Goal: Task Accomplishment & Management: Complete application form

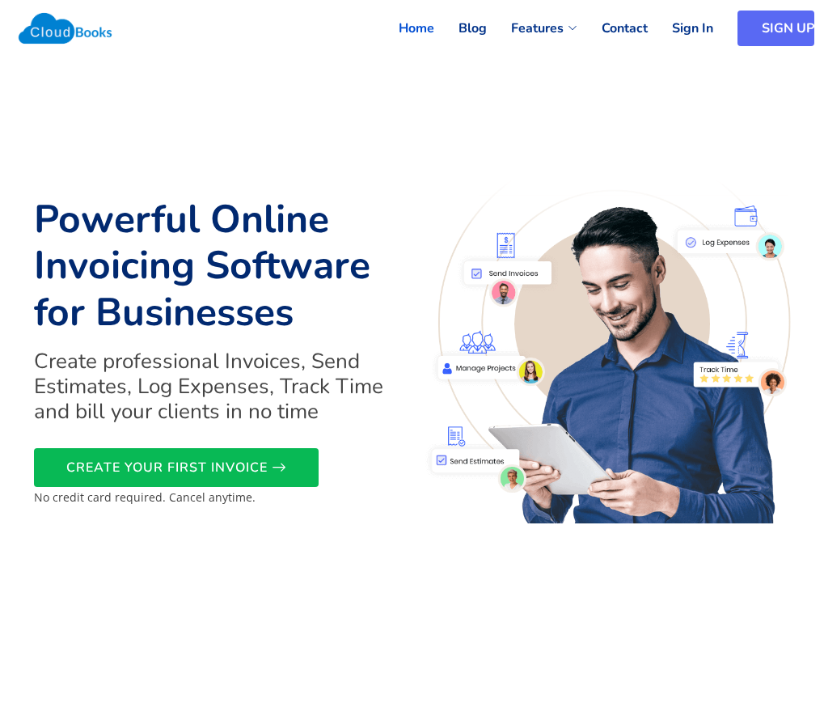
click at [743, 30] on link "SIGN UP" at bounding box center [776, 29] width 77 height 36
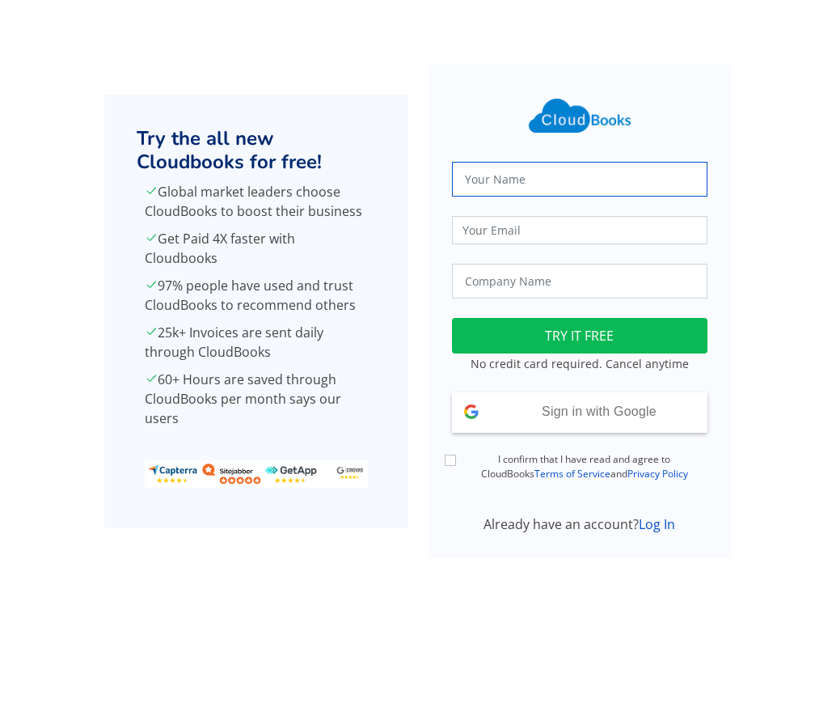
click at [511, 174] on input "text" at bounding box center [580, 179] width 256 height 35
type input "abii"
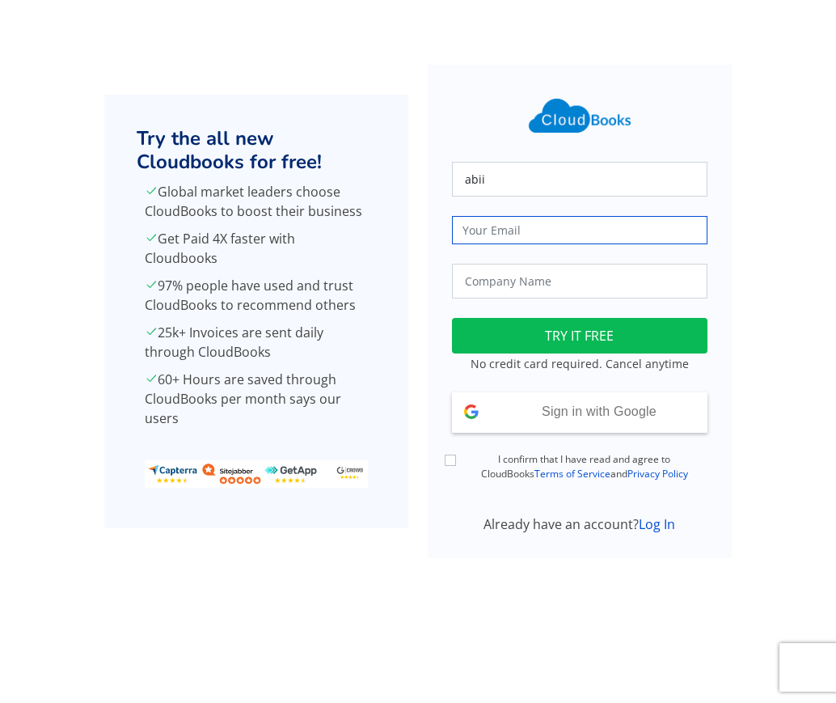
click at [505, 231] on input "email" at bounding box center [580, 230] width 256 height 28
type input "sabilashini1exams@eloratech.org"
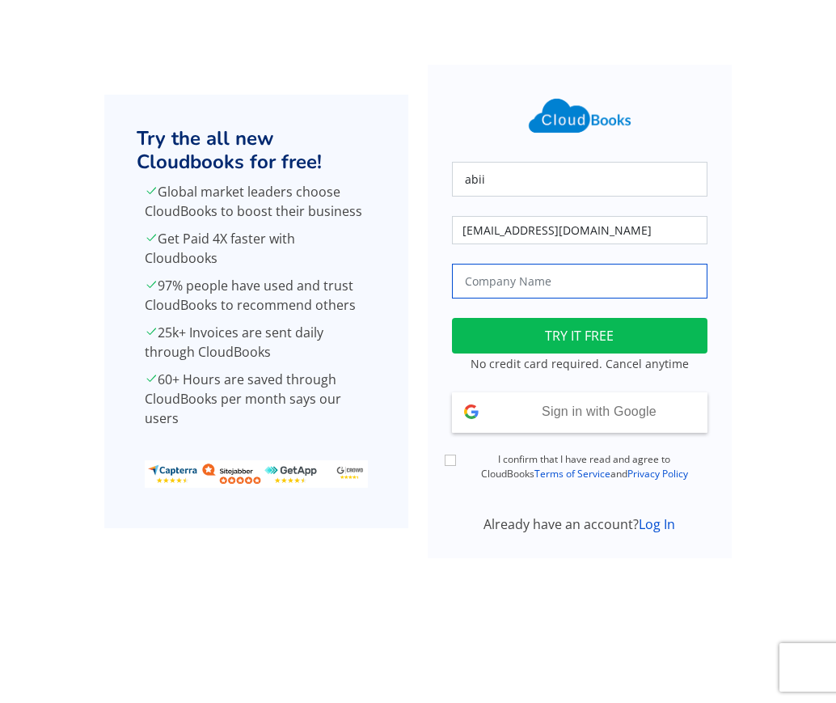
click at [507, 284] on input "text" at bounding box center [580, 281] width 256 height 35
type input "j.jpvt ltd"
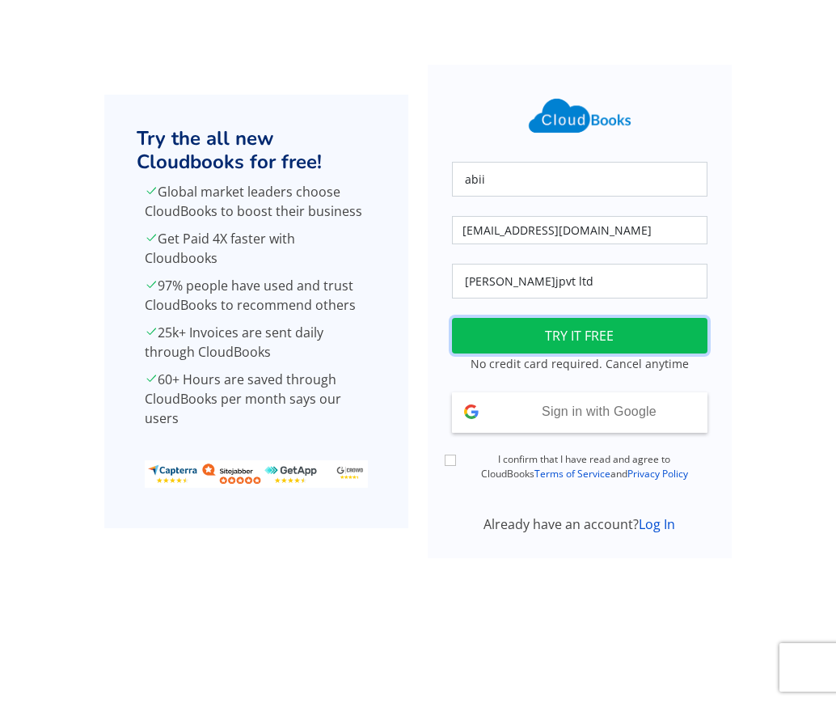
click at [565, 336] on button "TRY IT FREE" at bounding box center [580, 336] width 256 height 36
click at [451, 461] on input "I confirm that I have read and agree to CloudBooks Terms of Service and Privacy…" at bounding box center [450, 460] width 11 height 11
checkbox input "true"
click at [559, 345] on button "TRY IT FREE" at bounding box center [580, 336] width 256 height 36
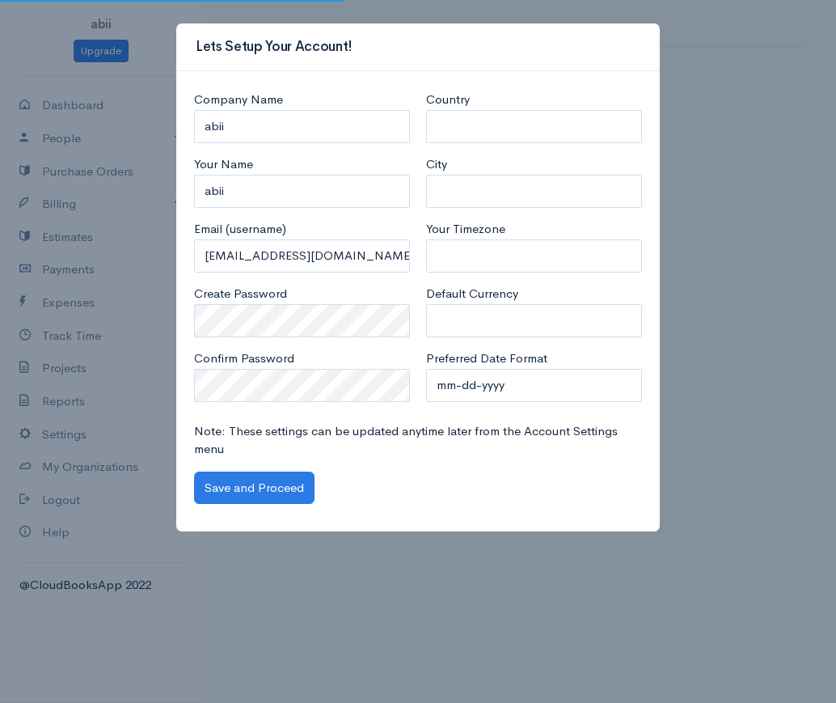
select select "[GEOGRAPHIC_DATA]"
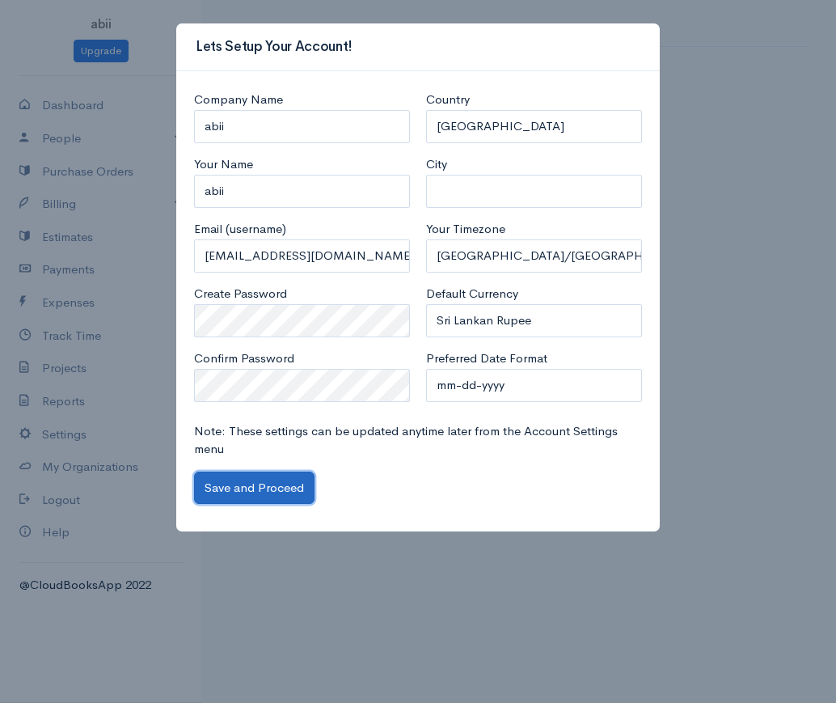
click at [281, 489] on button "Save and Proceed" at bounding box center [254, 488] width 121 height 33
click at [500, 197] on input "City" at bounding box center [534, 191] width 216 height 33
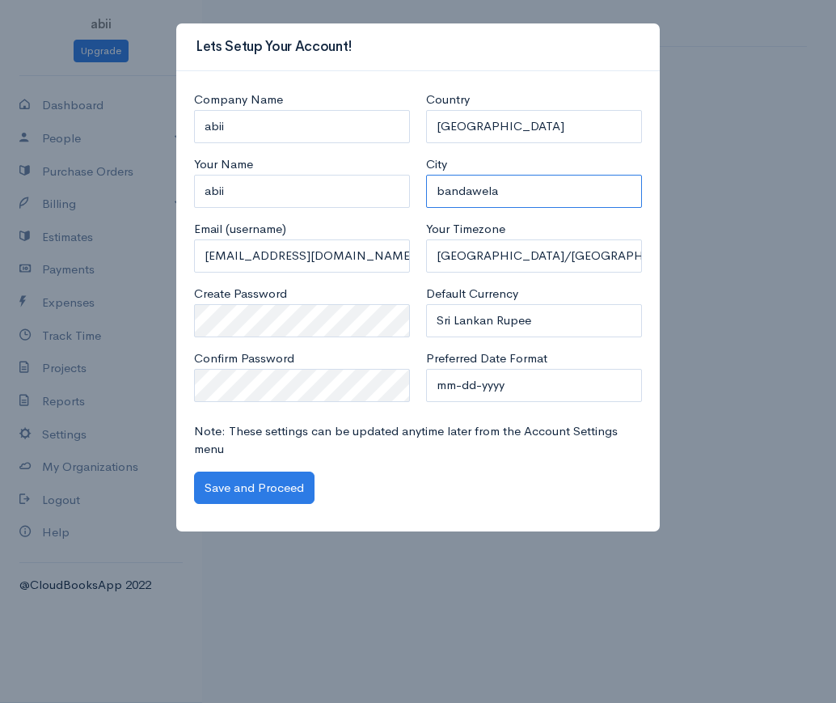
type input "bandawela"
click at [260, 493] on button "Save and Proceed" at bounding box center [254, 488] width 121 height 33
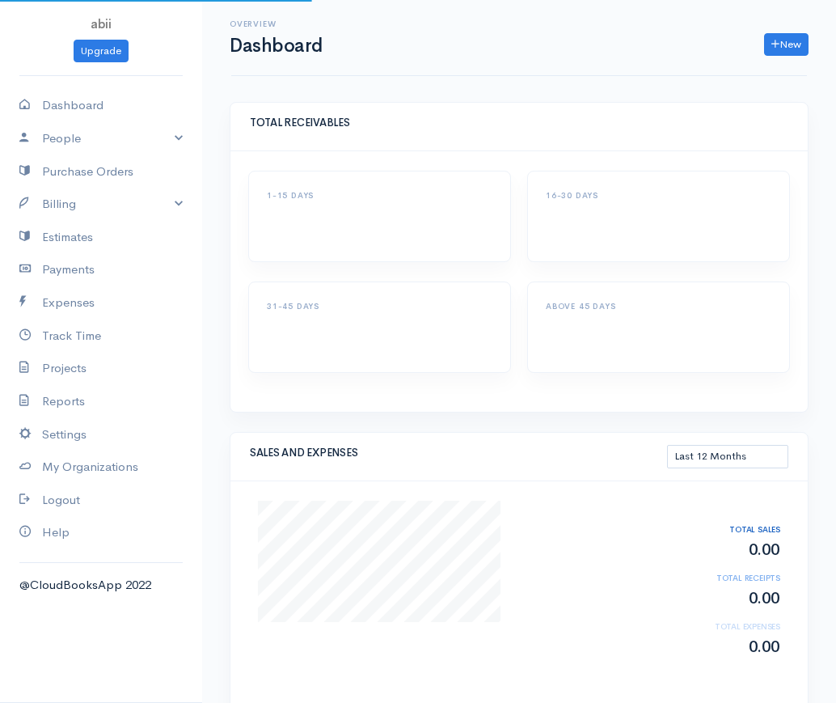
select select "365"
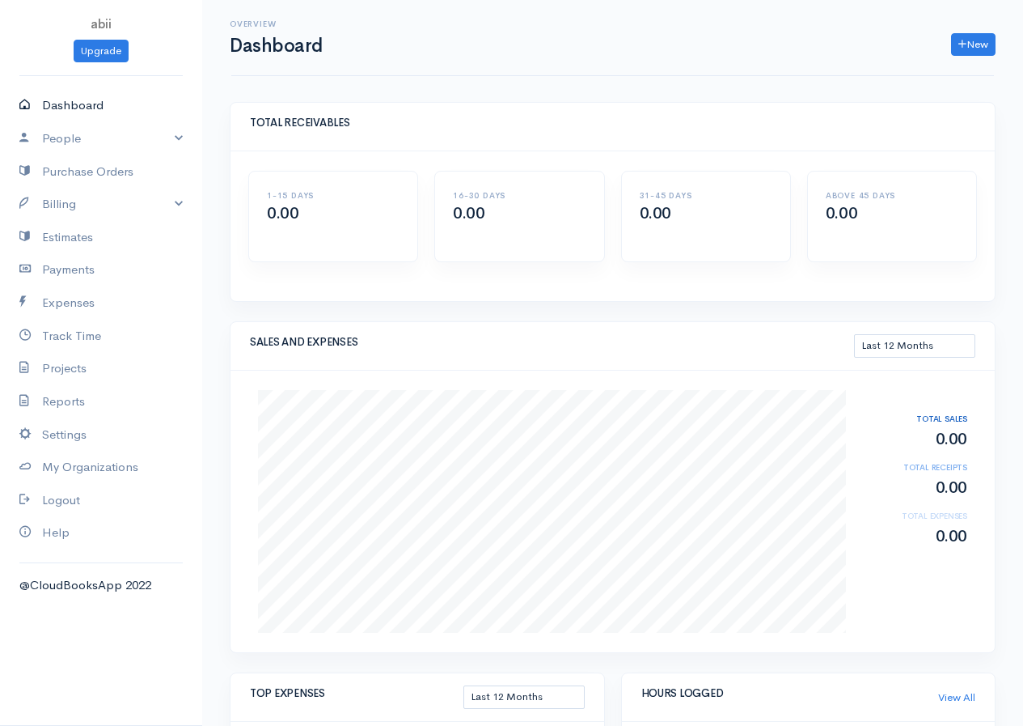
click at [69, 111] on link "Dashboard" at bounding box center [101, 105] width 202 height 33
click at [70, 144] on link "People" at bounding box center [101, 138] width 202 height 33
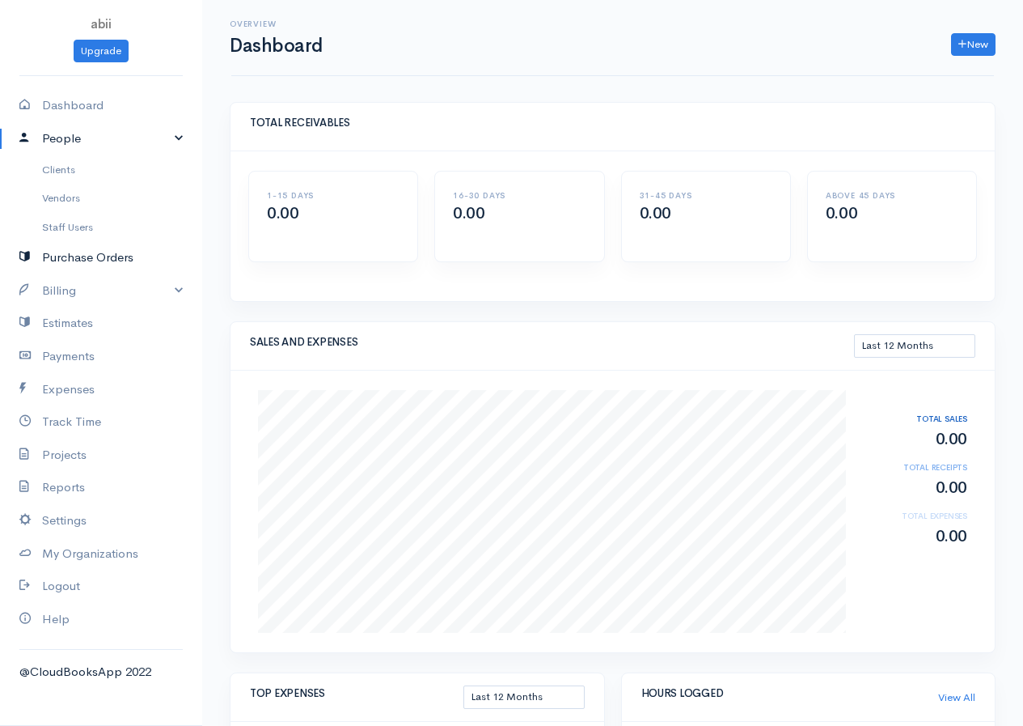
click at [95, 260] on link "Purchase Orders" at bounding box center [101, 257] width 202 height 33
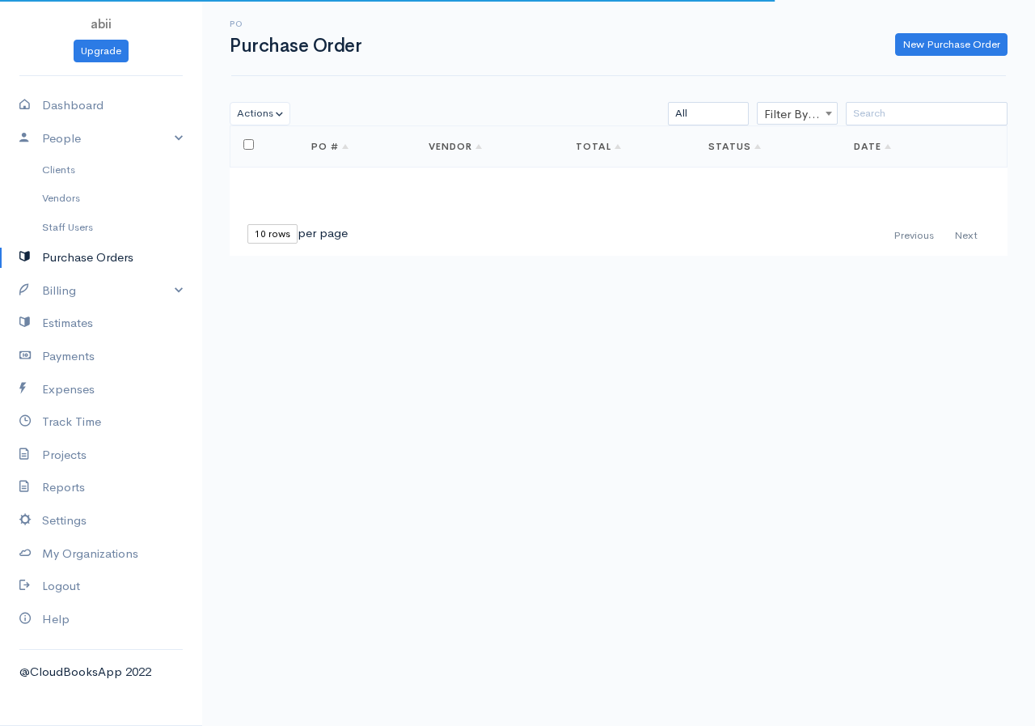
click at [95, 260] on link "Purchase Orders" at bounding box center [101, 257] width 202 height 33
click at [81, 290] on link "Billing" at bounding box center [101, 290] width 202 height 33
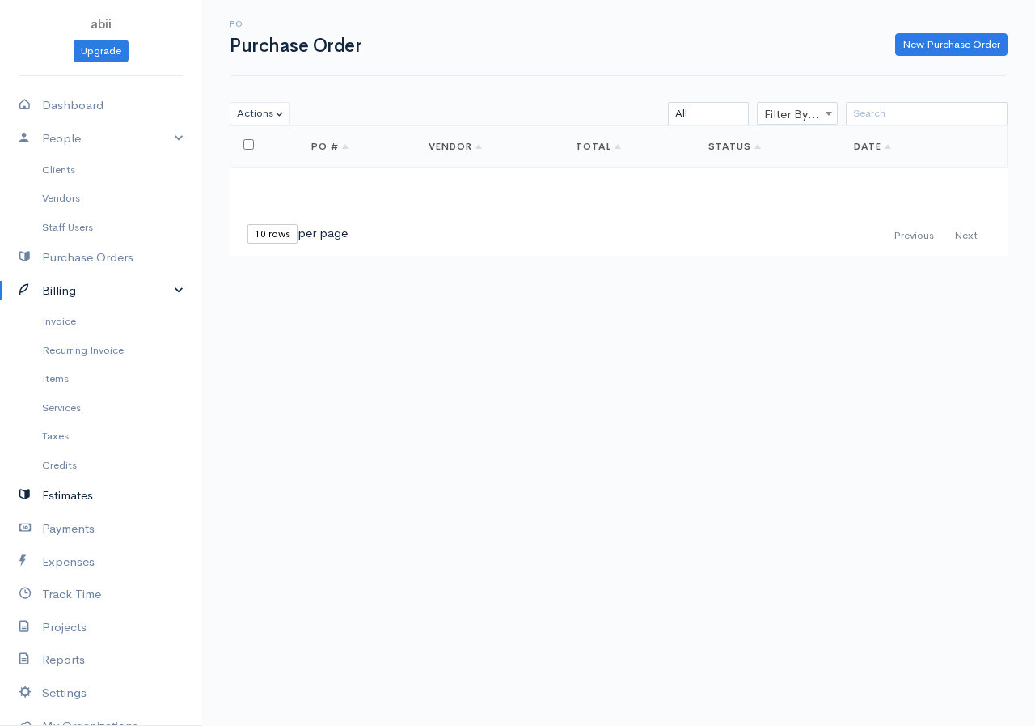
click at [83, 493] on link "Estimates" at bounding box center [101, 495] width 202 height 33
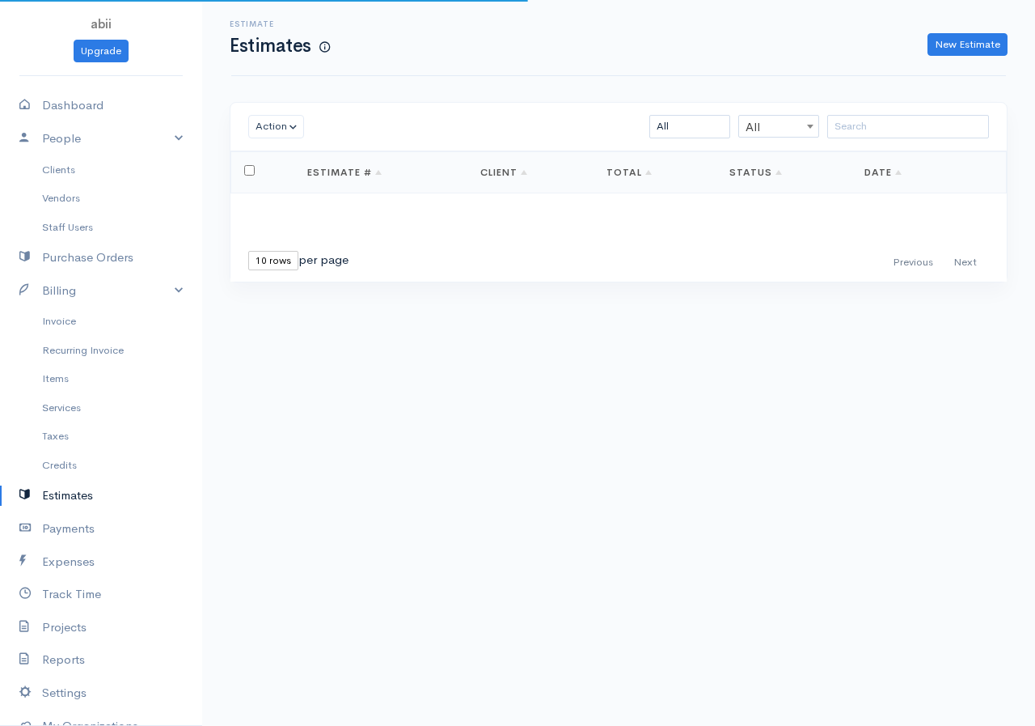
click at [91, 493] on link "Estimates" at bounding box center [101, 495] width 202 height 33
click at [85, 523] on link "Payments" at bounding box center [101, 528] width 202 height 33
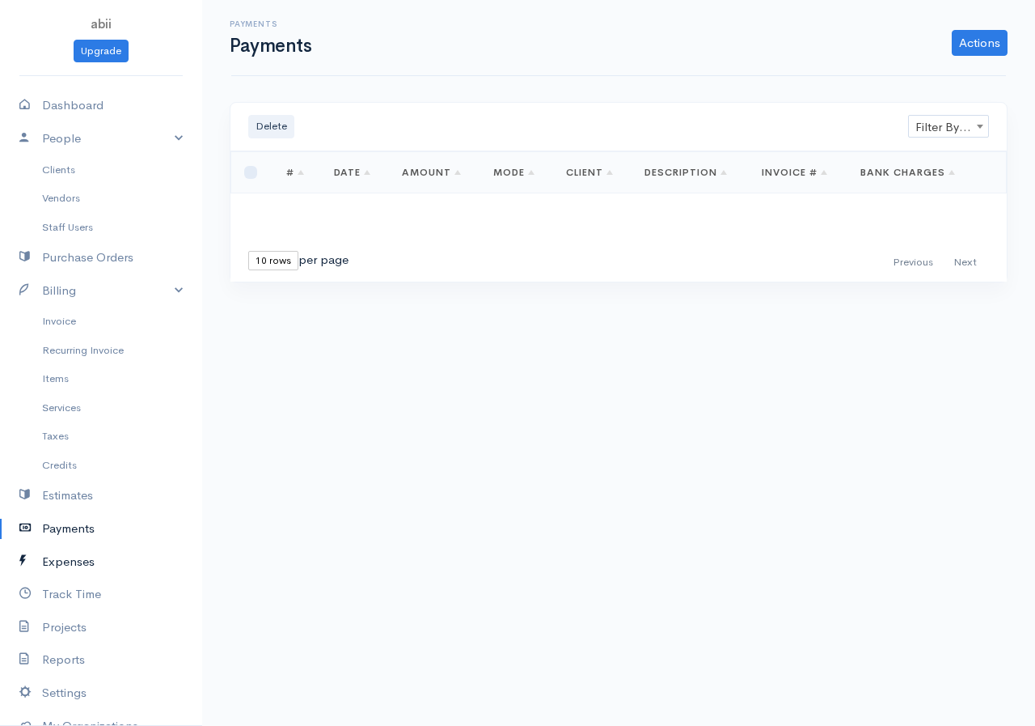
click at [91, 558] on link "Expenses" at bounding box center [101, 561] width 202 height 33
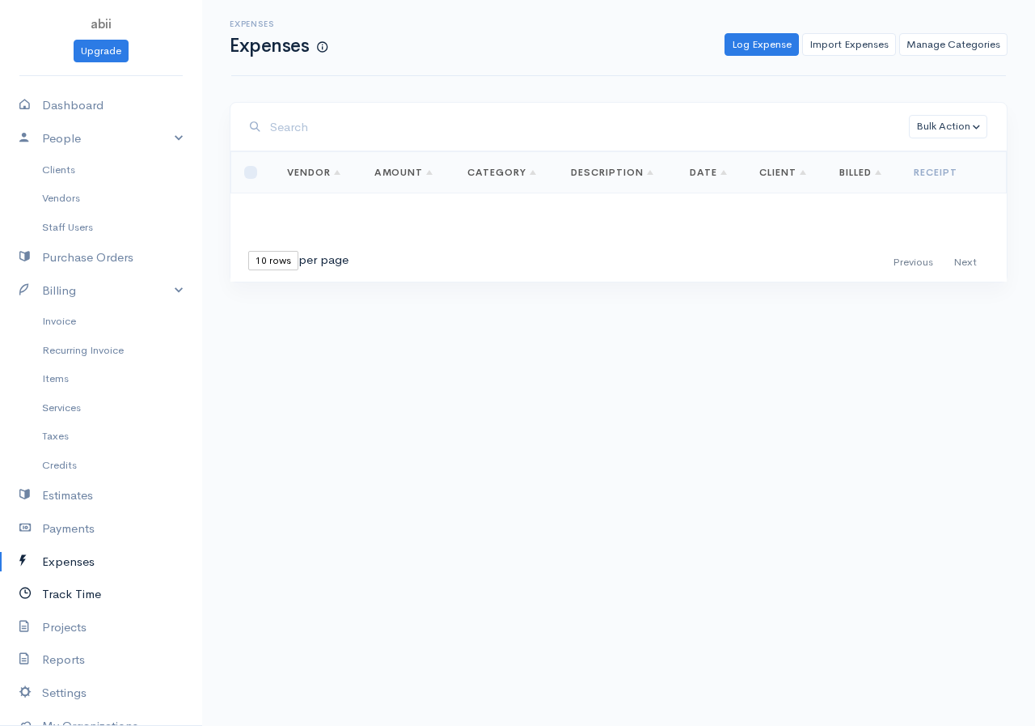
click at [85, 594] on link "Track Time" at bounding box center [101, 594] width 202 height 33
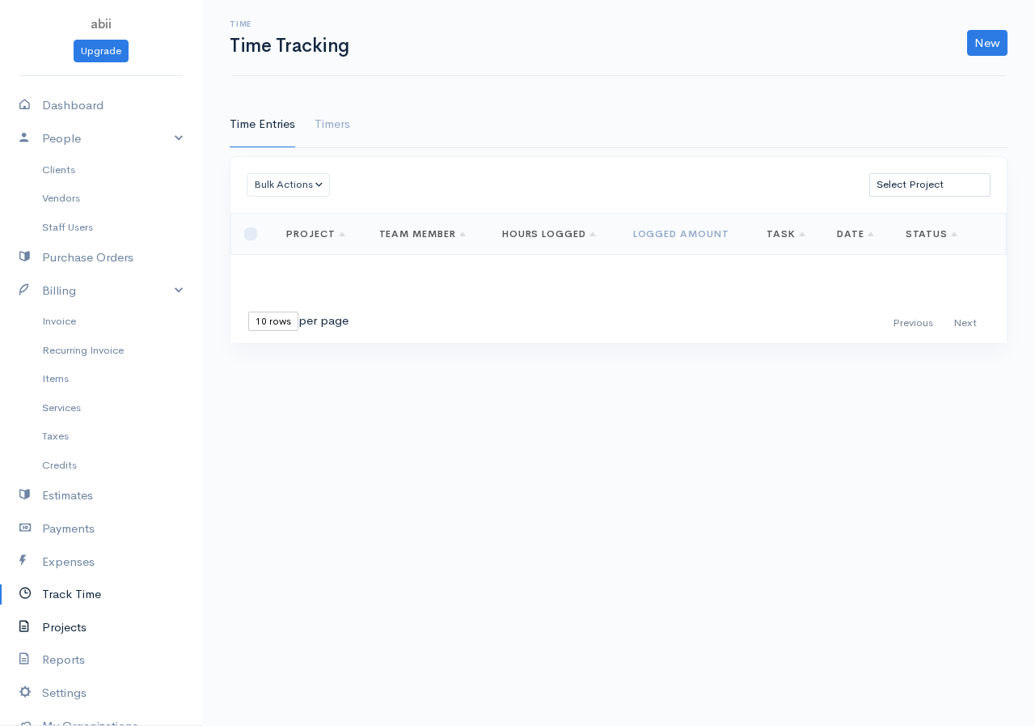
click at [91, 630] on link "Projects" at bounding box center [101, 627] width 202 height 33
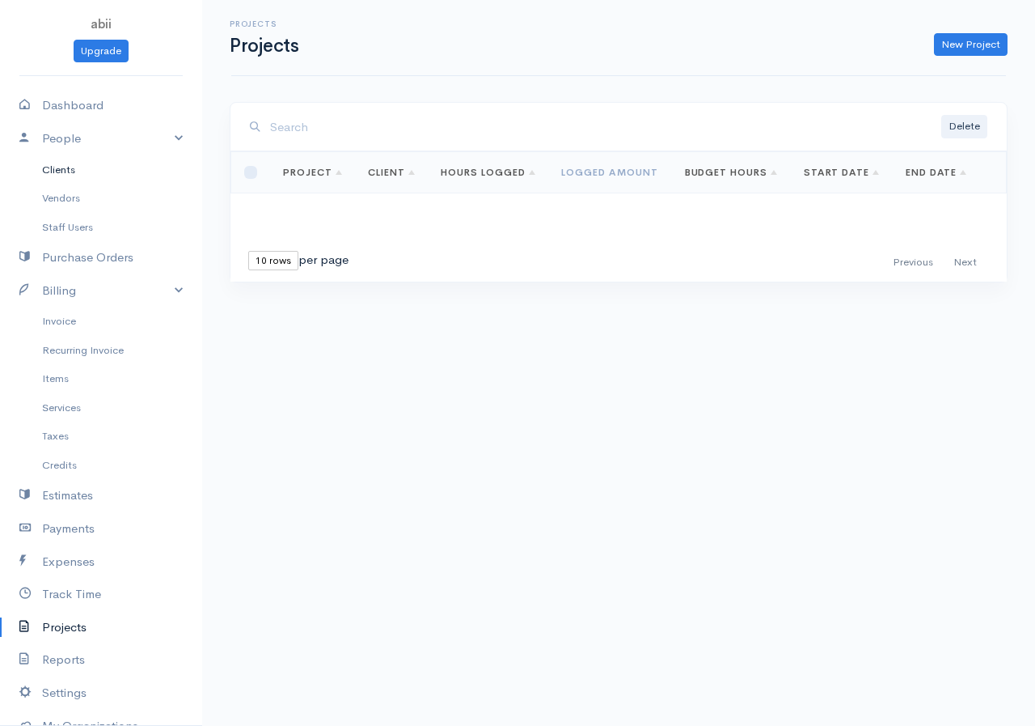
click at [74, 170] on link "Clients" at bounding box center [101, 169] width 202 height 29
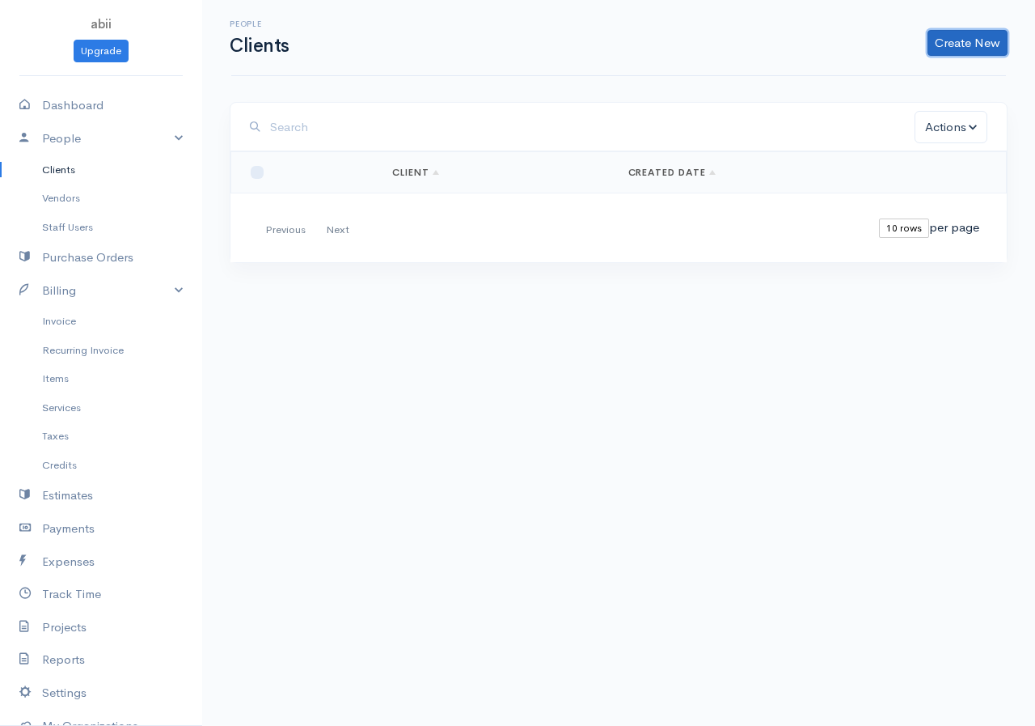
click at [836, 43] on link "Create New" at bounding box center [968, 43] width 80 height 26
click at [836, 44] on link "Create New" at bounding box center [968, 43] width 80 height 26
click at [836, 42] on link "Create New" at bounding box center [968, 43] width 80 height 26
click at [836, 70] on link "Client" at bounding box center [942, 77] width 128 height 28
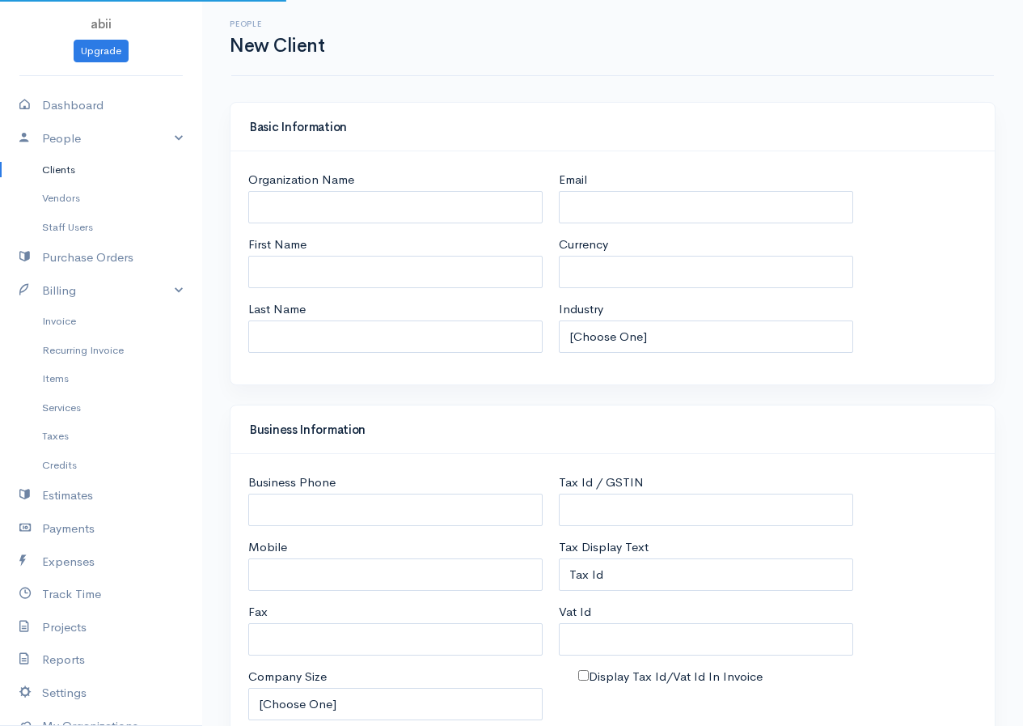
select select "LKR"
select select "[GEOGRAPHIC_DATA]"
click at [364, 212] on input "Organization Name" at bounding box center [395, 207] width 294 height 33
click at [298, 211] on input "nuwan" at bounding box center [395, 207] width 294 height 33
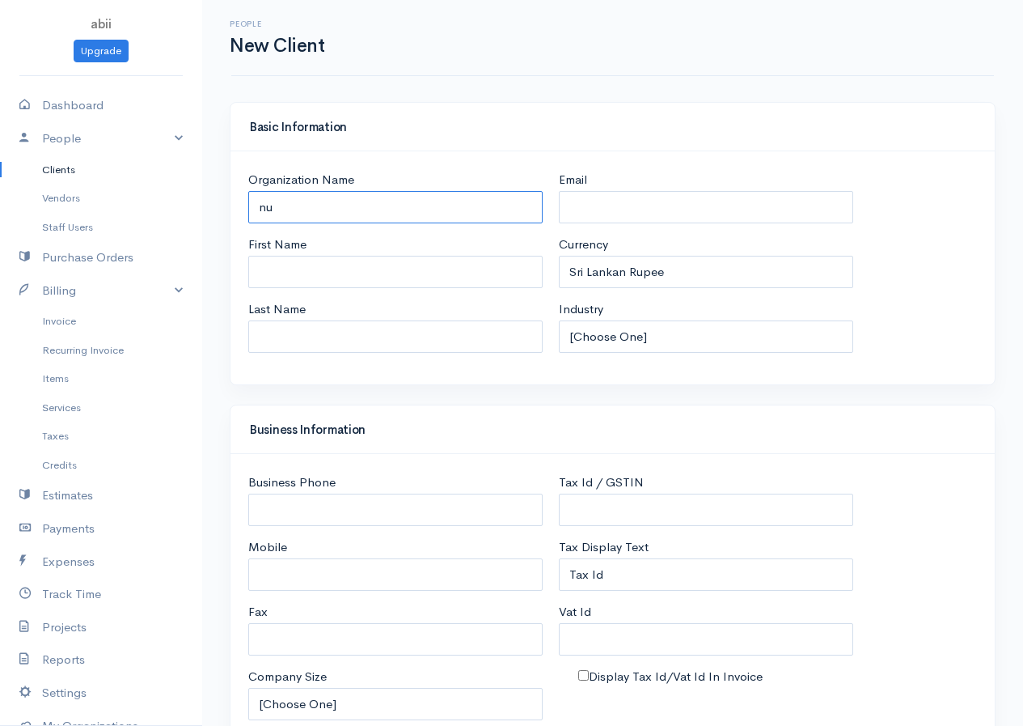
type input "n"
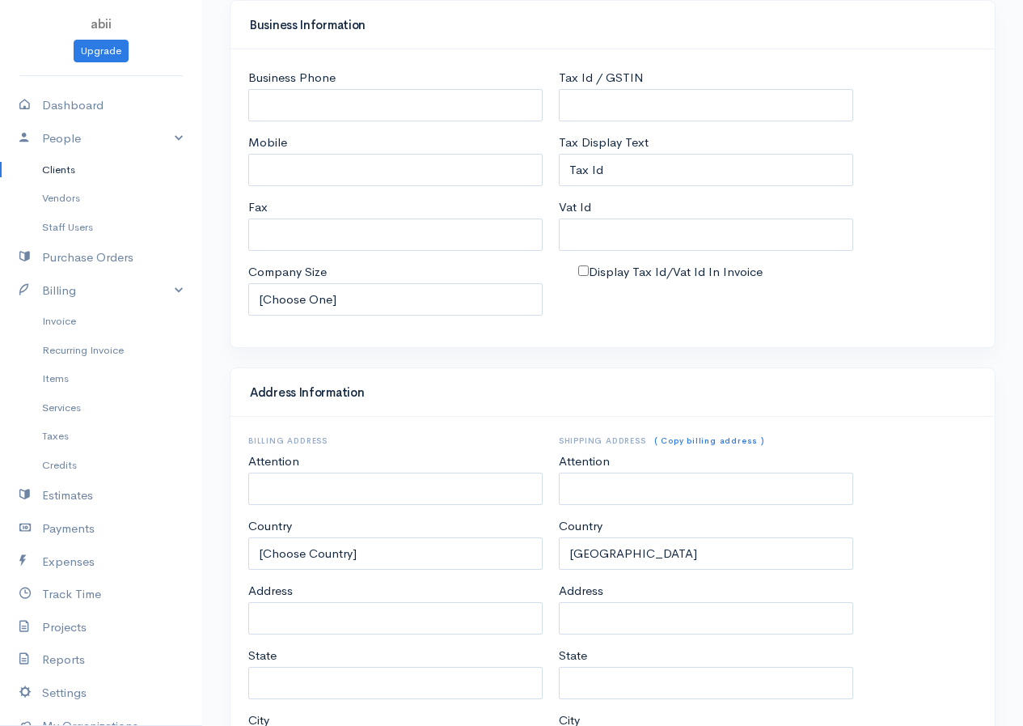
scroll to position [610, 0]
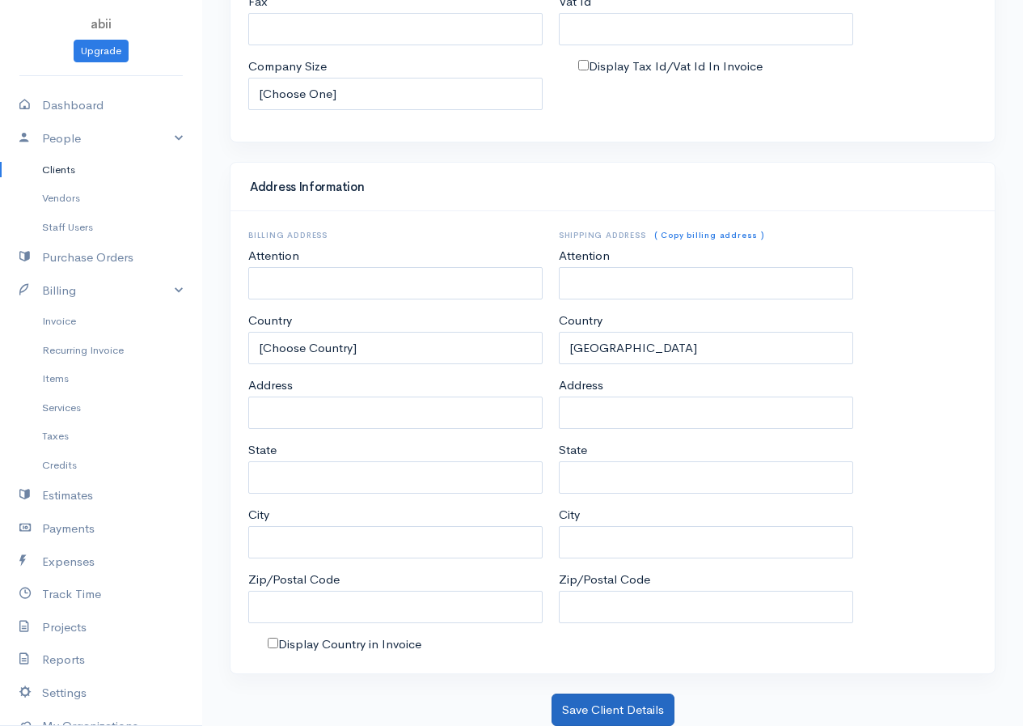
type input "NUWAN"
click at [624, 702] on button "Save Client Details" at bounding box center [613, 709] width 123 height 33
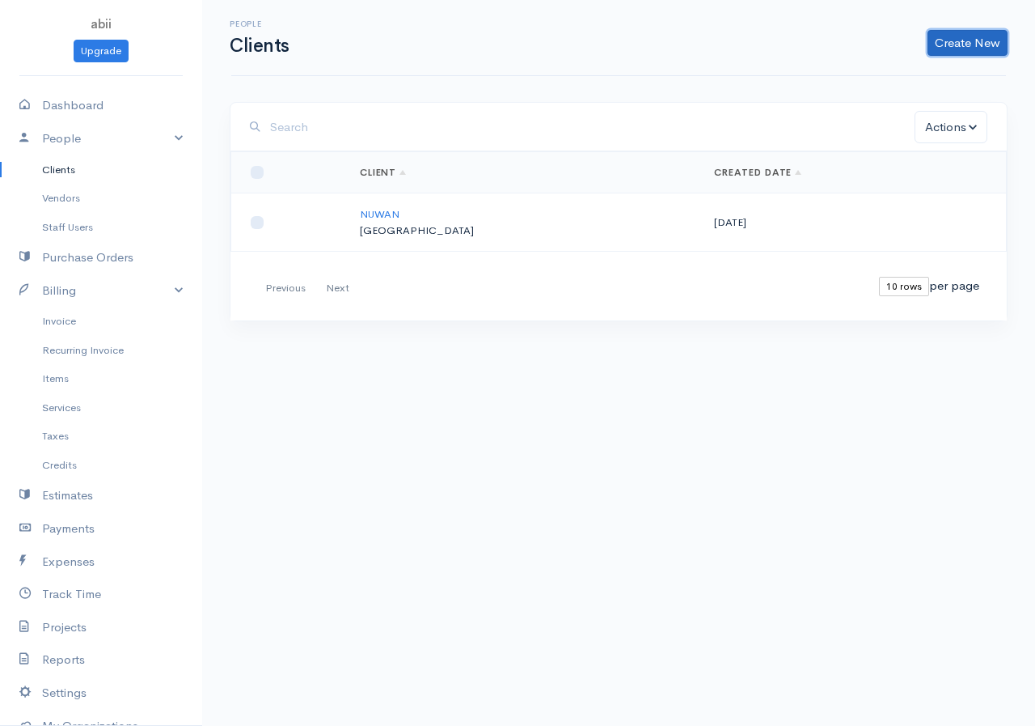
click at [836, 46] on link "Create New" at bounding box center [968, 43] width 80 height 26
click at [836, 71] on link "Client" at bounding box center [942, 77] width 128 height 28
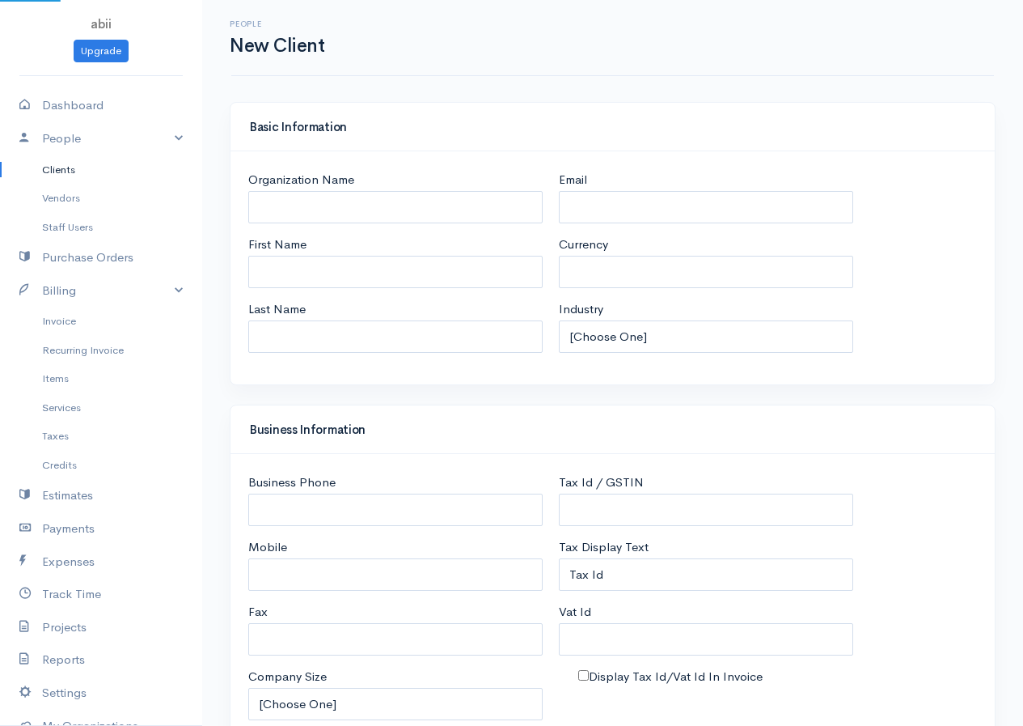
select select "LKR"
select select "[GEOGRAPHIC_DATA]"
click at [360, 201] on input "Organization Name" at bounding box center [395, 207] width 294 height 33
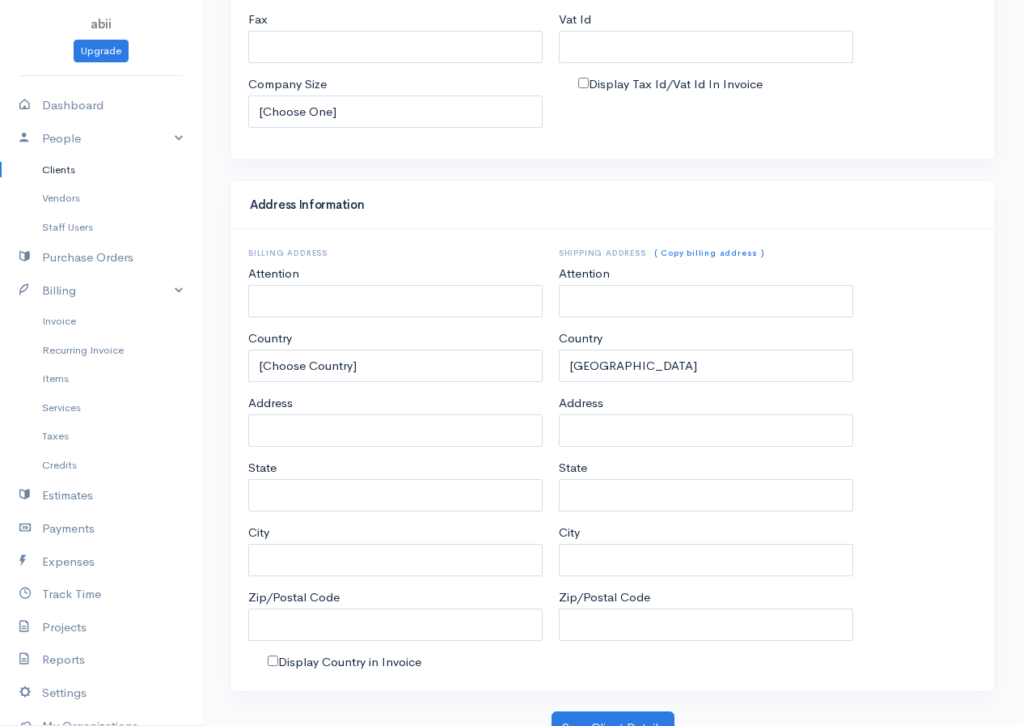
scroll to position [610, 0]
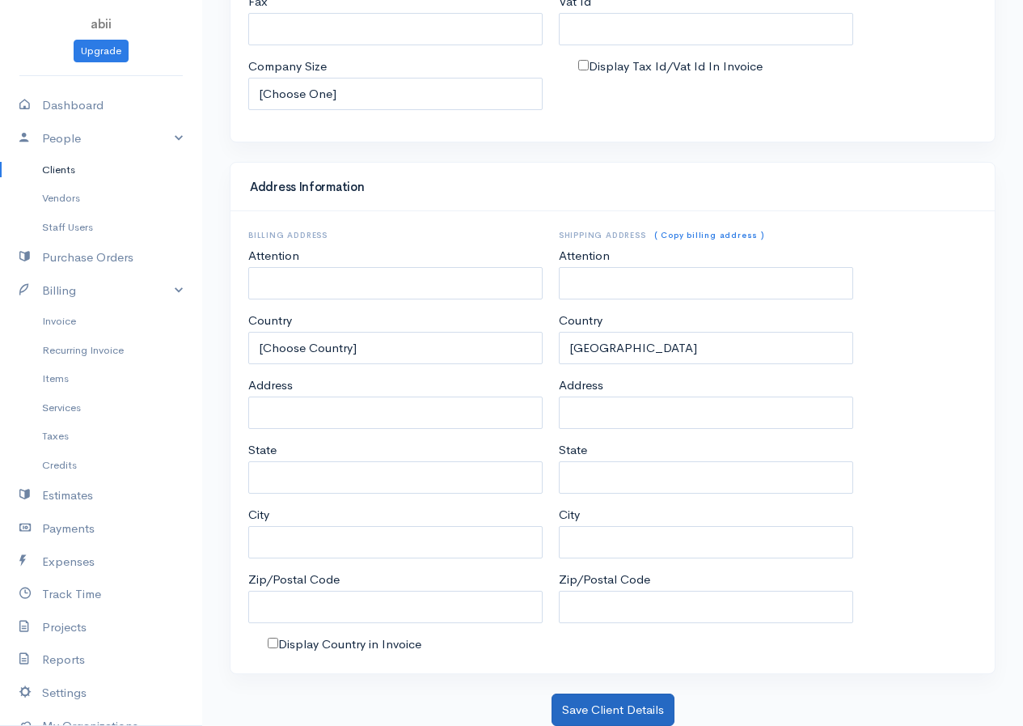
type input "SOMU"
click at [611, 701] on button "Save Client Details" at bounding box center [613, 709] width 123 height 33
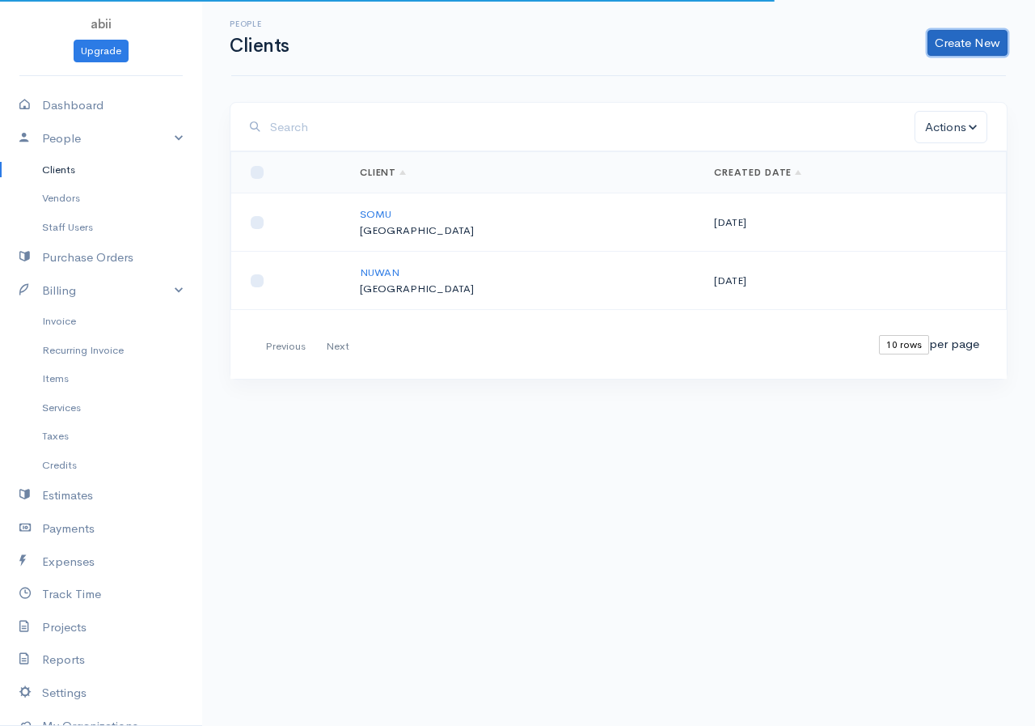
click at [836, 34] on link "Create New" at bounding box center [968, 43] width 80 height 26
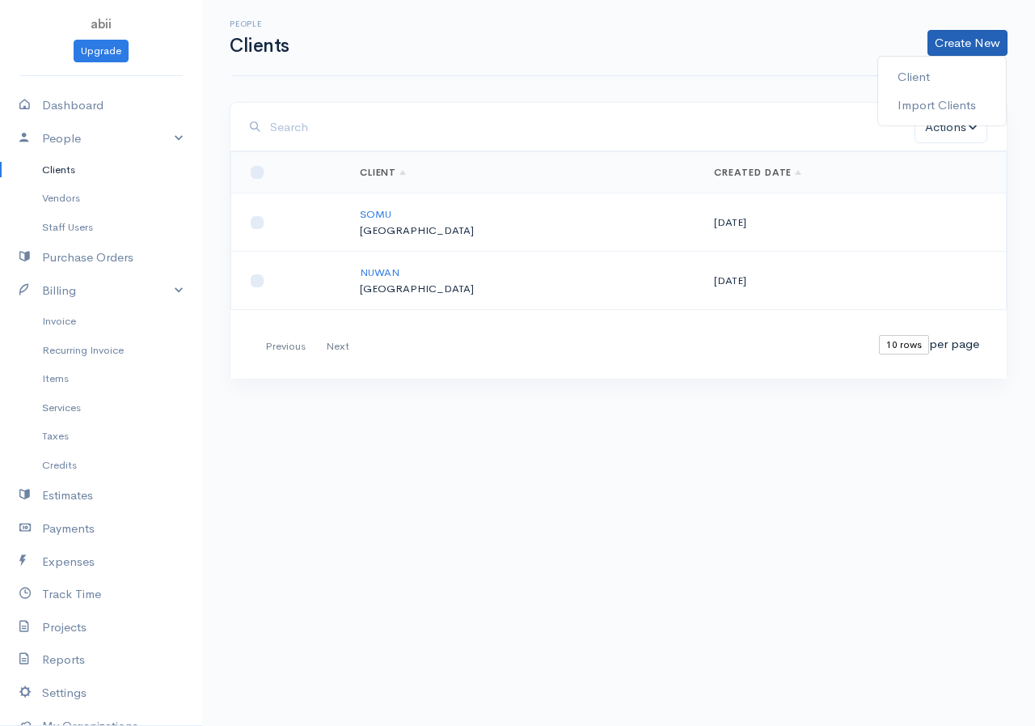
click at [836, 59] on div "Client Import Clients" at bounding box center [942, 91] width 129 height 70
click at [836, 53] on link "Create New" at bounding box center [968, 43] width 80 height 26
click at [836, 85] on link "Client" at bounding box center [942, 77] width 128 height 28
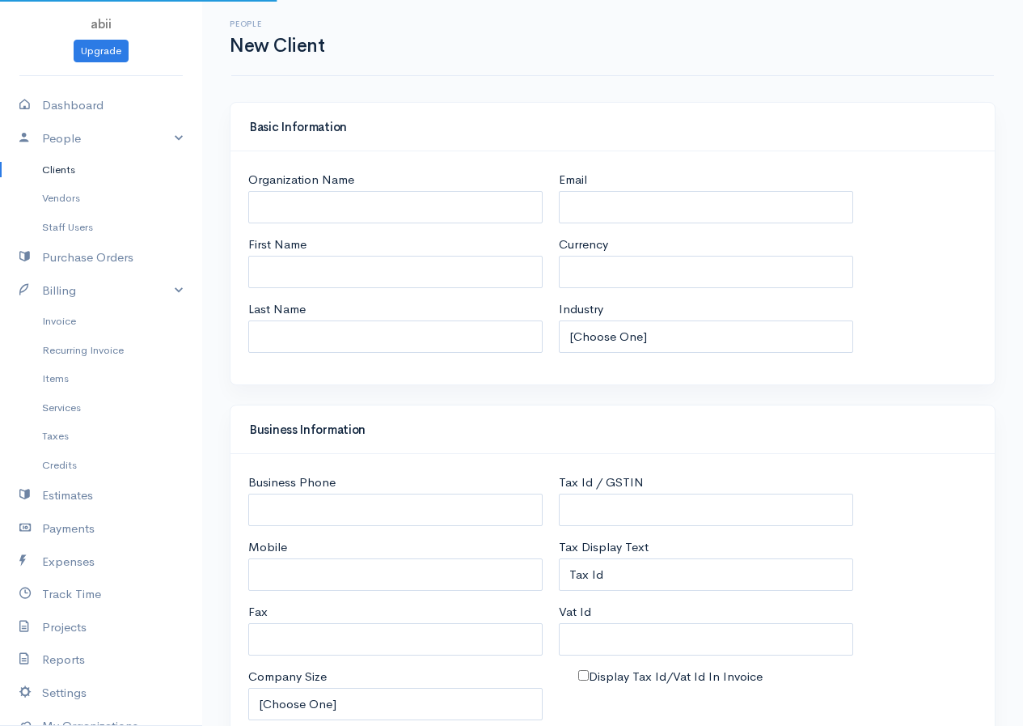
select select "LKR"
select select "[GEOGRAPHIC_DATA]"
click at [281, 213] on input "Organization Name" at bounding box center [395, 207] width 294 height 33
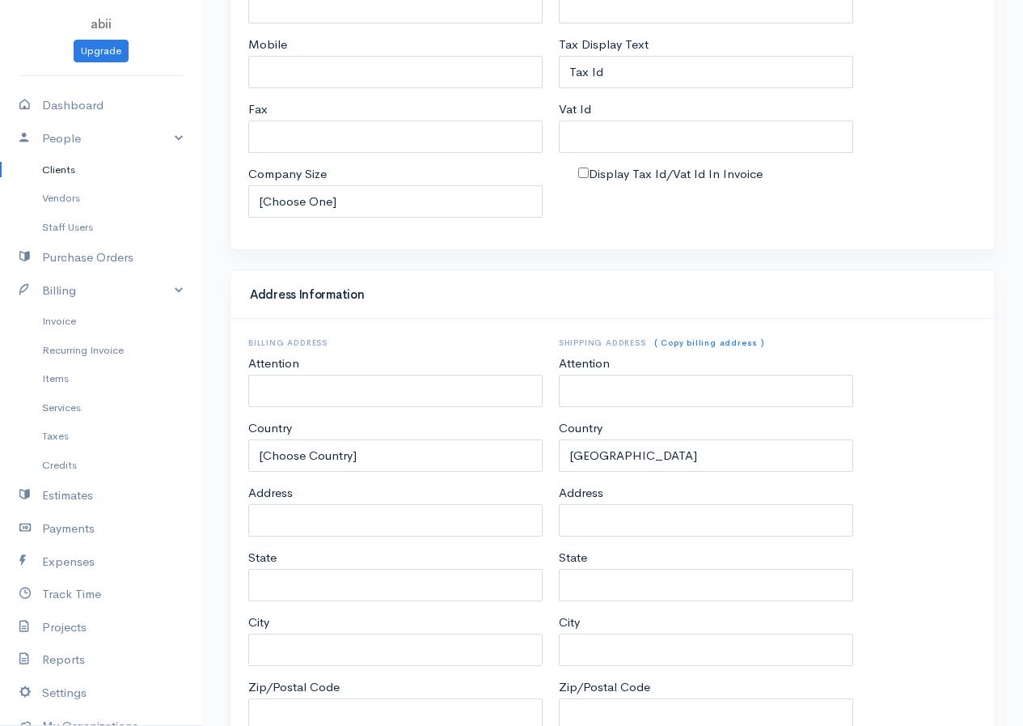
scroll to position [610, 0]
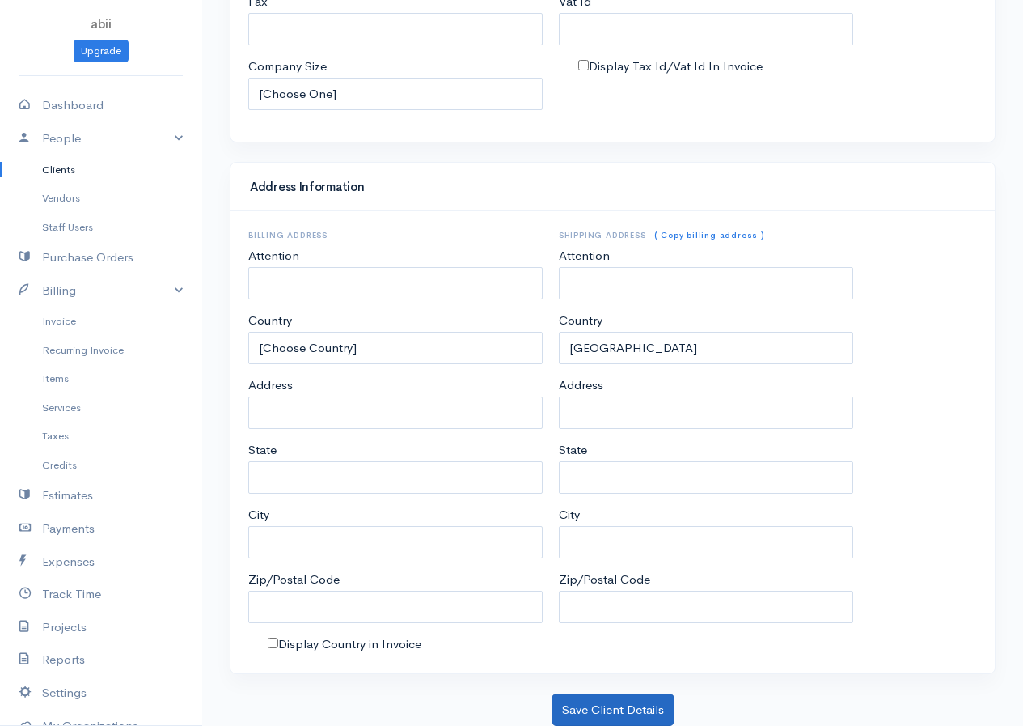
type input "KUGAN"
click at [582, 702] on button "Save Client Details" at bounding box center [613, 709] width 123 height 33
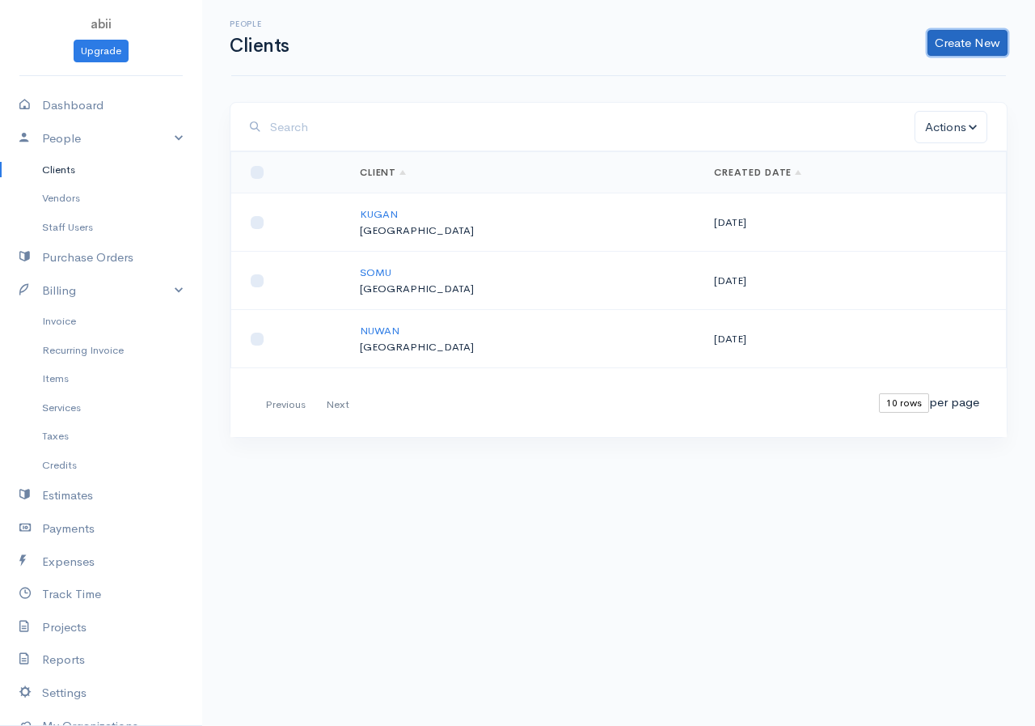
click at [836, 41] on link "Create New" at bounding box center [968, 43] width 80 height 26
click at [836, 72] on link "Client" at bounding box center [942, 77] width 128 height 28
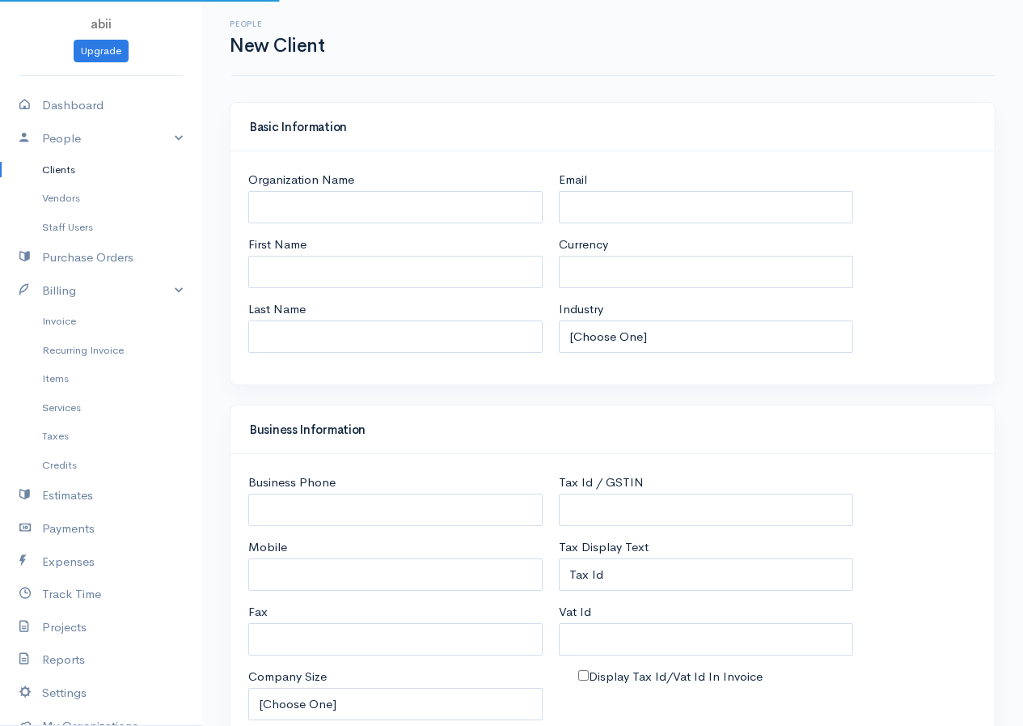
select select "LKR"
select select "[GEOGRAPHIC_DATA]"
click at [468, 213] on input "Organization Name" at bounding box center [395, 207] width 294 height 33
select select "[GEOGRAPHIC_DATA]"
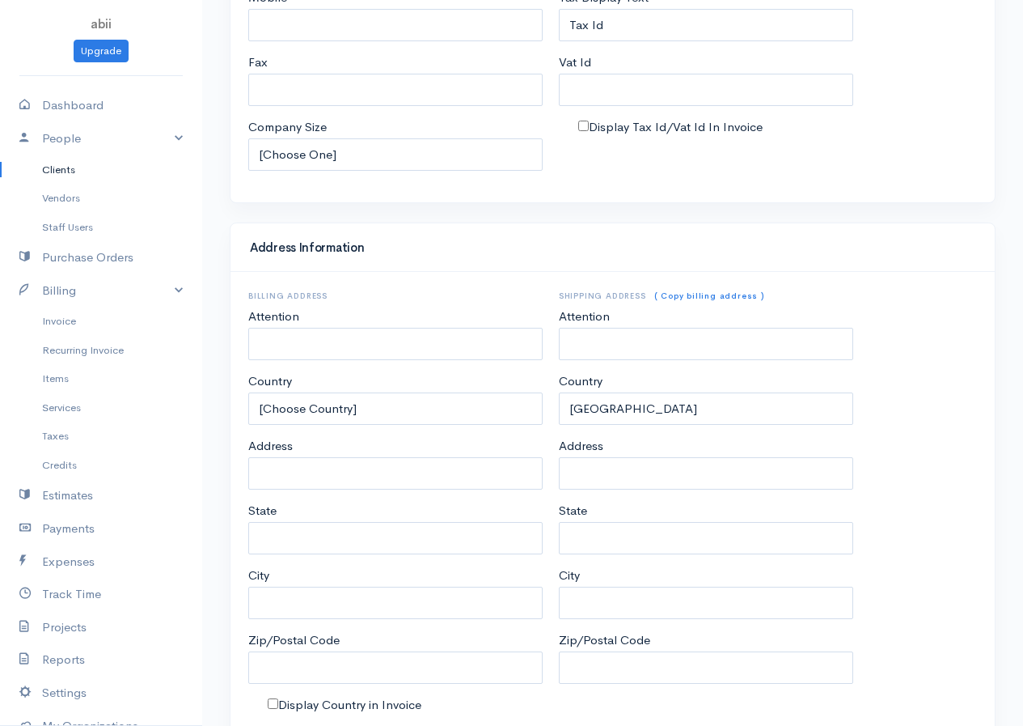
scroll to position [610, 0]
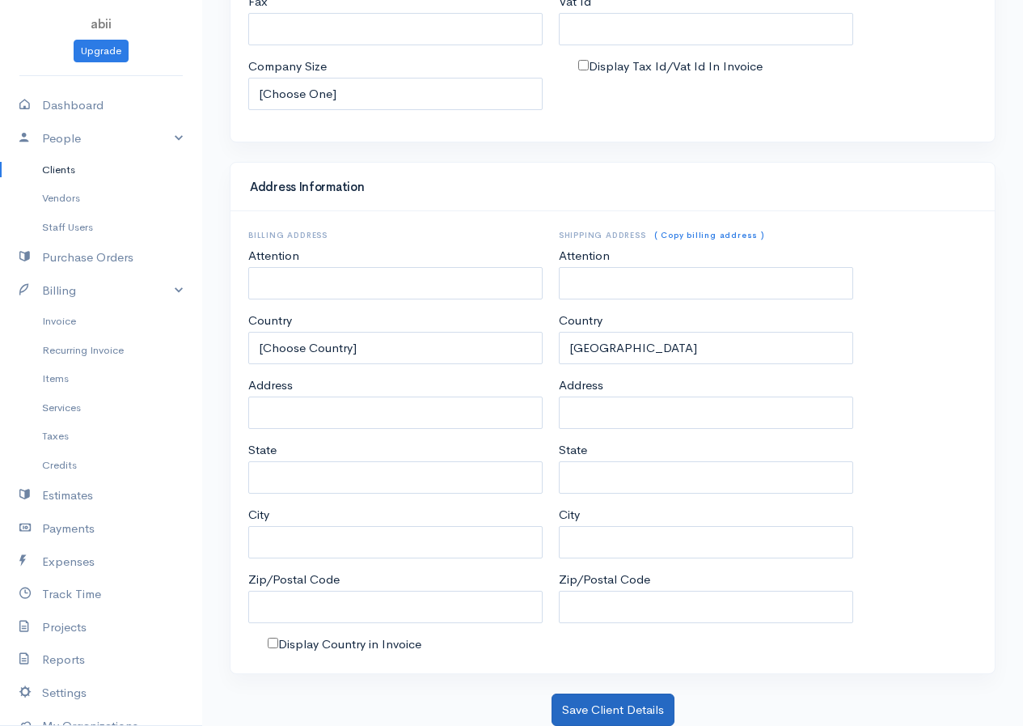
type input "RAGU"
click at [620, 702] on button "Save Client Details" at bounding box center [613, 709] width 123 height 33
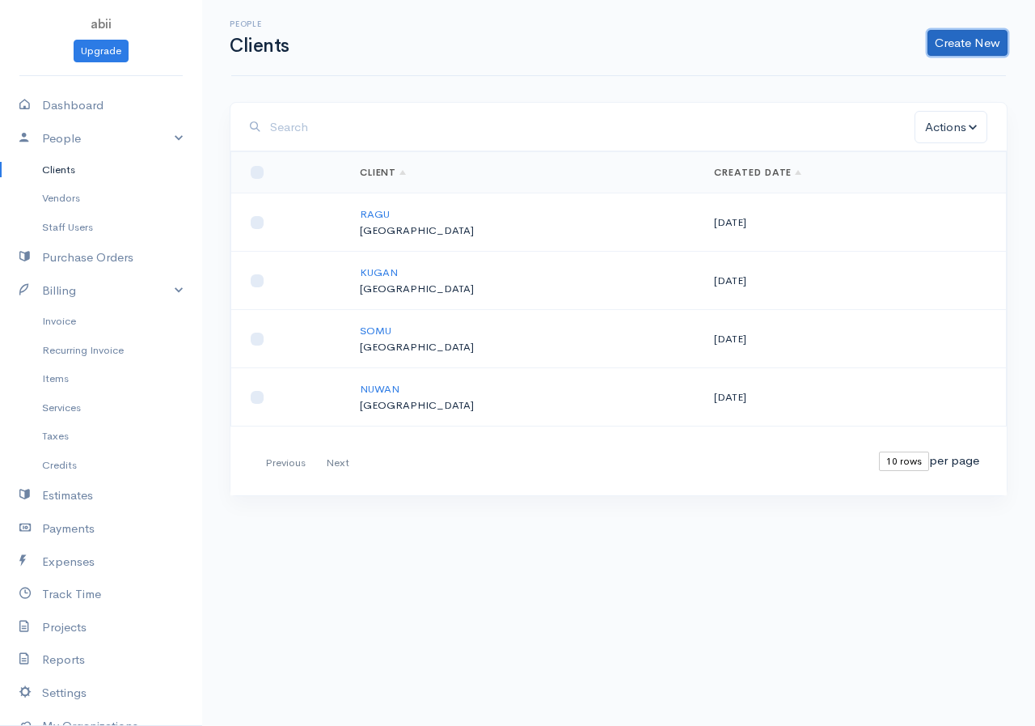
click at [836, 48] on link "Create New" at bounding box center [968, 43] width 80 height 26
click at [836, 70] on link "Client" at bounding box center [942, 77] width 128 height 28
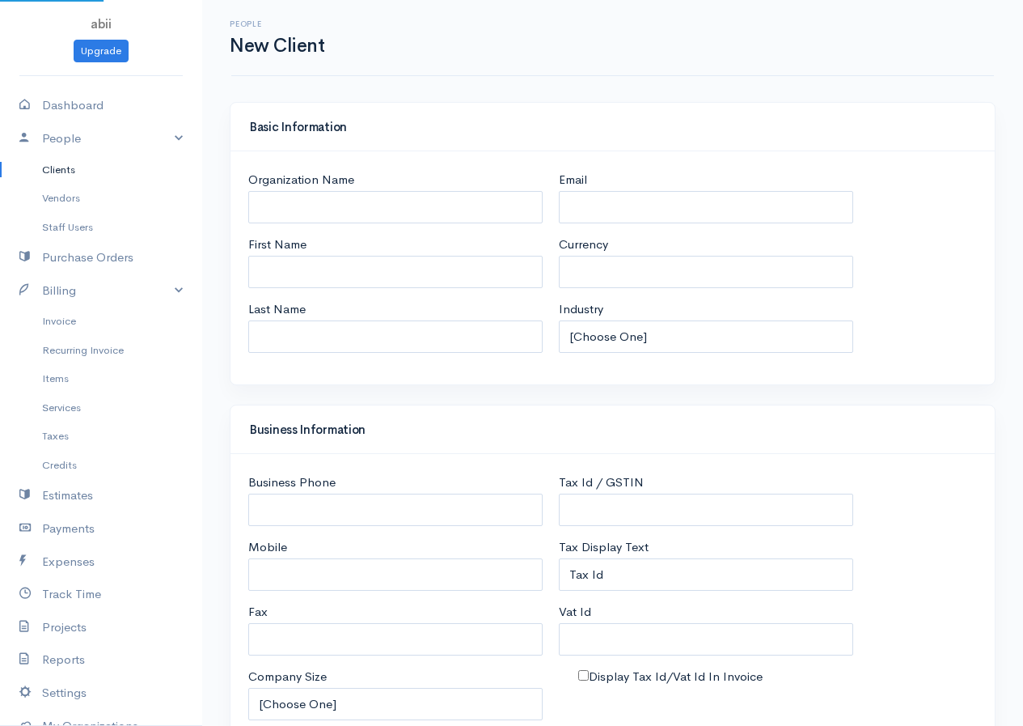
select select "LKR"
select select "[GEOGRAPHIC_DATA]"
click at [498, 204] on input "Organization Name" at bounding box center [395, 207] width 294 height 33
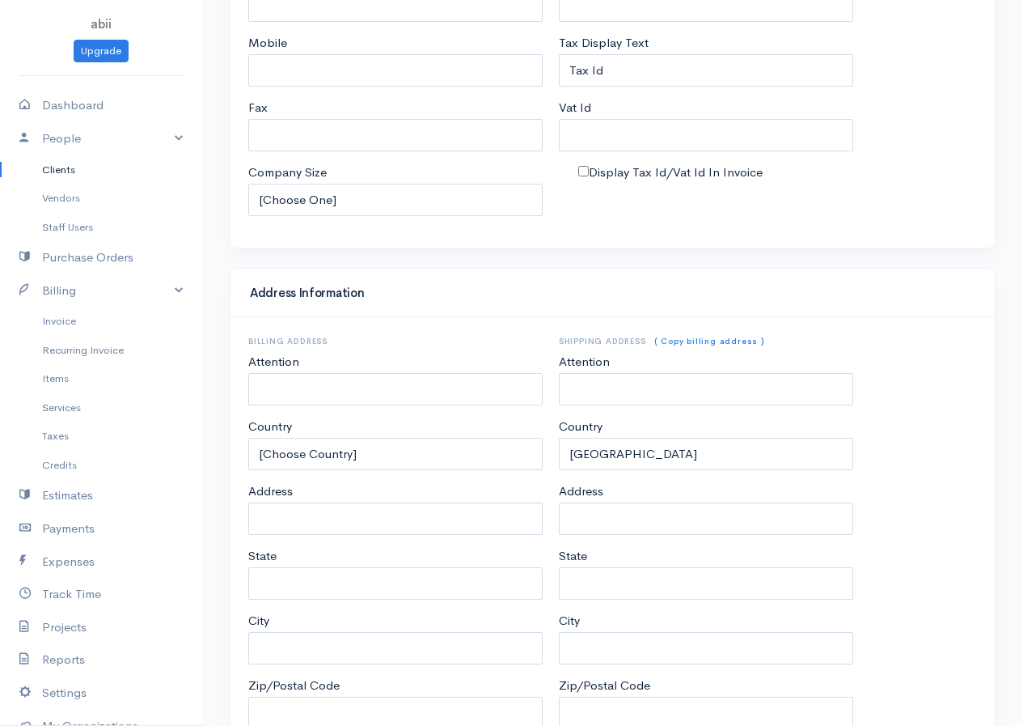
scroll to position [610, 0]
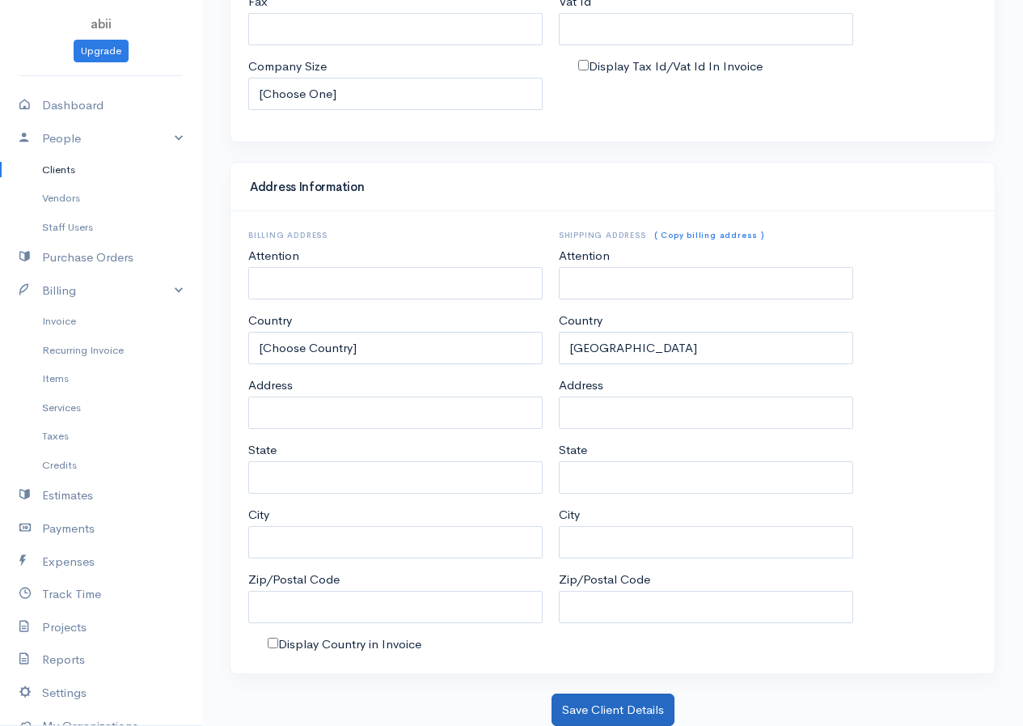
type input "SUJA"
click at [624, 702] on button "Save Client Details" at bounding box center [613, 709] width 123 height 33
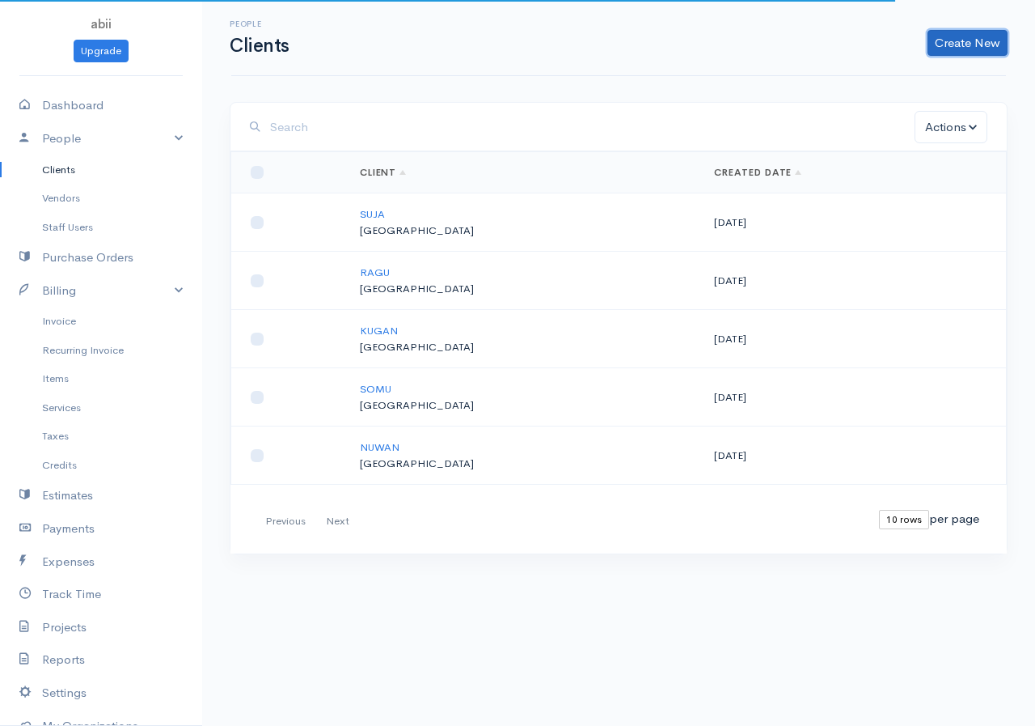
click at [836, 49] on link "Create New" at bounding box center [968, 43] width 80 height 26
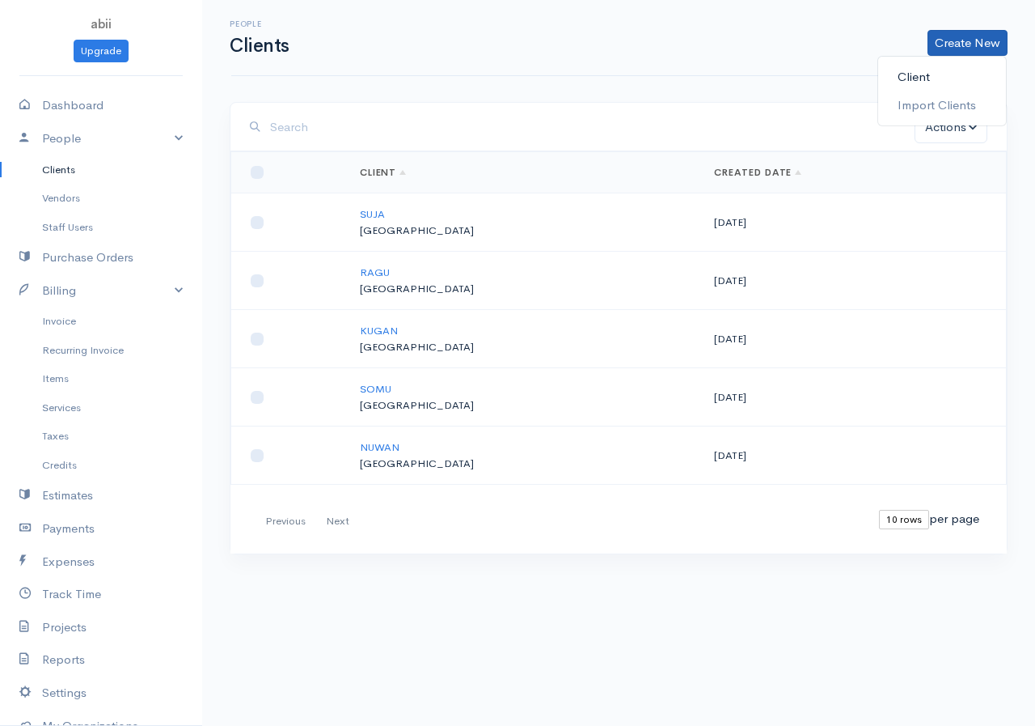
click at [836, 73] on link "Client" at bounding box center [942, 77] width 128 height 28
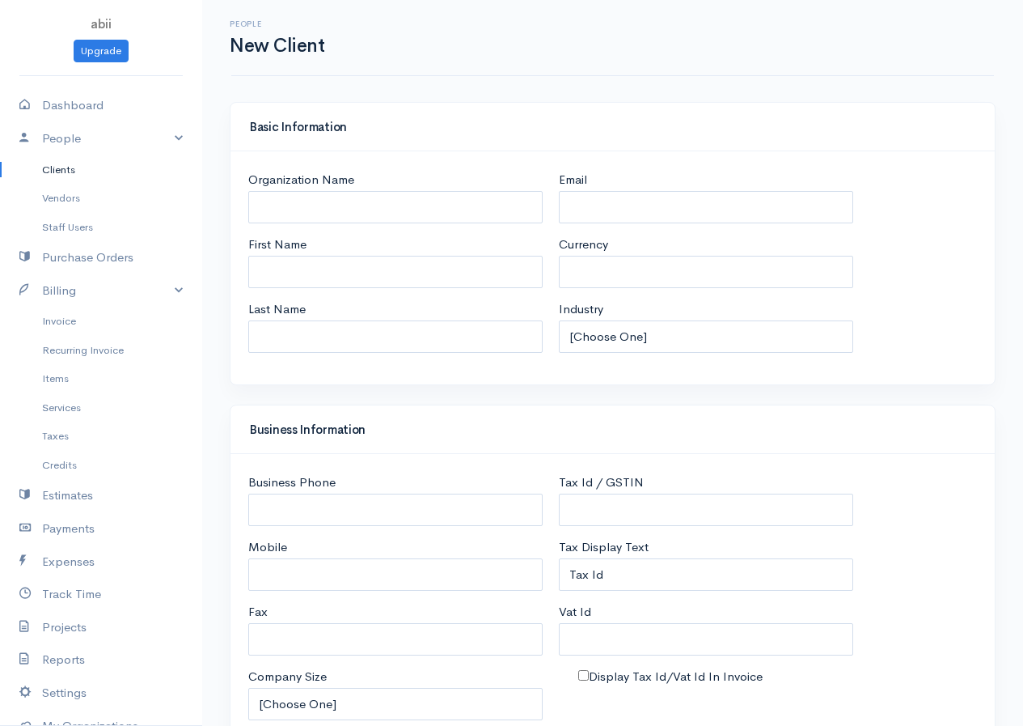
select select "LKR"
select select "[GEOGRAPHIC_DATA]"
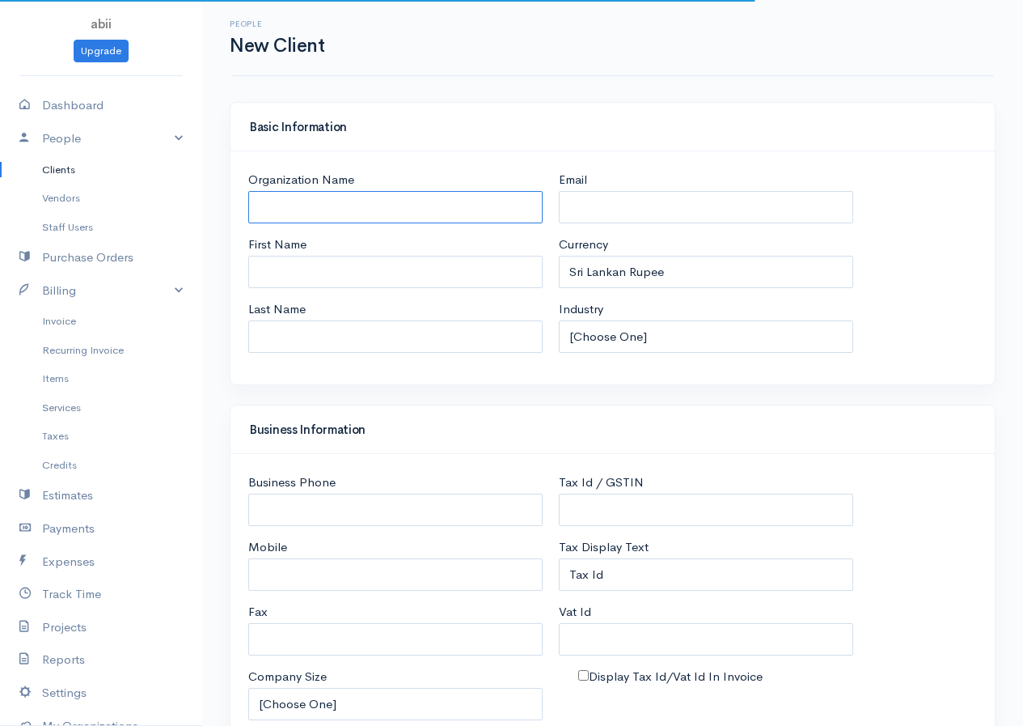
click at [449, 217] on input "Organization Name" at bounding box center [395, 207] width 294 height 33
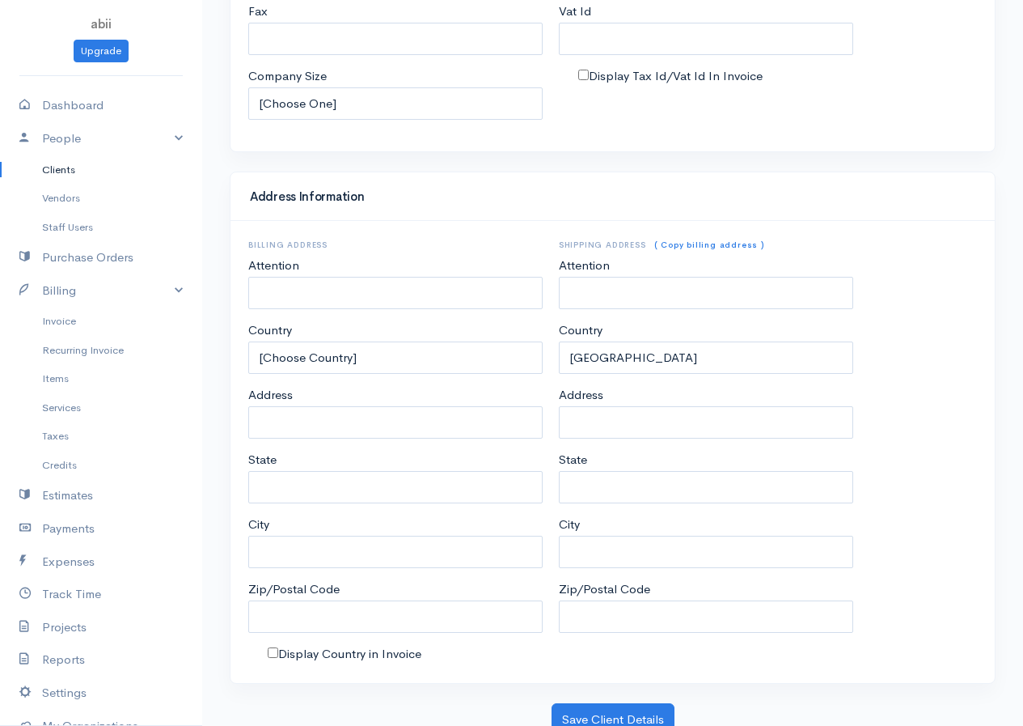
scroll to position [610, 0]
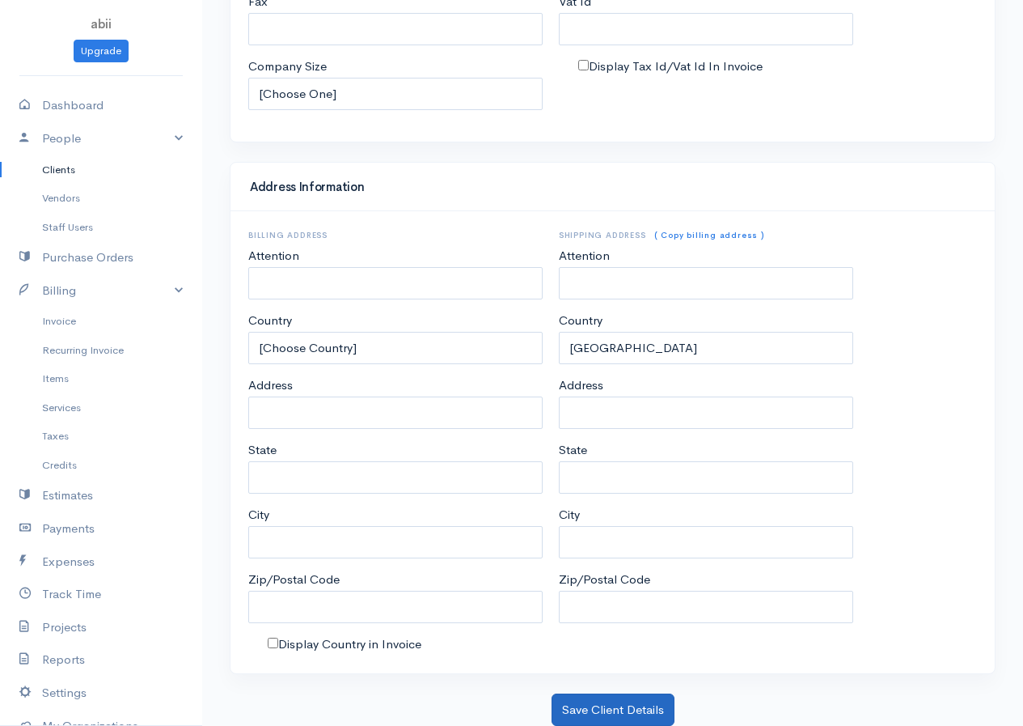
type input "SIVABALAM"
click at [631, 702] on button "Save Client Details" at bounding box center [613, 709] width 123 height 33
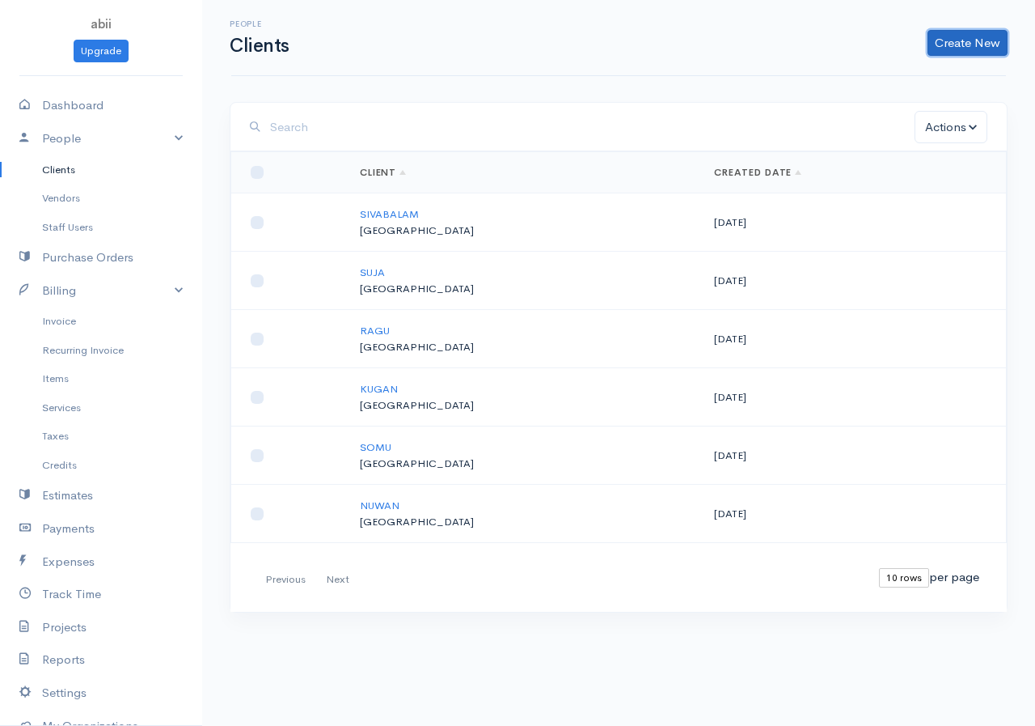
click at [836, 52] on link "Create New" at bounding box center [968, 43] width 80 height 26
click at [836, 76] on link "Client" at bounding box center [942, 77] width 128 height 28
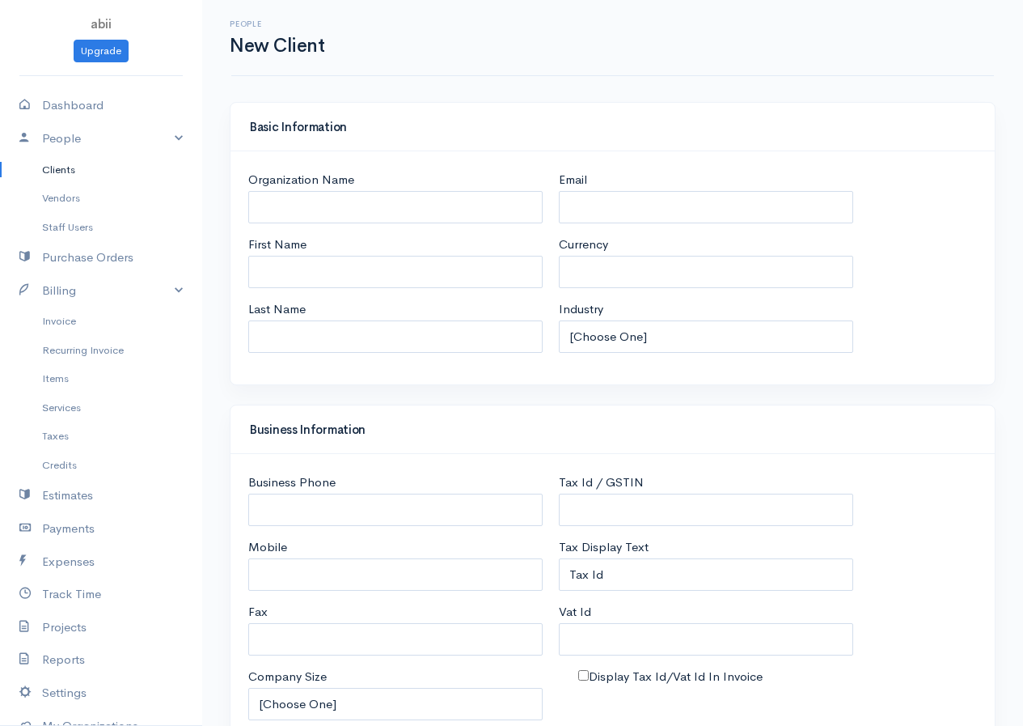
select select "LKR"
select select "[GEOGRAPHIC_DATA]"
click at [304, 201] on input "Organization Name" at bounding box center [395, 207] width 294 height 33
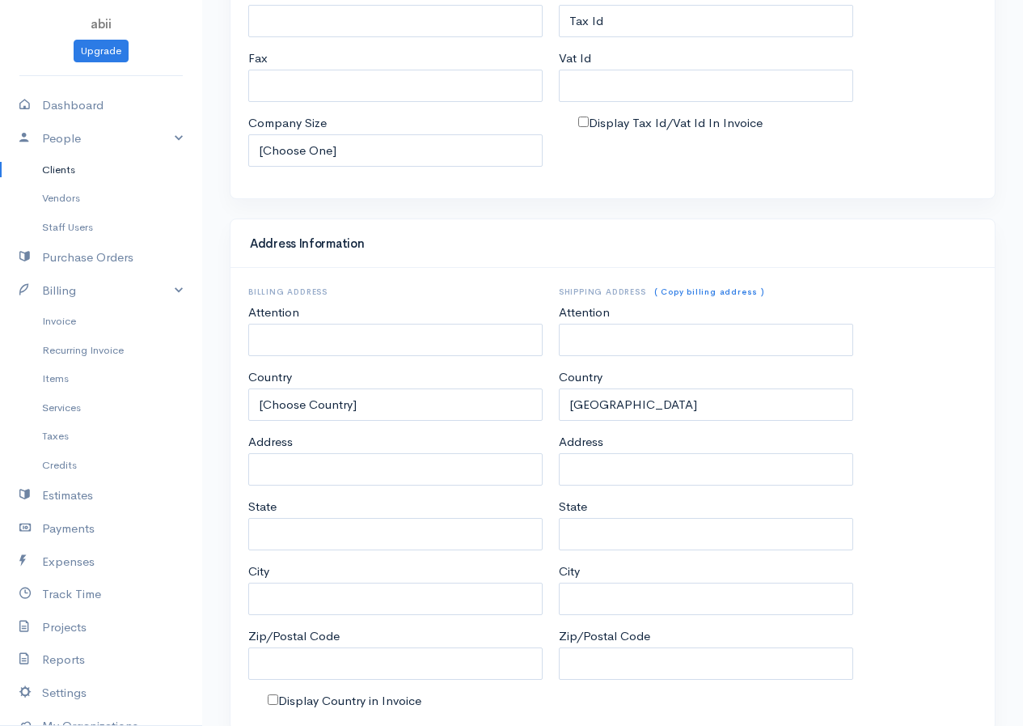
scroll to position [610, 0]
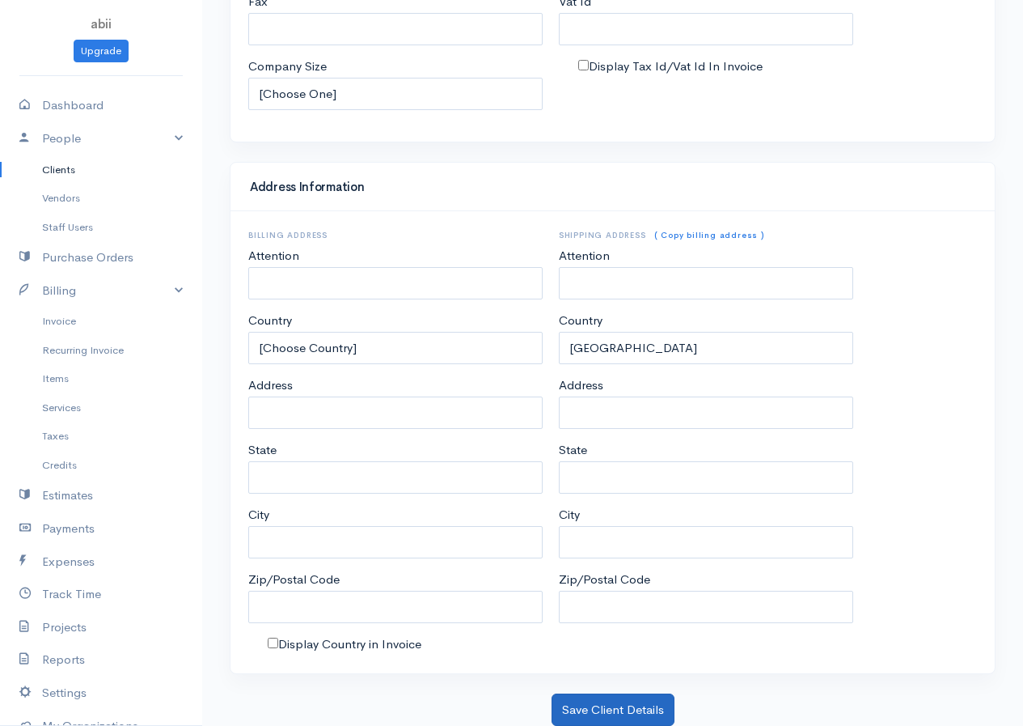
type input "PUJAN"
click at [618, 702] on button "Save Client Details" at bounding box center [613, 709] width 123 height 33
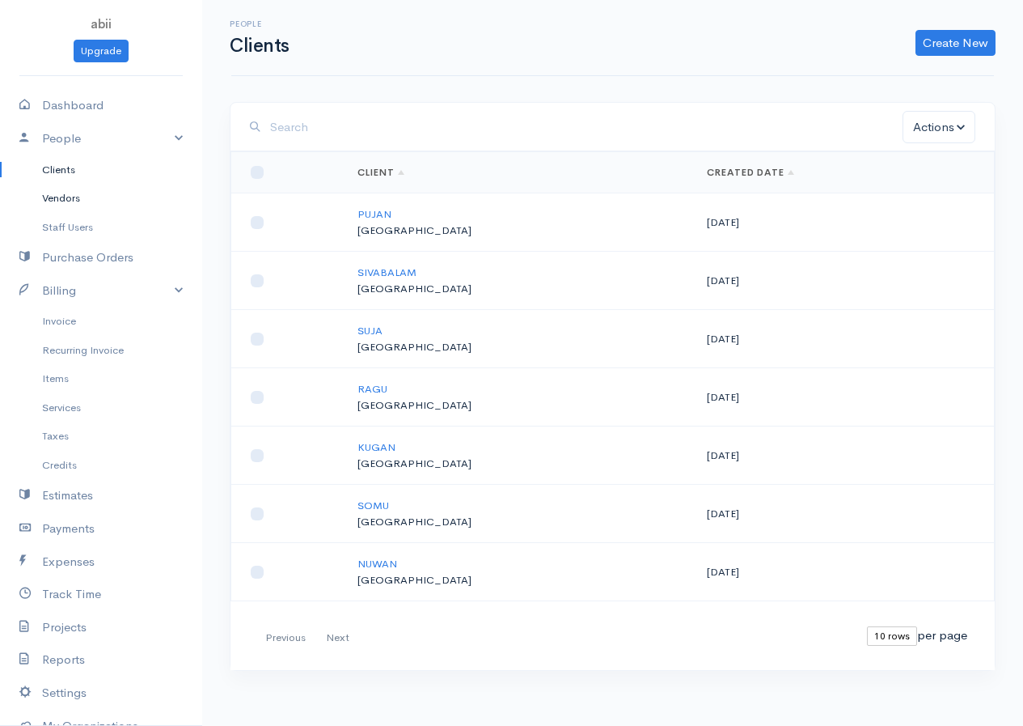
click at [91, 196] on link "Vendors" at bounding box center [101, 198] width 202 height 29
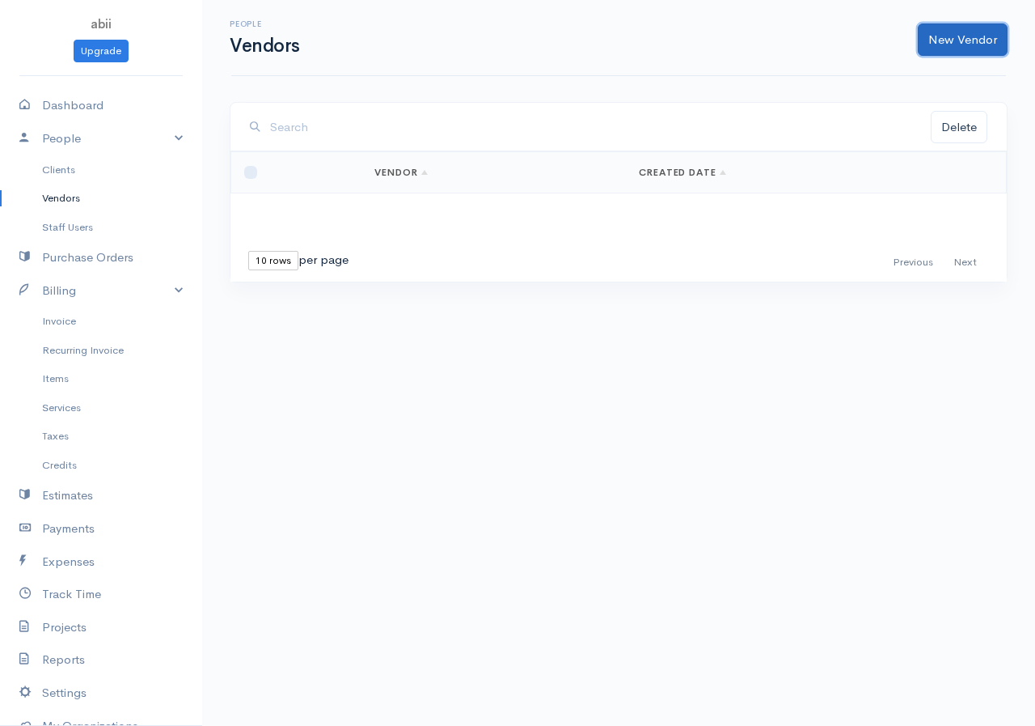
click at [836, 28] on link "New Vendor" at bounding box center [963, 39] width 90 height 33
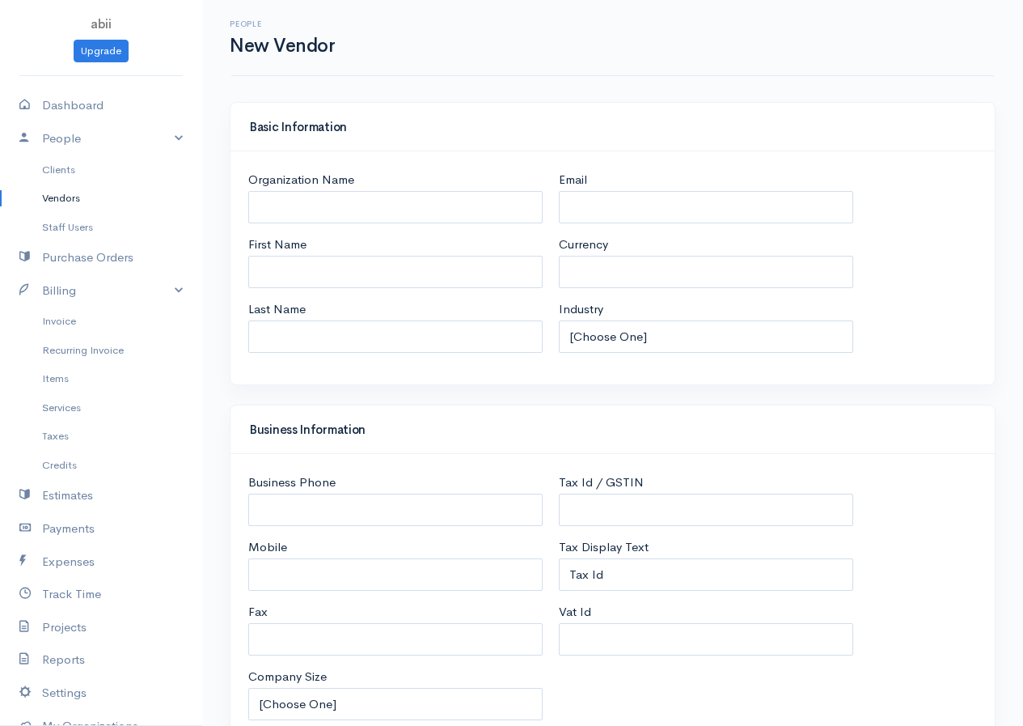
select select "LKR"
select select "[GEOGRAPHIC_DATA]"
click at [466, 226] on div "Organization Name First Name Last Name" at bounding box center [395, 268] width 311 height 194
click at [451, 199] on input "Organization Name" at bounding box center [395, 207] width 294 height 33
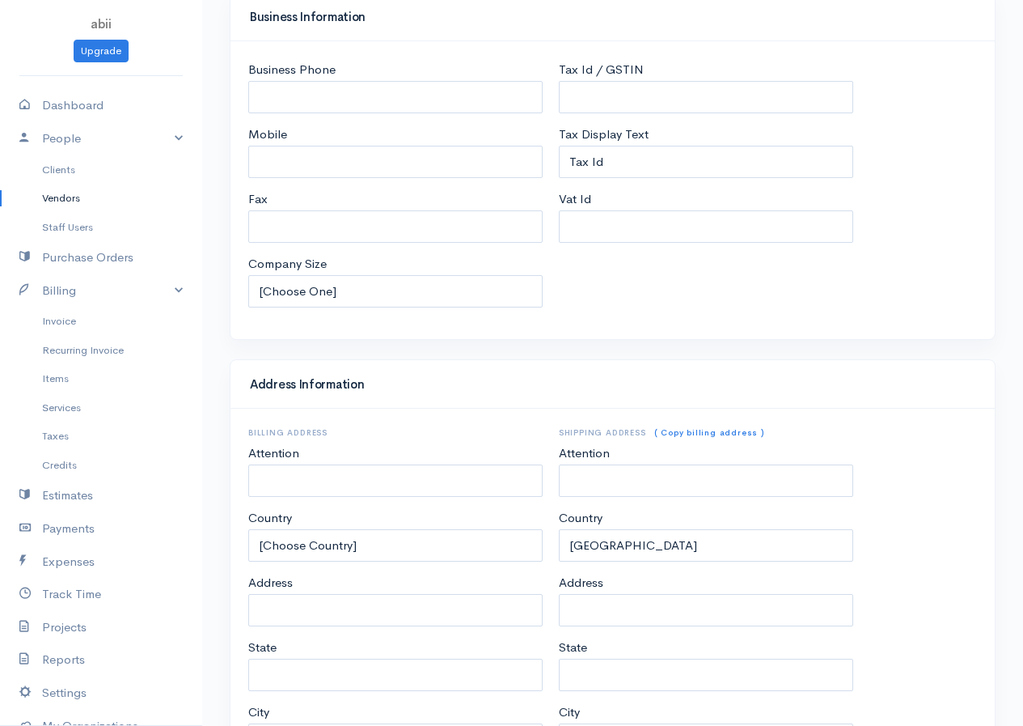
scroll to position [592, 0]
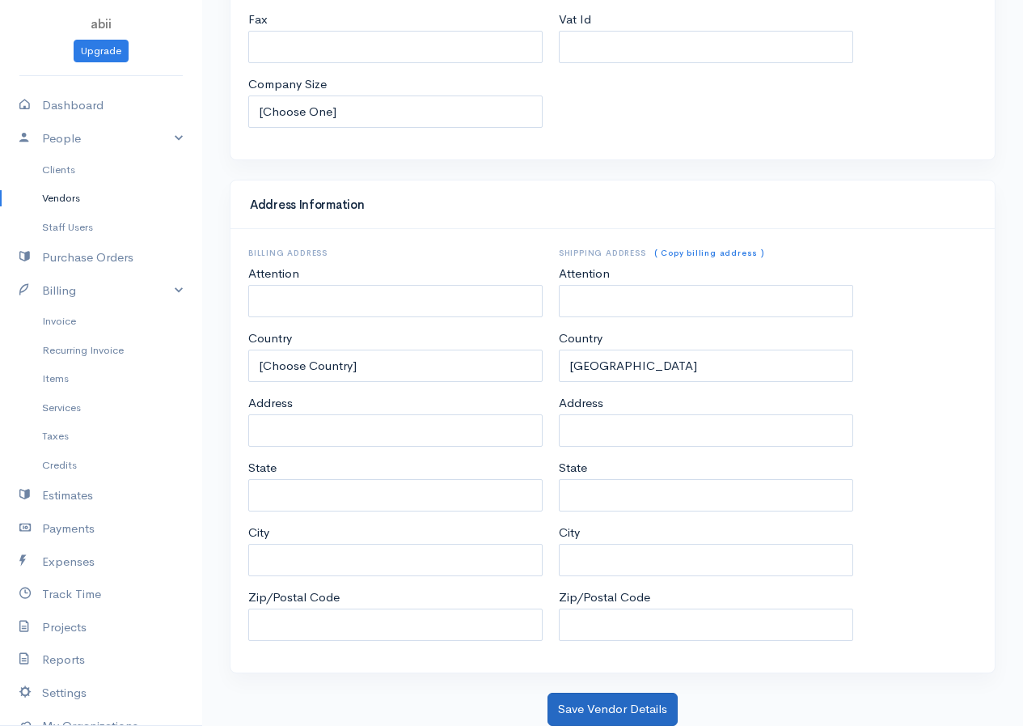
type input "TESCO"
click at [644, 702] on button "Save Vendor Details" at bounding box center [613, 708] width 130 height 33
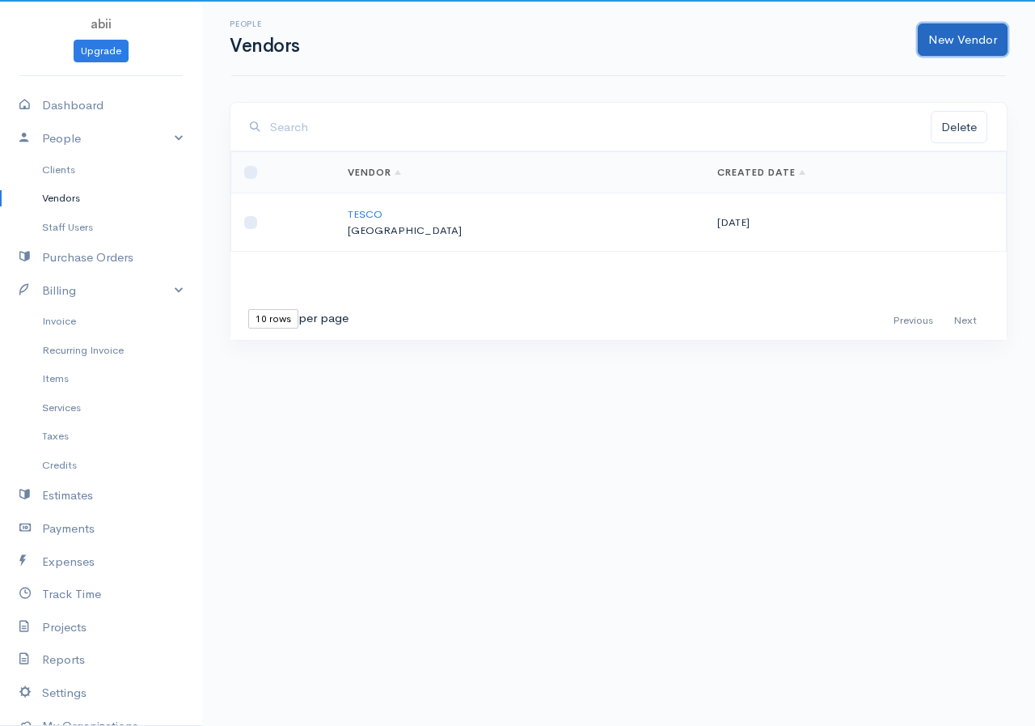
click at [836, 46] on link "New Vendor" at bounding box center [963, 39] width 90 height 33
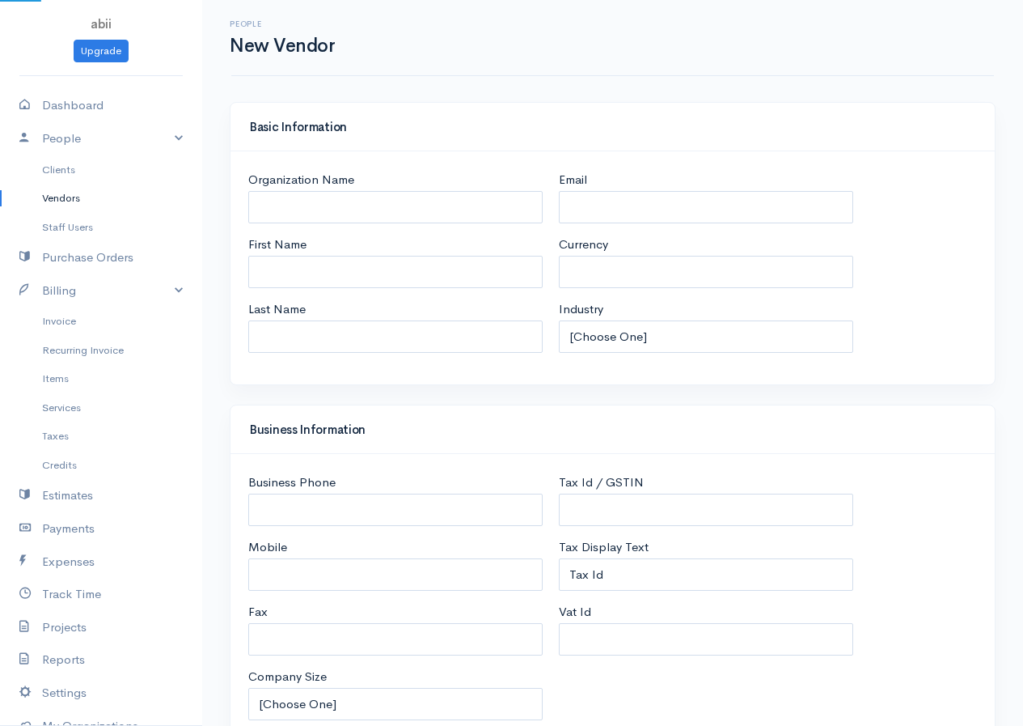
select select "LKR"
select select "[GEOGRAPHIC_DATA]"
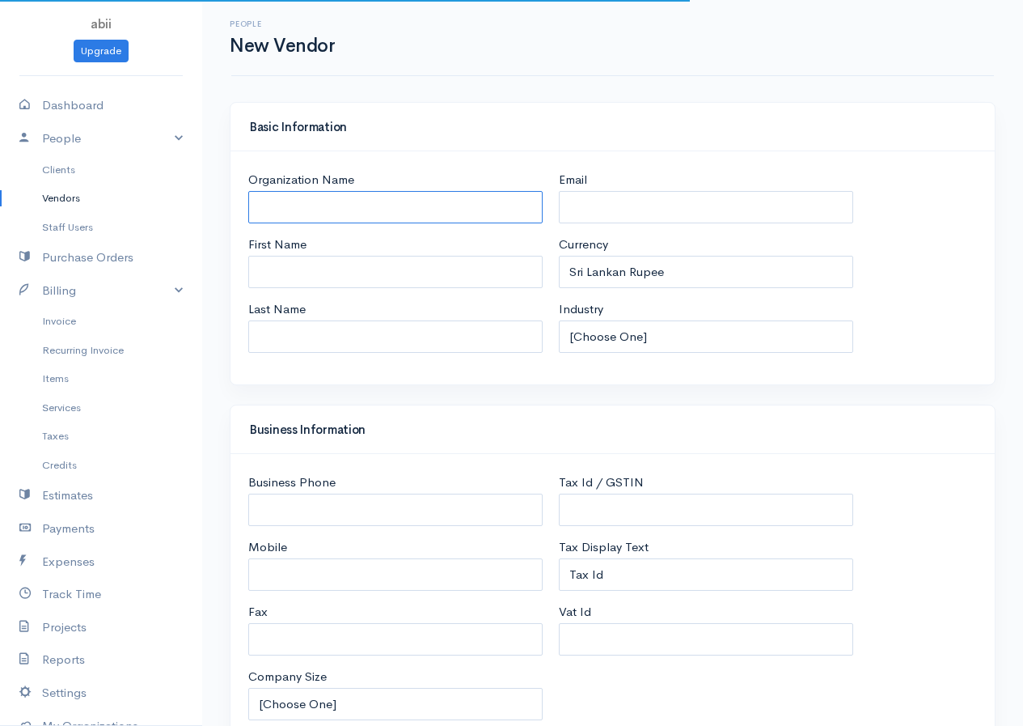
click at [493, 208] on input "Organization Name" at bounding box center [395, 207] width 294 height 33
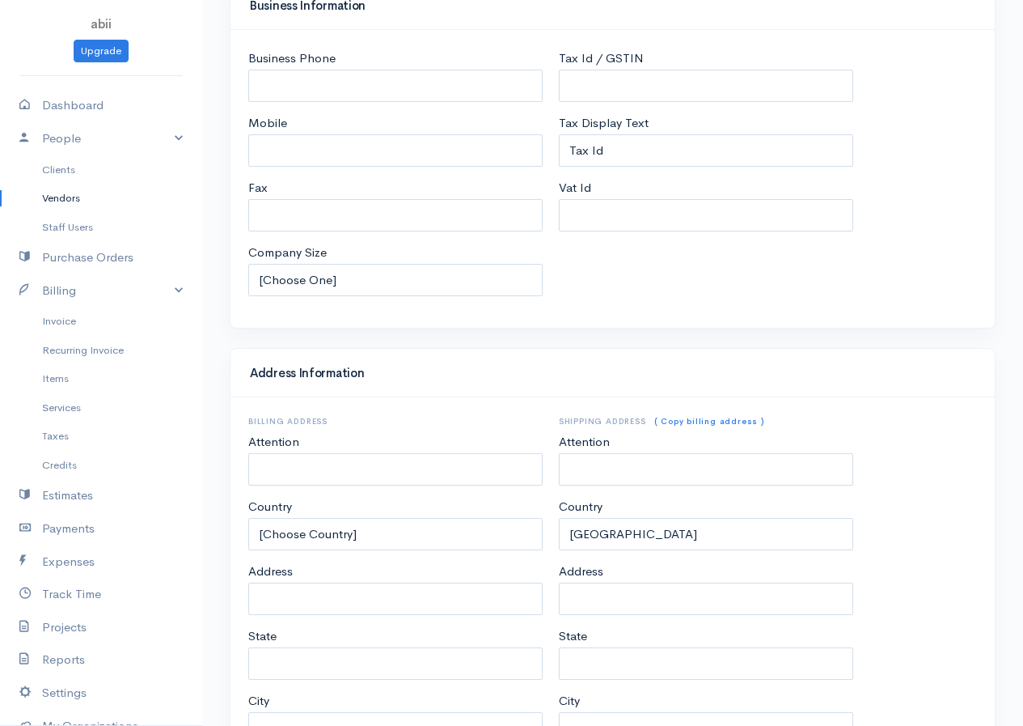
scroll to position [592, 0]
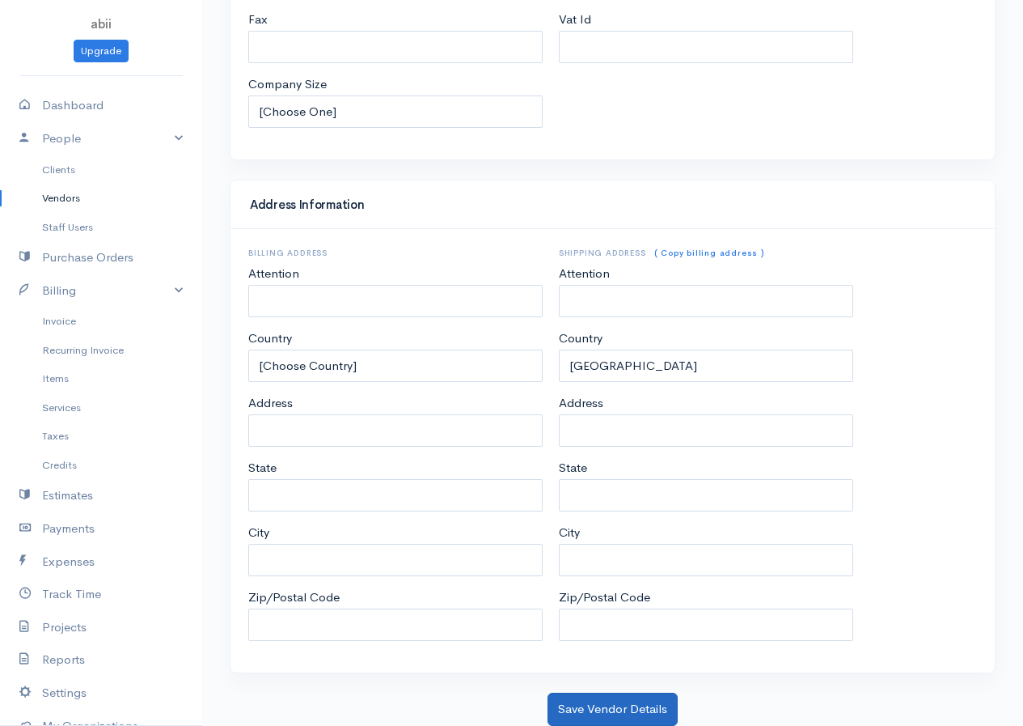
type input "UNILEVER"
click at [585, 702] on button "Save Vendor Details" at bounding box center [613, 708] width 130 height 33
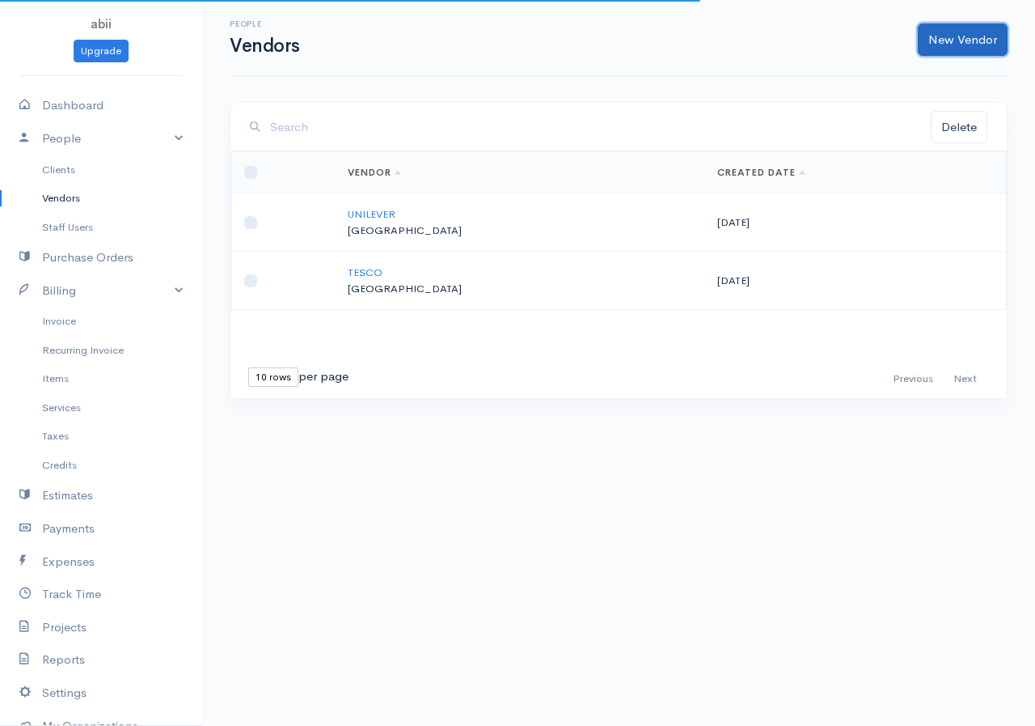
click at [836, 40] on link "New Vendor" at bounding box center [963, 39] width 90 height 33
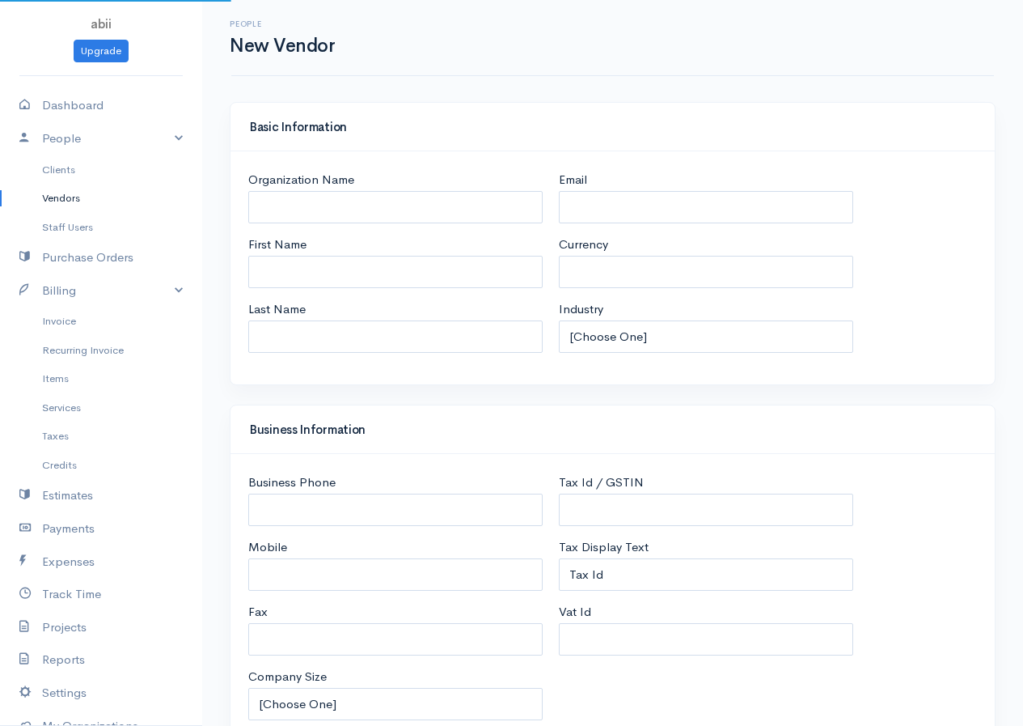
select select "LKR"
select select "[GEOGRAPHIC_DATA]"
click at [442, 202] on input "Organization Name" at bounding box center [395, 207] width 294 height 33
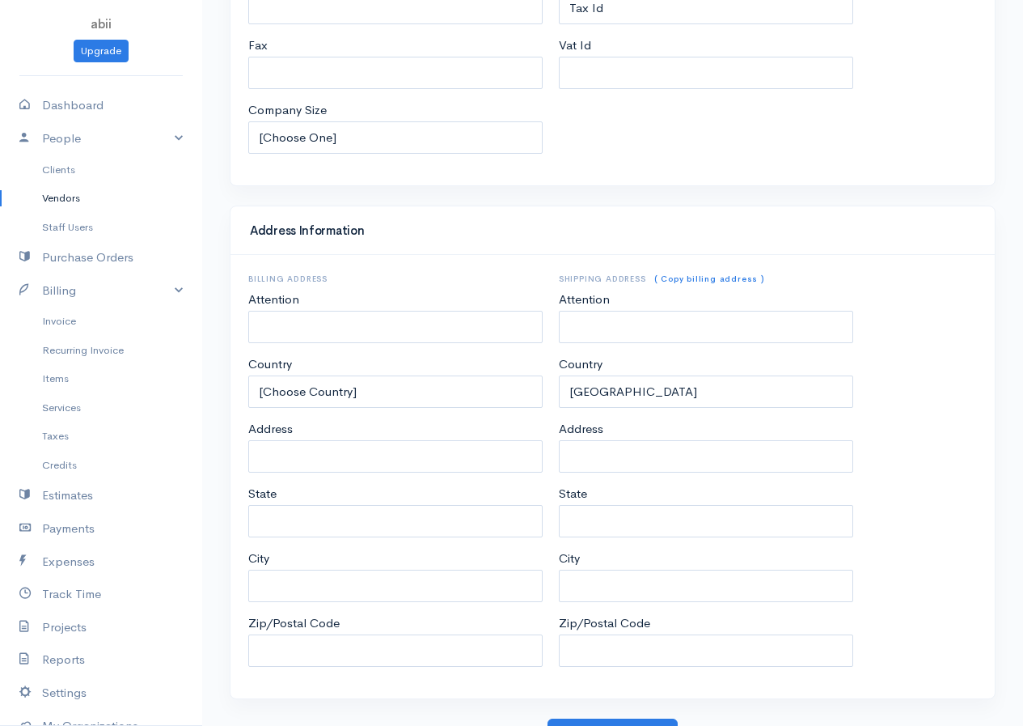
scroll to position [592, 0]
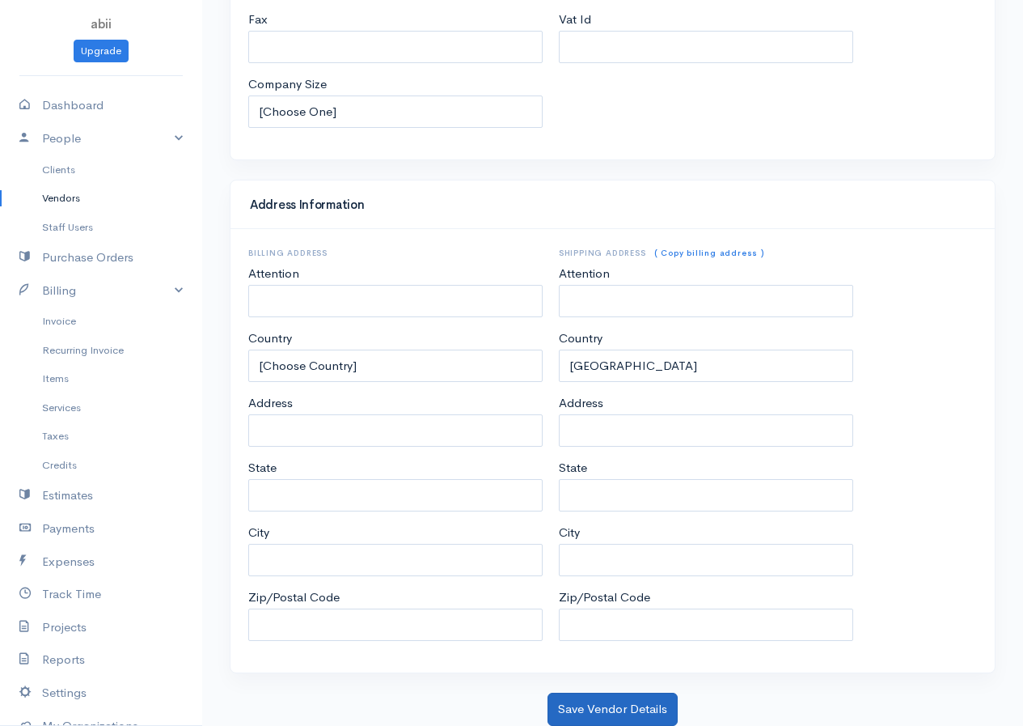
type input "SHELL"
click at [578, 702] on button "Save Vendor Details" at bounding box center [613, 708] width 130 height 33
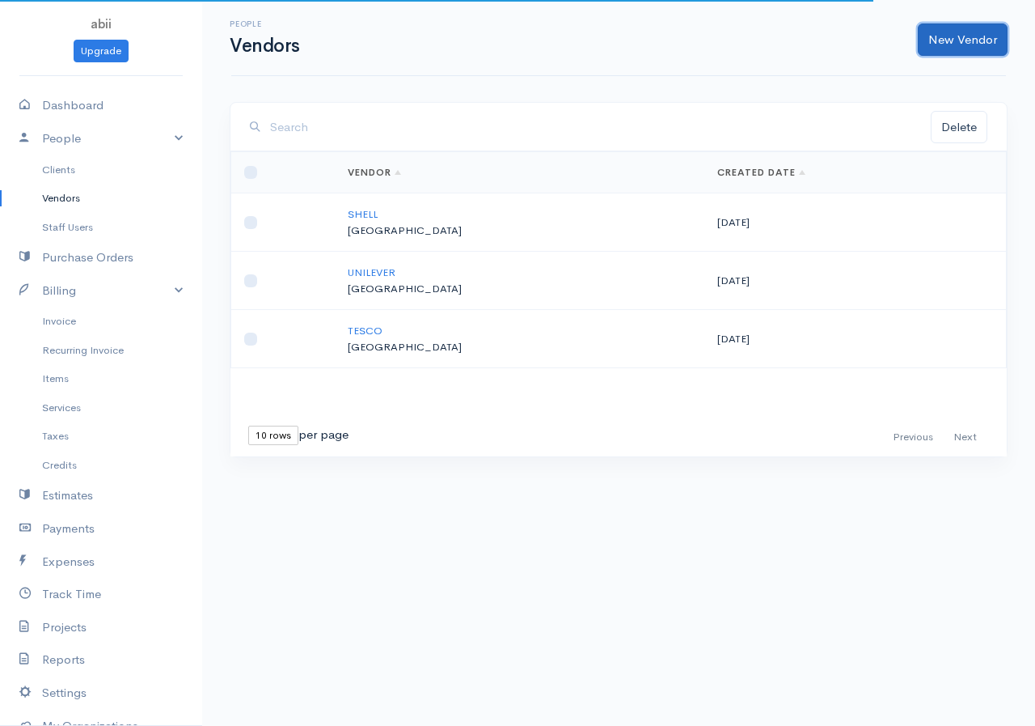
click at [836, 38] on link "New Vendor" at bounding box center [963, 39] width 90 height 33
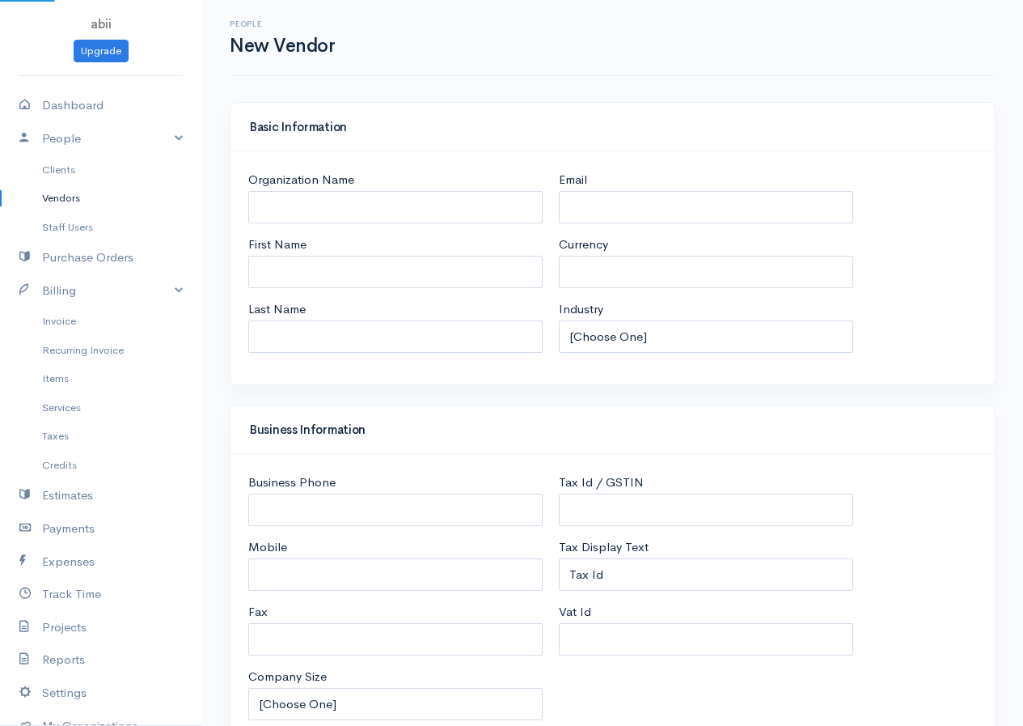
select select "LKR"
select select "[GEOGRAPHIC_DATA]"
click at [395, 219] on input "Organization Name" at bounding box center [395, 207] width 294 height 33
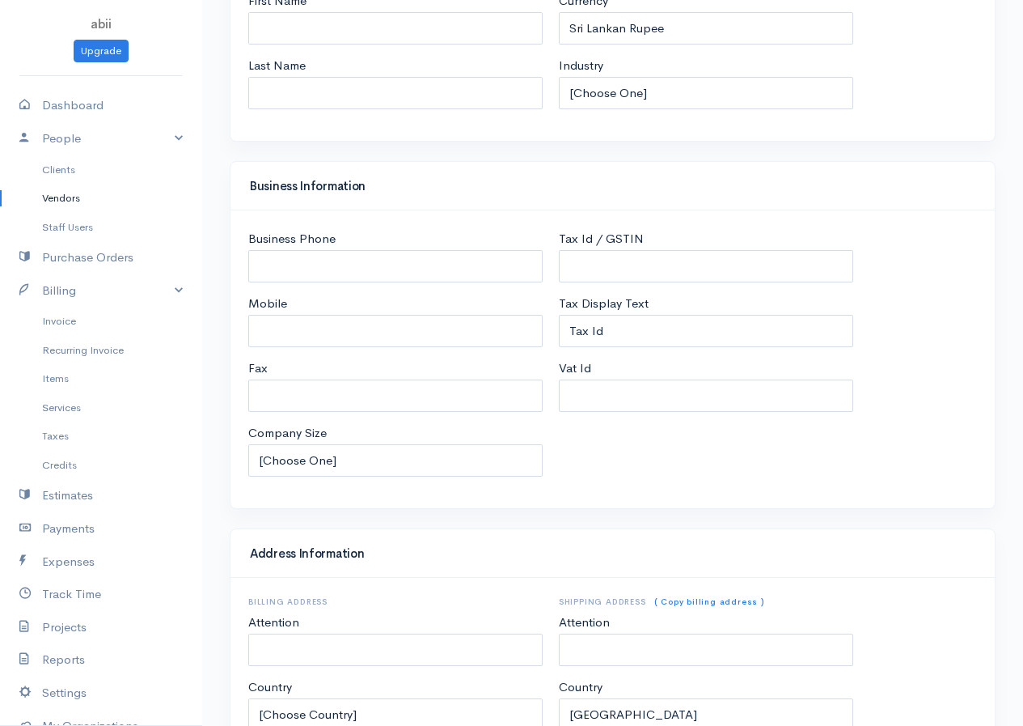
scroll to position [592, 0]
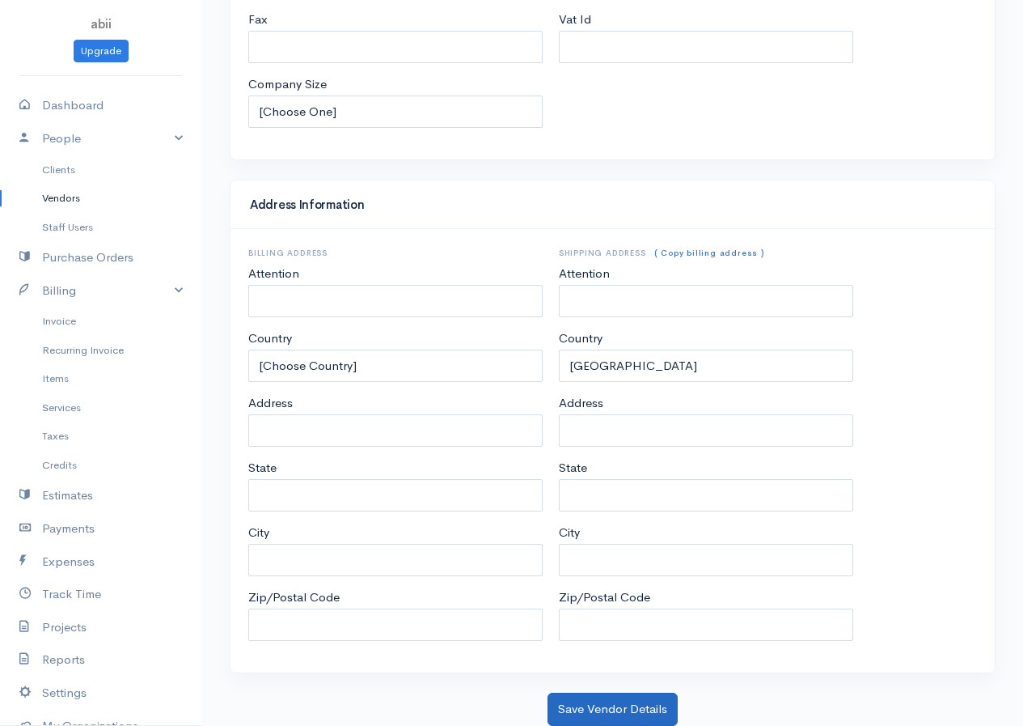
type input "FOZZBY"
click at [616, 702] on button "Save Vendor Details" at bounding box center [613, 708] width 130 height 33
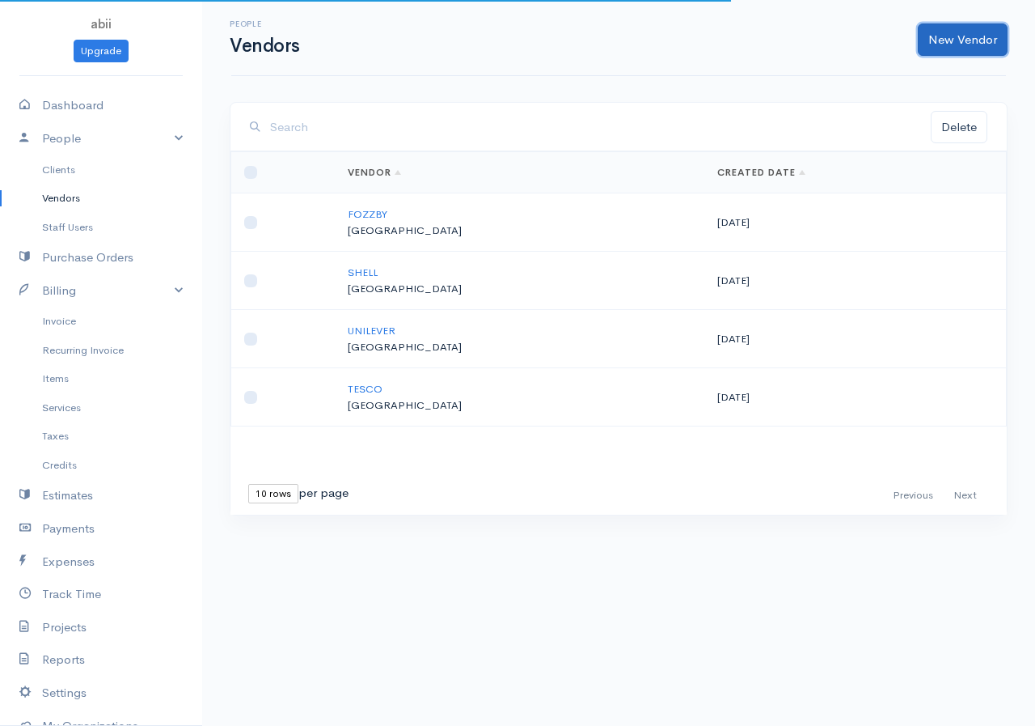
click at [836, 50] on link "New Vendor" at bounding box center [963, 39] width 90 height 33
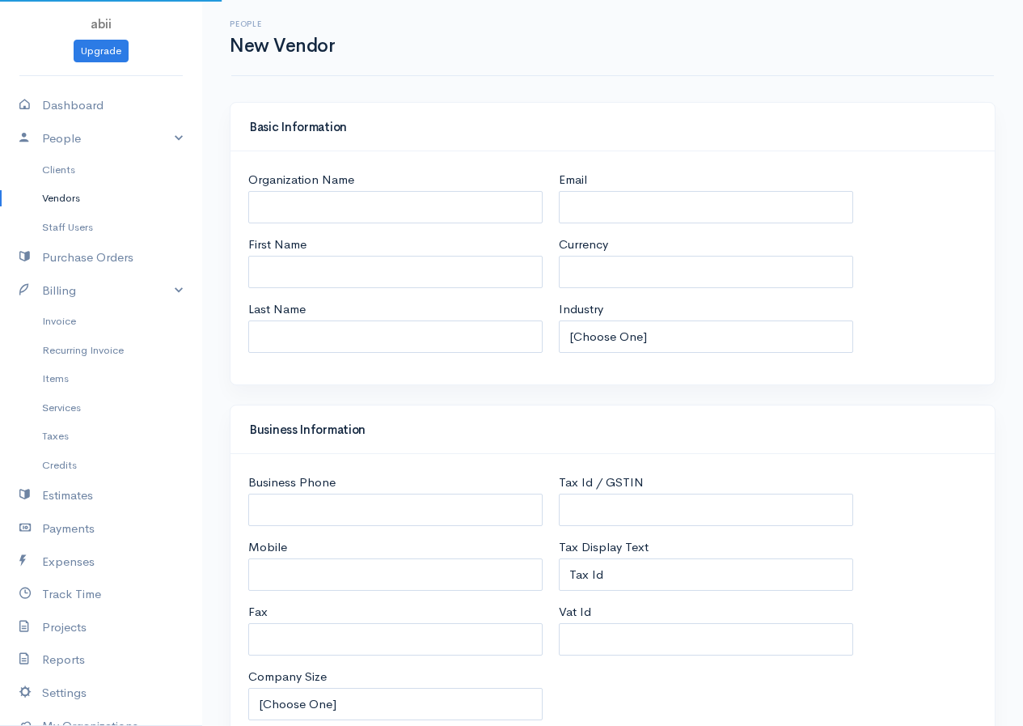
select select "LKR"
select select "[GEOGRAPHIC_DATA]"
click at [460, 198] on input "Organization Name" at bounding box center [395, 207] width 294 height 33
click at [306, 209] on input "RENGVA" at bounding box center [395, 207] width 294 height 33
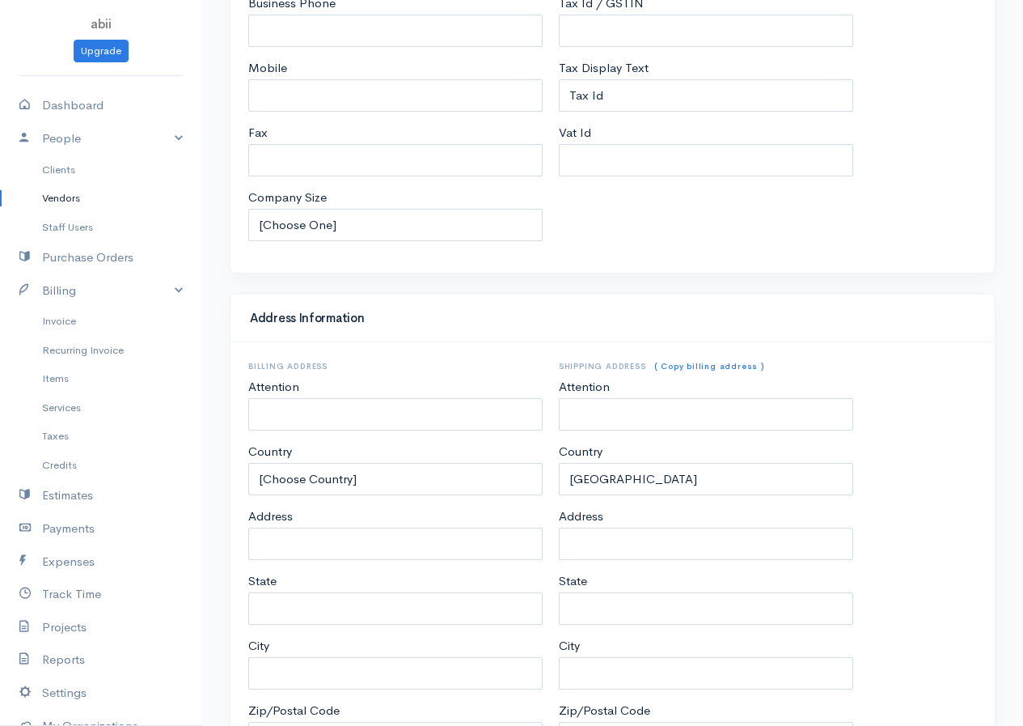
scroll to position [592, 0]
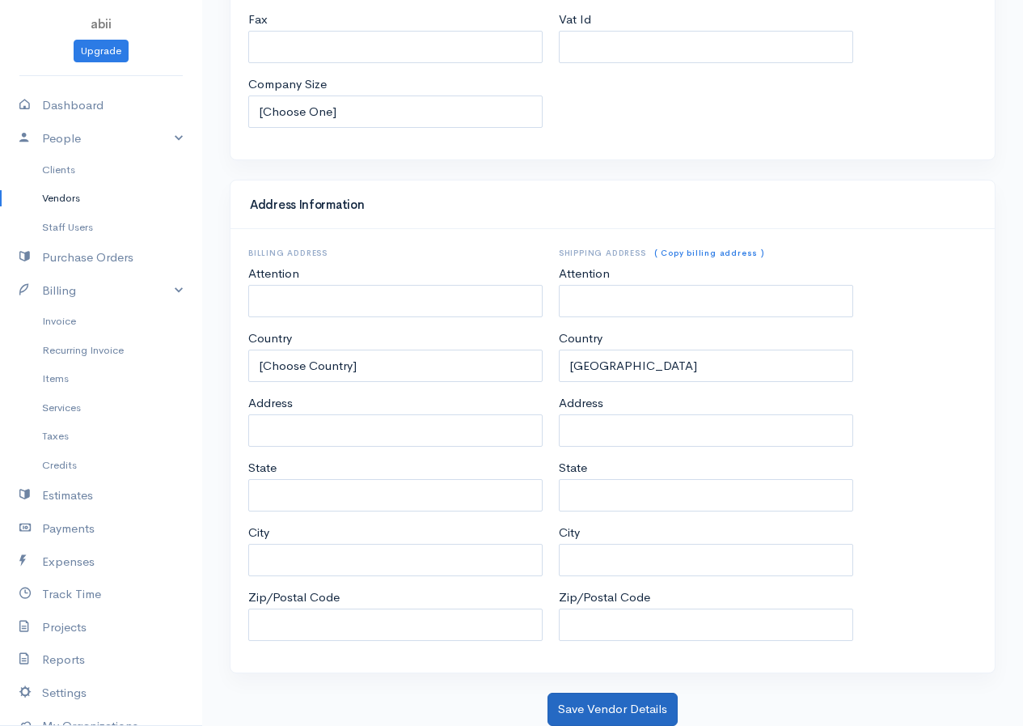
type input "RENGVO"
click at [619, 702] on button "Save Vendor Details" at bounding box center [613, 708] width 130 height 33
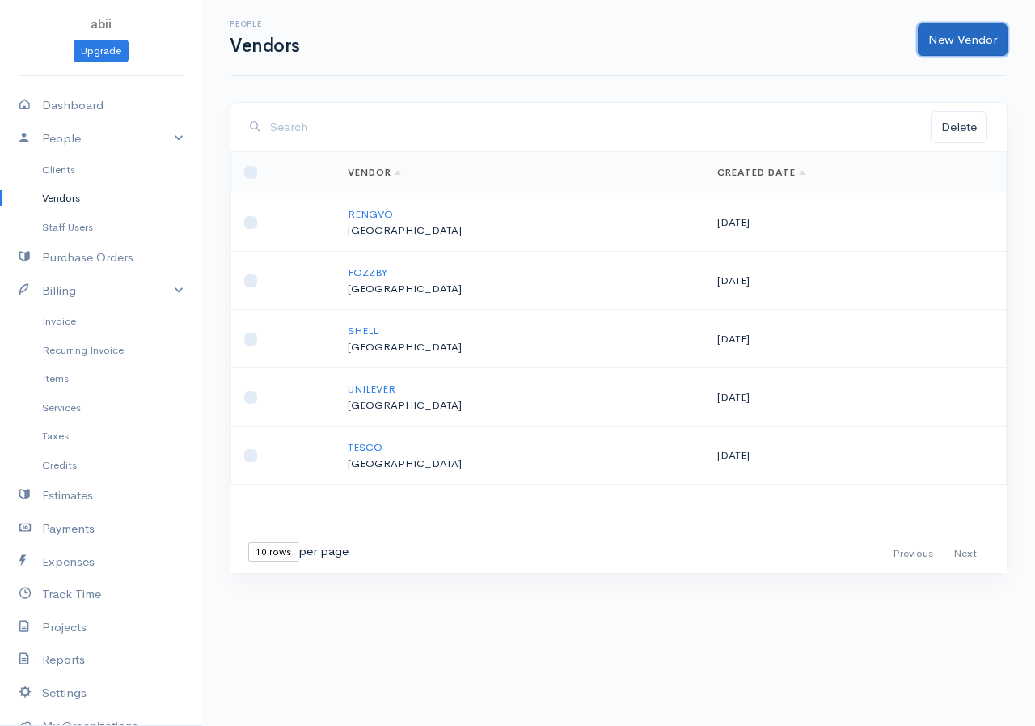
click at [836, 41] on link "New Vendor" at bounding box center [963, 39] width 90 height 33
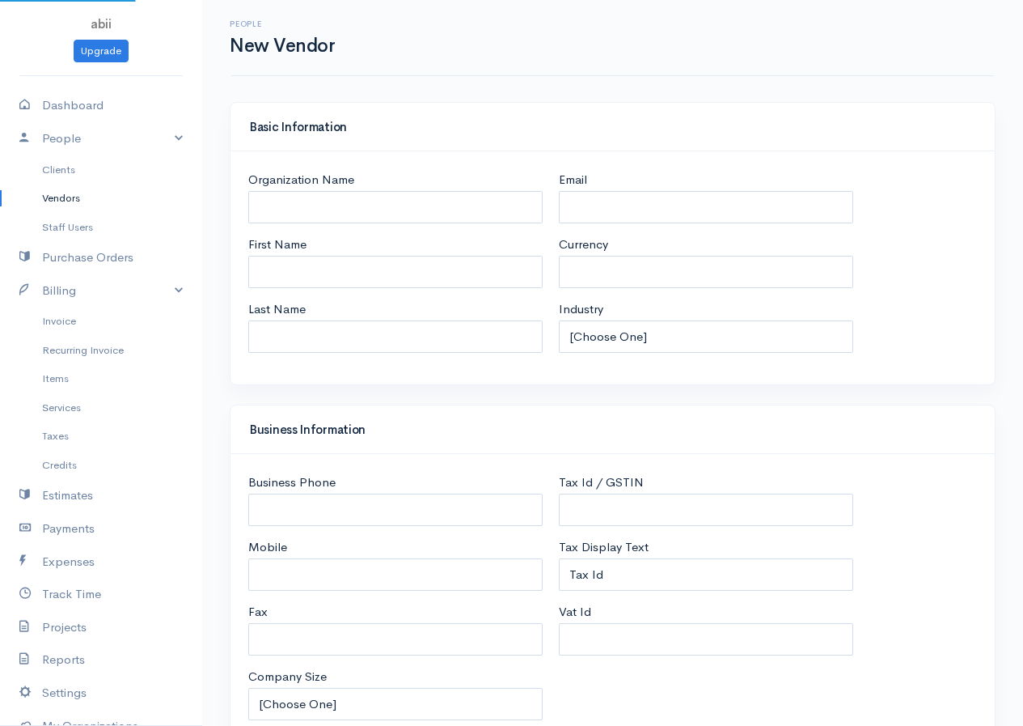
select select "LKR"
select select "[GEOGRAPHIC_DATA]"
click at [420, 209] on input "Organization Name" at bounding box center [395, 207] width 294 height 33
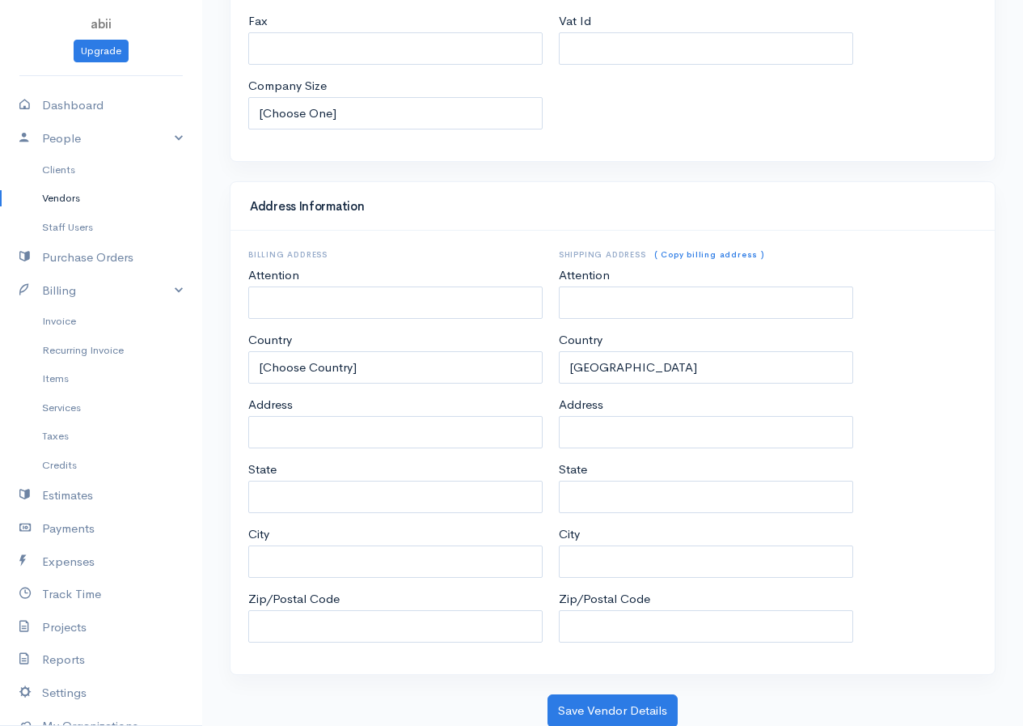
scroll to position [592, 0]
type input "WORIVO"
click at [580, 702] on button "Save Vendor Details" at bounding box center [613, 708] width 130 height 33
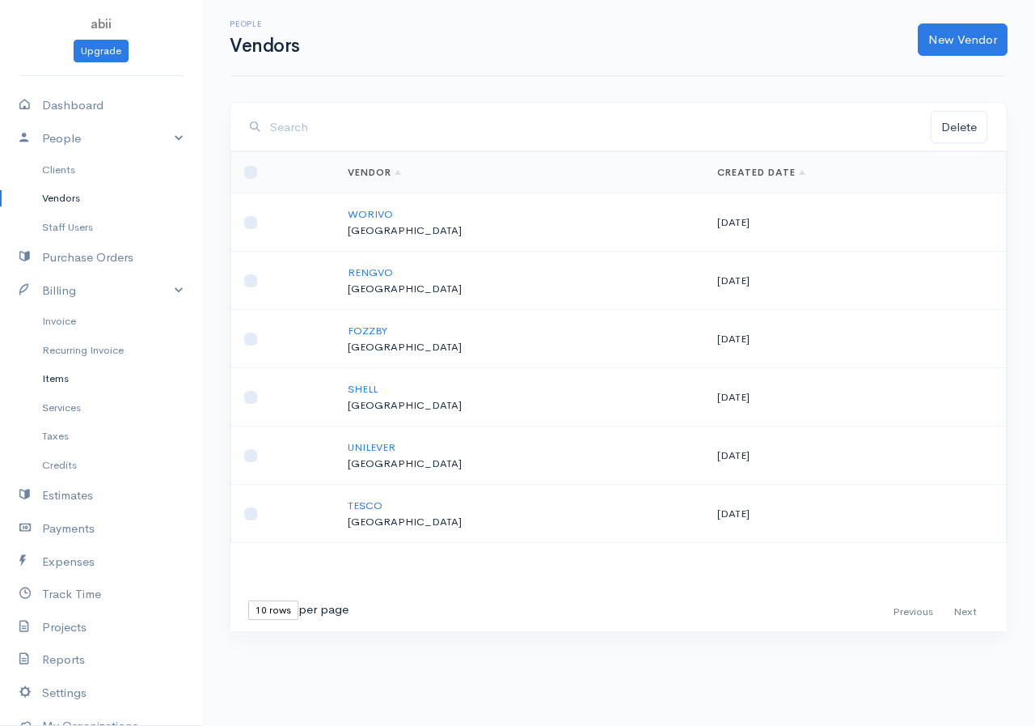
click at [80, 374] on link "Items" at bounding box center [101, 378] width 202 height 29
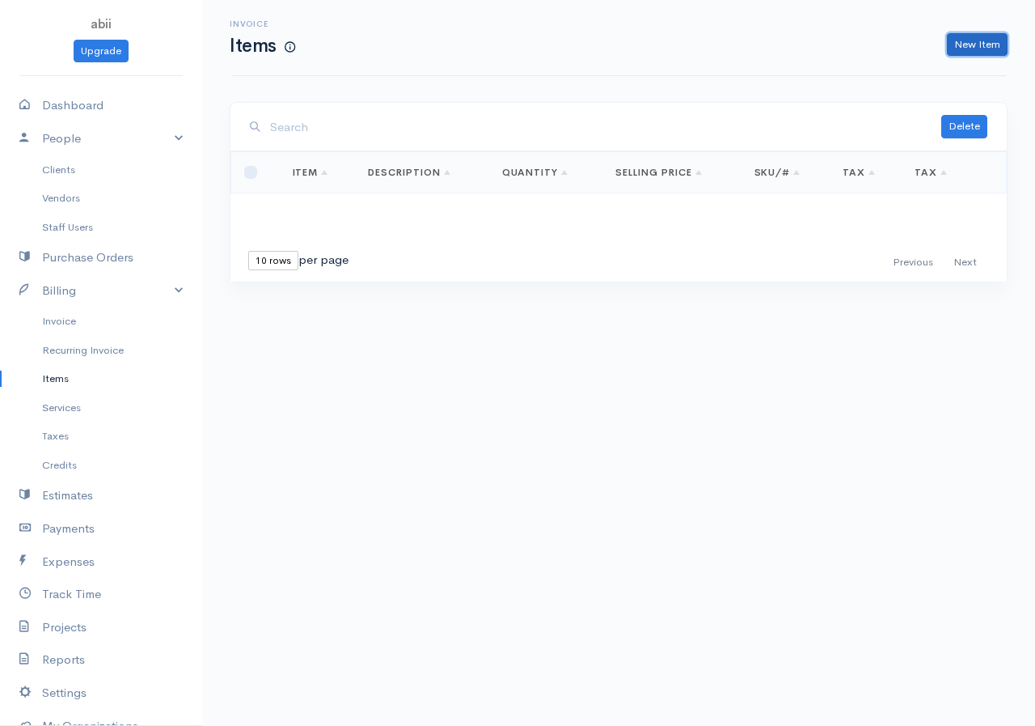
click at [836, 44] on link "New Item" at bounding box center [977, 44] width 61 height 23
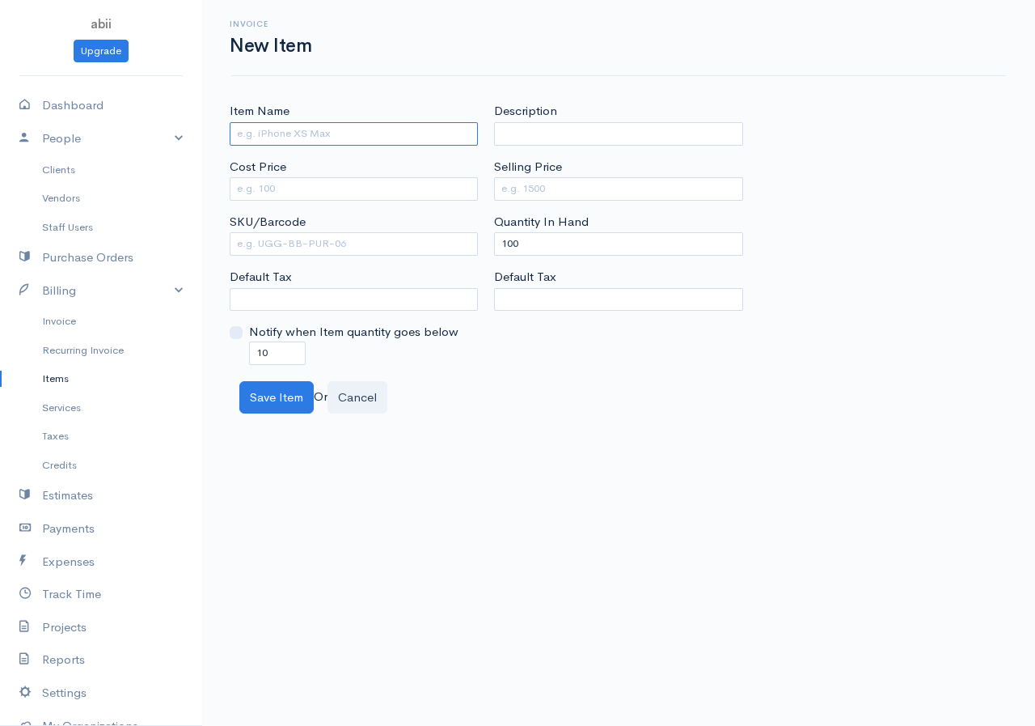
click at [349, 129] on input "Item Name" at bounding box center [354, 133] width 248 height 23
type input "CEMENT"
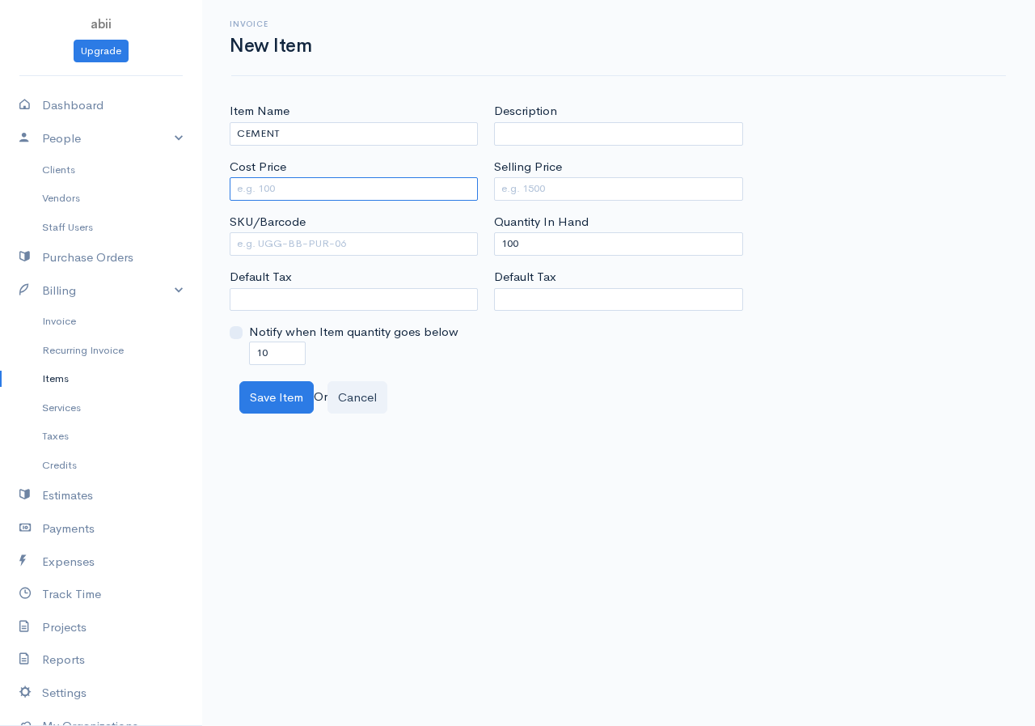
click at [304, 184] on input "Cost Price" at bounding box center [354, 188] width 248 height 23
type input "2500"
click at [501, 191] on input "Selling Price" at bounding box center [618, 188] width 248 height 23
type input "4250"
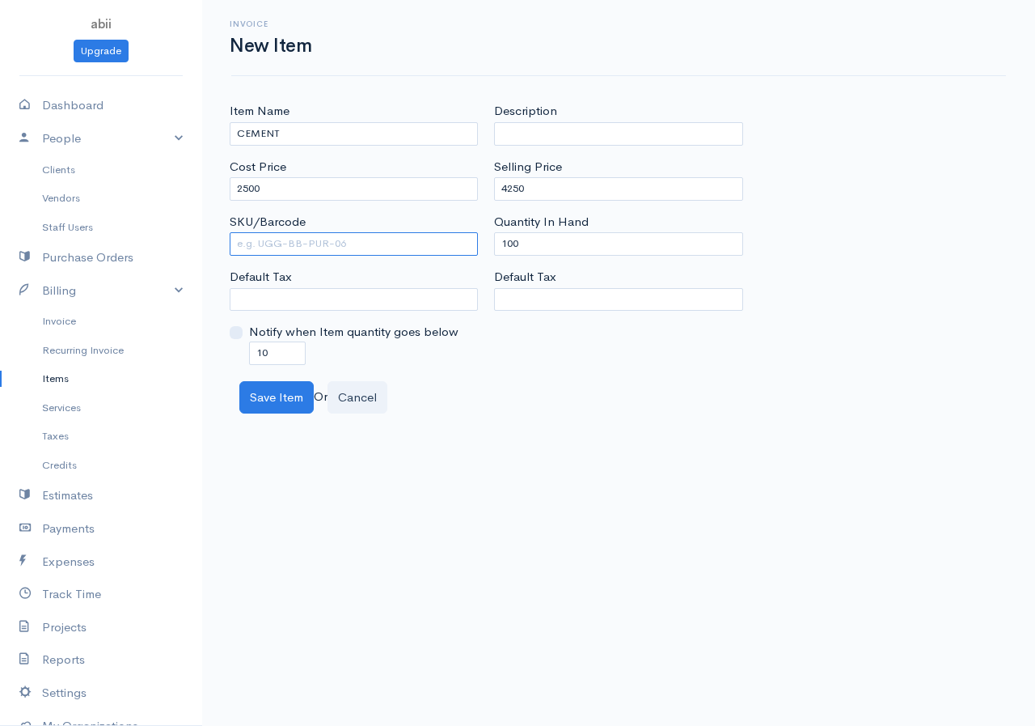
click at [286, 239] on input "SKU/Barcode" at bounding box center [354, 243] width 248 height 23
drag, startPoint x: 520, startPoint y: 243, endPoint x: 496, endPoint y: 252, distance: 25.8
click at [496, 252] on input "100" at bounding box center [618, 243] width 248 height 23
type input "0"
drag, startPoint x: 271, startPoint y: 353, endPoint x: 254, endPoint y: 359, distance: 18.2
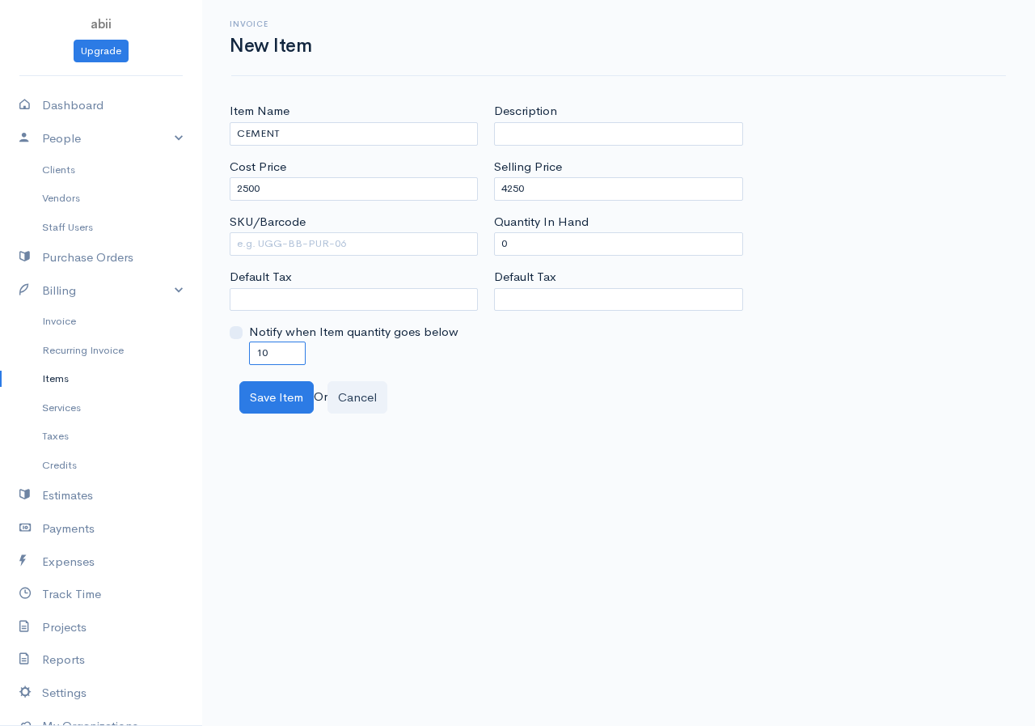
click at [254, 359] on input "10" at bounding box center [277, 352] width 57 height 23
type input "0"
click at [255, 406] on button "Save Item" at bounding box center [276, 397] width 74 height 33
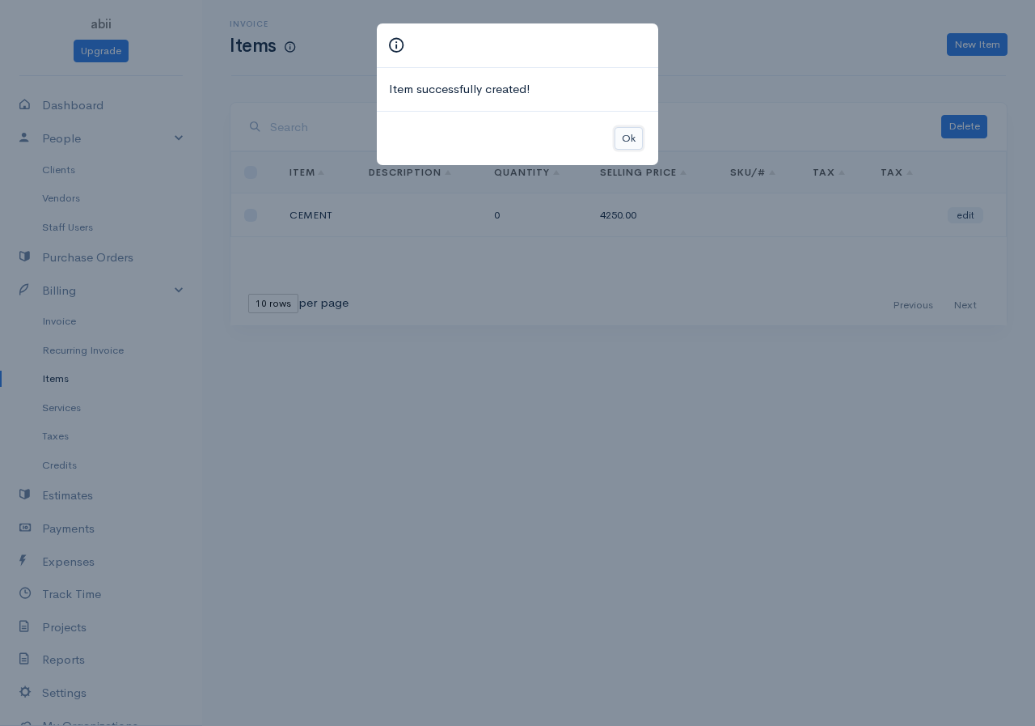
click at [624, 133] on button "Ok" at bounding box center [629, 138] width 28 height 23
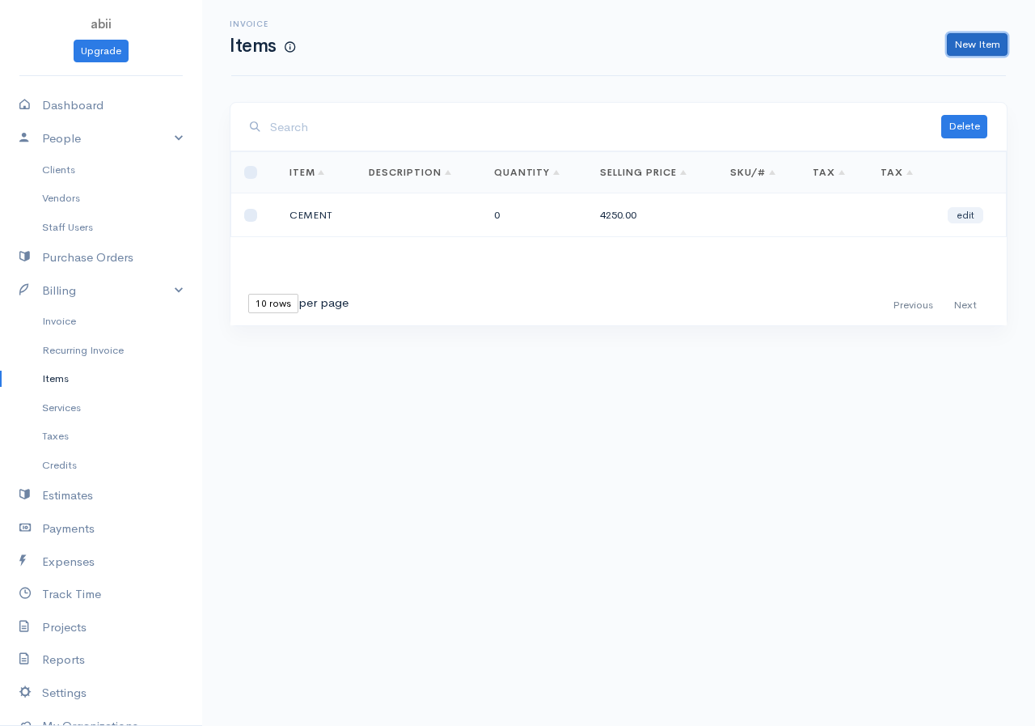
click at [836, 40] on link "New Item" at bounding box center [977, 44] width 61 height 23
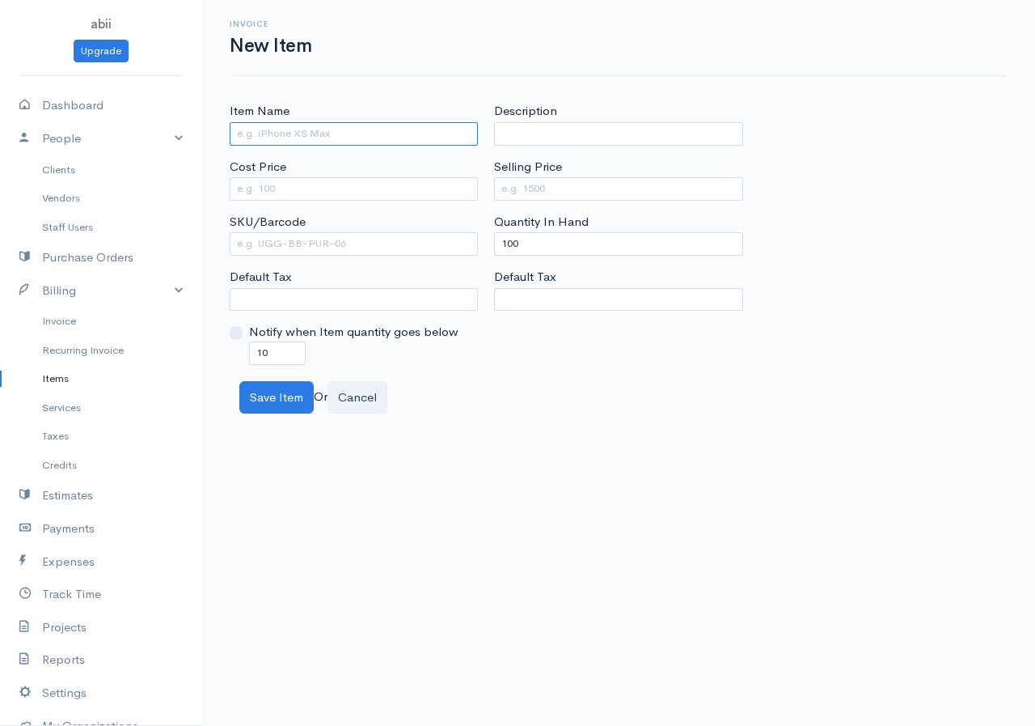
click at [351, 133] on input "Item Name" at bounding box center [354, 133] width 248 height 23
type input "SAND"
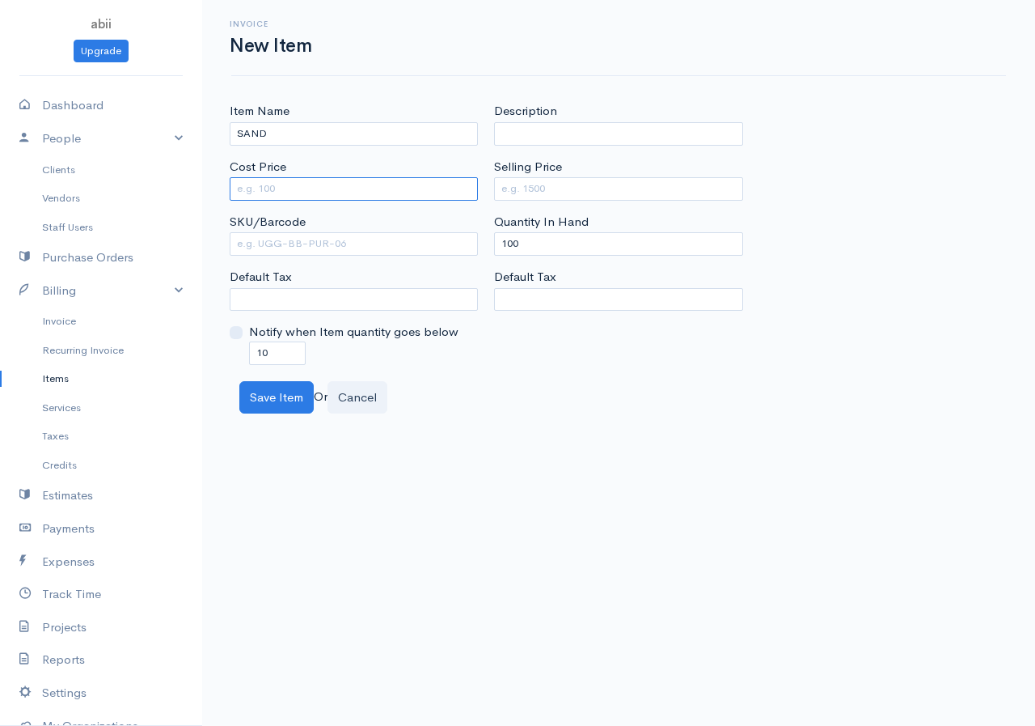
click at [317, 187] on input "Cost Price" at bounding box center [354, 188] width 248 height 23
type input "7500"
click at [506, 185] on input "Selling Price" at bounding box center [618, 188] width 248 height 23
click at [522, 197] on input "Selling Price" at bounding box center [618, 188] width 248 height 23
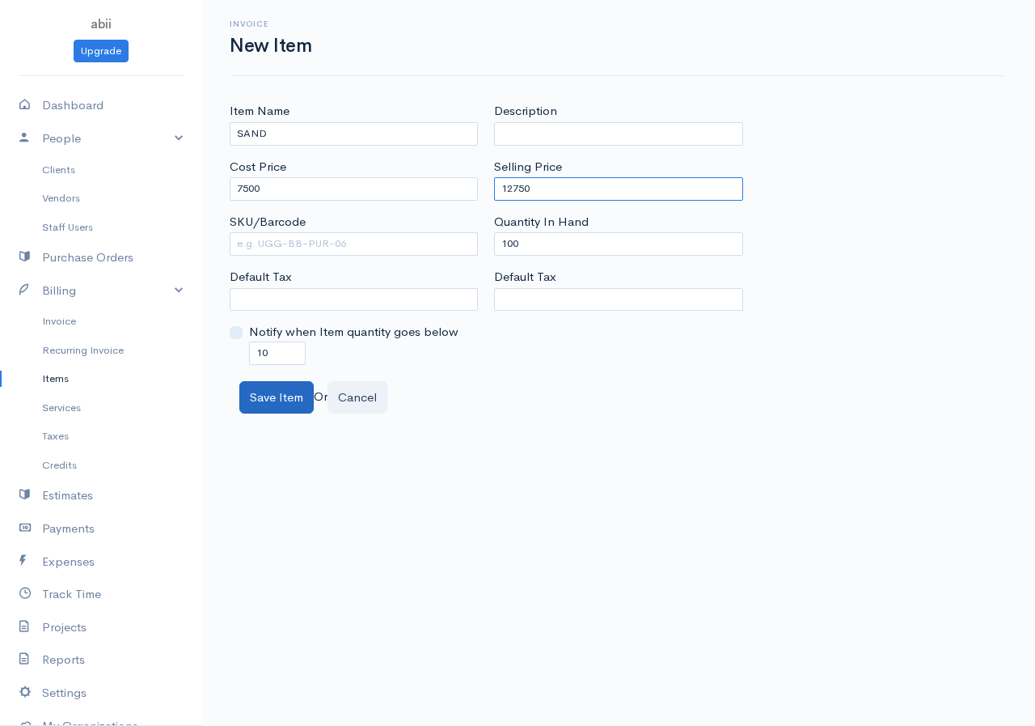
type input "12750"
click at [297, 387] on button "Save Item" at bounding box center [276, 397] width 74 height 33
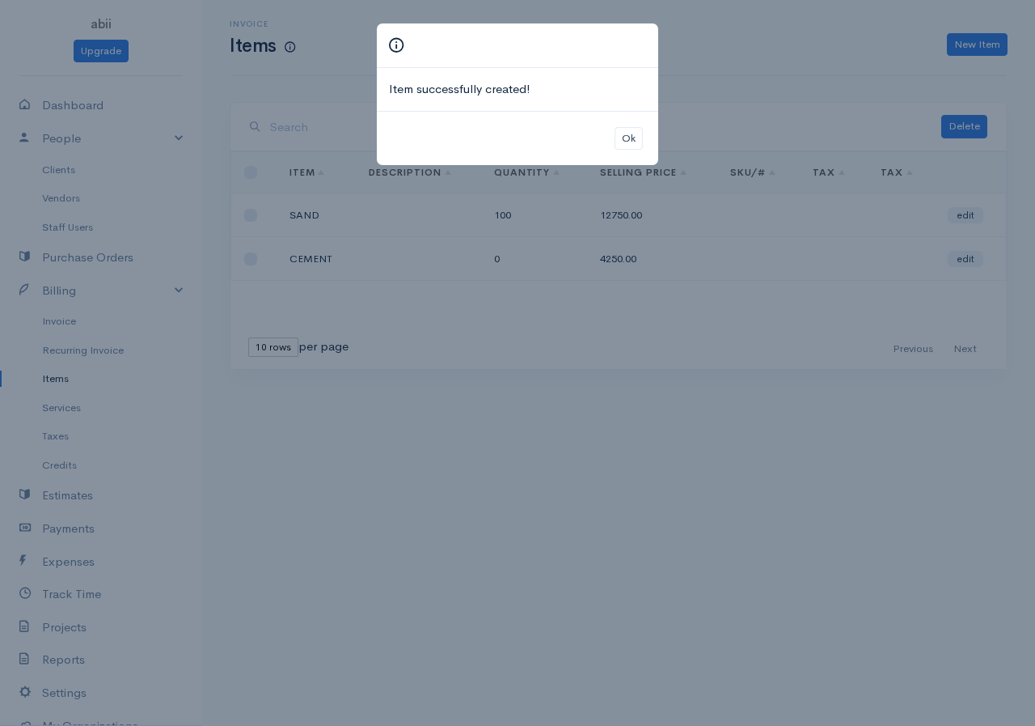
click at [497, 219] on div "Item successfully created! Ok" at bounding box center [517, 363] width 1035 height 726
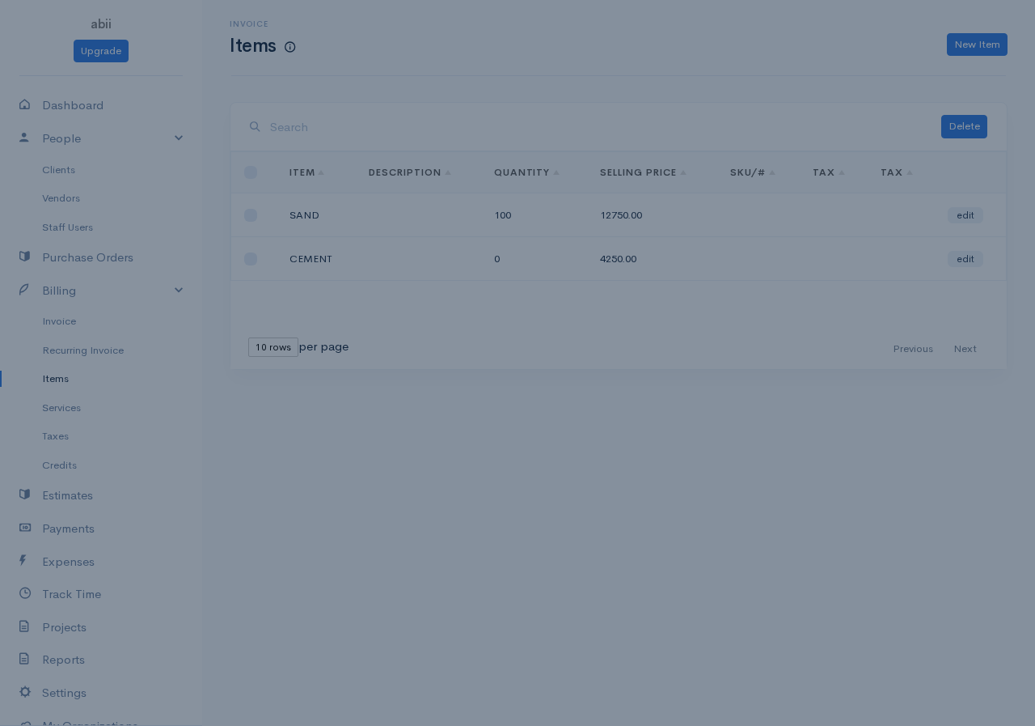
click at [497, 219] on body "abii Upgrade Dashboard People Clients Vendors Staff Users Purchase Orders Billi…" at bounding box center [517, 363] width 1035 height 726
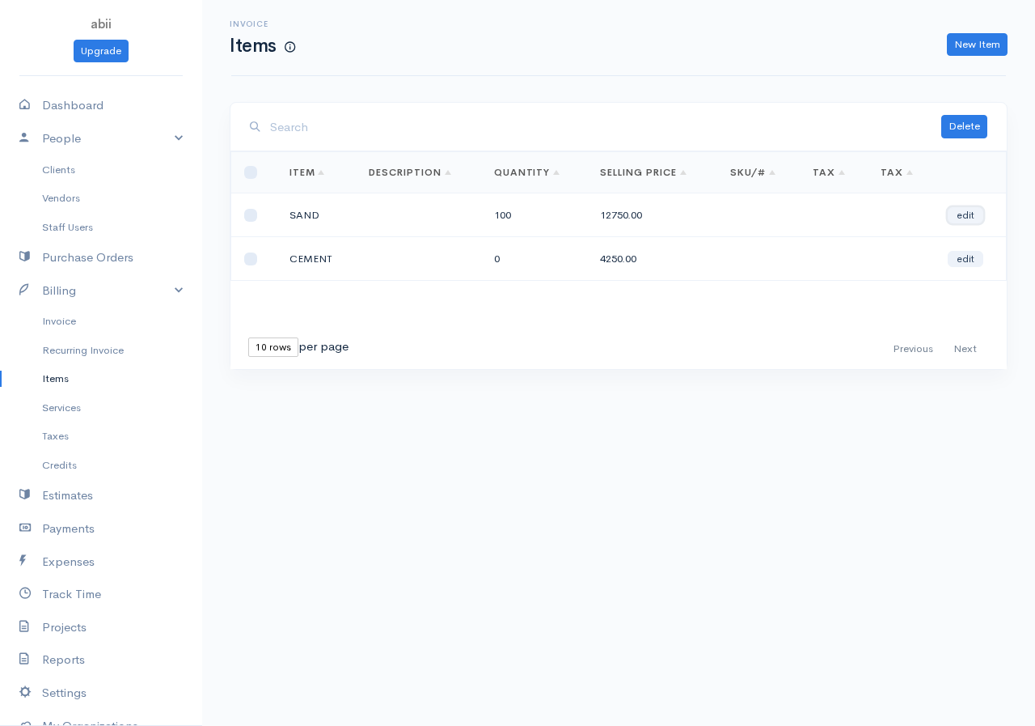
click at [836, 222] on link "edit" at bounding box center [966, 215] width 36 height 16
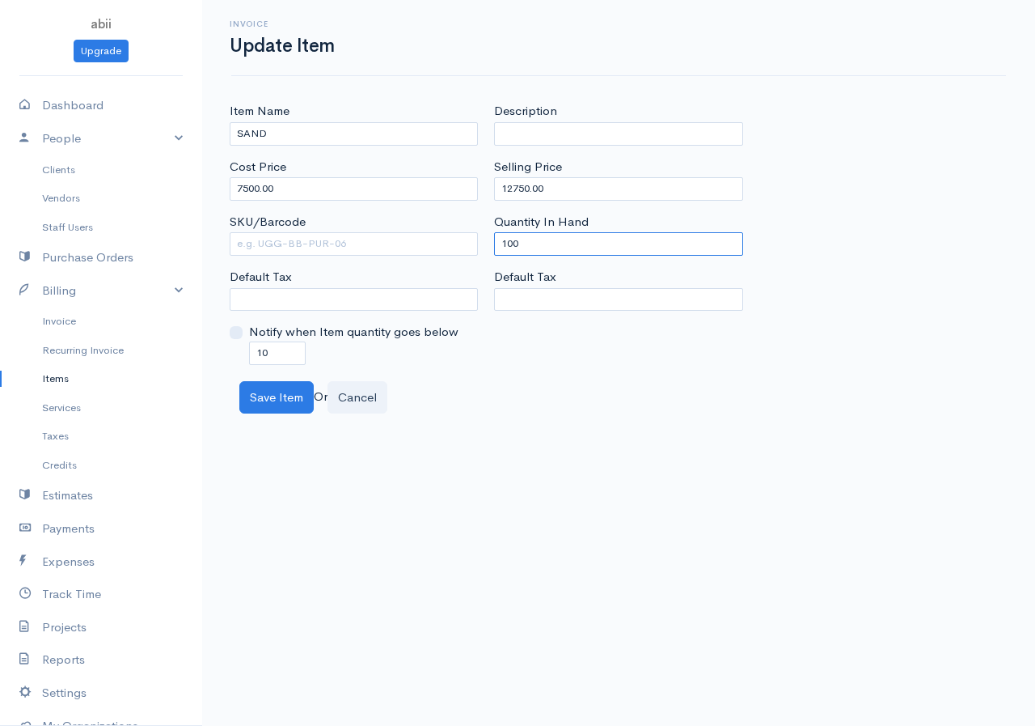
drag, startPoint x: 526, startPoint y: 246, endPoint x: 494, endPoint y: 250, distance: 31.8
click at [494, 250] on input "100" at bounding box center [618, 243] width 248 height 23
type input "0"
drag, startPoint x: 274, startPoint y: 350, endPoint x: 256, endPoint y: 358, distance: 19.2
click at [256, 358] on input "10" at bounding box center [277, 352] width 57 height 23
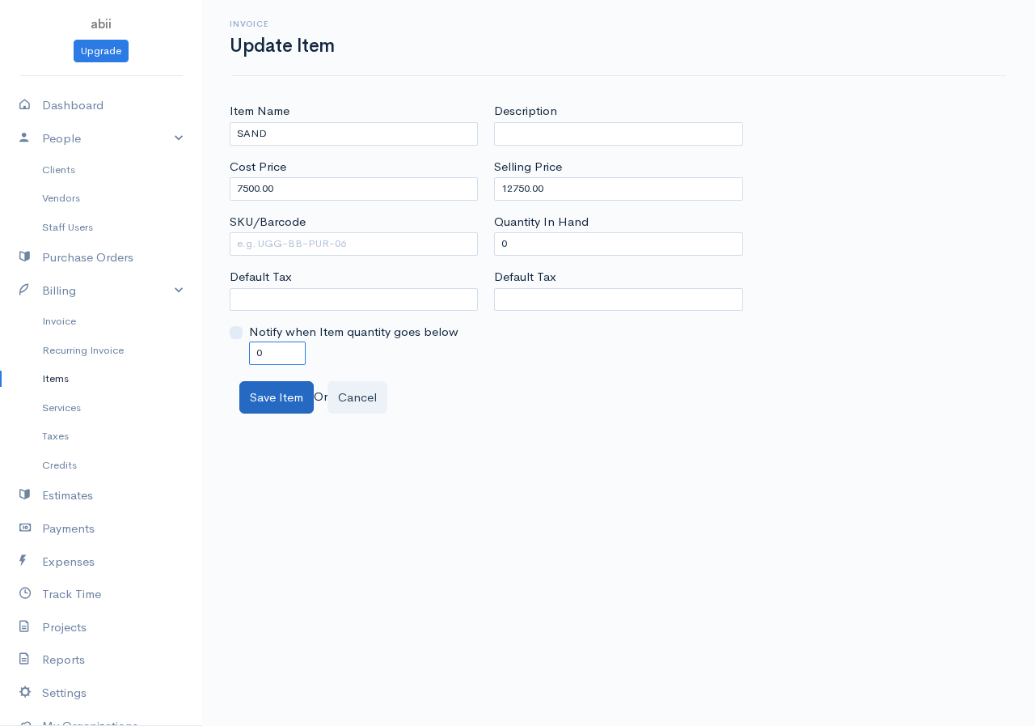
type input "0"
click at [281, 395] on button "Save Item" at bounding box center [276, 397] width 74 height 33
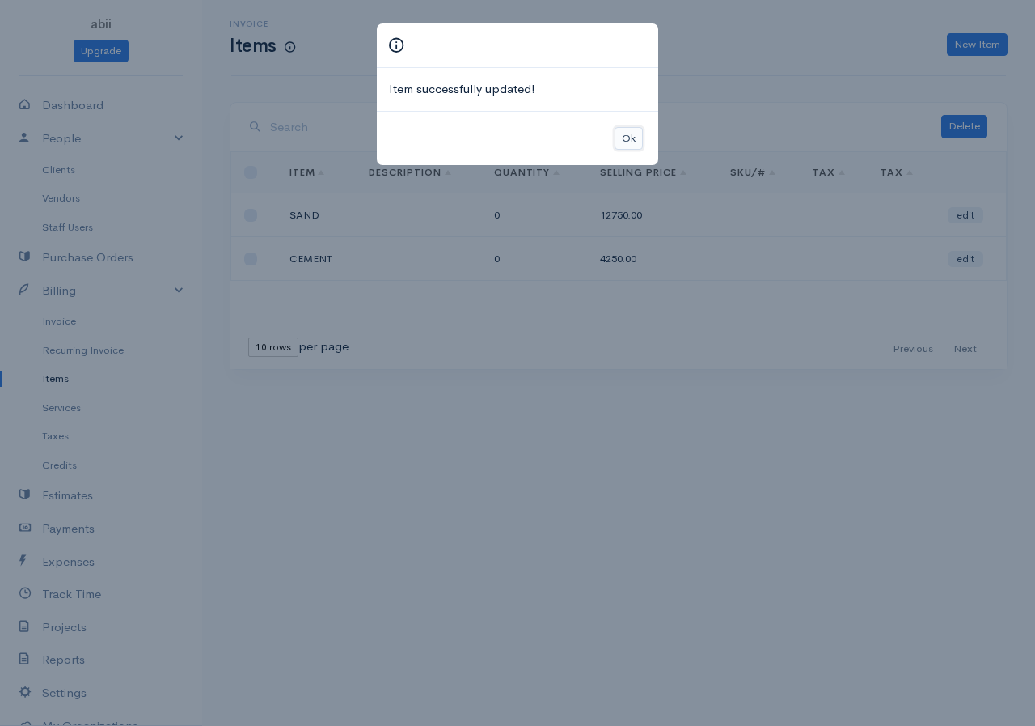
click at [624, 139] on button "Ok" at bounding box center [629, 138] width 28 height 23
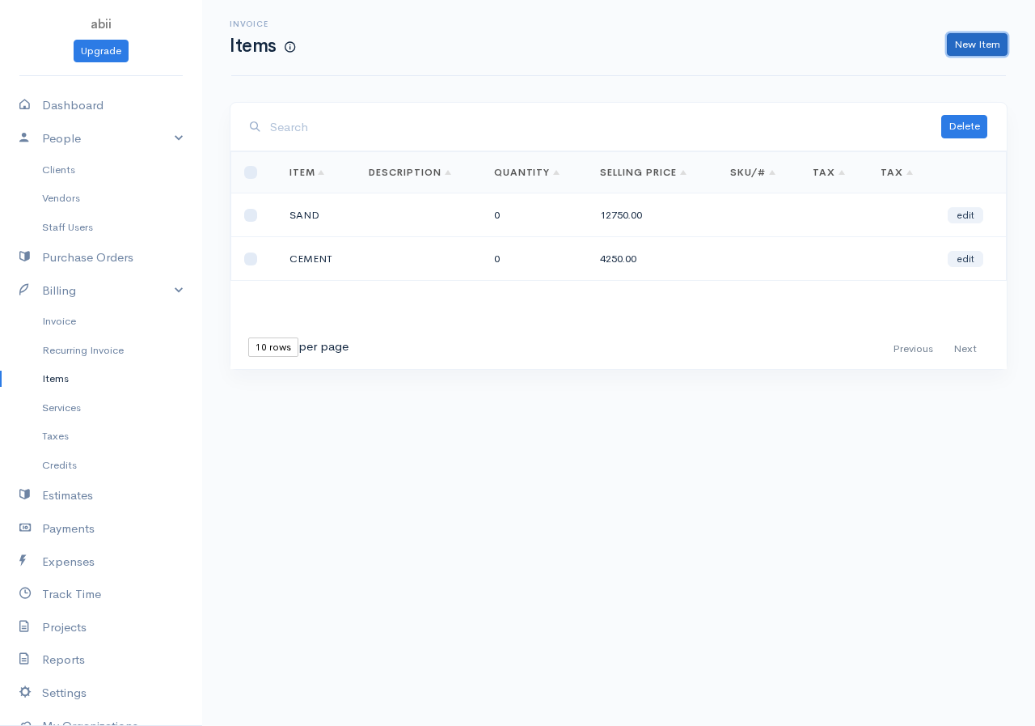
click at [836, 39] on link "New Item" at bounding box center [977, 44] width 61 height 23
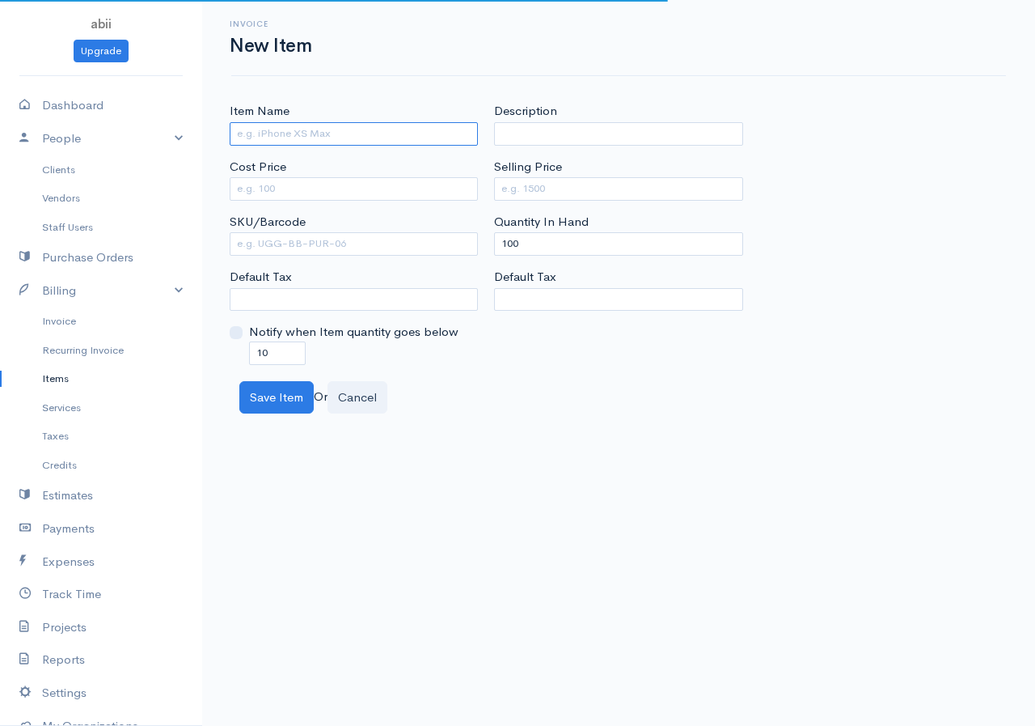
click at [397, 133] on input "Item Name" at bounding box center [354, 133] width 248 height 23
type input "STEEL"
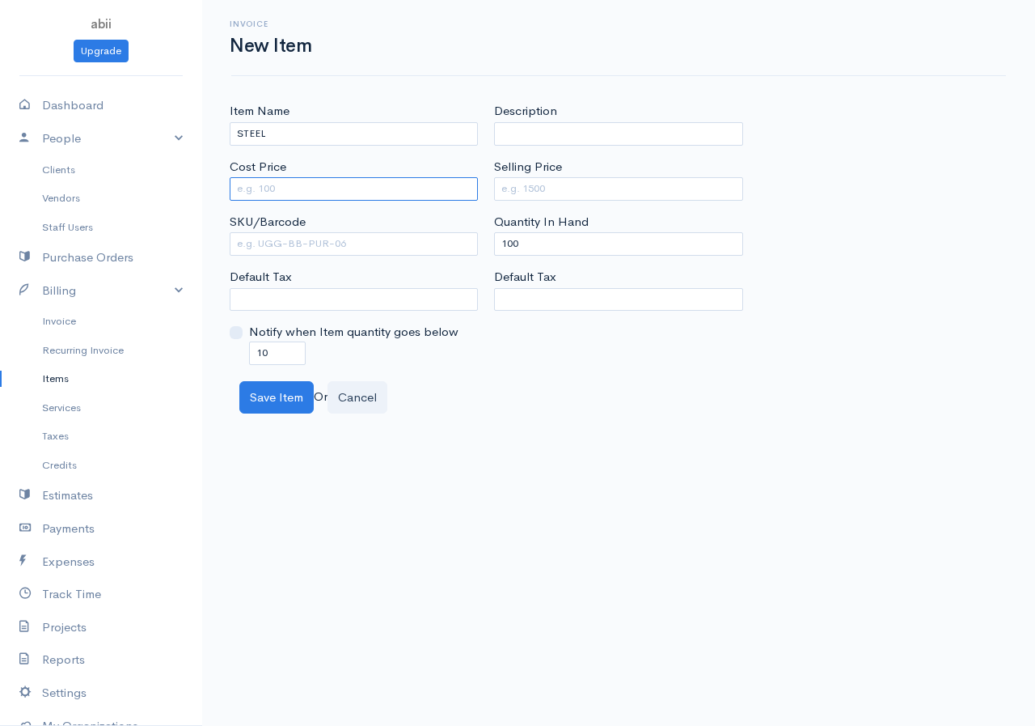
click at [408, 186] on input "Cost Price" at bounding box center [354, 188] width 248 height 23
click at [263, 190] on input "Cost Price" at bounding box center [354, 188] width 248 height 23
click at [262, 189] on input "Cost Price" at bounding box center [354, 188] width 248 height 23
drag, startPoint x: 261, startPoint y: 188, endPoint x: 252, endPoint y: 191, distance: 10.0
click at [252, 191] on input "Cost Price" at bounding box center [354, 188] width 248 height 23
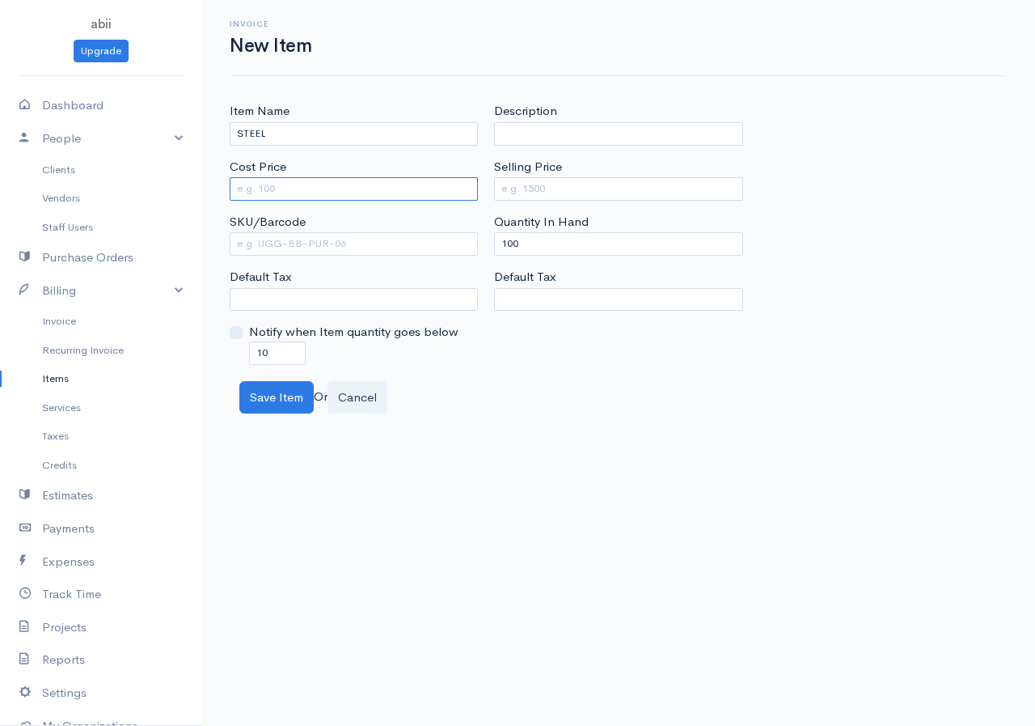
drag, startPoint x: 293, startPoint y: 180, endPoint x: 309, endPoint y: 179, distance: 16.3
click at [300, 180] on input "Cost Price" at bounding box center [354, 188] width 248 height 23
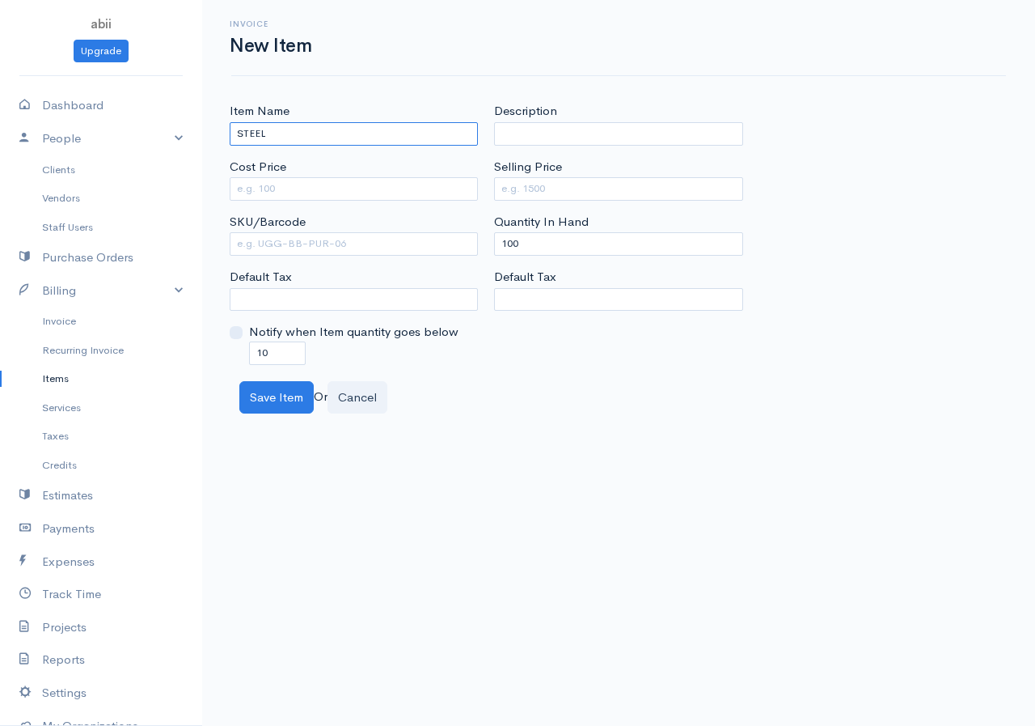
click at [437, 134] on input "STEEL" at bounding box center [354, 133] width 248 height 23
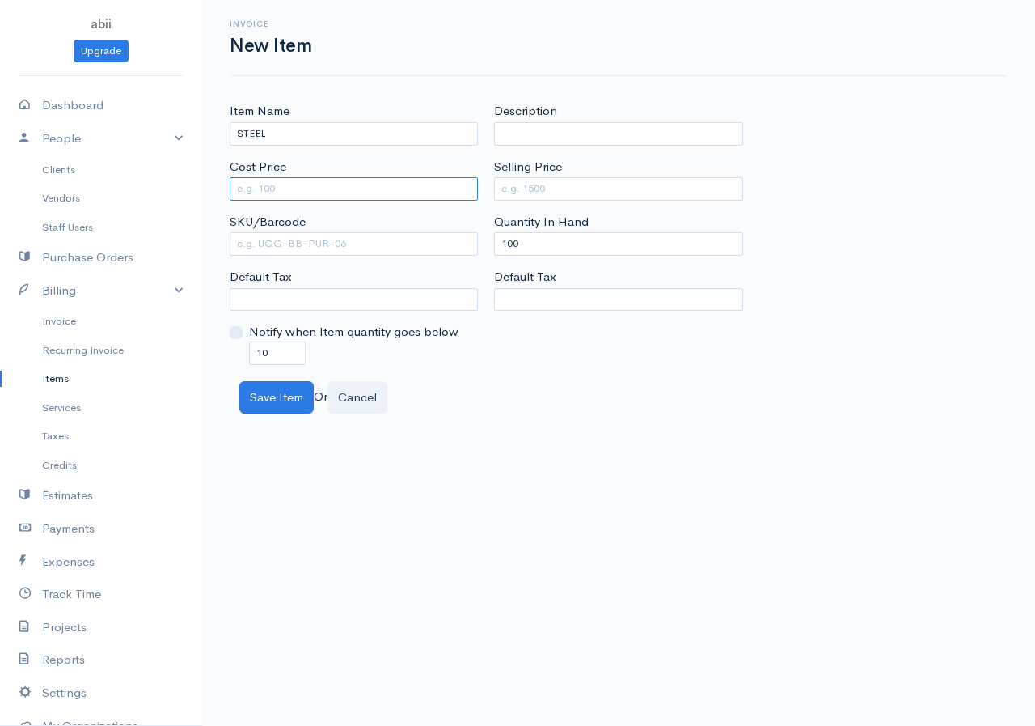
click at [333, 196] on input "Cost Price" at bounding box center [354, 188] width 248 height 23
click at [254, 195] on input "Cost Price" at bounding box center [354, 188] width 248 height 23
click at [261, 192] on input "Cost Price" at bounding box center [354, 188] width 248 height 23
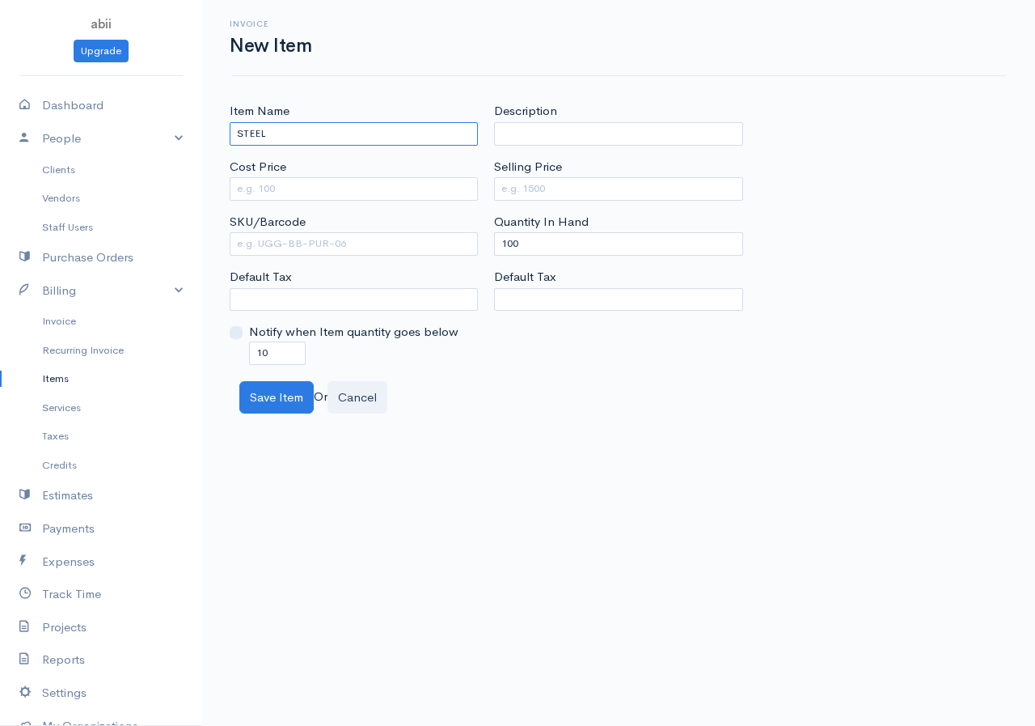
click at [269, 127] on input "STEEL" at bounding box center [354, 133] width 248 height 23
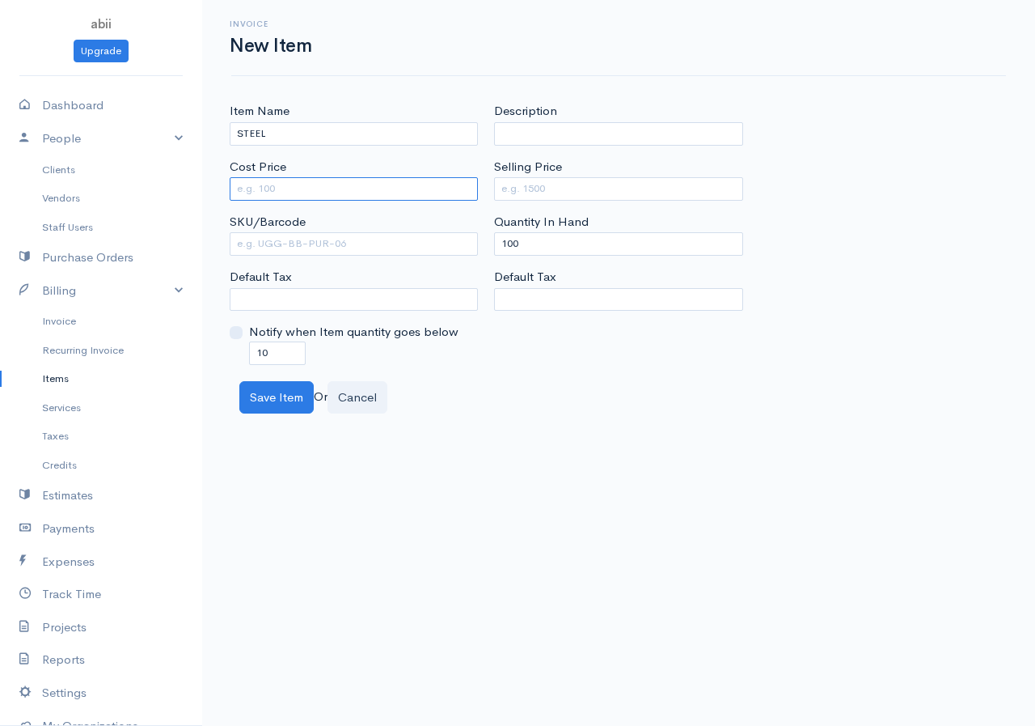
click at [289, 192] on input "Cost Price" at bounding box center [354, 188] width 248 height 23
type input "9500"
click at [527, 182] on input "Selling Price" at bounding box center [618, 188] width 248 height 23
type input "15150"
drag, startPoint x: 520, startPoint y: 241, endPoint x: 492, endPoint y: 248, distance: 29.2
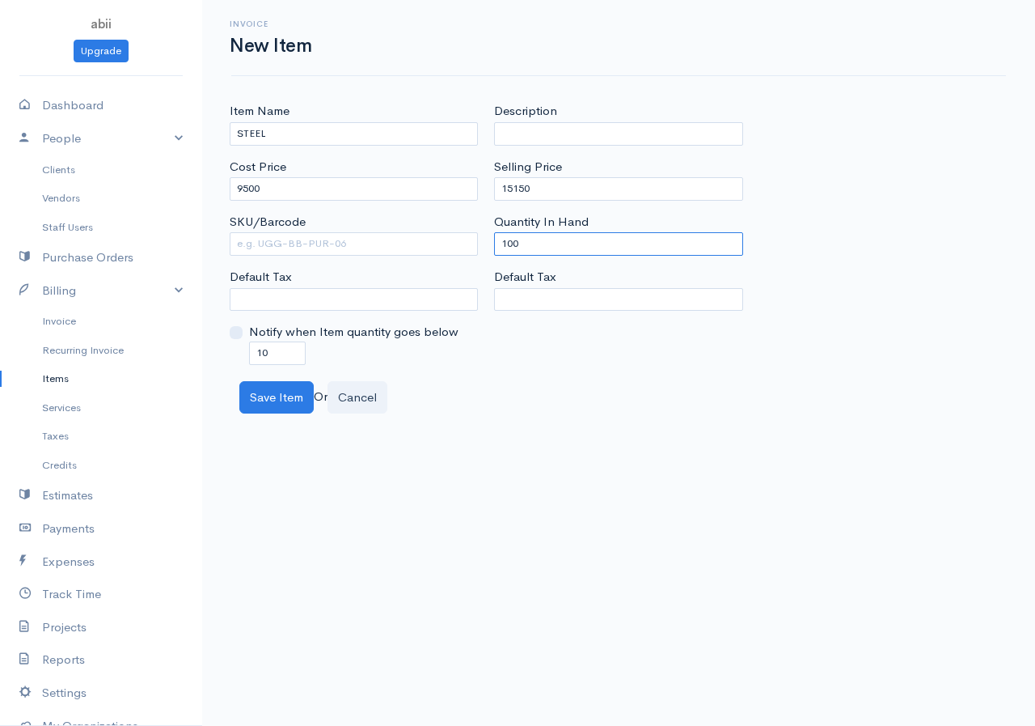
click at [493, 248] on div "Description Selling Price 15150 Quantity In Hand 100 Default Tax" at bounding box center [618, 233] width 264 height 262
type input "0"
click at [271, 349] on input "10" at bounding box center [277, 352] width 57 height 23
drag, startPoint x: 269, startPoint y: 351, endPoint x: 252, endPoint y: 354, distance: 17.3
click at [252, 354] on input "10" at bounding box center [277, 352] width 57 height 23
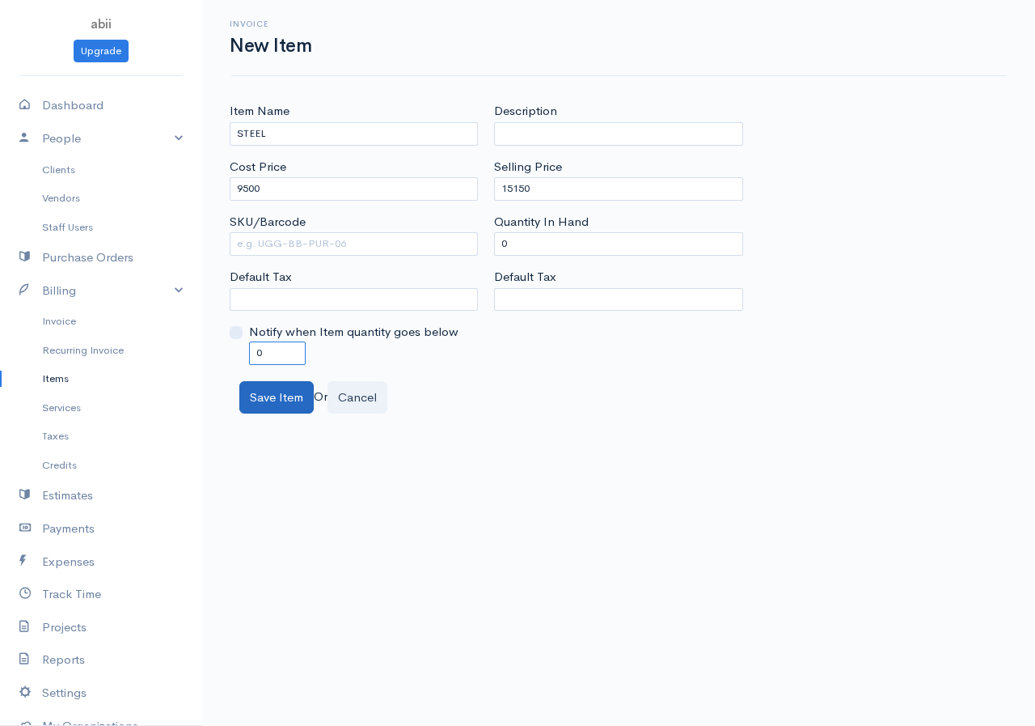
type input "0"
click at [276, 397] on button "Save Item" at bounding box center [276, 397] width 74 height 33
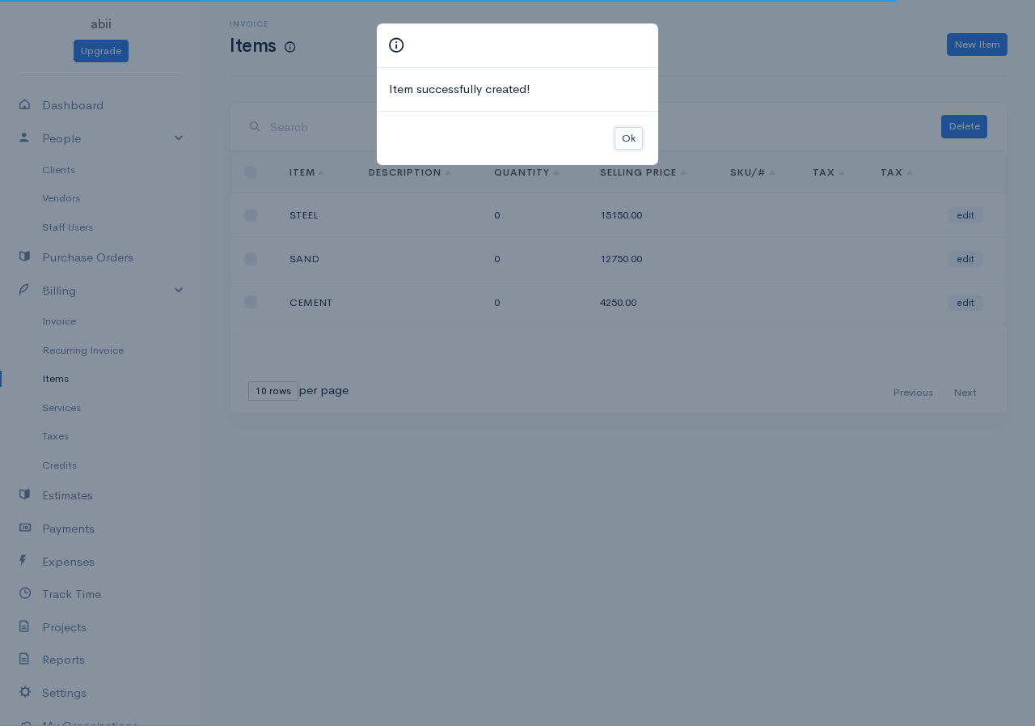
click at [615, 143] on button "Ok" at bounding box center [629, 138] width 28 height 23
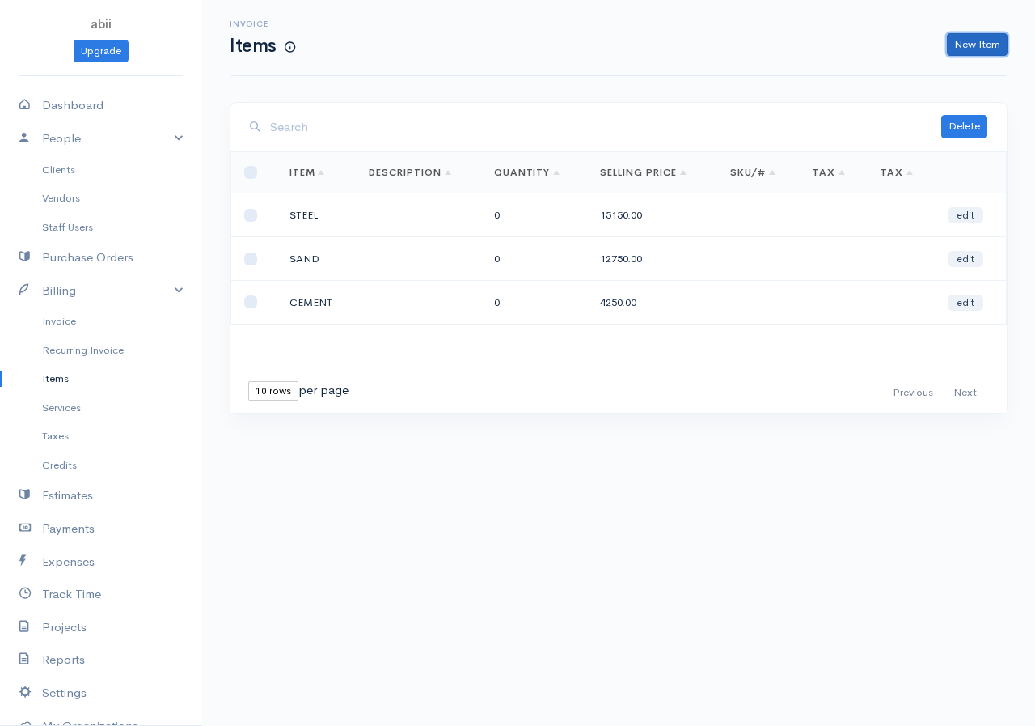
click at [836, 48] on link "New Item" at bounding box center [977, 44] width 61 height 23
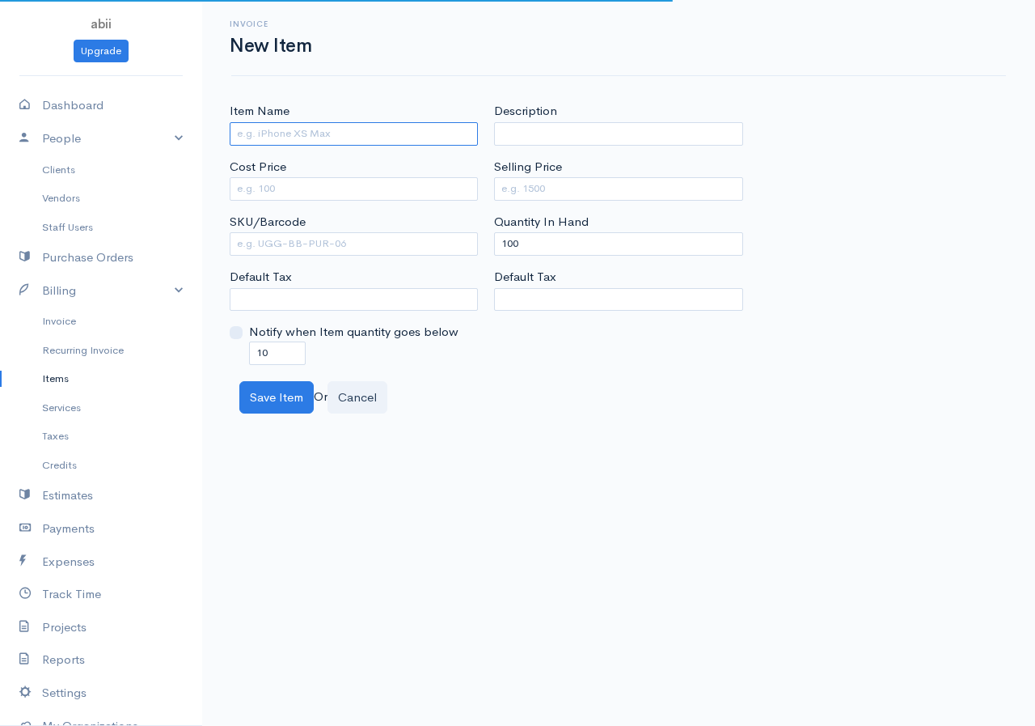
click at [281, 138] on input "Item Name" at bounding box center [354, 133] width 248 height 23
click at [278, 133] on input "CONCRTETE" at bounding box center [354, 133] width 248 height 23
click at [272, 133] on input "CONCTETE" at bounding box center [354, 133] width 248 height 23
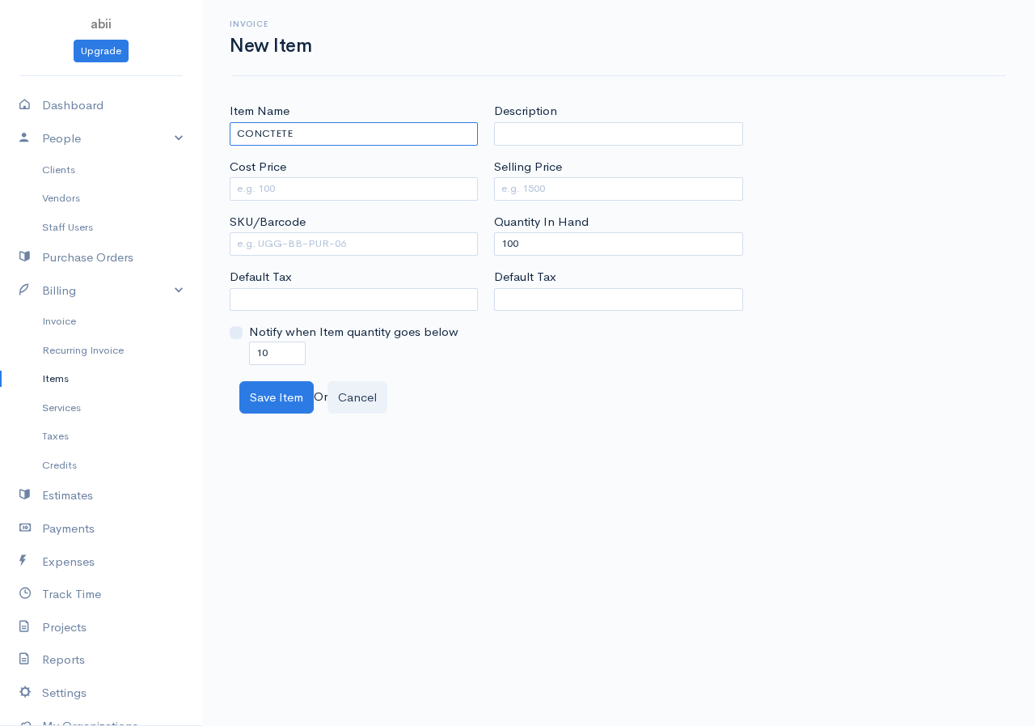
click at [272, 133] on input "CONCTETE" at bounding box center [354, 133] width 248 height 23
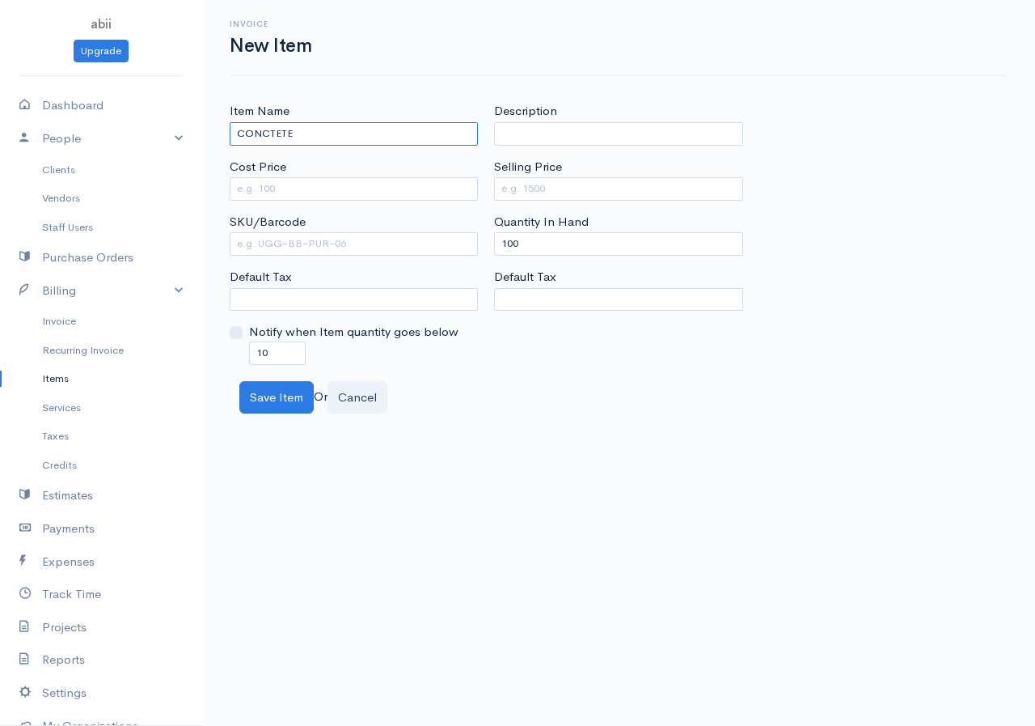
click at [273, 131] on input "CONCTETE" at bounding box center [354, 133] width 248 height 23
type input "CONCRETE"
click at [515, 138] on input "Description" at bounding box center [618, 133] width 248 height 23
click at [391, 186] on input "Cost Price" at bounding box center [354, 188] width 248 height 23
type input "15000"
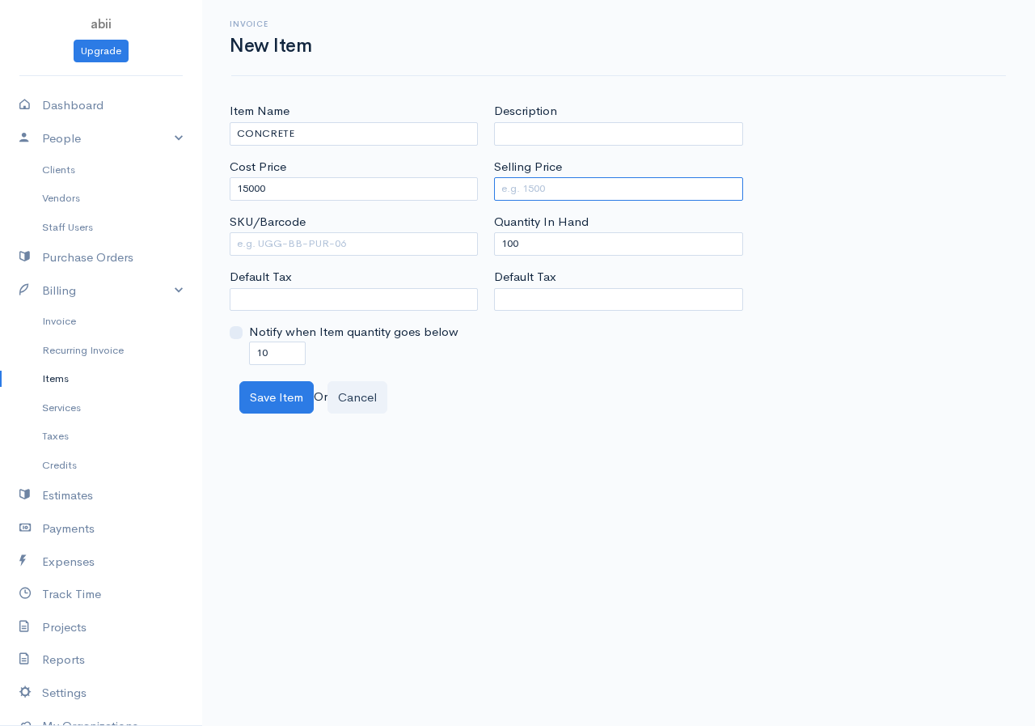
click at [539, 184] on input "Selling Price" at bounding box center [618, 188] width 248 height 23
type input "30000"
drag, startPoint x: 525, startPoint y: 245, endPoint x: 493, endPoint y: 256, distance: 34.0
click at [493, 256] on div "Description Selling Price 30000 Quantity In Hand 100 Default Tax" at bounding box center [618, 233] width 264 height 262
type input "0"
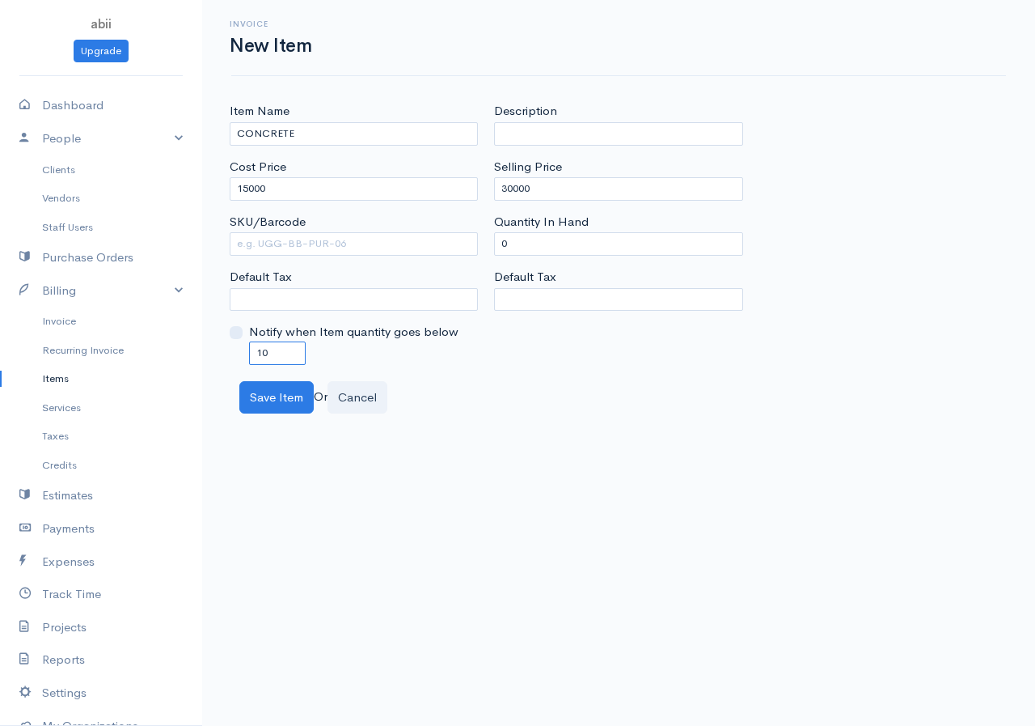
drag, startPoint x: 271, startPoint y: 358, endPoint x: 255, endPoint y: 363, distance: 17.1
click at [255, 363] on input "10" at bounding box center [277, 352] width 57 height 23
type input "0"
click at [292, 393] on button "Save Item" at bounding box center [276, 397] width 74 height 33
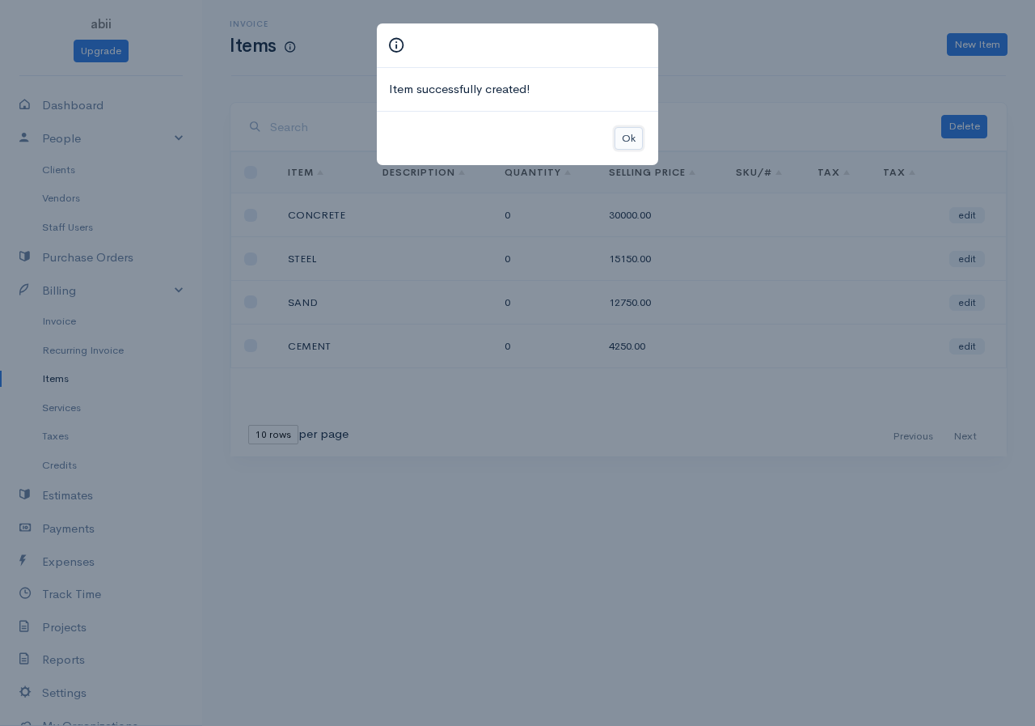
click at [630, 140] on button "Ok" at bounding box center [629, 138] width 28 height 23
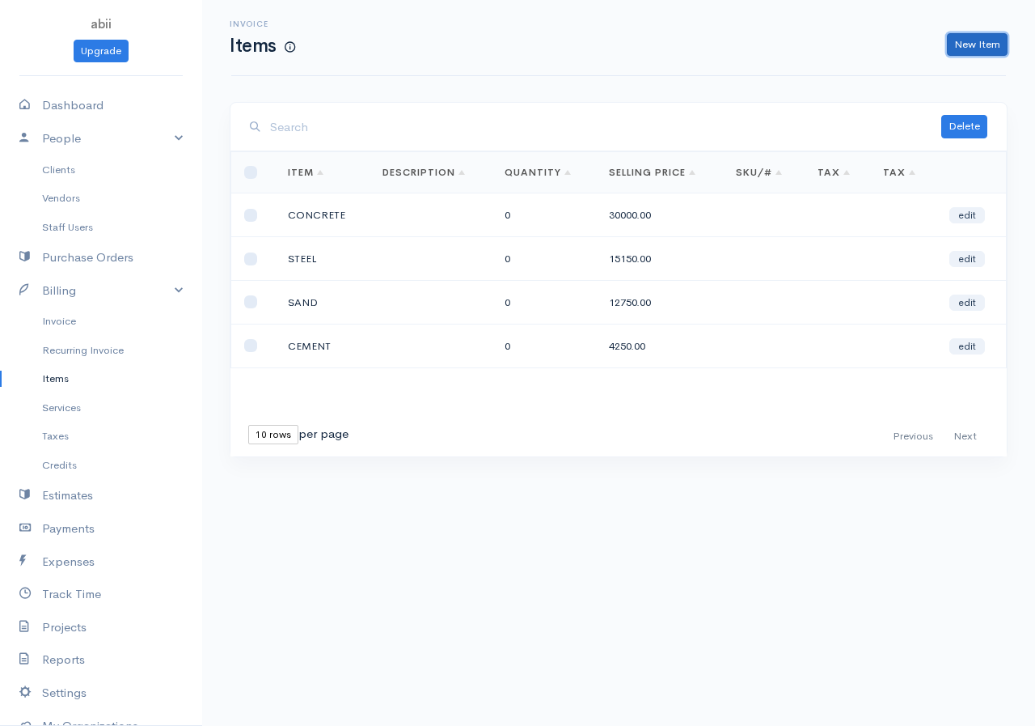
click at [836, 42] on link "New Item" at bounding box center [977, 44] width 61 height 23
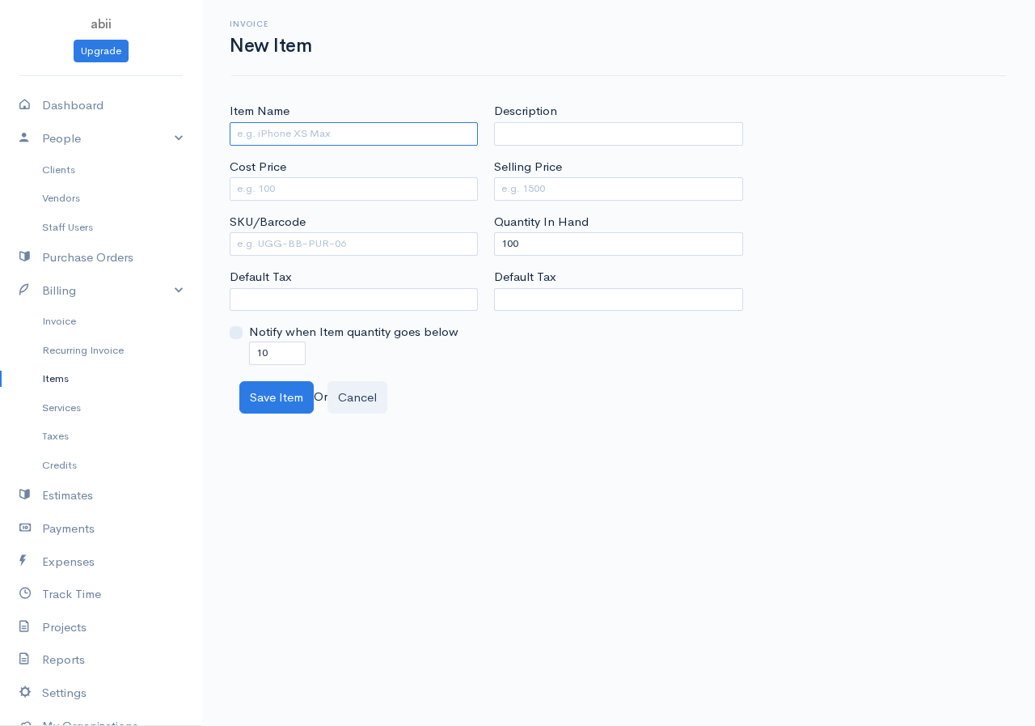
click at [386, 128] on input "Item Name" at bounding box center [354, 133] width 248 height 23
type input "STRUCTURAL STEEL"
click at [387, 198] on input "Cost Price" at bounding box center [354, 188] width 248 height 23
type input "1800"
click at [605, 188] on input "Selling Price" at bounding box center [618, 188] width 248 height 23
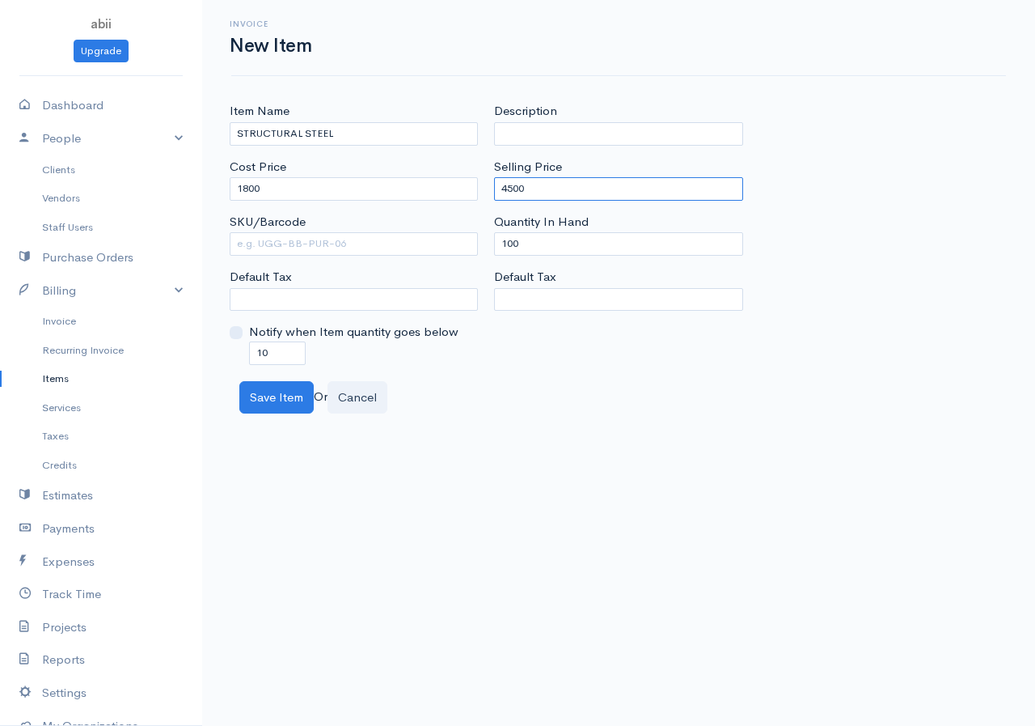
type input "4500"
drag, startPoint x: 517, startPoint y: 245, endPoint x: 489, endPoint y: 243, distance: 28.4
click at [489, 243] on div "Description Selling Price 4500 Quantity In Hand 100 Default Tax" at bounding box center [618, 233] width 264 height 262
type input "0"
drag, startPoint x: 270, startPoint y: 355, endPoint x: 256, endPoint y: 361, distance: 15.6
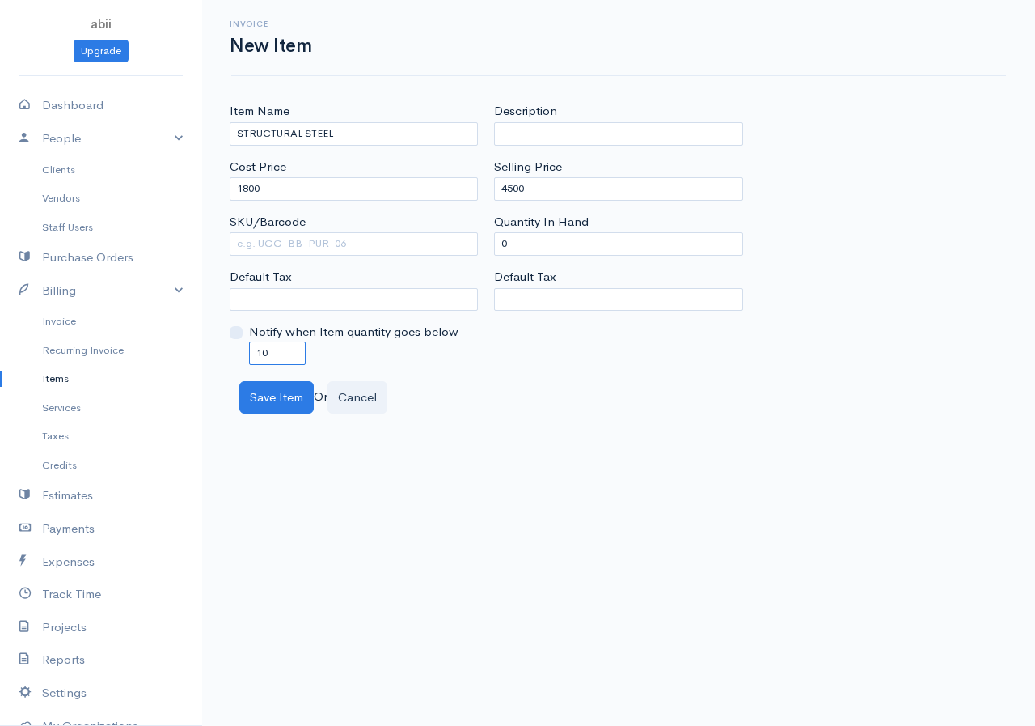
click at [256, 361] on input "10" at bounding box center [277, 352] width 57 height 23
type input "0"
click at [278, 390] on button "Save Item" at bounding box center [276, 397] width 74 height 33
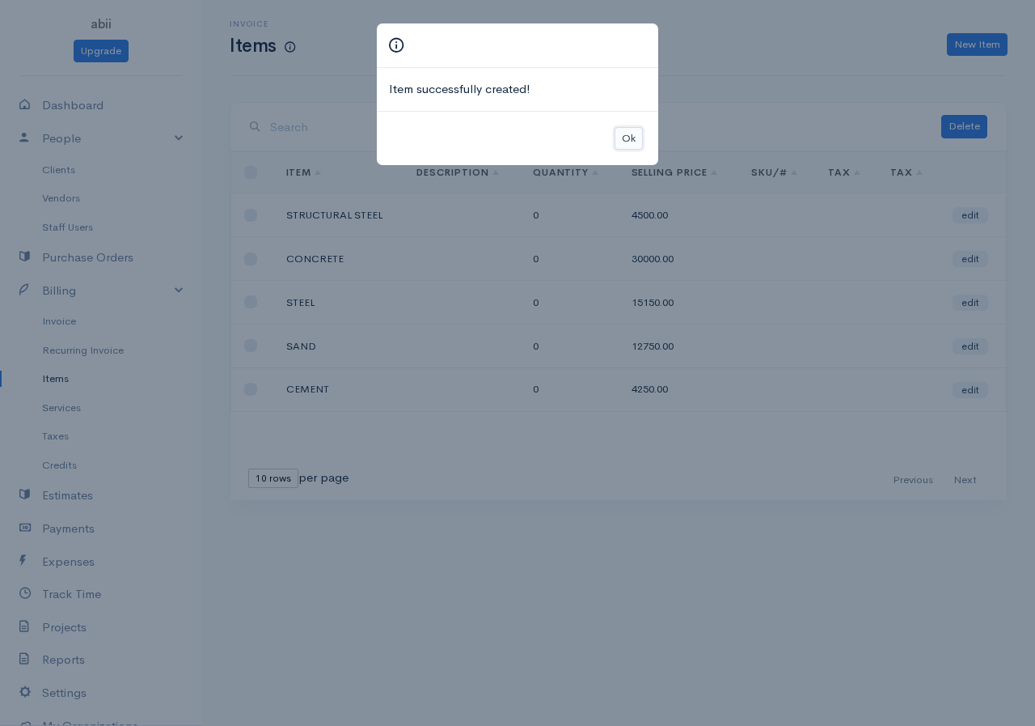
click at [636, 133] on button "Ok" at bounding box center [629, 138] width 28 height 23
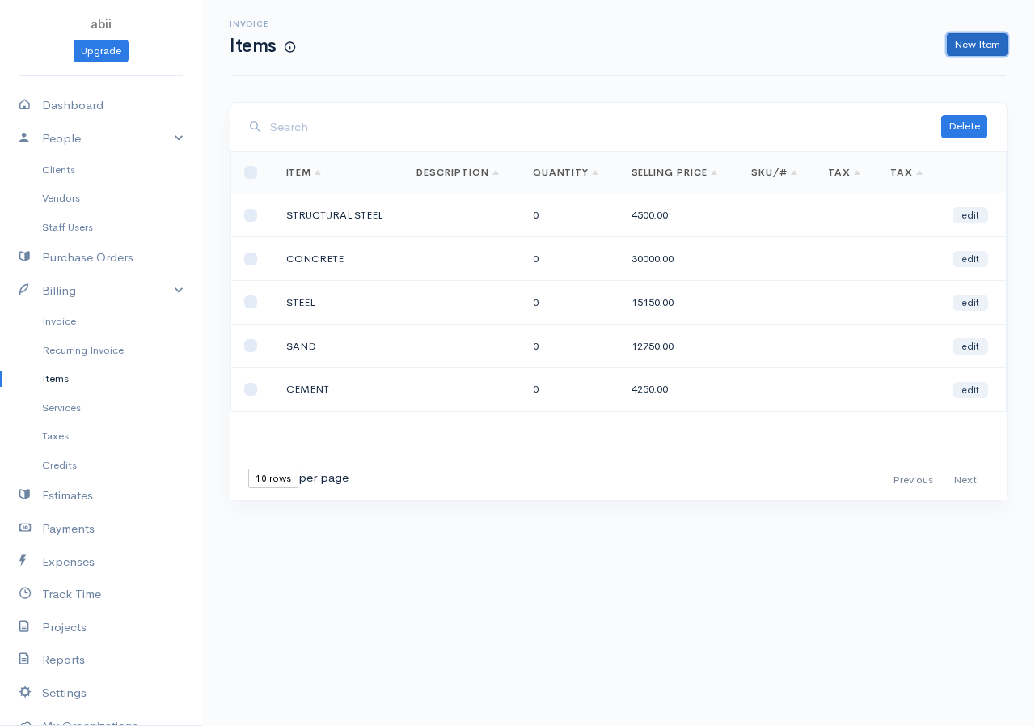
click at [836, 36] on link "New Item" at bounding box center [977, 44] width 61 height 23
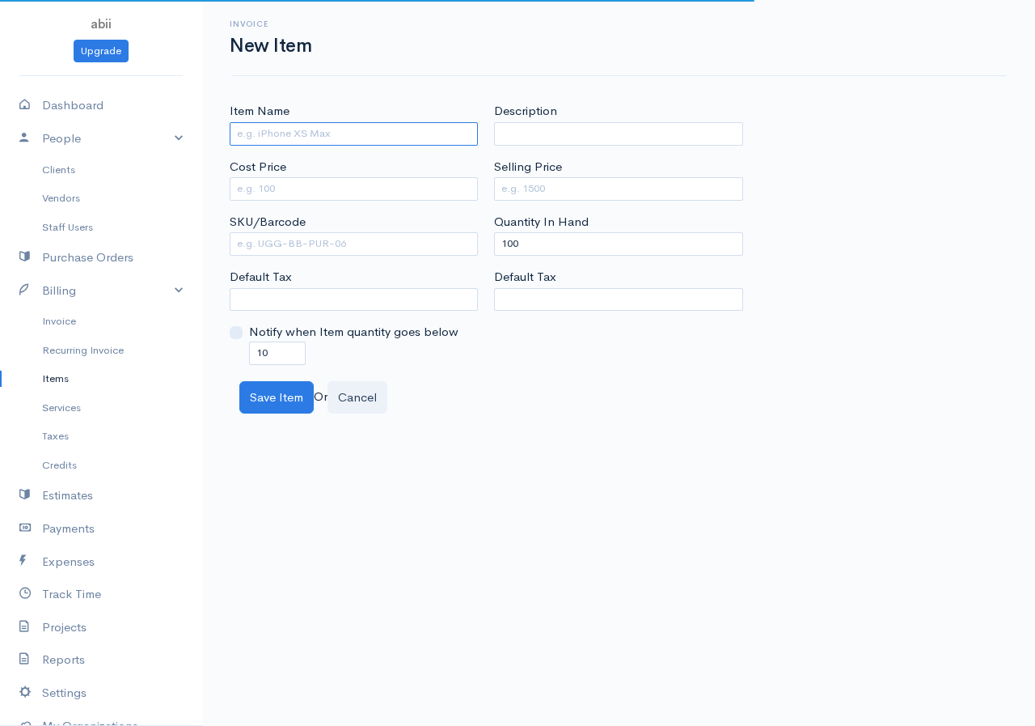
click at [455, 136] on input "Item Name" at bounding box center [354, 133] width 248 height 23
type input "BINDING WIRES"
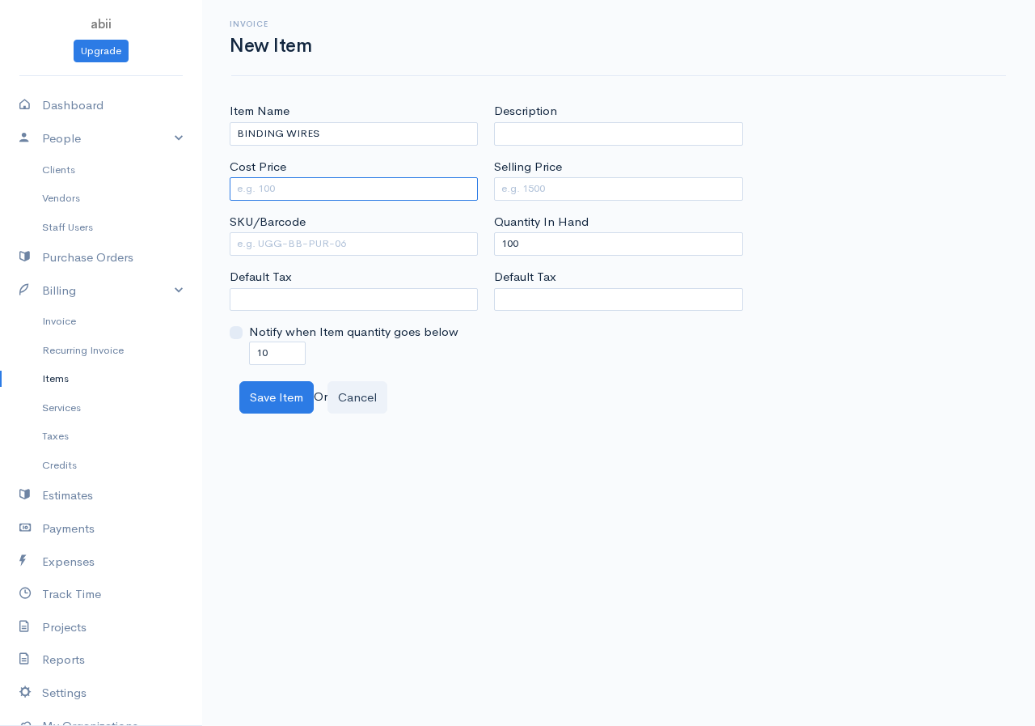
click at [435, 185] on input "Cost Price" at bounding box center [354, 188] width 248 height 23
type input "2500"
click at [535, 194] on input "Selling Price" at bounding box center [618, 188] width 248 height 23
type input "5000"
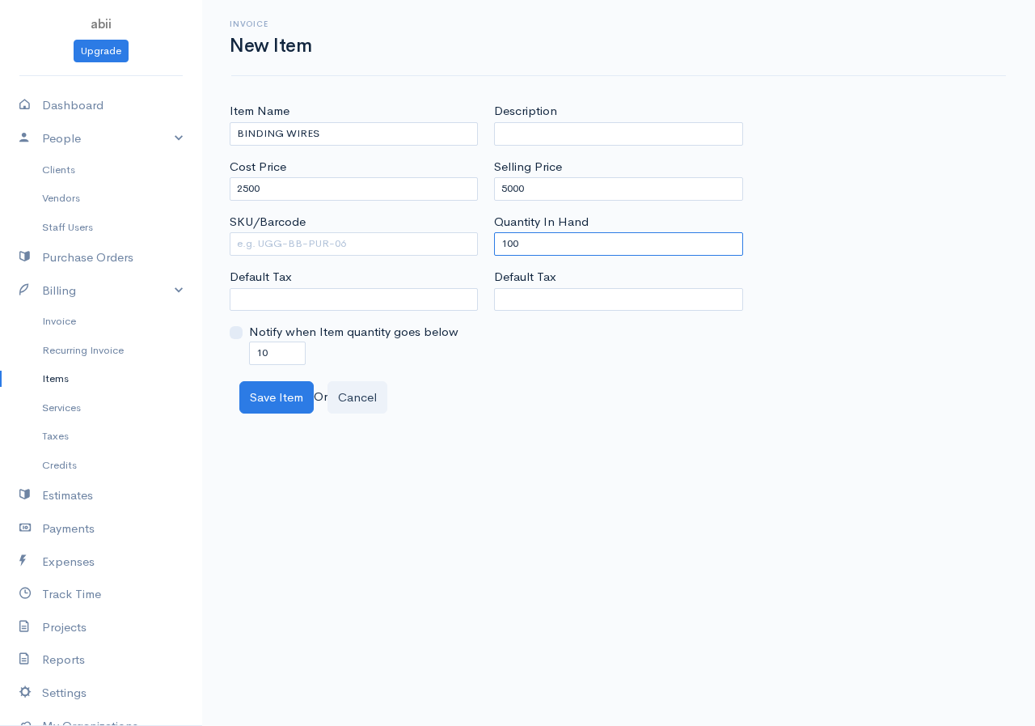
drag, startPoint x: 517, startPoint y: 241, endPoint x: 485, endPoint y: 248, distance: 32.4
click at [486, 248] on div "Description Selling Price 5000 Quantity In Hand 100 Default Tax" at bounding box center [618, 233] width 264 height 262
type input "0"
drag, startPoint x: 269, startPoint y: 352, endPoint x: 243, endPoint y: 362, distance: 26.9
click at [243, 362] on div "Notify when Item quantity goes below 10" at bounding box center [354, 343] width 248 height 41
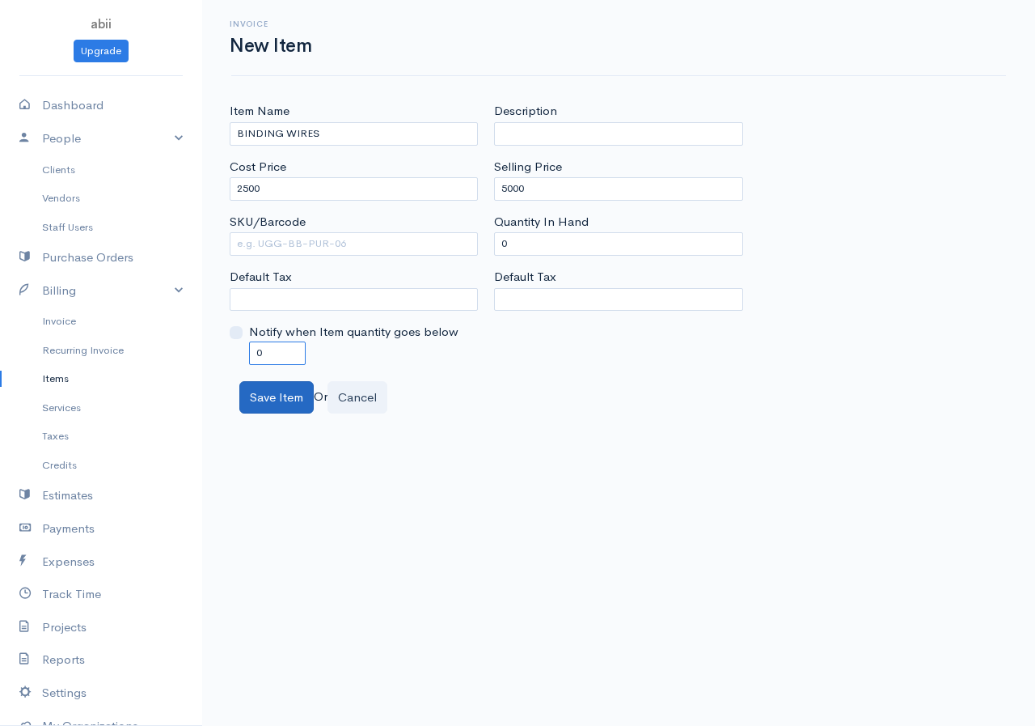
type input "0"
click at [279, 412] on button "Save Item" at bounding box center [276, 397] width 74 height 33
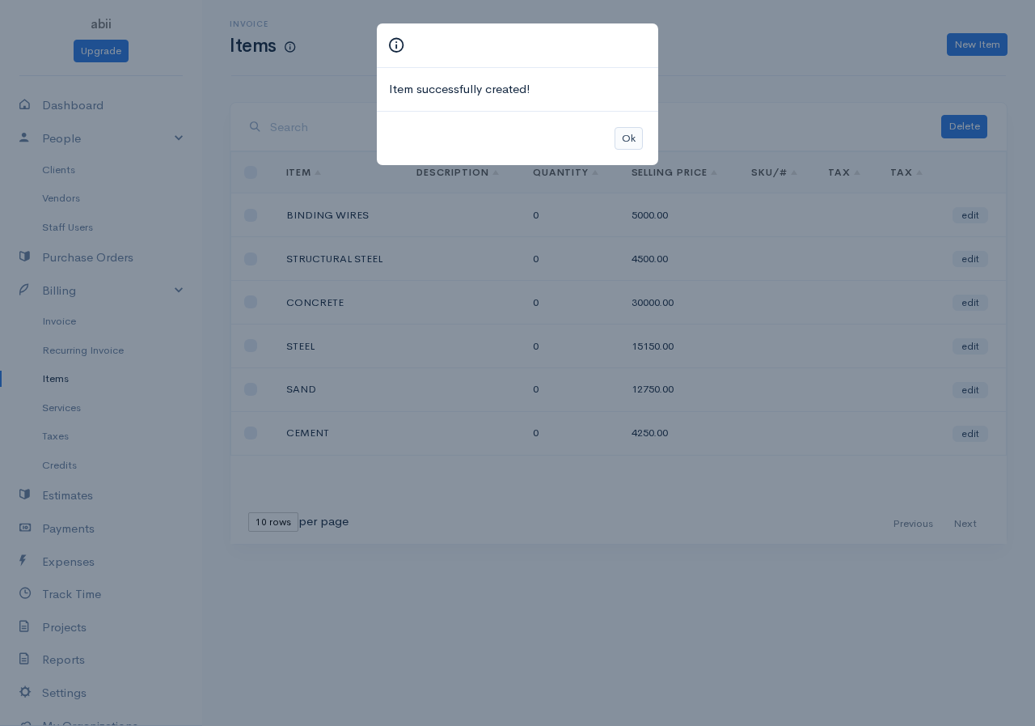
click at [616, 139] on div "Ok" at bounding box center [517, 138] width 281 height 55
click at [628, 138] on button "Ok" at bounding box center [629, 138] width 28 height 23
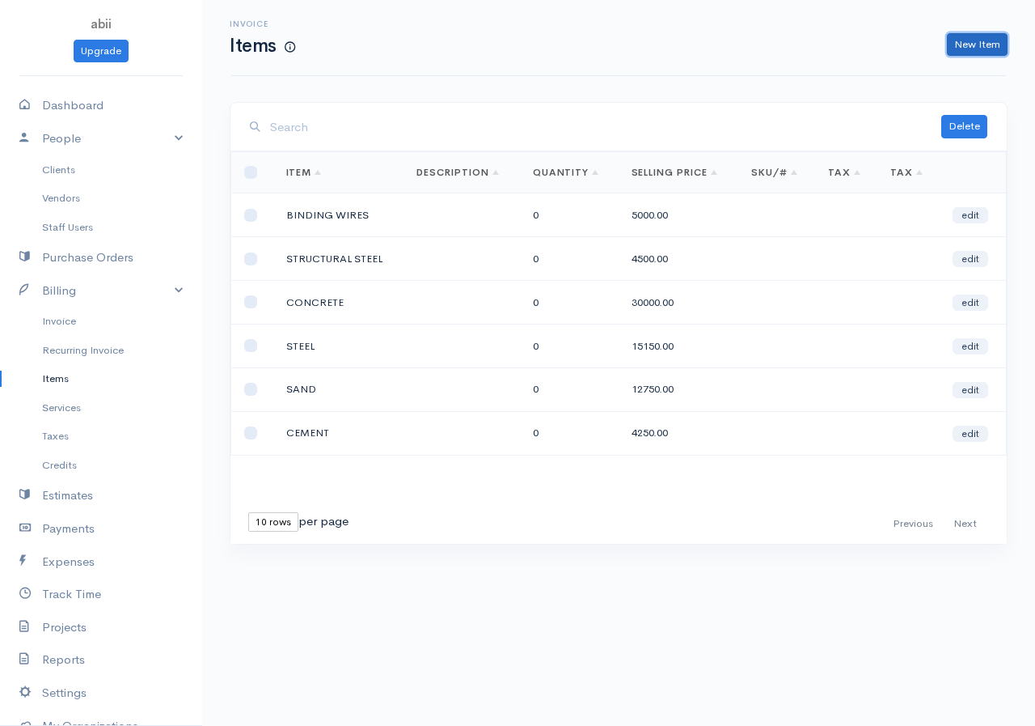
click at [836, 40] on link "New Item" at bounding box center [977, 44] width 61 height 23
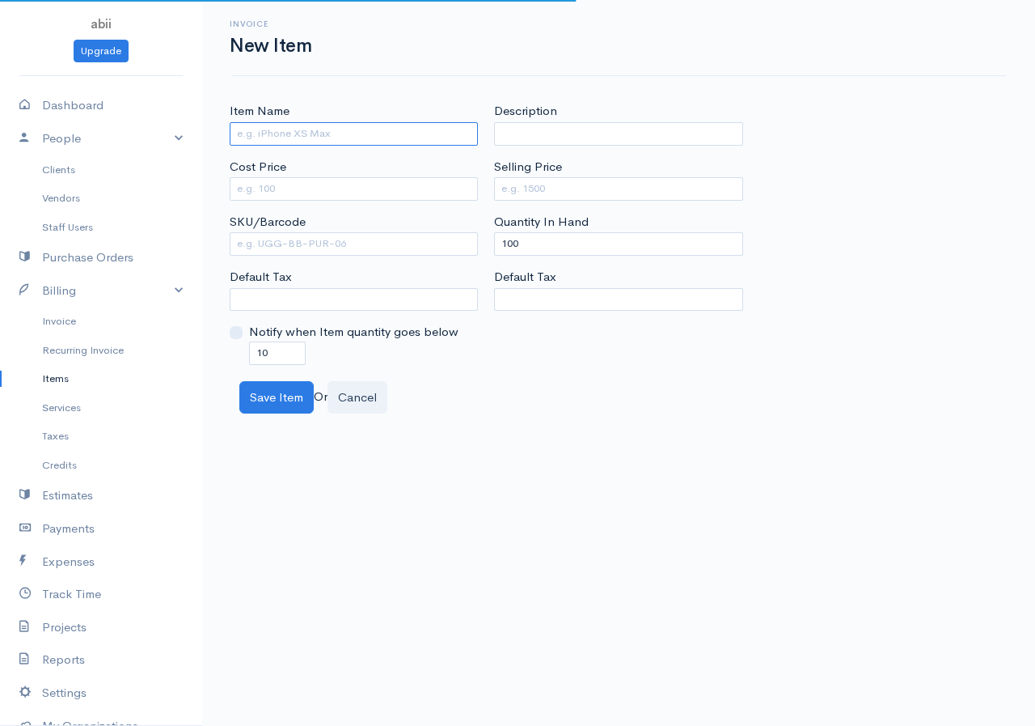
click at [253, 142] on input "Item Name" at bounding box center [354, 133] width 248 height 23
type input "AGGREGATE"
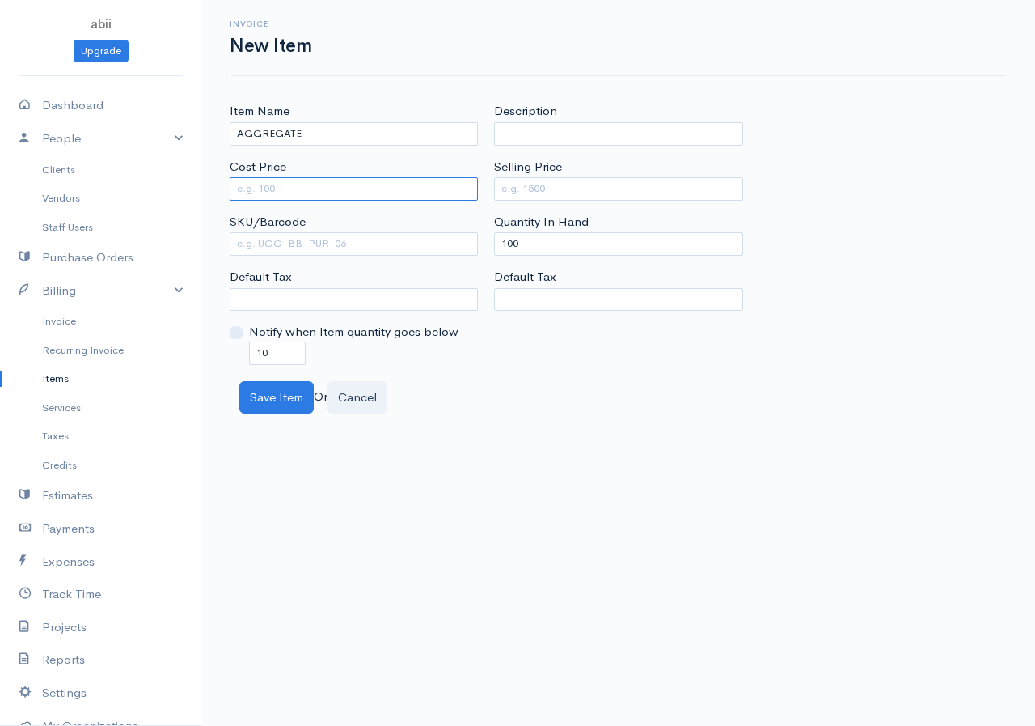
click at [305, 184] on input "Cost Price" at bounding box center [354, 188] width 248 height 23
type input "7500"
click at [553, 183] on input "Selling Price" at bounding box center [618, 188] width 248 height 23
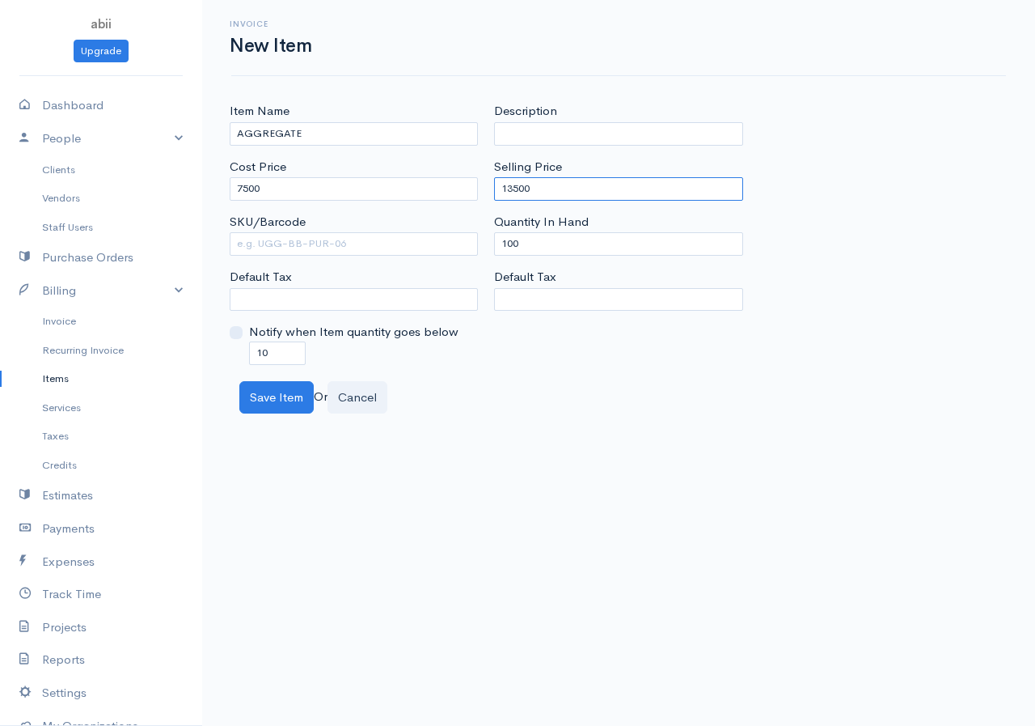
type input "13500"
drag, startPoint x: 522, startPoint y: 239, endPoint x: 480, endPoint y: 248, distance: 42.0
click at [480, 248] on div "Item Name AGGREGATE Cost Price 7500 SKU/Barcode Default Tax Notify when Item qu…" at bounding box center [619, 233] width 794 height 262
type input "0"
drag, startPoint x: 282, startPoint y: 349, endPoint x: 235, endPoint y: 357, distance: 48.4
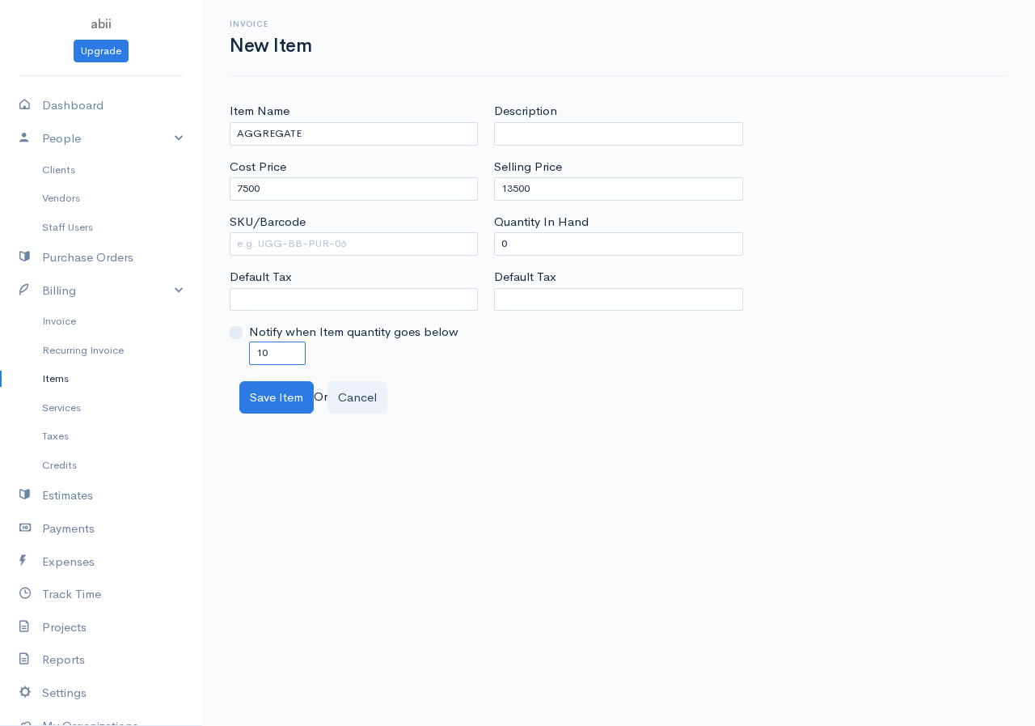
click at [235, 357] on div "Notify when Item quantity goes below 10" at bounding box center [354, 343] width 248 height 41
type input "0"
click at [259, 408] on button "Save Item" at bounding box center [276, 397] width 74 height 33
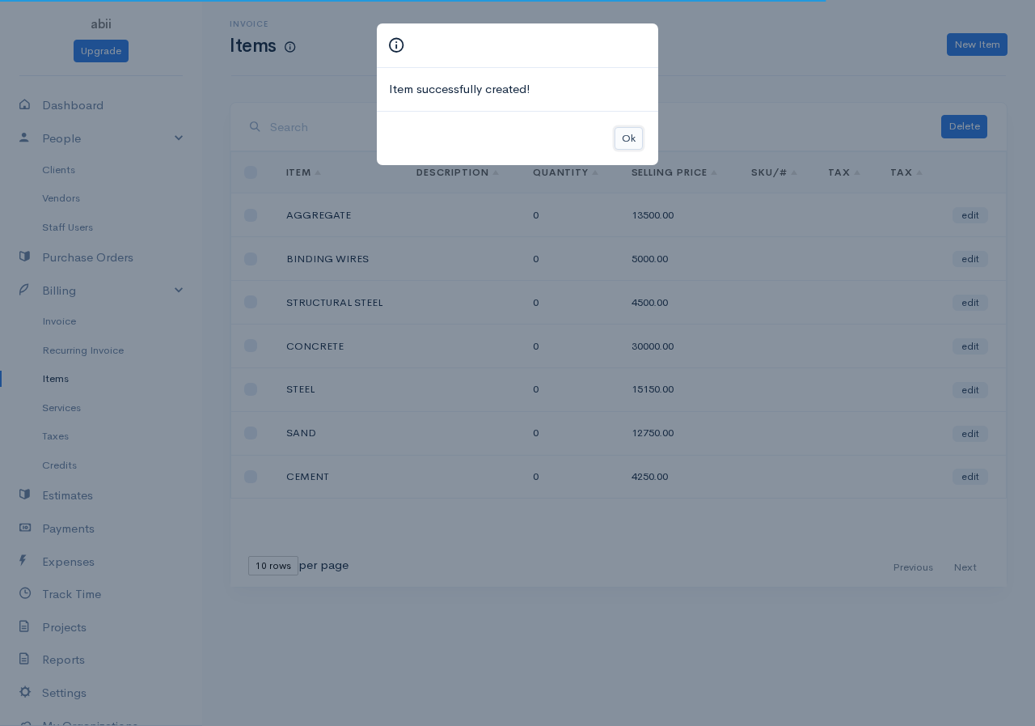
click at [628, 142] on button "Ok" at bounding box center [629, 138] width 28 height 23
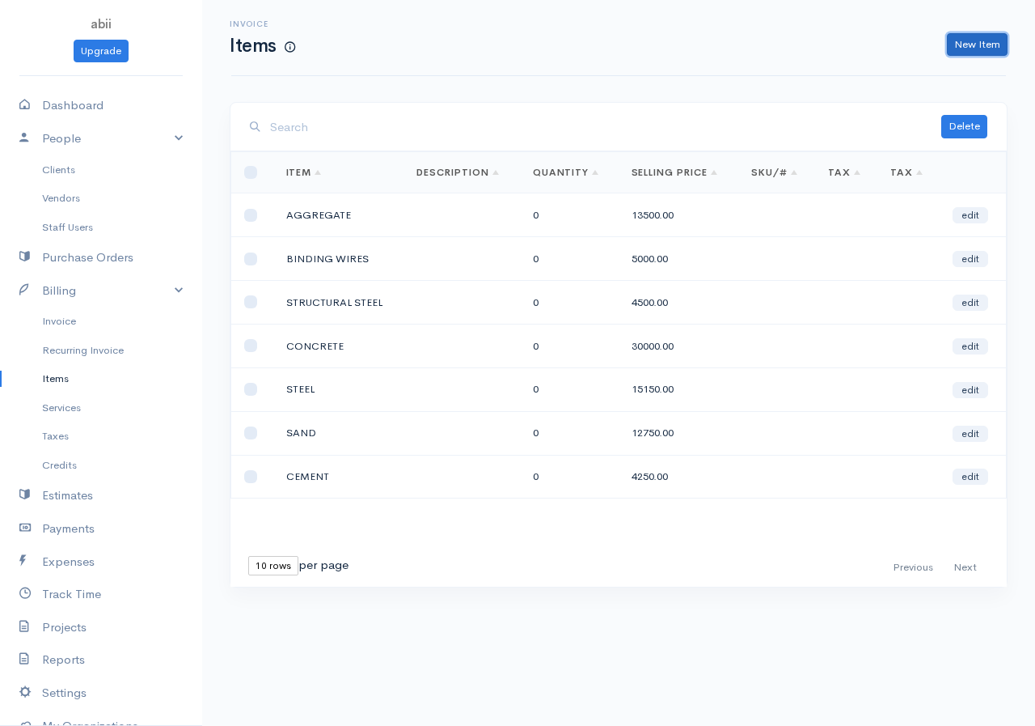
click at [836, 45] on link "New Item" at bounding box center [977, 44] width 61 height 23
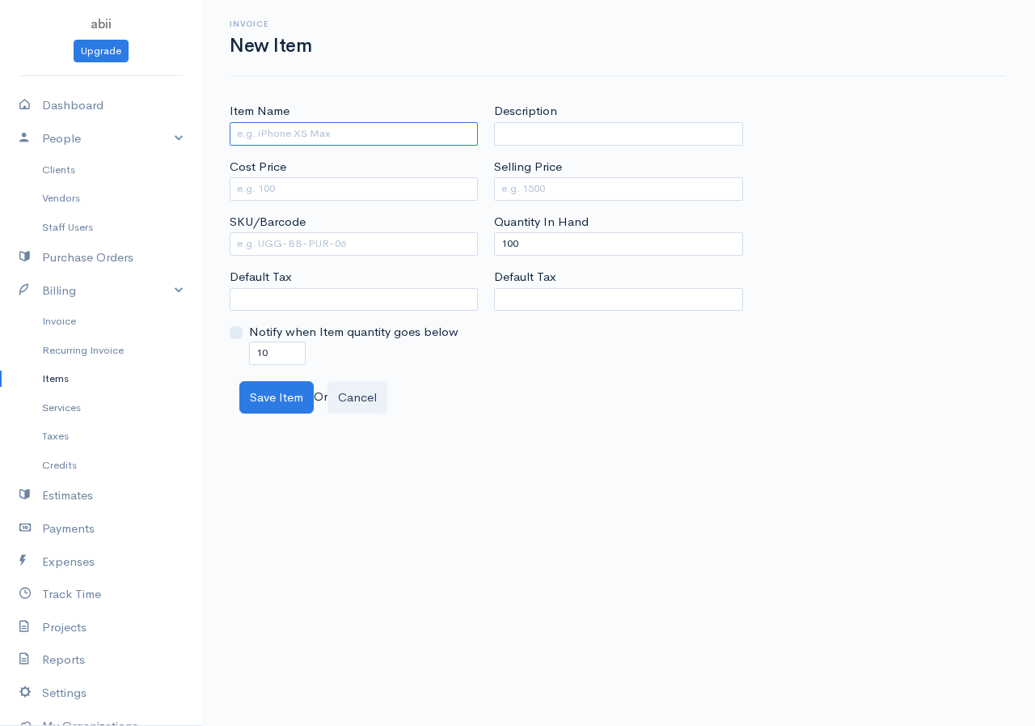
click at [386, 133] on input "Item Name" at bounding box center [354, 133] width 248 height 23
type input "BRICKS"
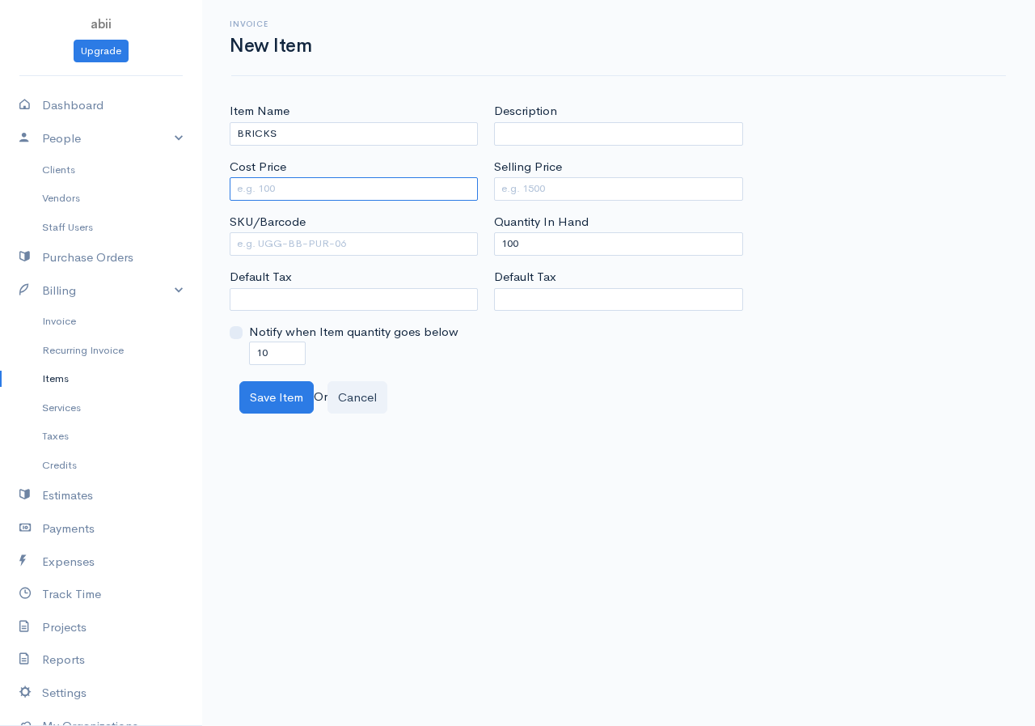
click at [320, 186] on input "Cost Price" at bounding box center [354, 188] width 248 height 23
type input "450"
click at [532, 186] on input "Selling Price" at bounding box center [618, 188] width 248 height 23
type input "1125"
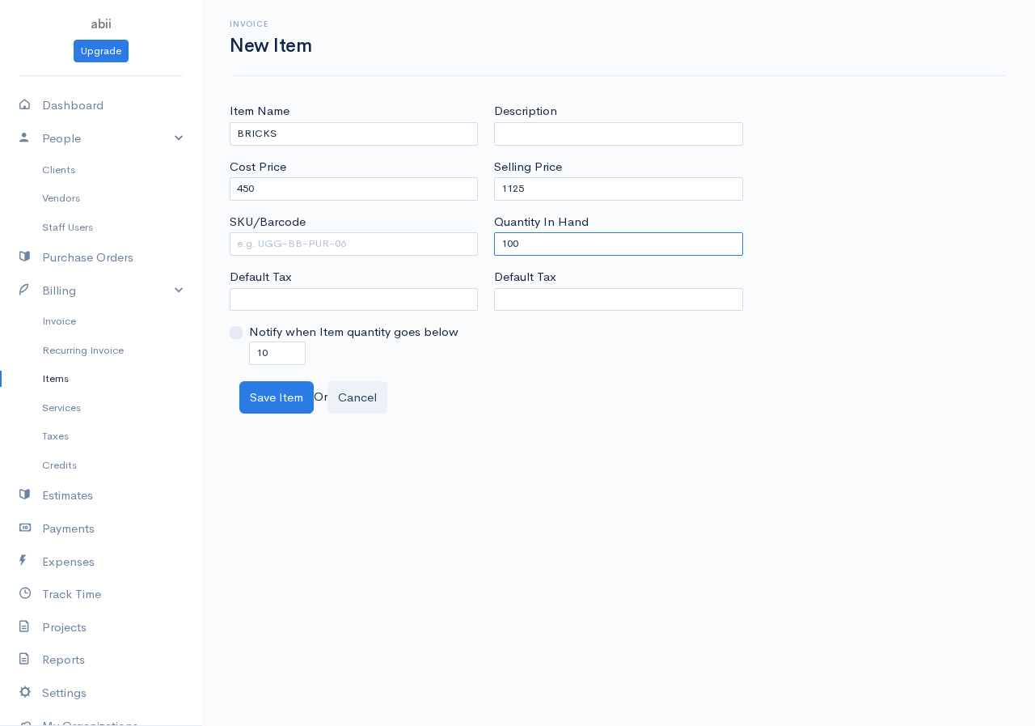
drag, startPoint x: 523, startPoint y: 239, endPoint x: 485, endPoint y: 254, distance: 40.0
click at [485, 254] on div "Item Name BRICKS Cost Price 450 SKU/Barcode Default Tax Notify when Item quanti…" at bounding box center [619, 233] width 794 height 262
type input "0"
drag, startPoint x: 275, startPoint y: 349, endPoint x: 247, endPoint y: 358, distance: 29.4
click at [247, 358] on div "Notify when Item quantity goes below 10" at bounding box center [354, 343] width 248 height 41
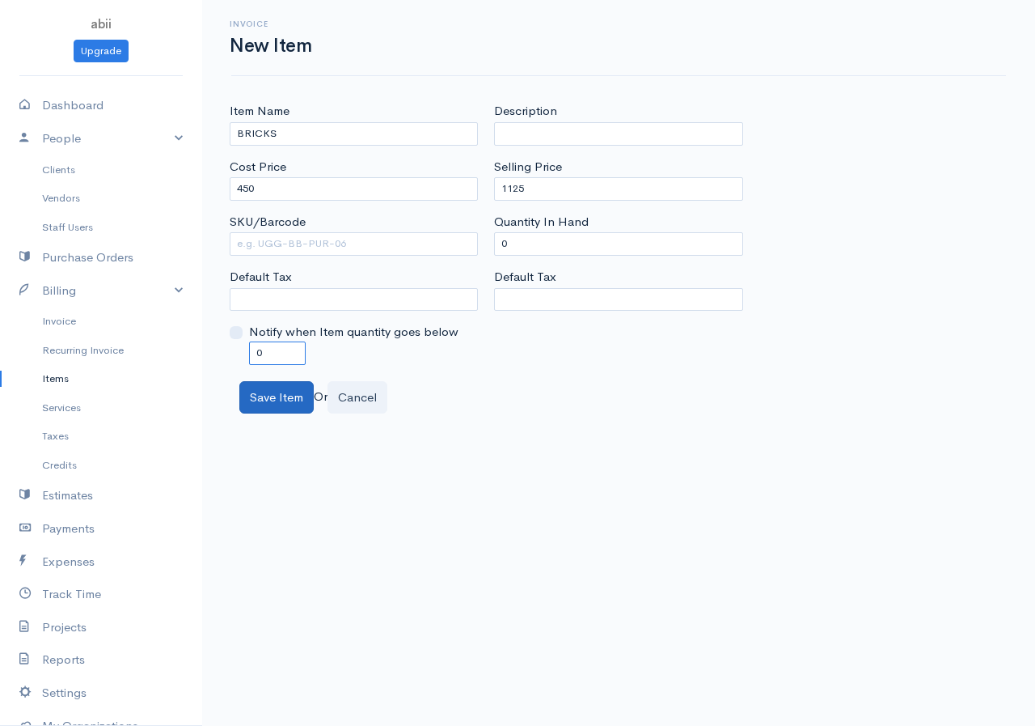
type input "0"
click at [290, 402] on button "Save Item" at bounding box center [276, 397] width 74 height 33
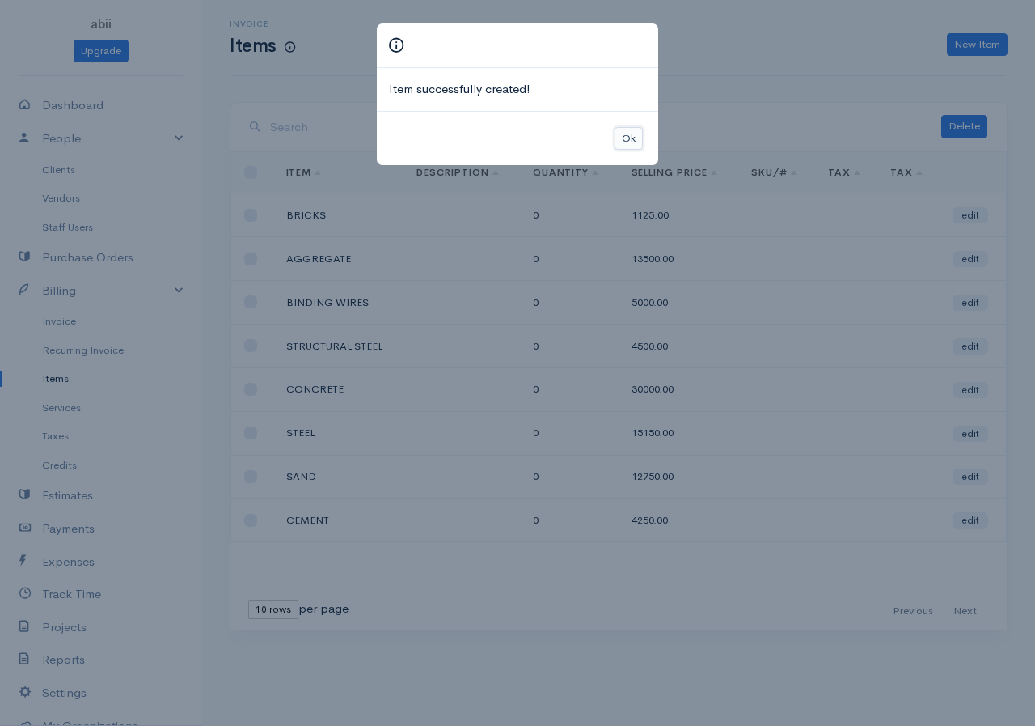
click at [626, 140] on button "Ok" at bounding box center [629, 138] width 28 height 23
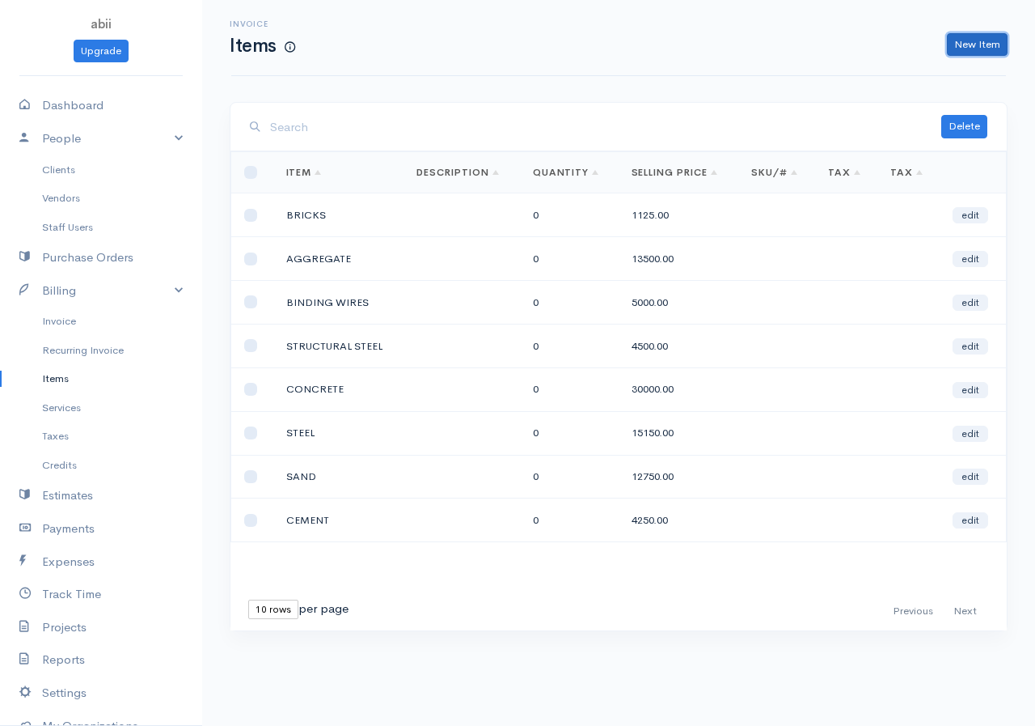
click at [836, 37] on link "New Item" at bounding box center [977, 44] width 61 height 23
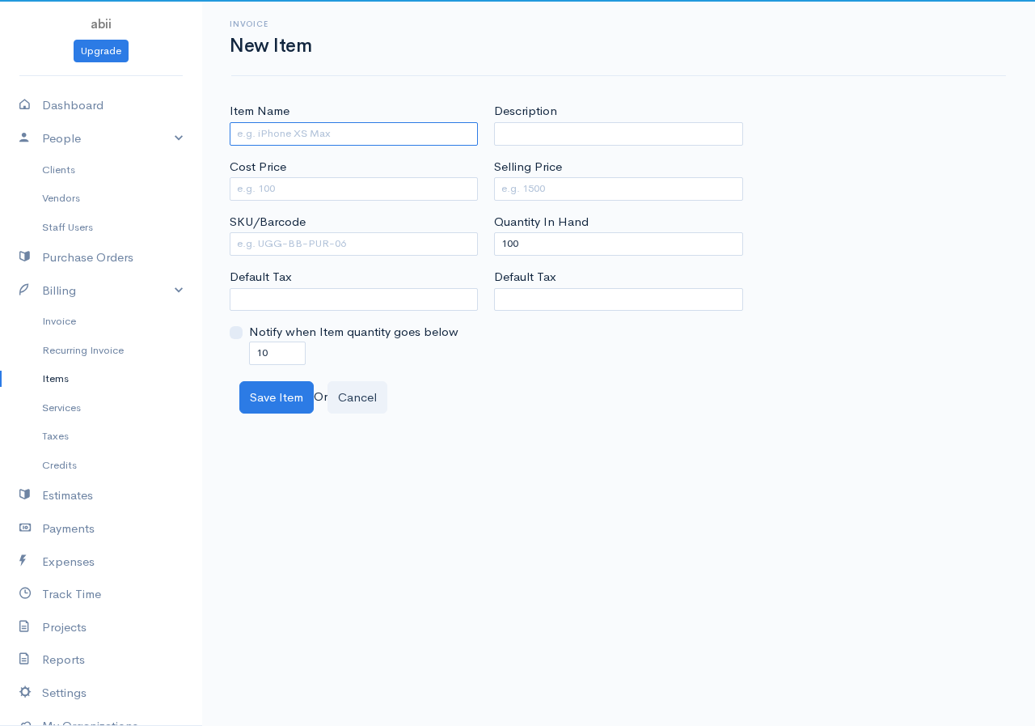
click at [383, 131] on input "Item Name" at bounding box center [354, 133] width 248 height 23
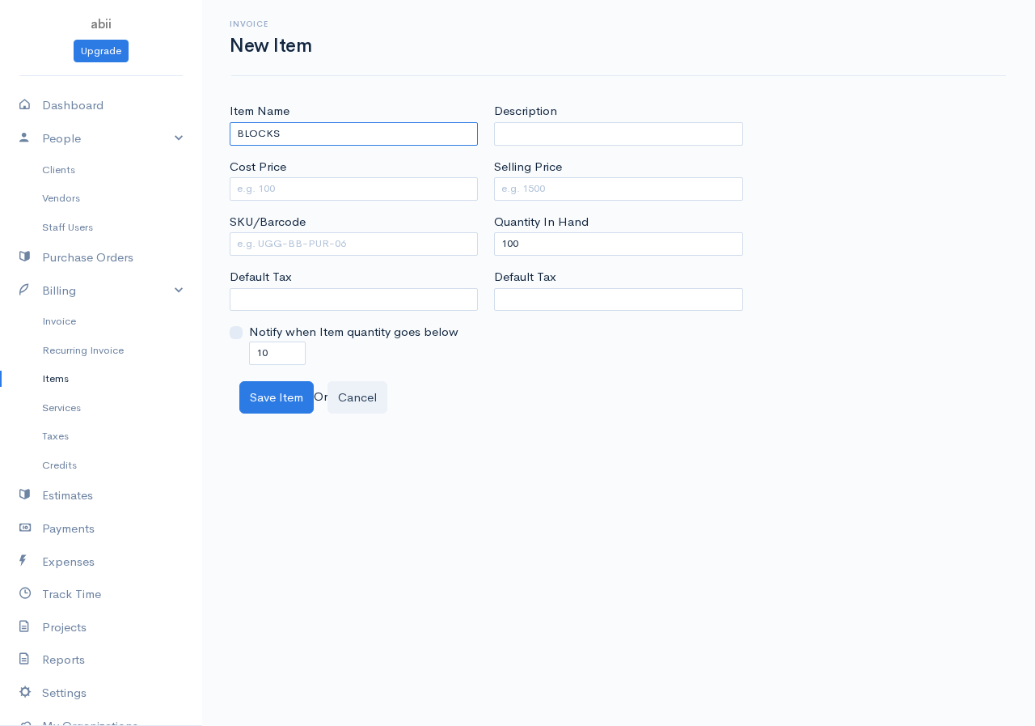
type input "BLOCKS"
click at [317, 193] on input "Cost Price" at bounding box center [354, 188] width 248 height 23
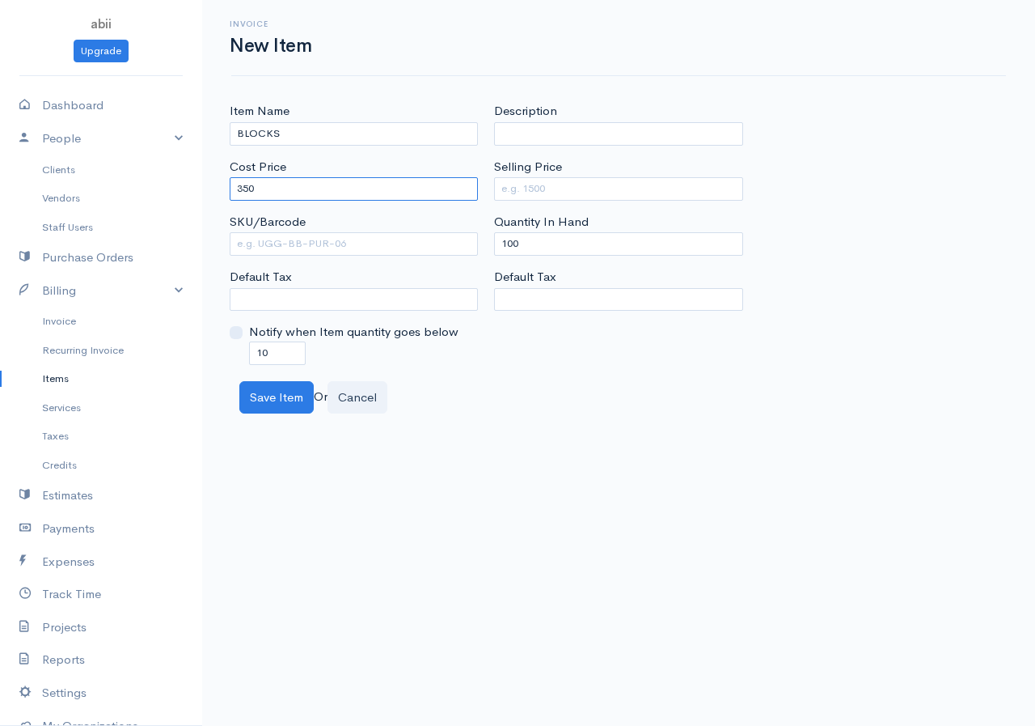
type input "350"
click at [519, 189] on input "Selling Price" at bounding box center [618, 188] width 248 height 23
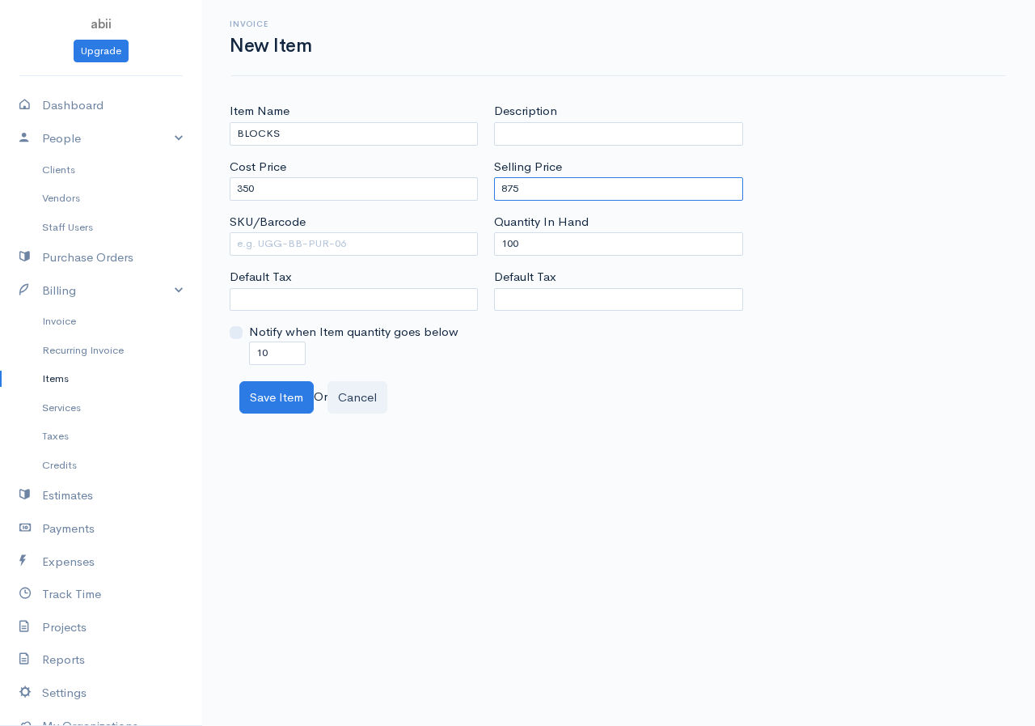
type input "875"
drag, startPoint x: 517, startPoint y: 244, endPoint x: 474, endPoint y: 248, distance: 43.1
click at [474, 248] on div "Item Name BLOCKS Cost Price 350 SKU/Barcode Default Tax Notify when Item quanti…" at bounding box center [619, 233] width 794 height 262
type input "0"
drag, startPoint x: 272, startPoint y: 354, endPoint x: 254, endPoint y: 362, distance: 19.5
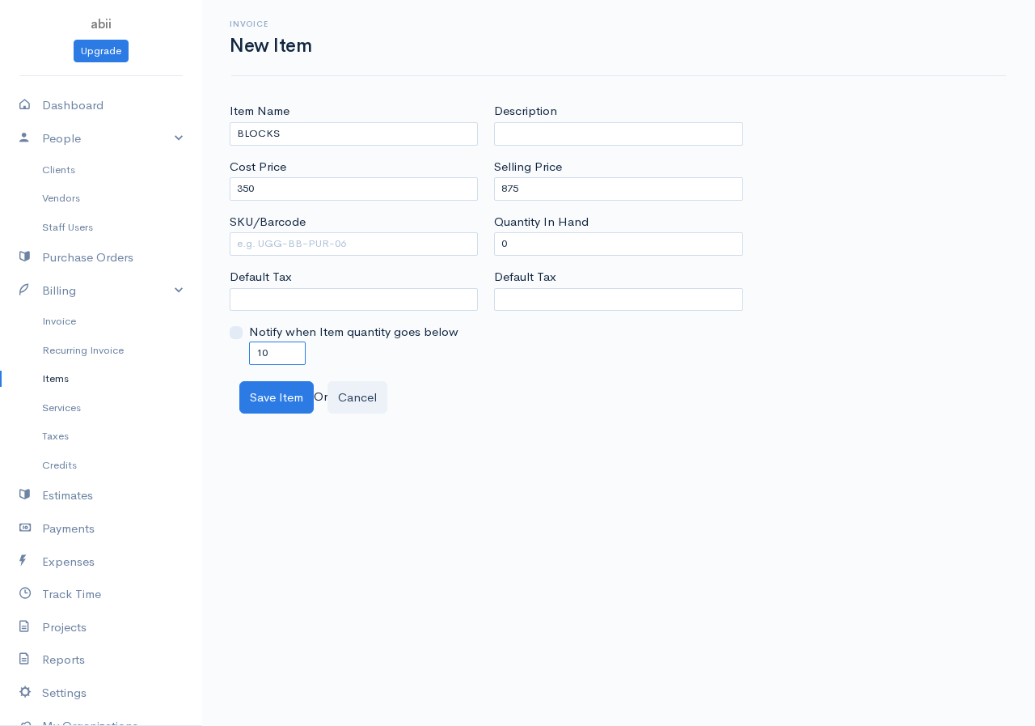
click at [254, 362] on input "10" at bounding box center [277, 352] width 57 height 23
type input "0"
click at [287, 388] on button "Save Item" at bounding box center [276, 397] width 74 height 33
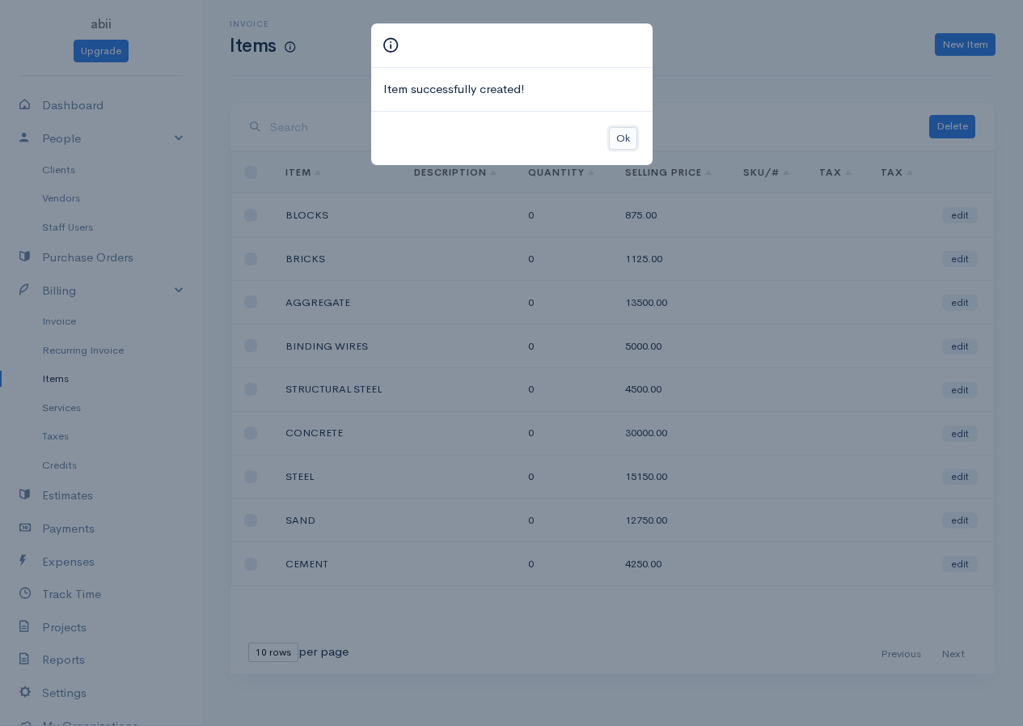
click at [614, 138] on button "Ok" at bounding box center [623, 138] width 28 height 23
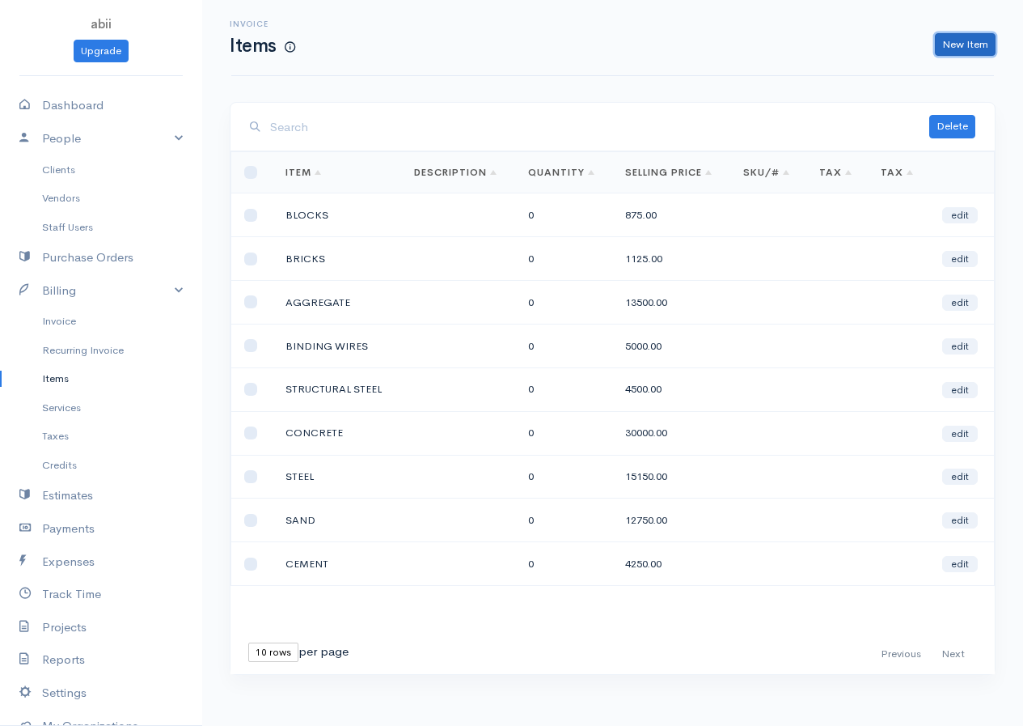
click at [836, 52] on link "New Item" at bounding box center [965, 44] width 61 height 23
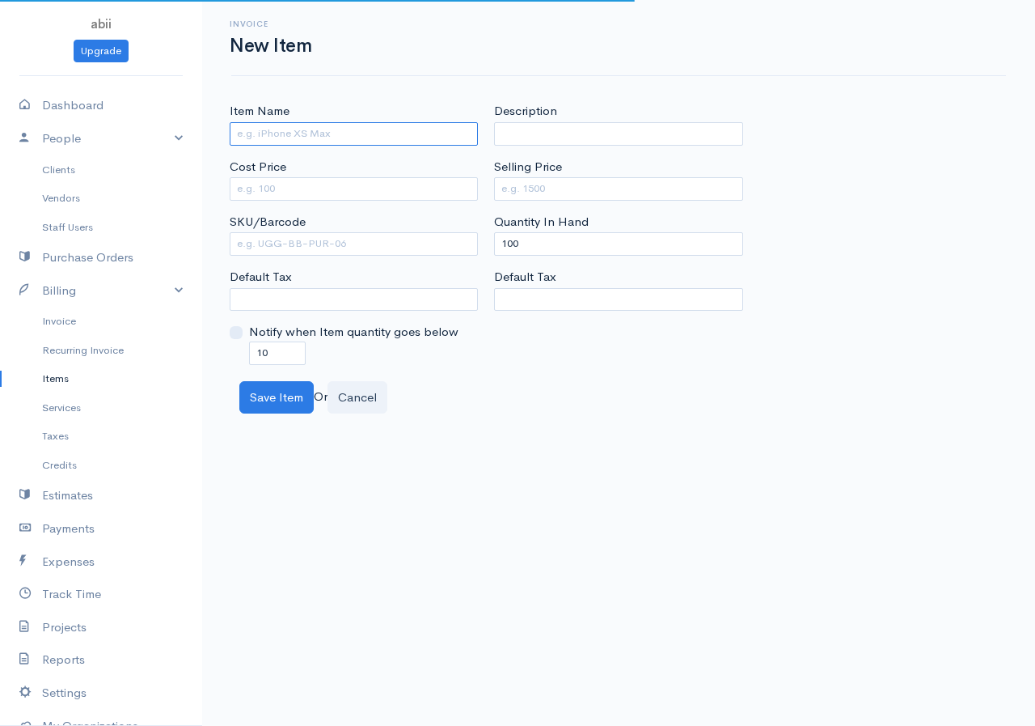
click at [352, 135] on input "Item Name" at bounding box center [354, 133] width 248 height 23
type input "TIMBER"
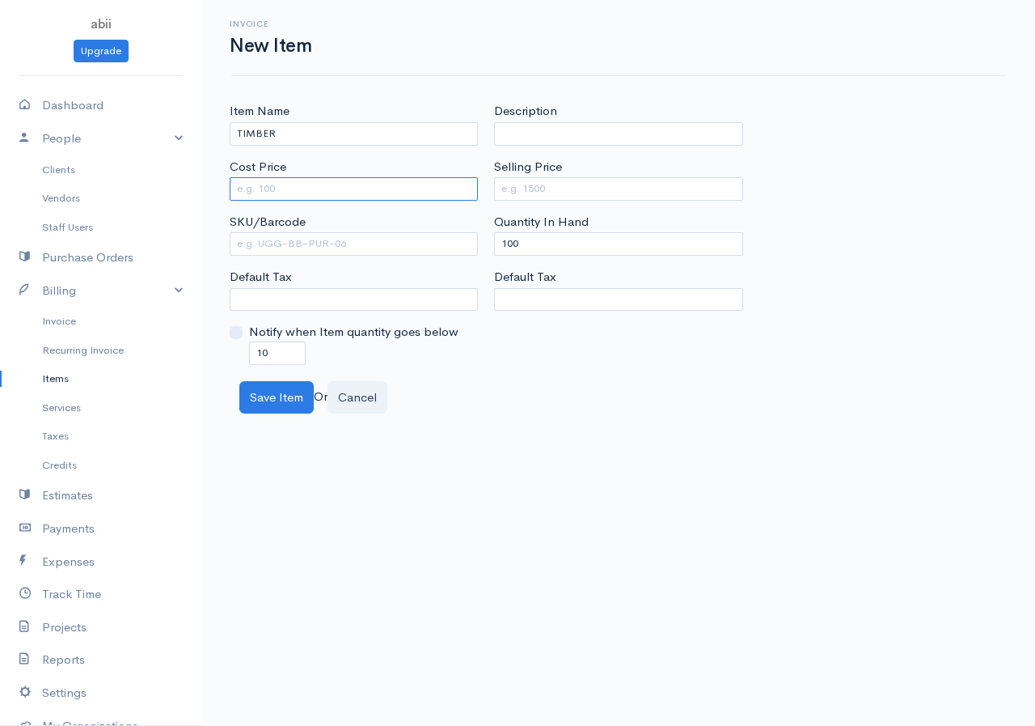
click at [374, 190] on input "Cost Price" at bounding box center [354, 188] width 248 height 23
type input "750"
click at [553, 198] on input "Selling Price" at bounding box center [618, 188] width 248 height 23
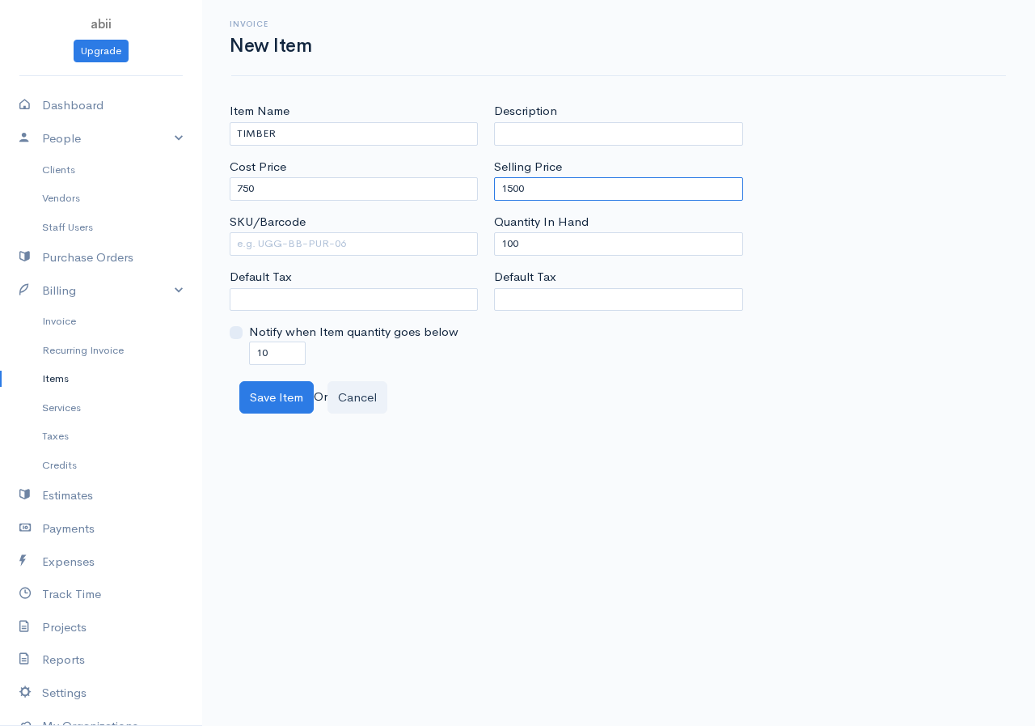
type input "1500"
drag, startPoint x: 509, startPoint y: 249, endPoint x: 480, endPoint y: 249, distance: 28.3
click at [480, 249] on div "Item Name TIMBER Cost Price 750 SKU/Barcode Default Tax Notify when Item quanti…" at bounding box center [619, 233] width 794 height 262
type input "0"
drag, startPoint x: 257, startPoint y: 356, endPoint x: 243, endPoint y: 362, distance: 15.2
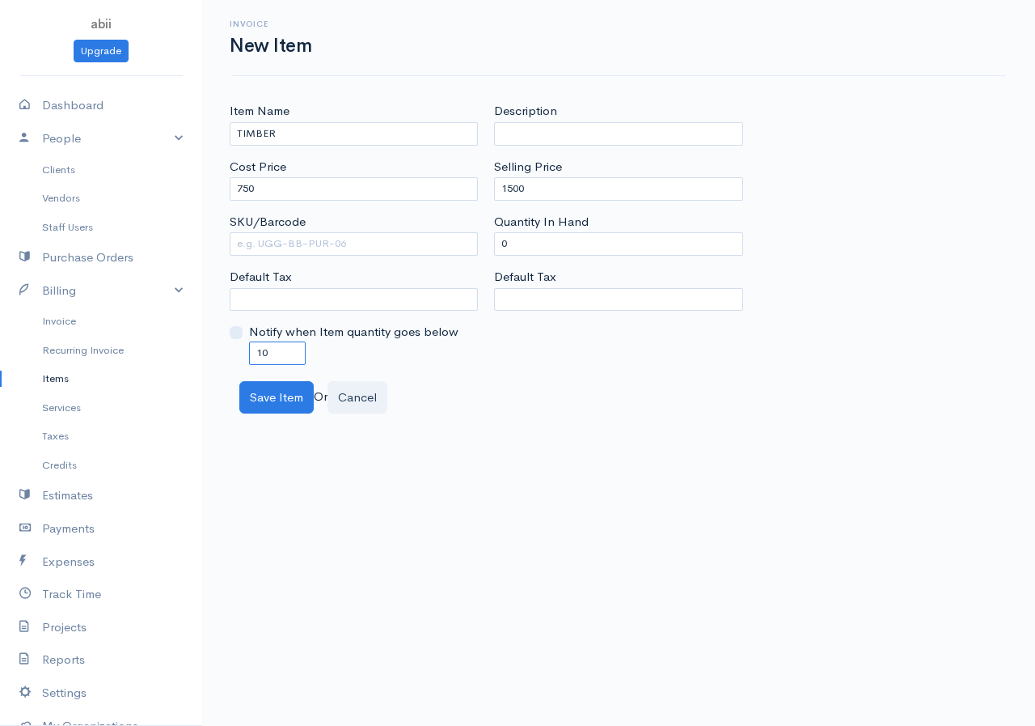
click at [243, 362] on div "Notify when Item quantity goes below 10" at bounding box center [354, 343] width 248 height 41
type input "0"
click at [281, 394] on button "Save Item" at bounding box center [276, 397] width 74 height 33
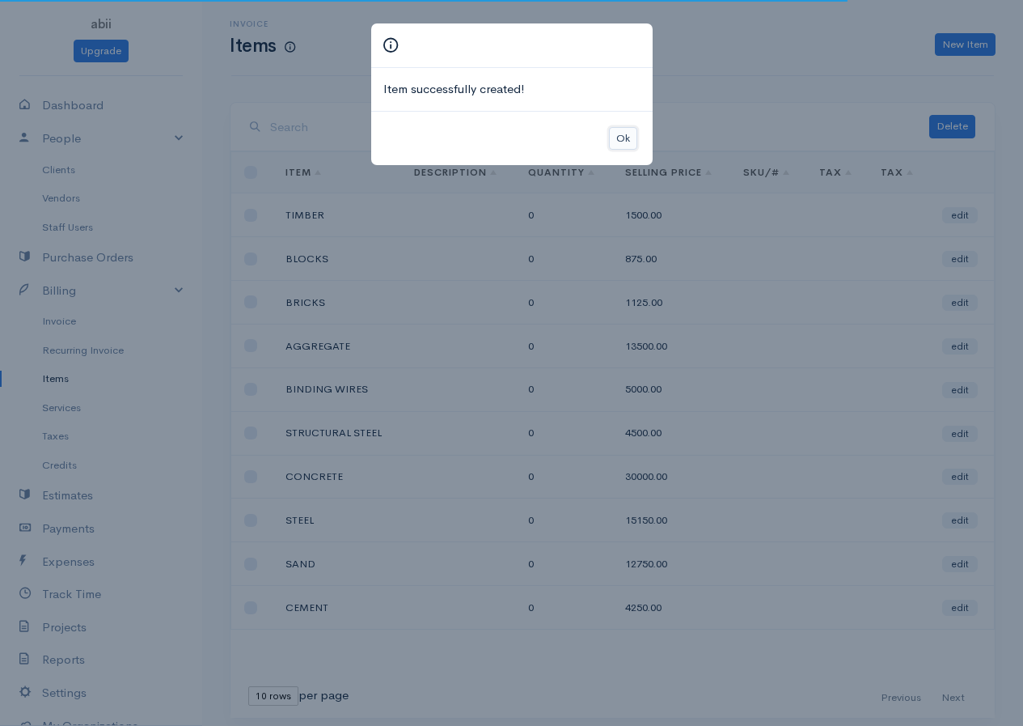
click at [624, 131] on button "Ok" at bounding box center [623, 138] width 28 height 23
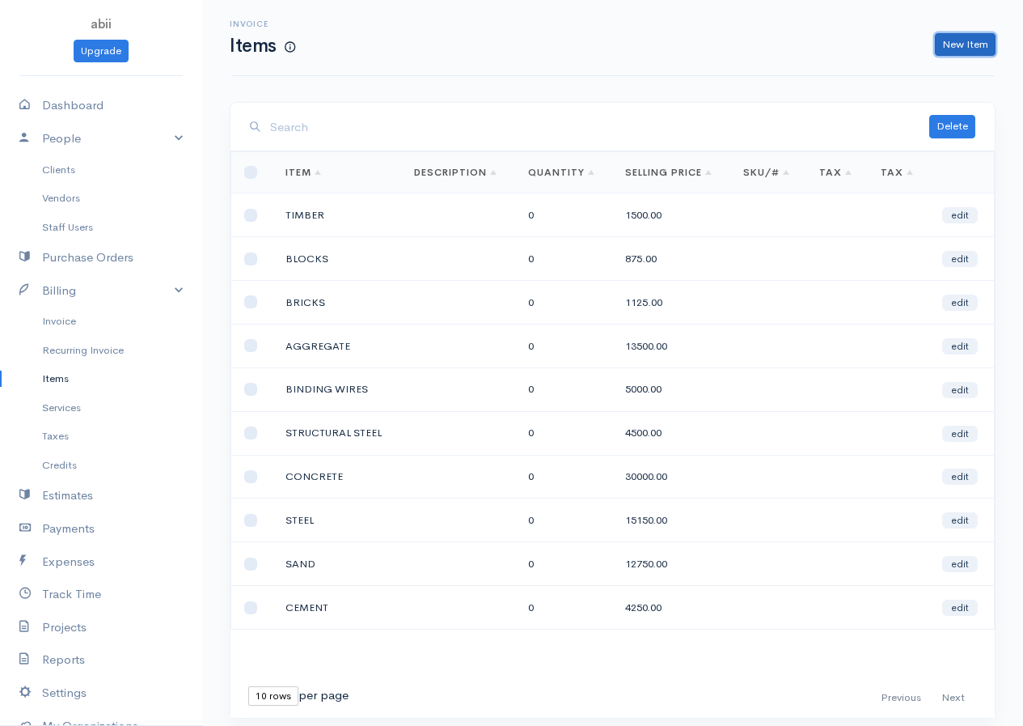
click at [836, 41] on link "New Item" at bounding box center [965, 44] width 61 height 23
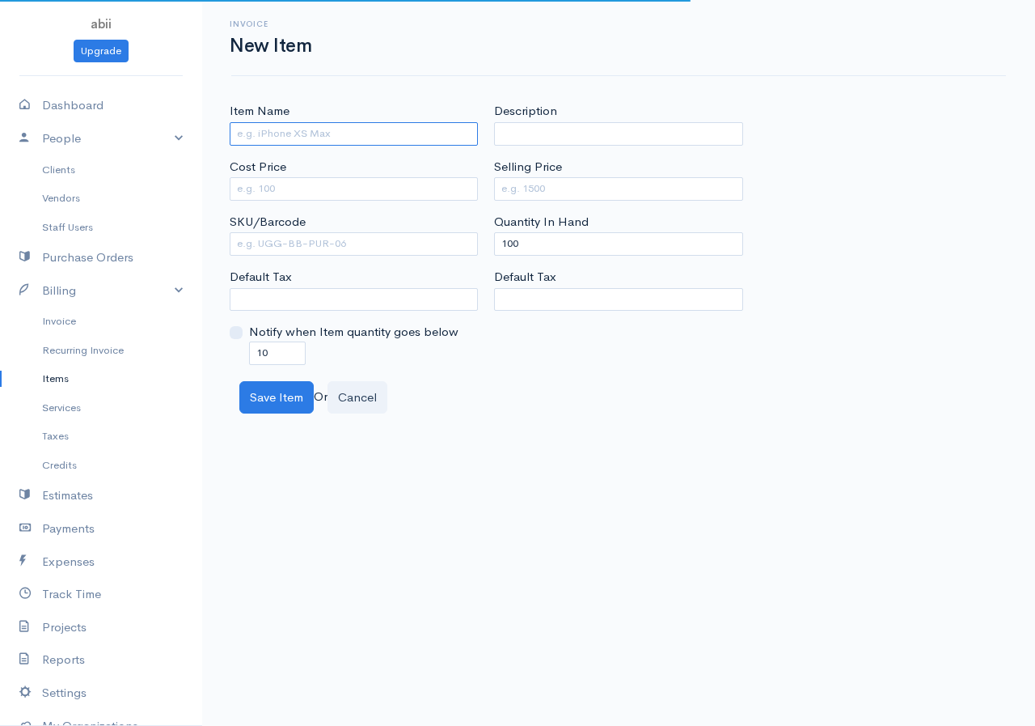
click at [340, 137] on input "Item Name" at bounding box center [354, 133] width 248 height 23
type input "NAILS"
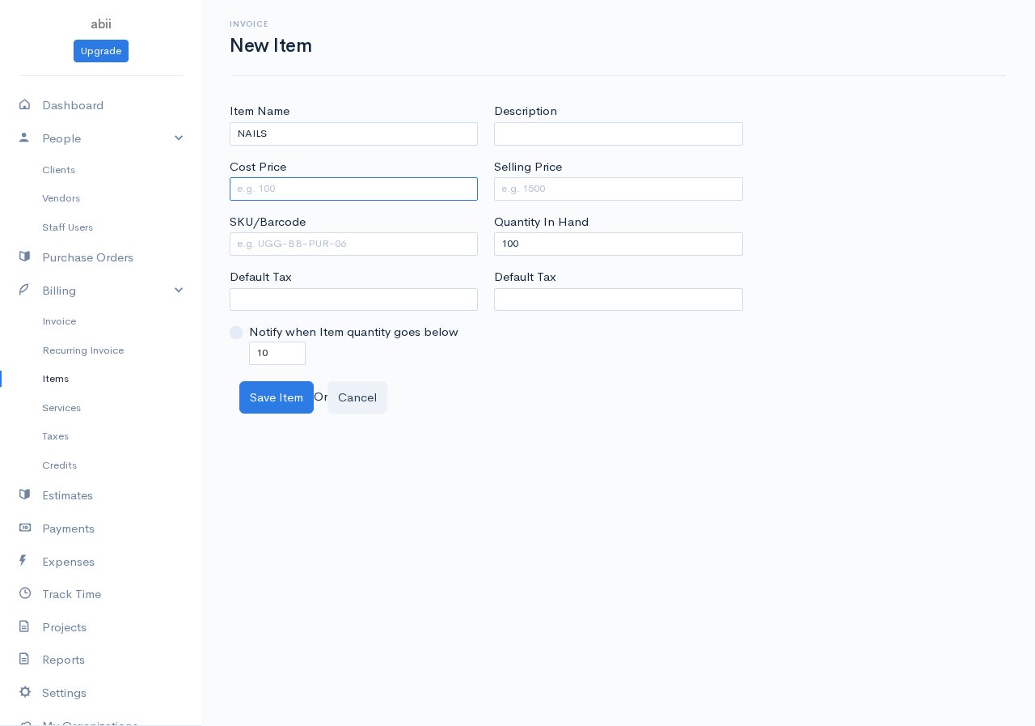
click at [413, 194] on input "Cost Price" at bounding box center [354, 188] width 248 height 23
type input "25"
click at [552, 188] on input "Selling Price" at bounding box center [618, 188] width 248 height 23
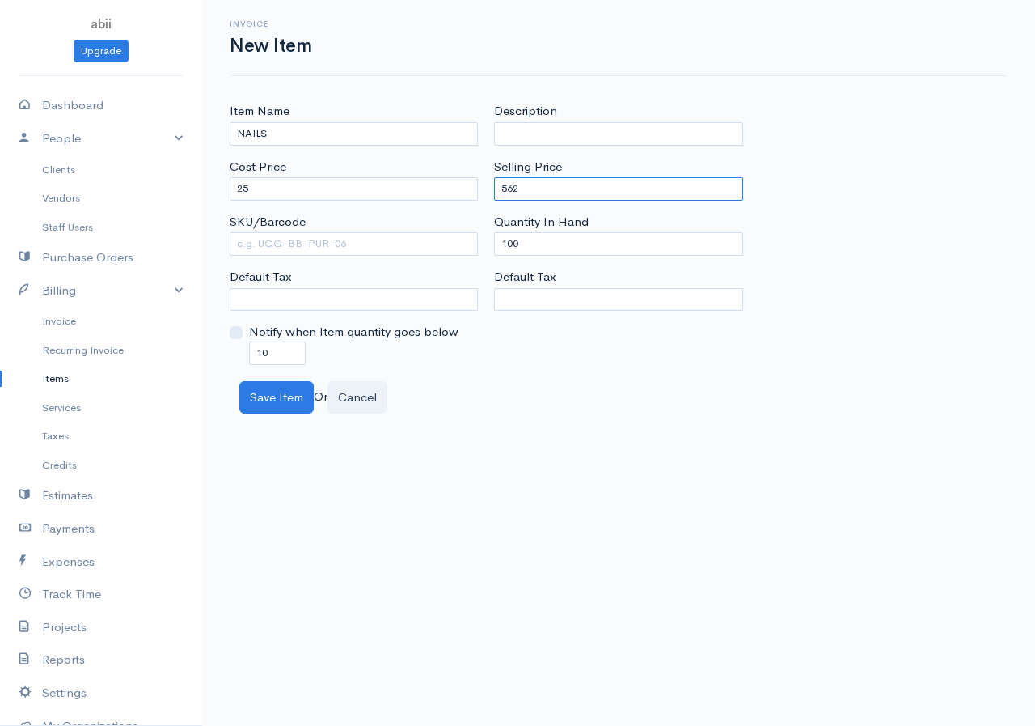
type input "562"
drag, startPoint x: 519, startPoint y: 247, endPoint x: 488, endPoint y: 249, distance: 31.6
click at [488, 249] on div "Description Selling Price 562 Quantity In Hand 100 Default Tax" at bounding box center [618, 233] width 264 height 262
type input "0"
drag, startPoint x: 274, startPoint y: 354, endPoint x: 229, endPoint y: 372, distance: 48.7
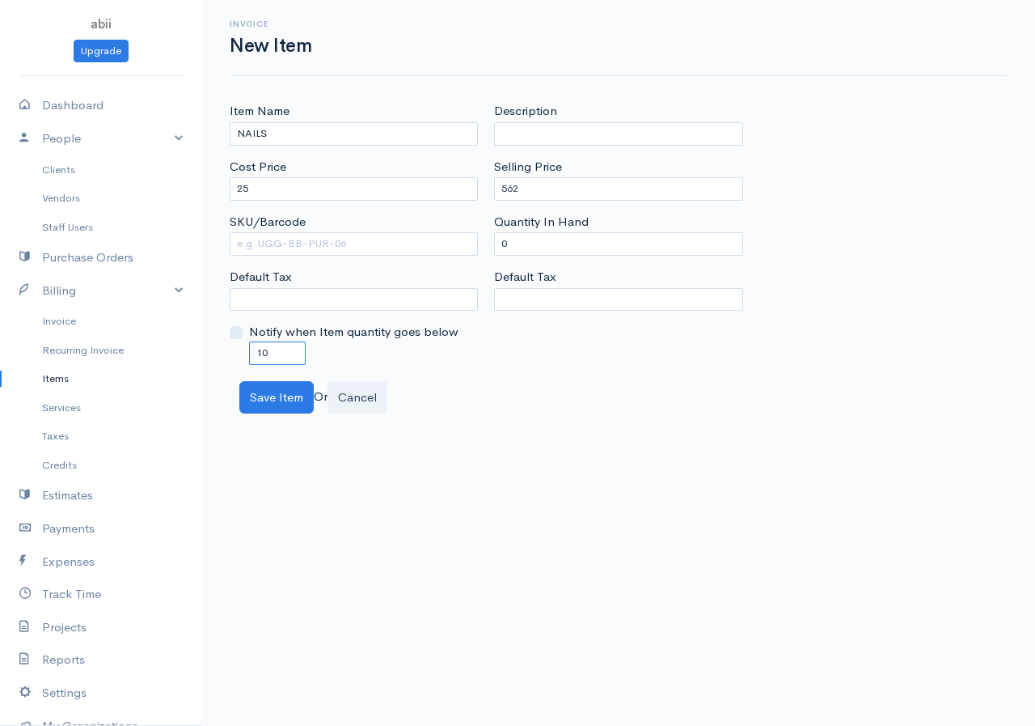
click at [229, 372] on div "Item Name NAILS Cost Price 25 SKU/Barcode Default Tax Notify when Item quantity…" at bounding box center [618, 257] width 833 height 311
type input "-"
type input "0"
click at [286, 394] on button "Save Item" at bounding box center [276, 397] width 74 height 33
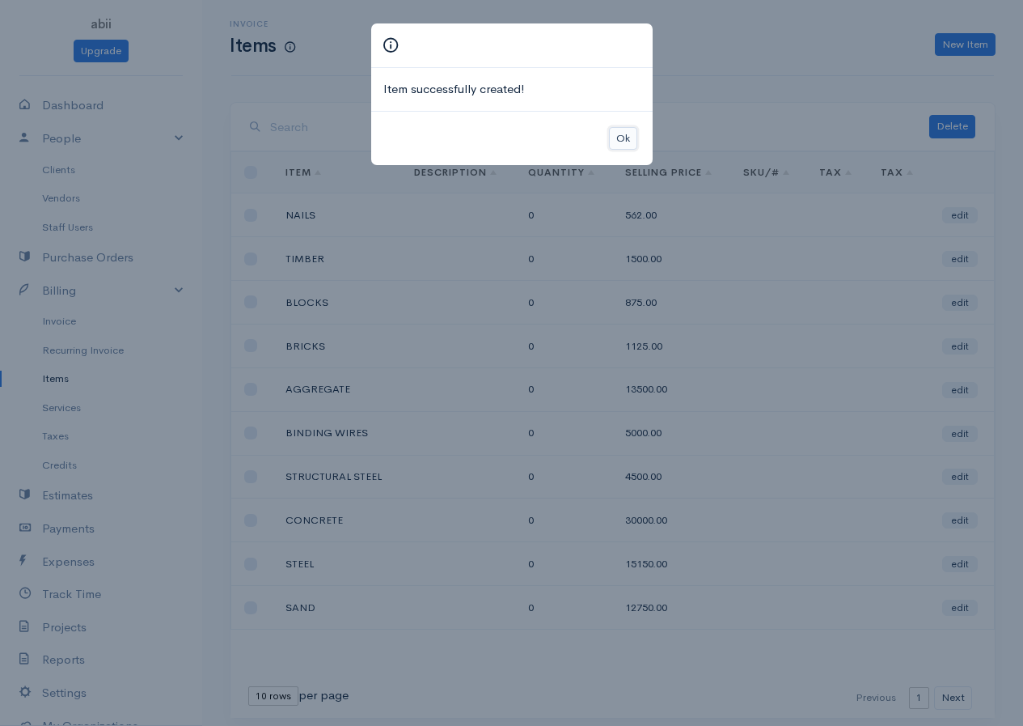
click at [619, 136] on button "Ok" at bounding box center [623, 138] width 28 height 23
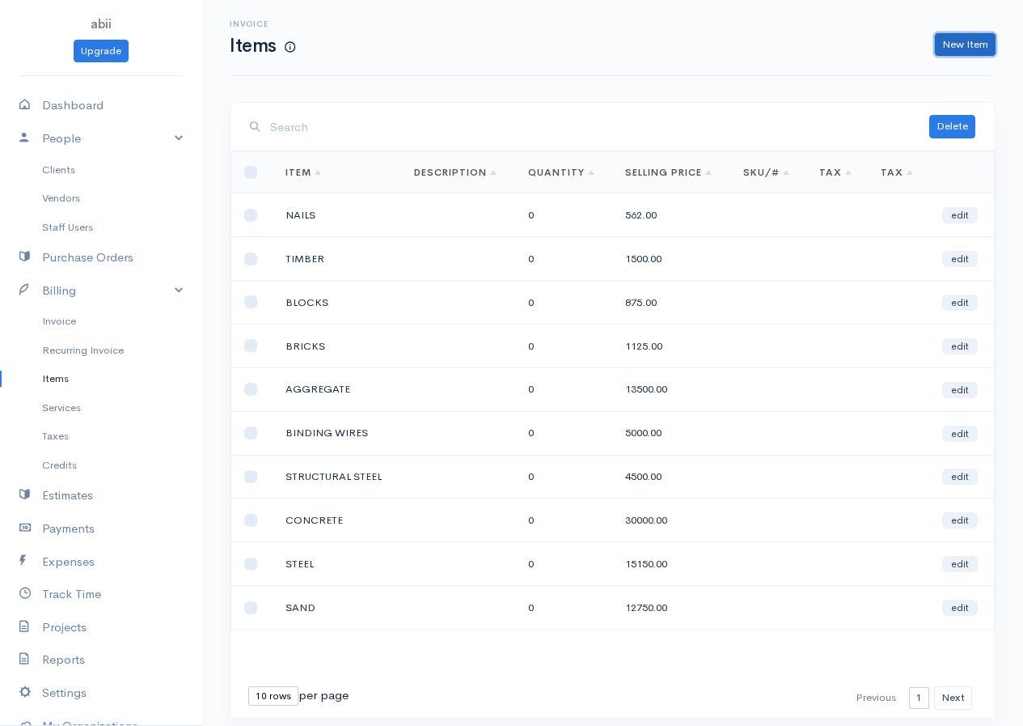
click at [836, 45] on link "New Item" at bounding box center [965, 44] width 61 height 23
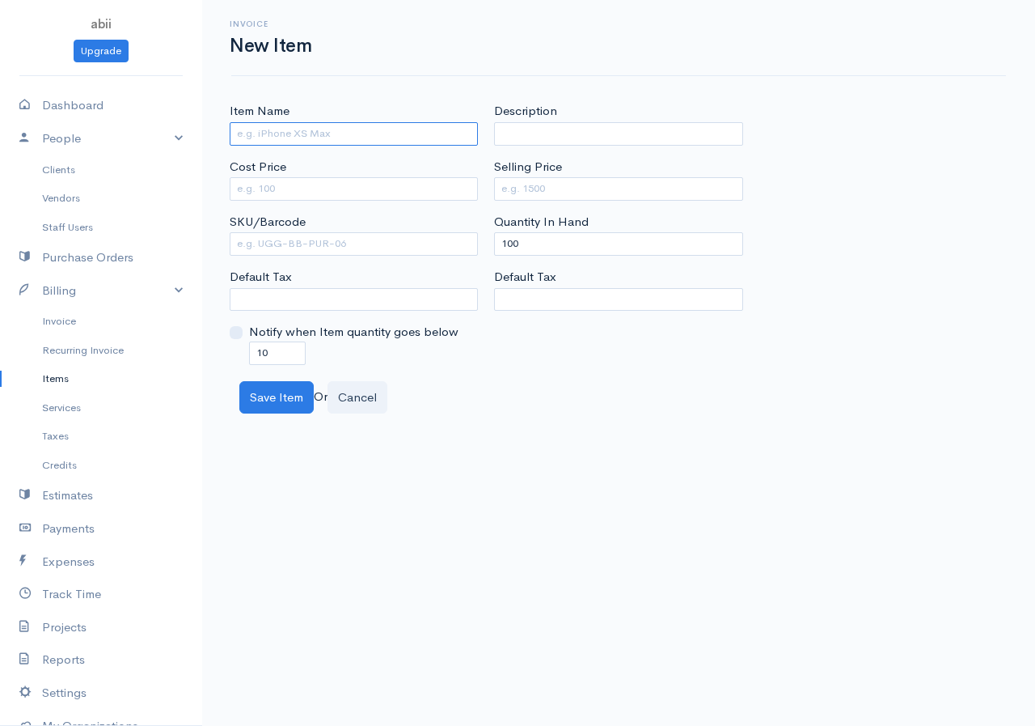
click at [408, 142] on input "Item Name" at bounding box center [354, 133] width 248 height 23
type input "PAINT"
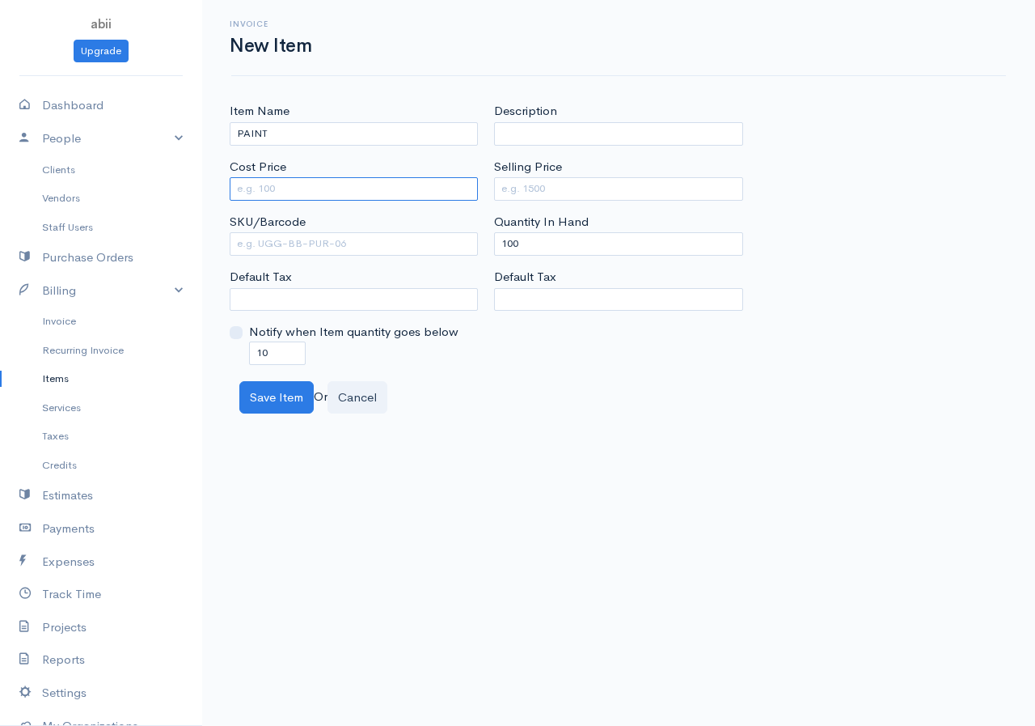
click at [395, 193] on input "Cost Price" at bounding box center [354, 188] width 248 height 23
type input "8500"
click at [559, 181] on input "Selling Price" at bounding box center [618, 188] width 248 height 23
type input "21250"
drag, startPoint x: 508, startPoint y: 244, endPoint x: 491, endPoint y: 247, distance: 17.2
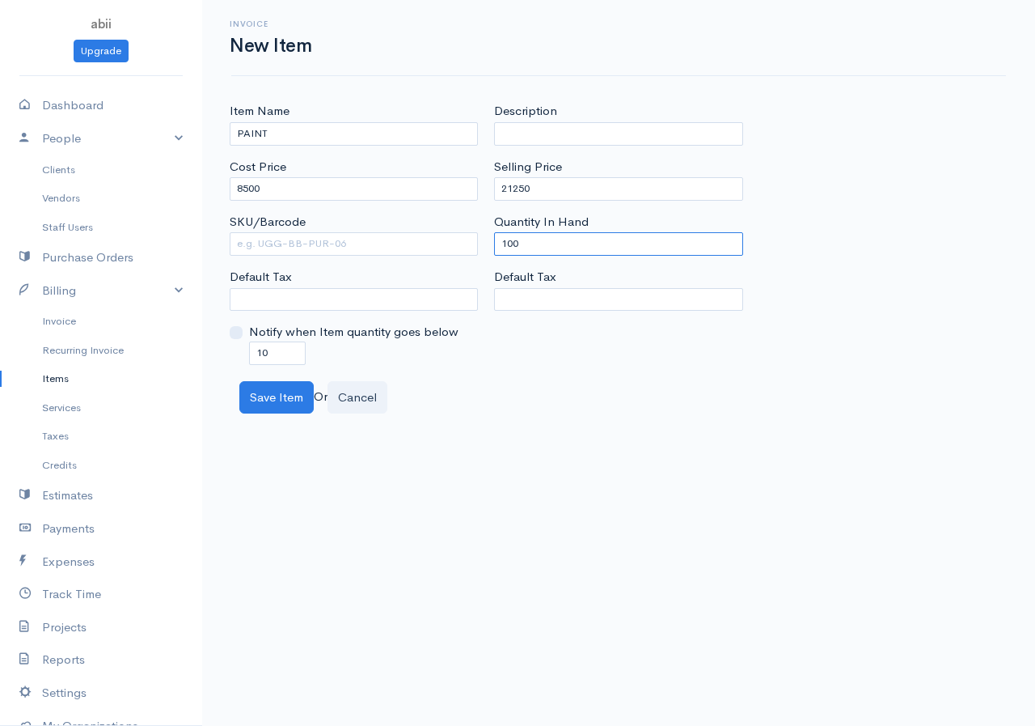
click at [491, 247] on div "Description Selling Price 21250 Quantity In Hand 100 Default Tax" at bounding box center [618, 233] width 264 height 262
type input "0"
drag, startPoint x: 268, startPoint y: 355, endPoint x: 246, endPoint y: 360, distance: 22.4
click at [246, 360] on div "Notify when Item quantity goes below 10" at bounding box center [354, 343] width 248 height 41
type input "0"
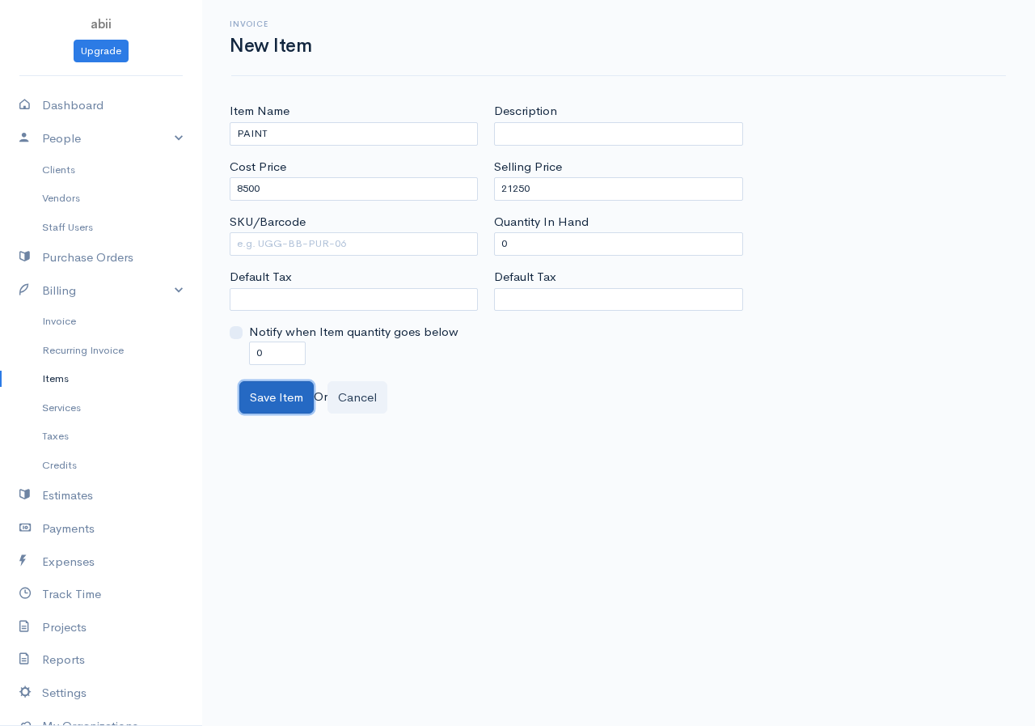
click at [270, 396] on button "Save Item" at bounding box center [276, 397] width 74 height 33
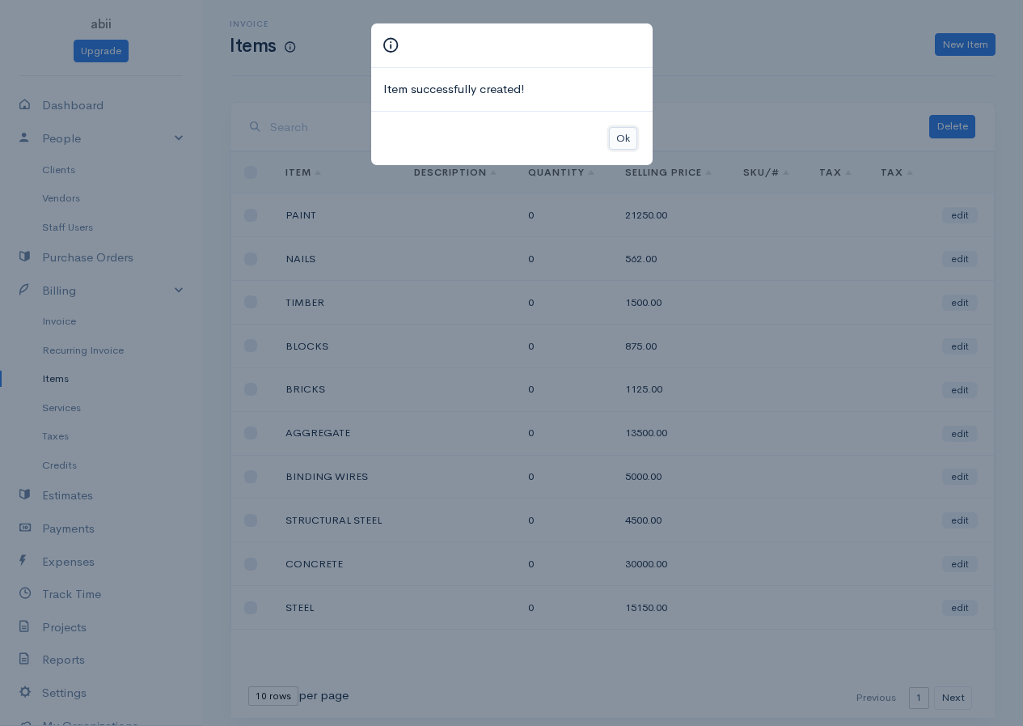
click at [629, 132] on button "Ok" at bounding box center [623, 138] width 28 height 23
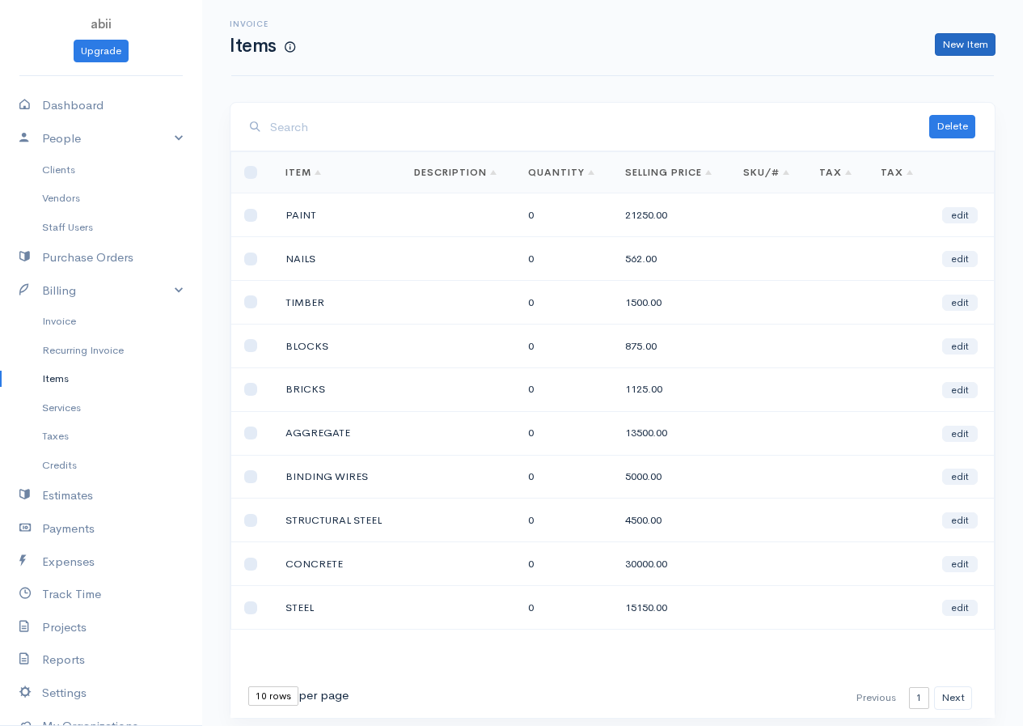
drag, startPoint x: 963, startPoint y: 24, endPoint x: 946, endPoint y: 40, distance: 22.3
click at [836, 28] on div "Invoice Items New Item" at bounding box center [613, 37] width 782 height 36
click at [836, 40] on link "New Item" at bounding box center [965, 44] width 61 height 23
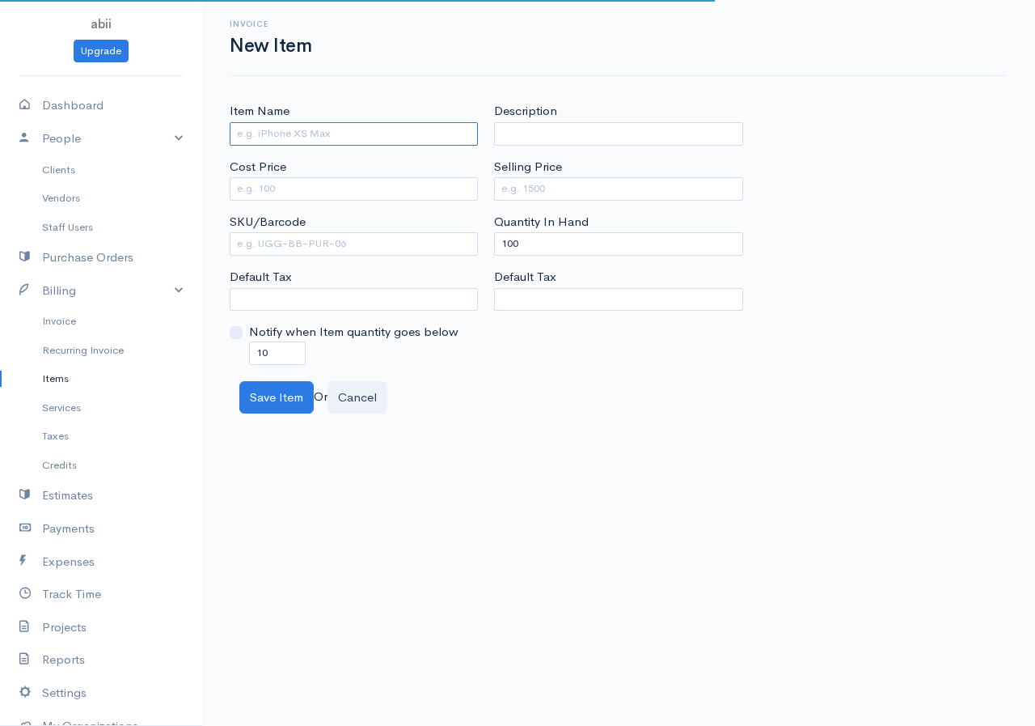
click at [311, 133] on input "Item Name" at bounding box center [354, 133] width 248 height 23
type input "PIOPES"
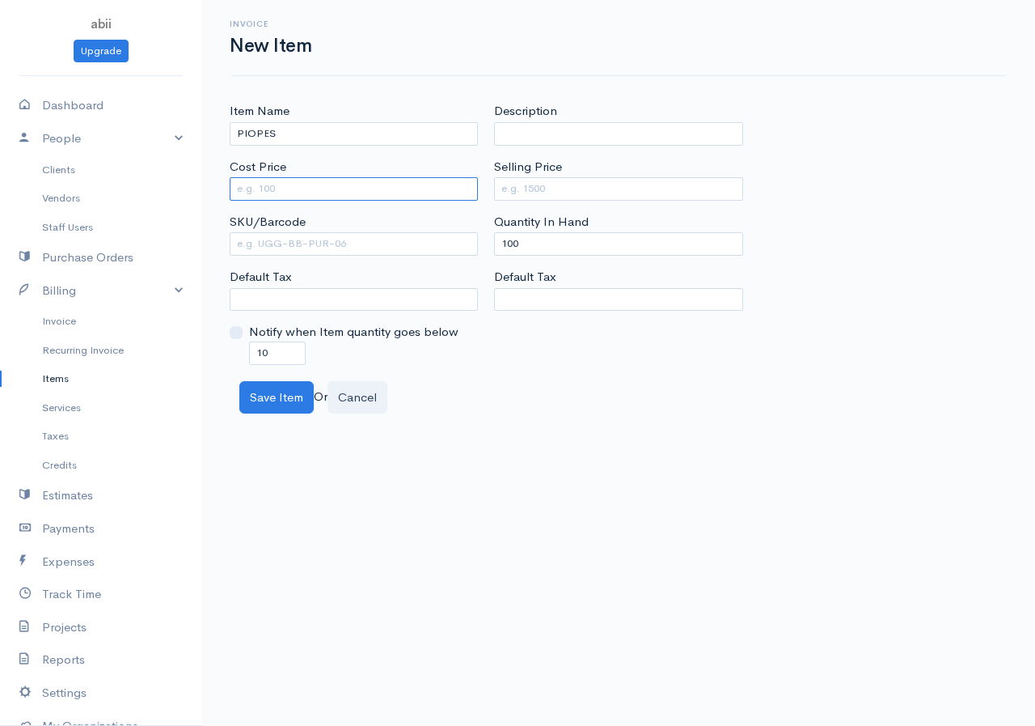
click at [315, 188] on input "Cost Price" at bounding box center [354, 188] width 248 height 23
type input "56"
click at [552, 184] on input "Selling Price" at bounding box center [618, 188] width 248 height 23
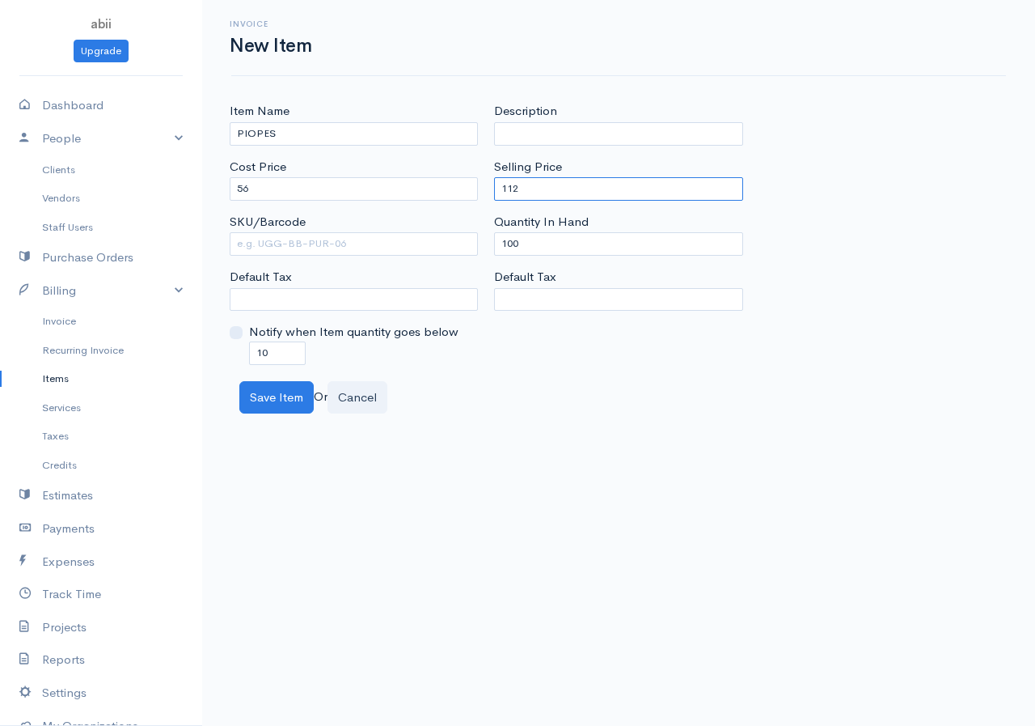
type input "112"
drag, startPoint x: 524, startPoint y: 235, endPoint x: 481, endPoint y: 252, distance: 45.8
click at [481, 252] on div "Item Name PIOPES Cost Price 56 SKU/Barcode Default Tax Notify when Item quantit…" at bounding box center [619, 233] width 794 height 262
type input "0"
drag, startPoint x: 264, startPoint y: 355, endPoint x: 248, endPoint y: 360, distance: 16.9
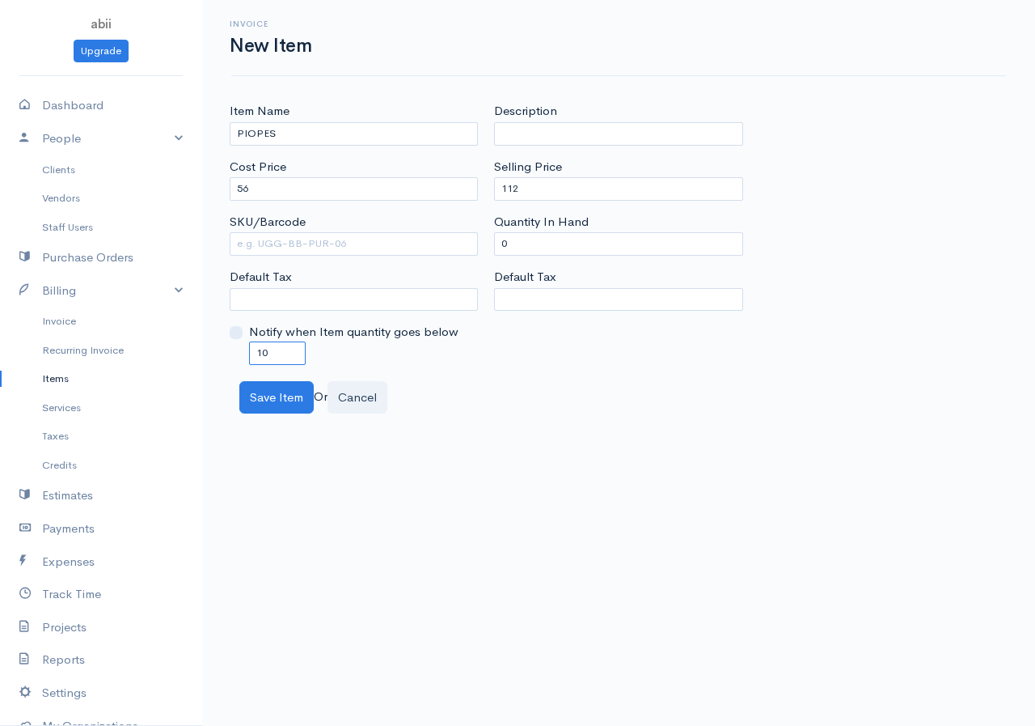
click at [248, 360] on div "Notify when Item quantity goes below 10" at bounding box center [354, 343] width 248 height 41
type input "0"
click at [275, 395] on button "Save Item" at bounding box center [276, 397] width 74 height 33
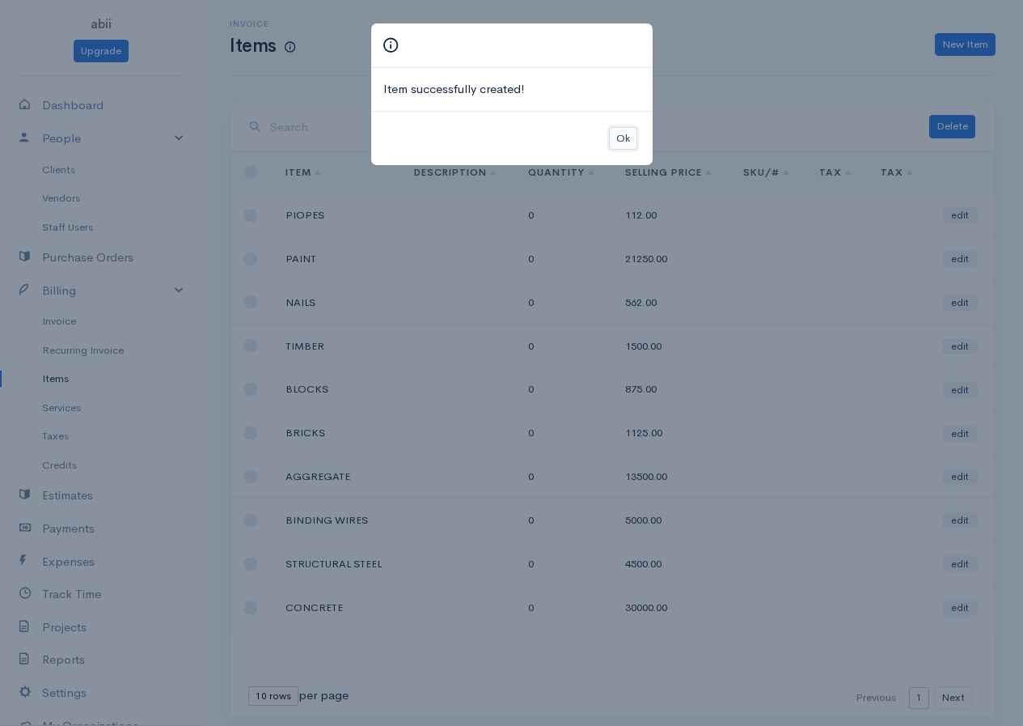
click at [625, 136] on button "Ok" at bounding box center [623, 138] width 28 height 23
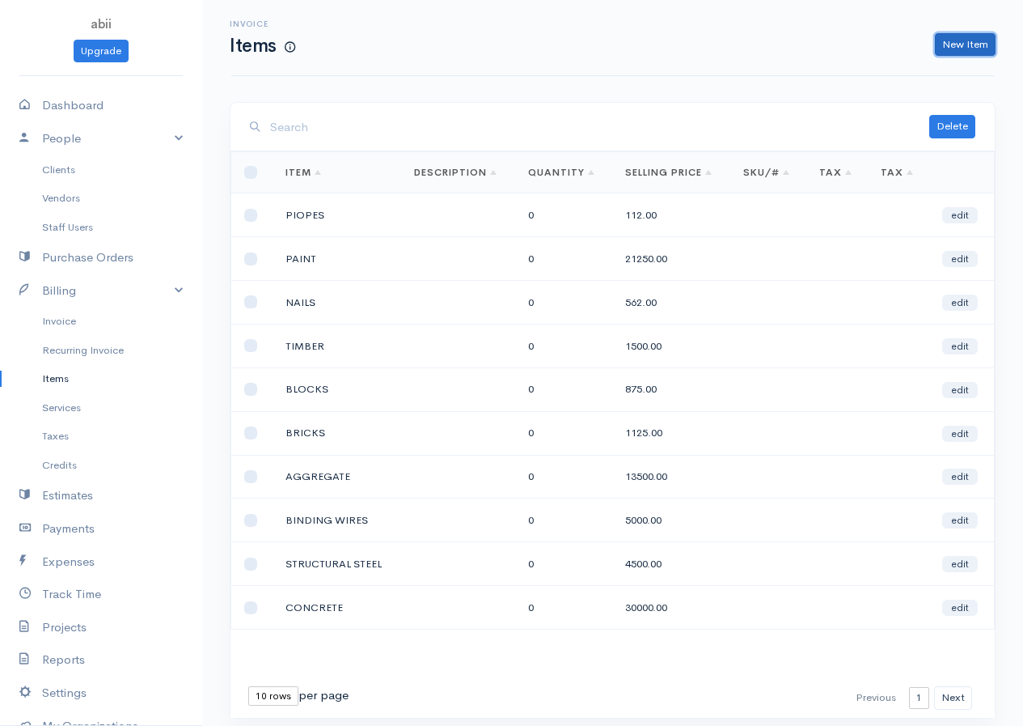
click at [836, 44] on link "New Item" at bounding box center [965, 44] width 61 height 23
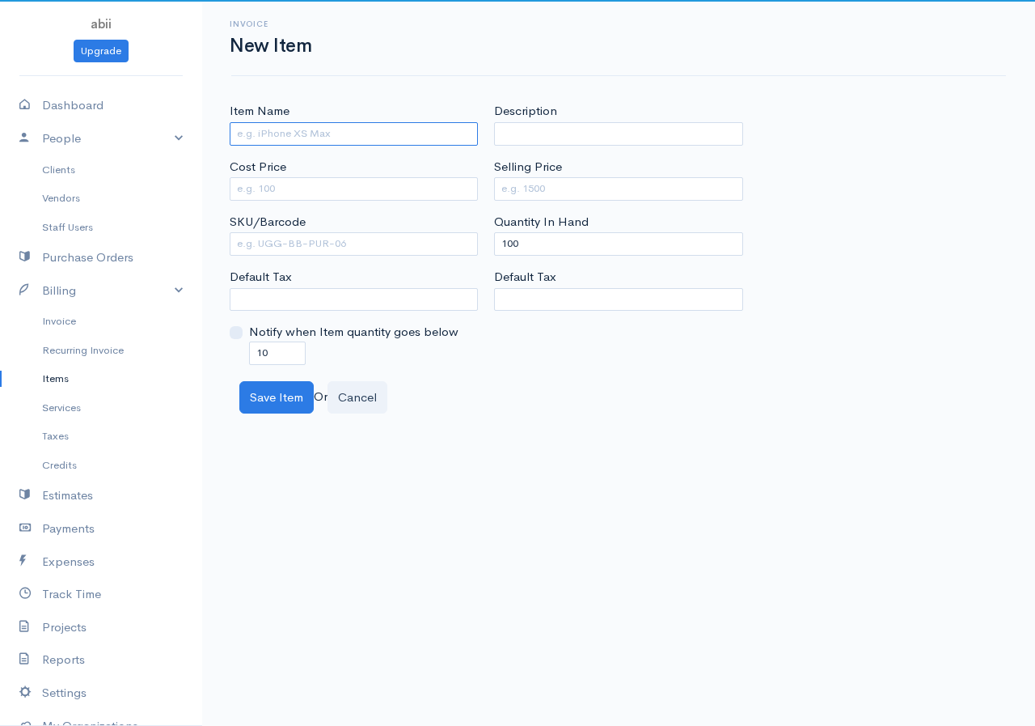
click at [379, 129] on input "Item Name" at bounding box center [354, 133] width 248 height 23
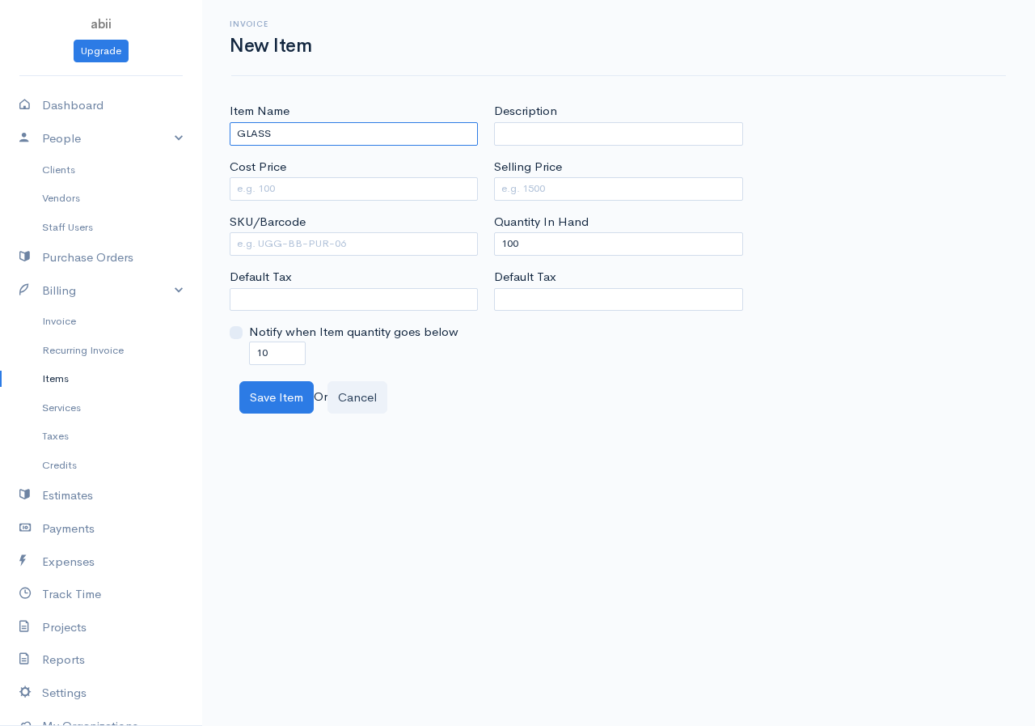
type input "GLASS"
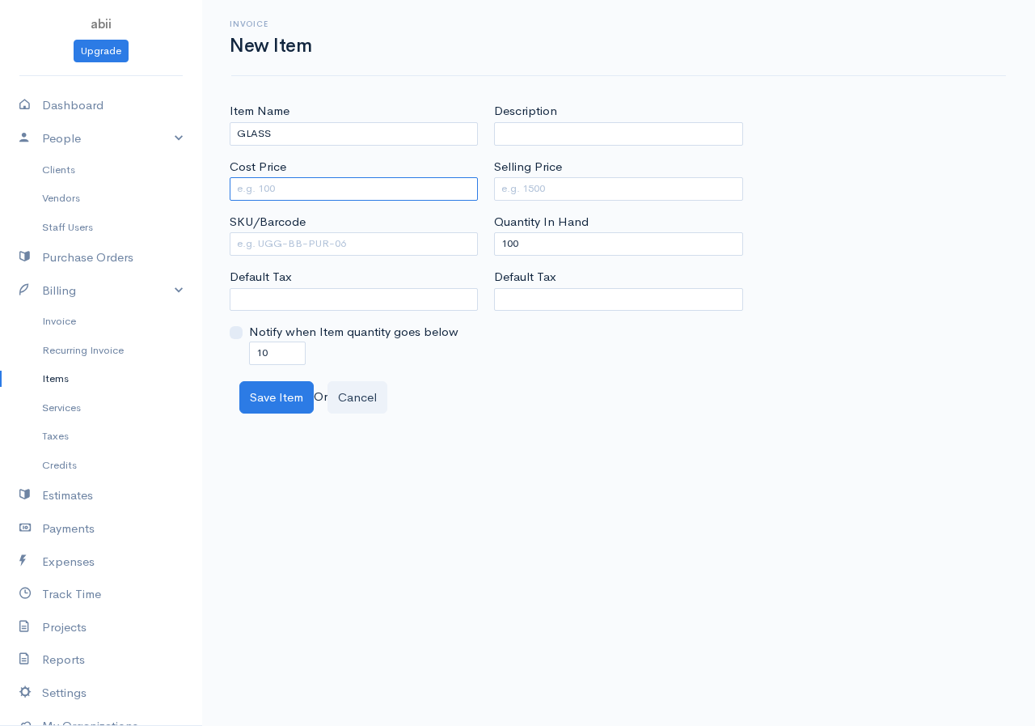
click at [328, 191] on input "Cost Price" at bounding box center [354, 188] width 248 height 23
type input "4500"
click at [521, 184] on input "Selling Price" at bounding box center [618, 188] width 248 height 23
type input "5750"
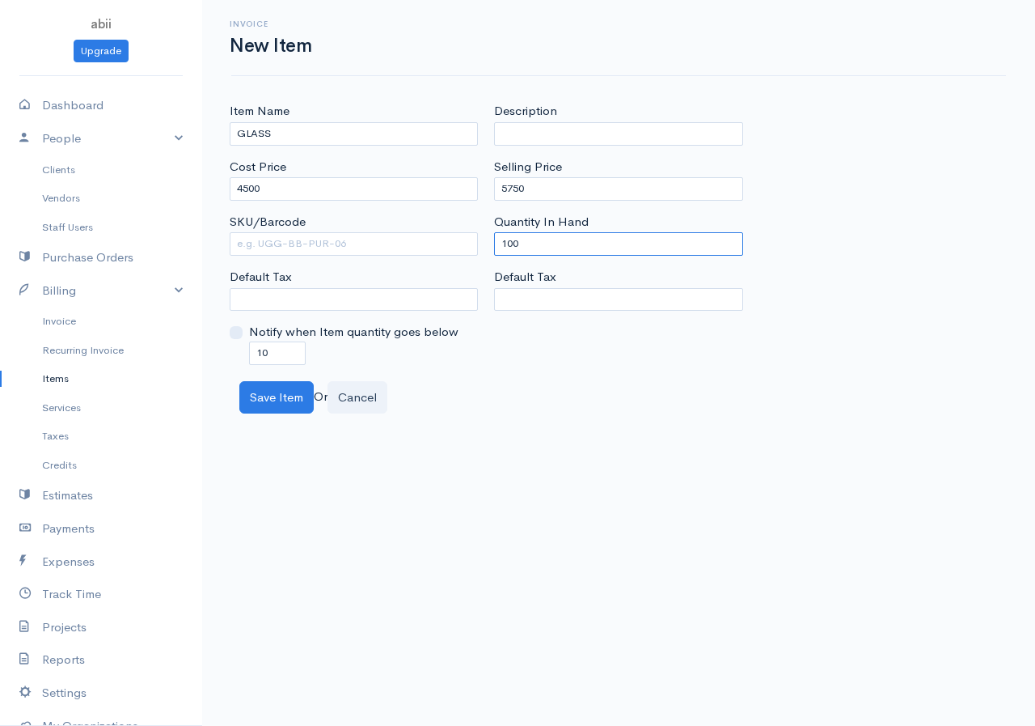
drag, startPoint x: 516, startPoint y: 244, endPoint x: 482, endPoint y: 255, distance: 35.6
click at [482, 255] on div "Item Name GLASS Cost Price 4500 SKU/Barcode Default Tax Notify when Item quanti…" at bounding box center [619, 233] width 794 height 262
drag, startPoint x: 519, startPoint y: 243, endPoint x: 486, endPoint y: 245, distance: 33.3
click at [486, 245] on div "Description Selling Price 5750 Quantity In Hand 100 Default Tax" at bounding box center [618, 233] width 264 height 262
type input "0"
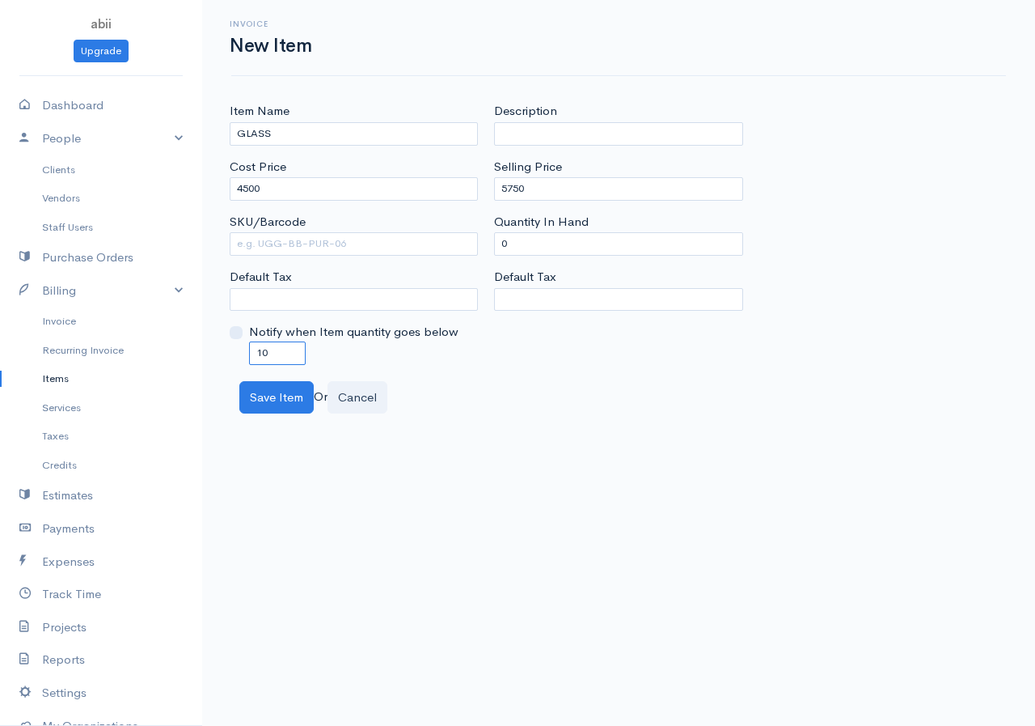
drag, startPoint x: 255, startPoint y: 356, endPoint x: 235, endPoint y: 354, distance: 19.5
click at [235, 354] on div "Notify when Item quantity goes below 10" at bounding box center [354, 343] width 248 height 41
drag, startPoint x: 277, startPoint y: 351, endPoint x: 248, endPoint y: 364, distance: 31.9
click at [248, 364] on div "Notify when Item quantity goes below 10" at bounding box center [354, 343] width 248 height 41
type input "0"
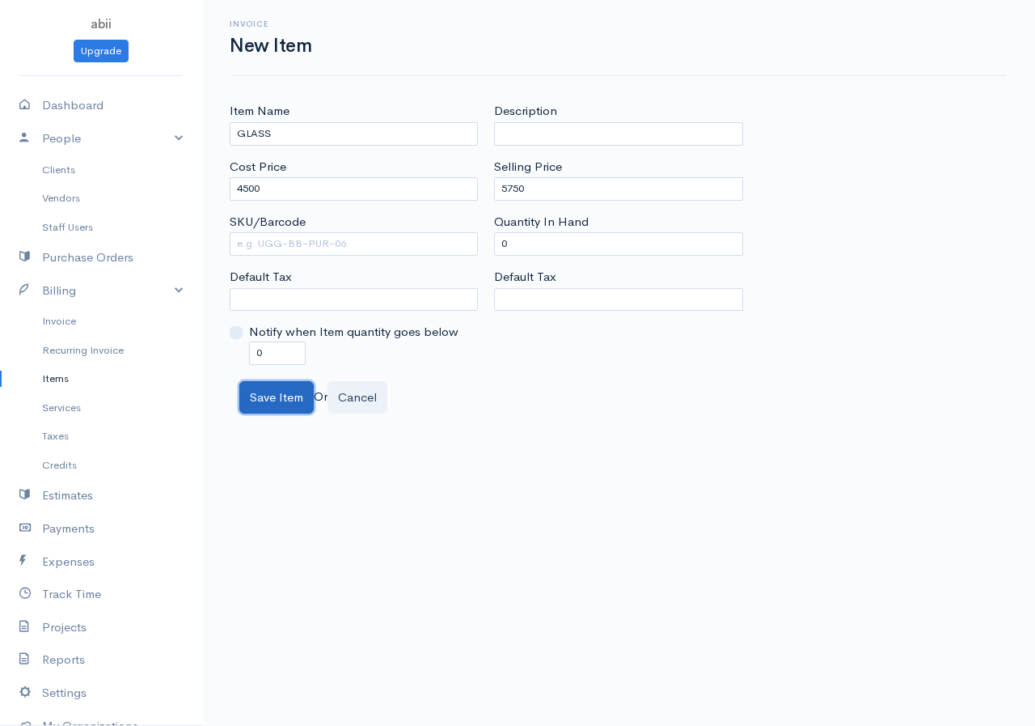
click at [273, 400] on button "Save Item" at bounding box center [276, 397] width 74 height 33
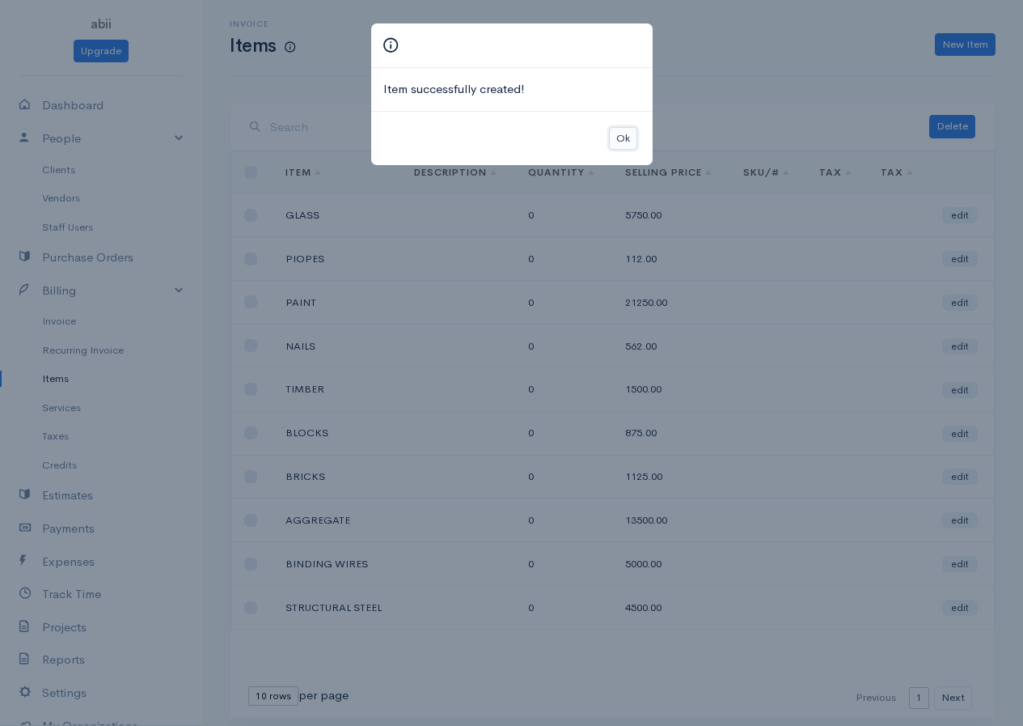
click at [630, 135] on button "Ok" at bounding box center [623, 138] width 28 height 23
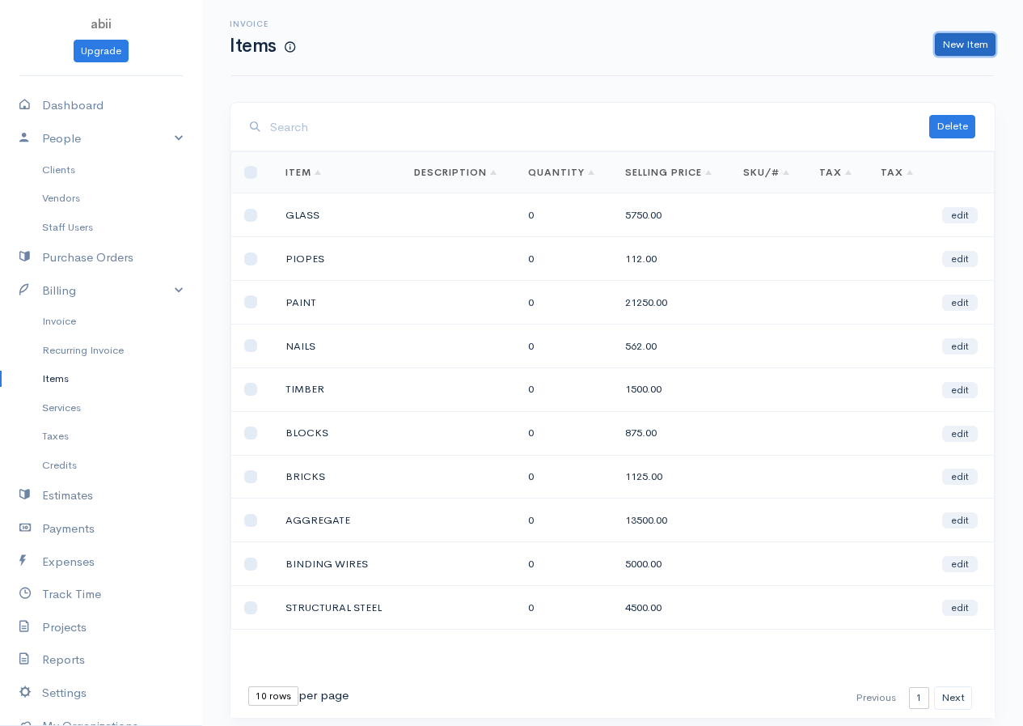
click at [836, 44] on link "New Item" at bounding box center [965, 44] width 61 height 23
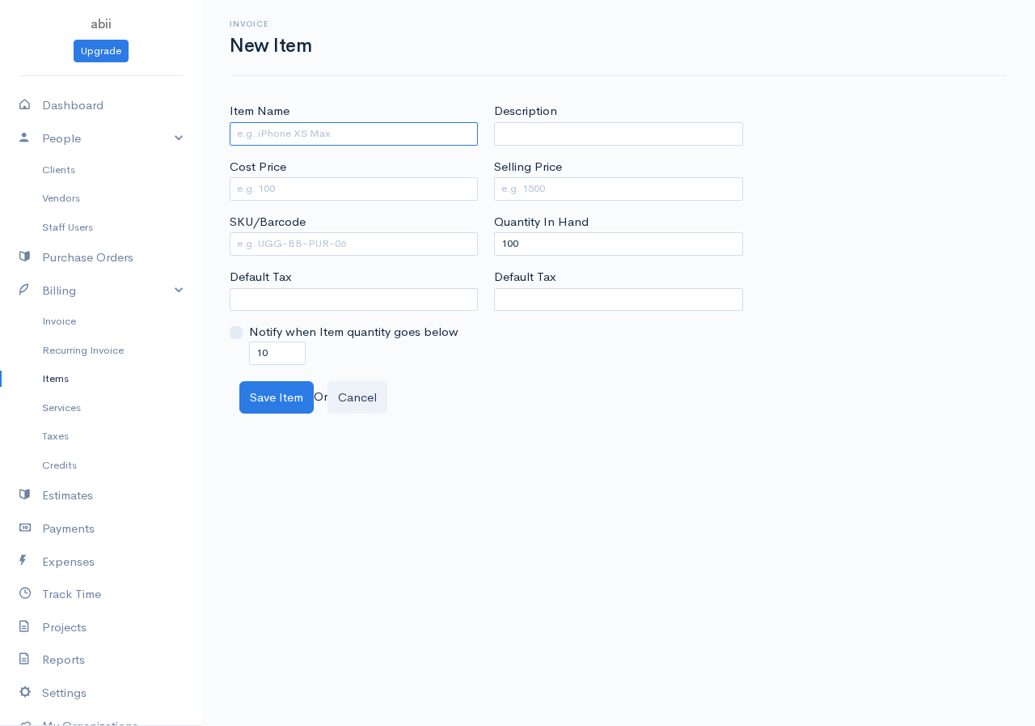
click at [376, 135] on input "Item Name" at bounding box center [354, 133] width 248 height 23
type input "TILES"
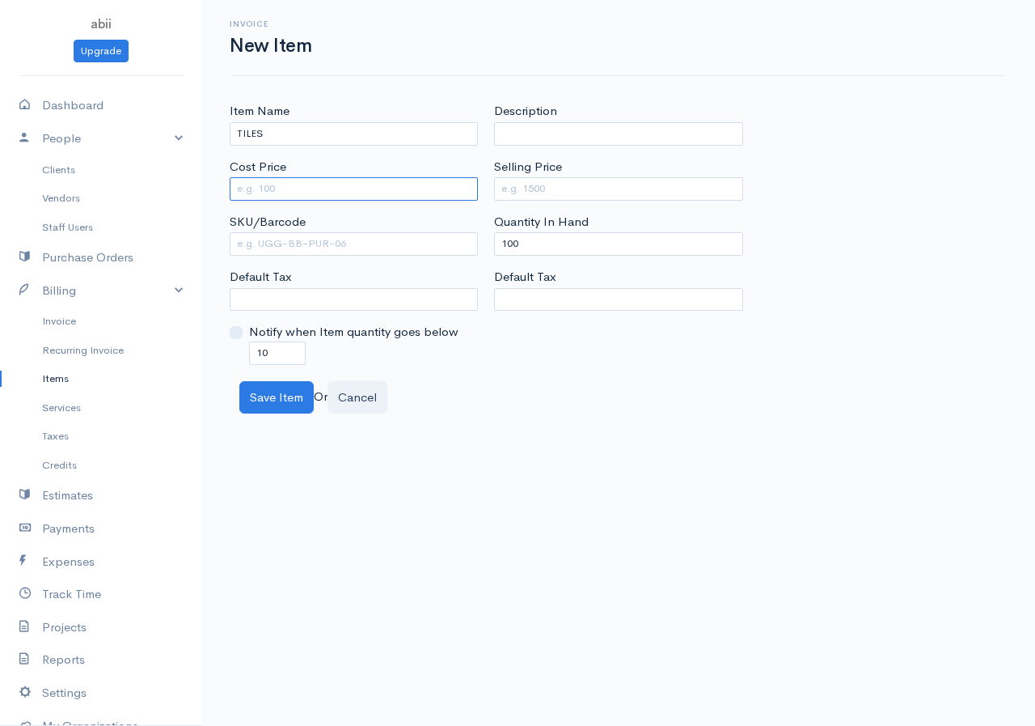
click at [361, 182] on input "Cost Price" at bounding box center [354, 188] width 248 height 23
click at [526, 187] on input "Selling Price" at bounding box center [618, 188] width 248 height 23
click at [281, 188] on input "Cost Price" at bounding box center [354, 188] width 248 height 23
type input "350"
click at [528, 184] on input "Selling Price" at bounding box center [618, 188] width 248 height 23
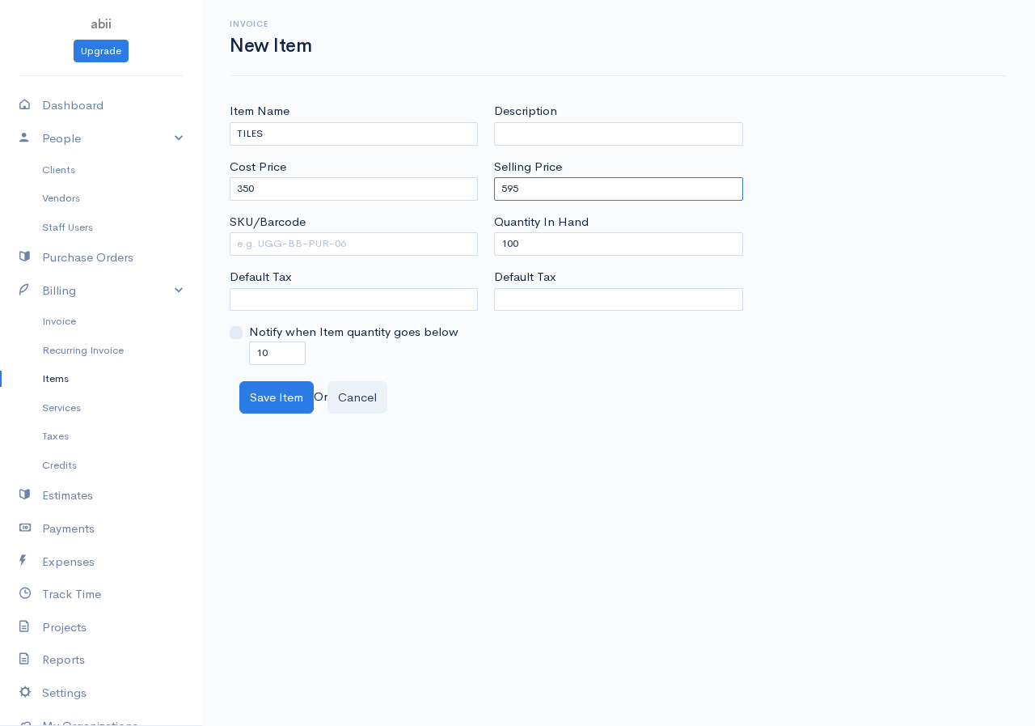
type input "595"
drag, startPoint x: 527, startPoint y: 244, endPoint x: 497, endPoint y: 245, distance: 29.1
click at [497, 245] on input "100" at bounding box center [618, 243] width 248 height 23
type input "0"
drag, startPoint x: 269, startPoint y: 357, endPoint x: 240, endPoint y: 362, distance: 28.7
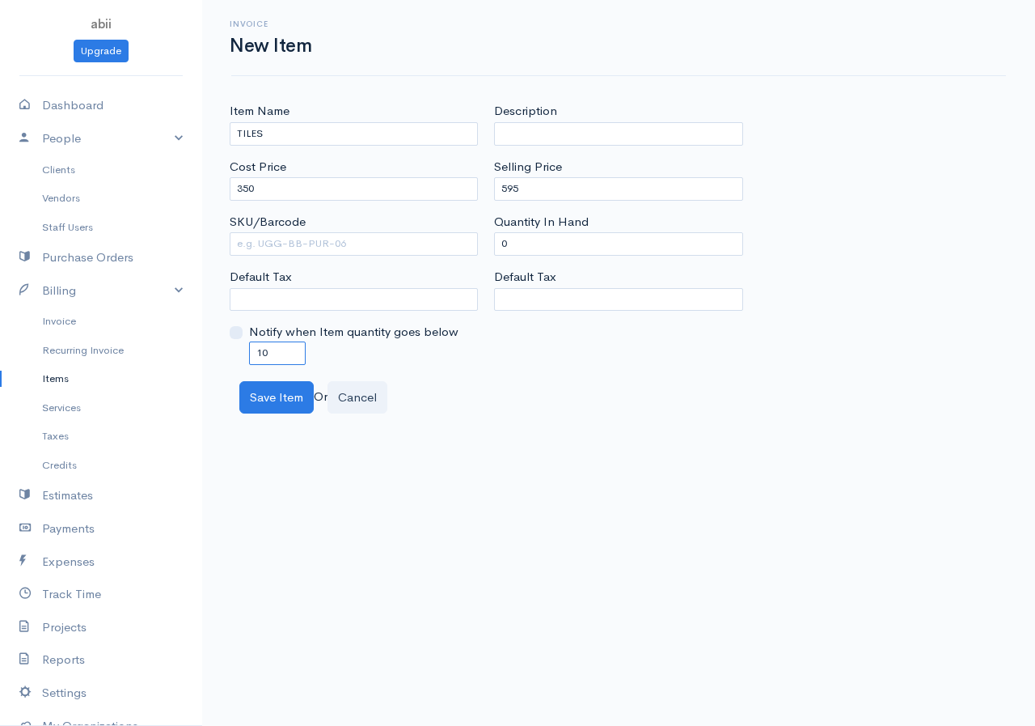
click at [240, 362] on div "Notify when Item quantity goes below 10" at bounding box center [354, 343] width 248 height 41
type input "0"
click at [290, 391] on button "Save Item" at bounding box center [276, 397] width 74 height 33
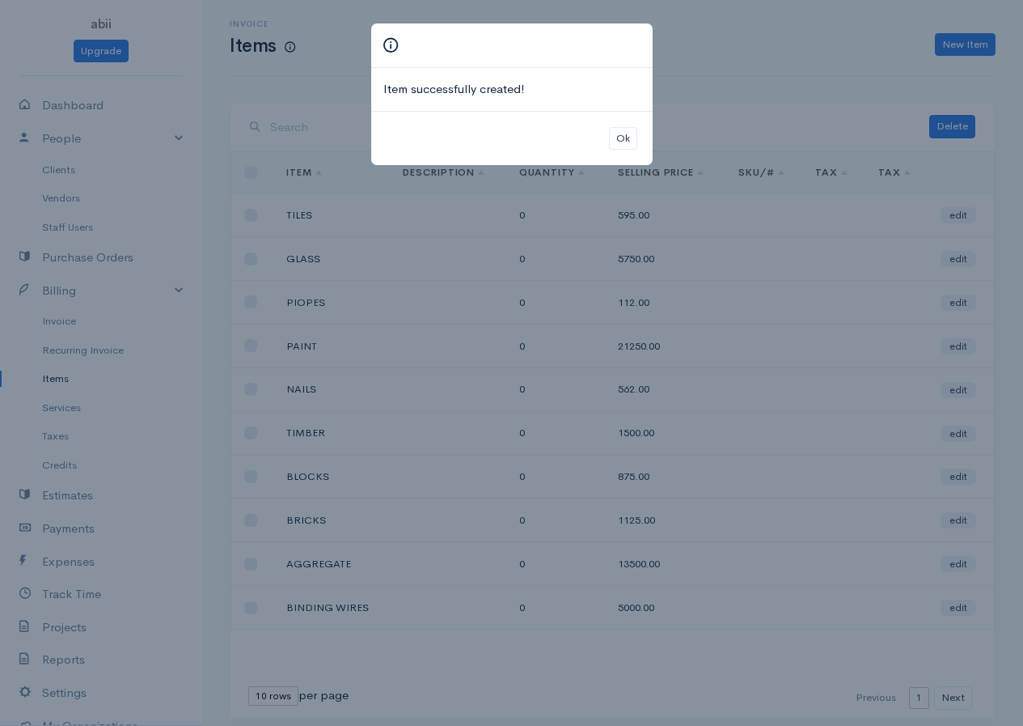
click at [836, 44] on div "Item successfully created! Ok" at bounding box center [511, 363] width 1023 height 726
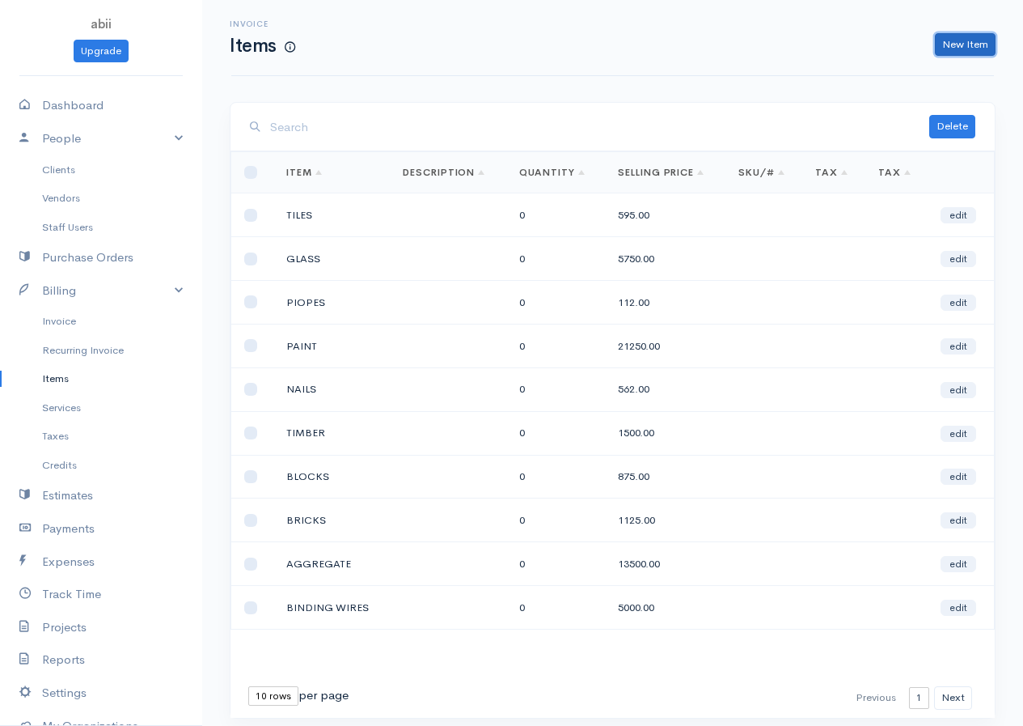
click at [836, 44] on link "New Item" at bounding box center [965, 44] width 61 height 23
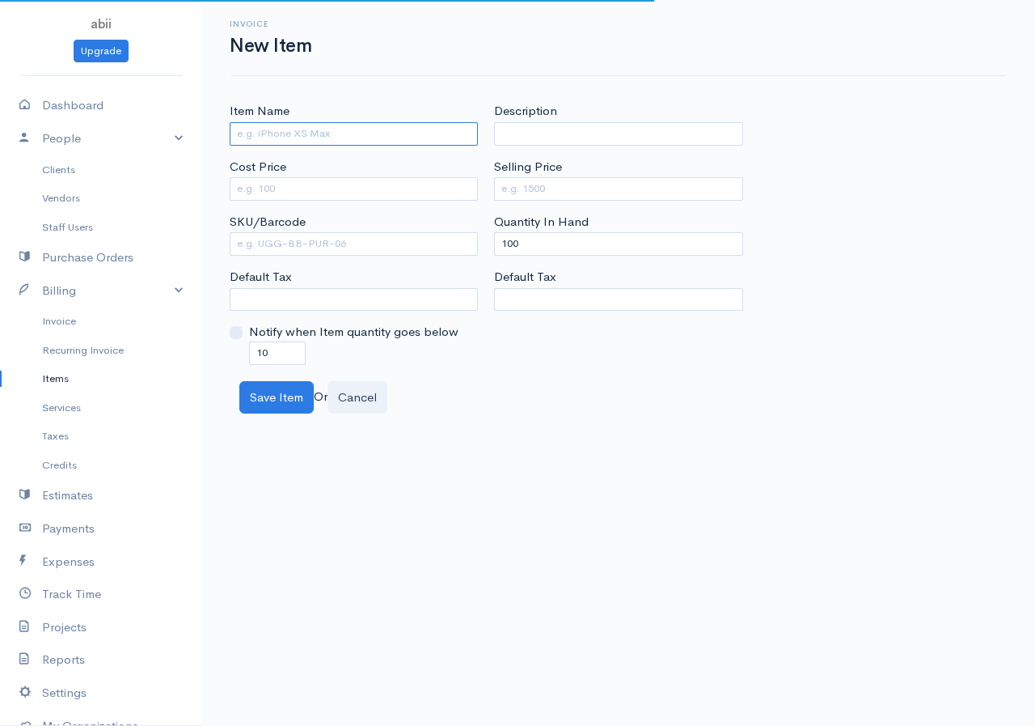
click at [445, 138] on input "Item Name" at bounding box center [354, 133] width 248 height 23
type input "MARBLE"
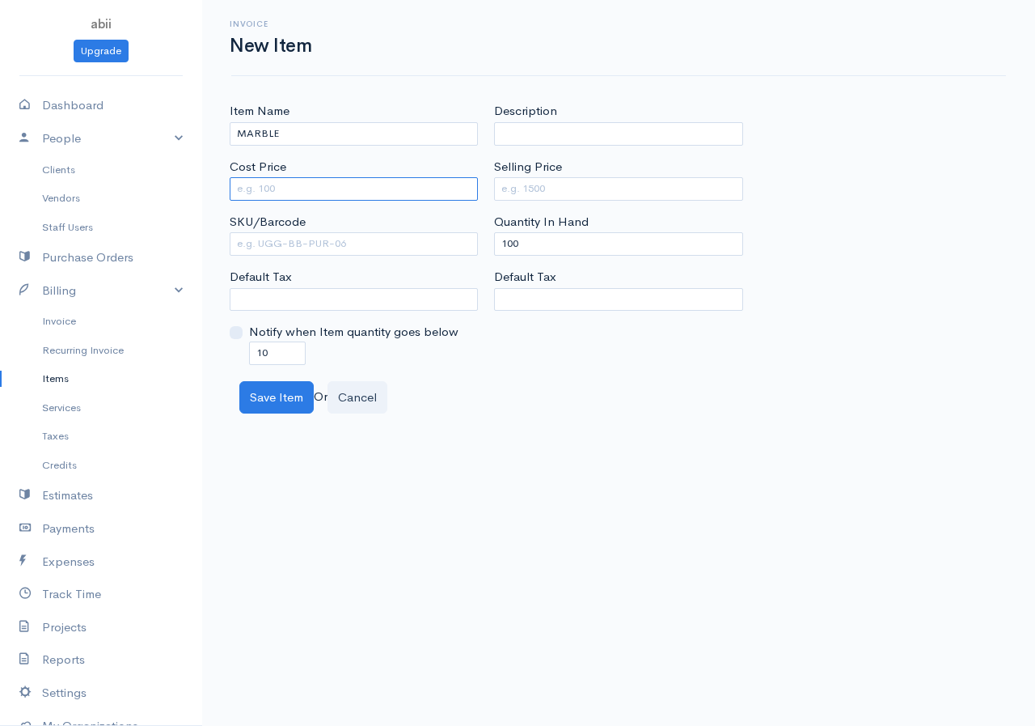
click at [403, 185] on input "Cost Price" at bounding box center [354, 188] width 248 height 23
type input "750"
click at [523, 193] on input "Selling Price" at bounding box center [618, 188] width 248 height 23
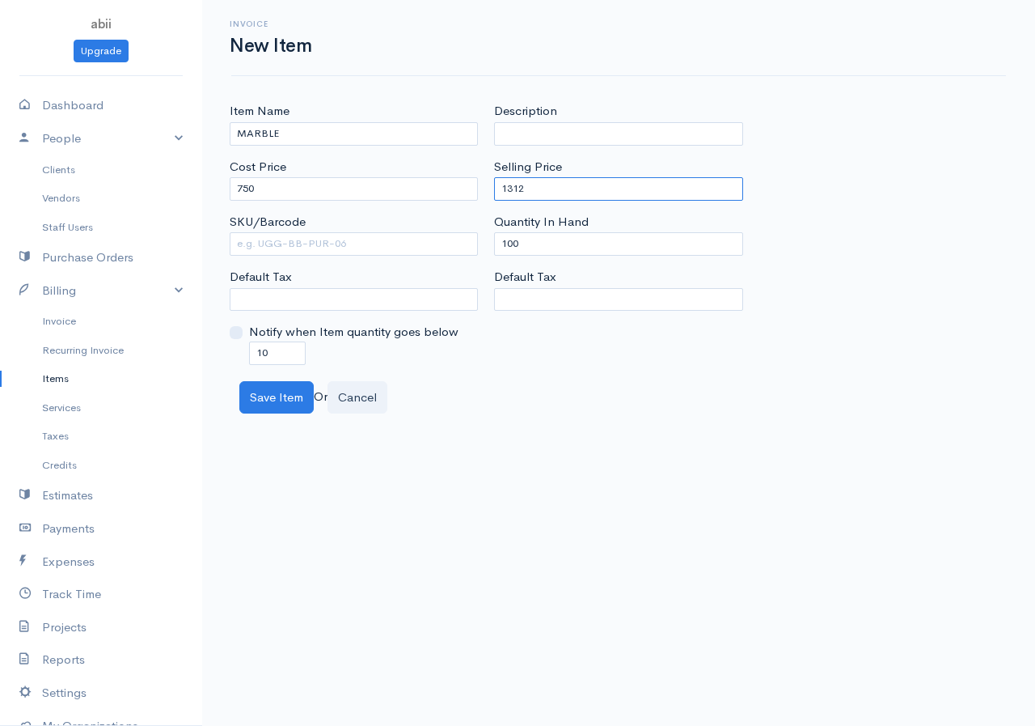
type input "1312"
drag, startPoint x: 510, startPoint y: 244, endPoint x: 502, endPoint y: 242, distance: 8.4
click at [502, 242] on input "100" at bounding box center [618, 243] width 248 height 23
drag, startPoint x: 520, startPoint y: 243, endPoint x: 465, endPoint y: 249, distance: 55.4
click at [465, 249] on div "Item Name MARBLE Cost Price 750 SKU/Barcode Default Tax Notify when Item quanti…" at bounding box center [619, 233] width 794 height 262
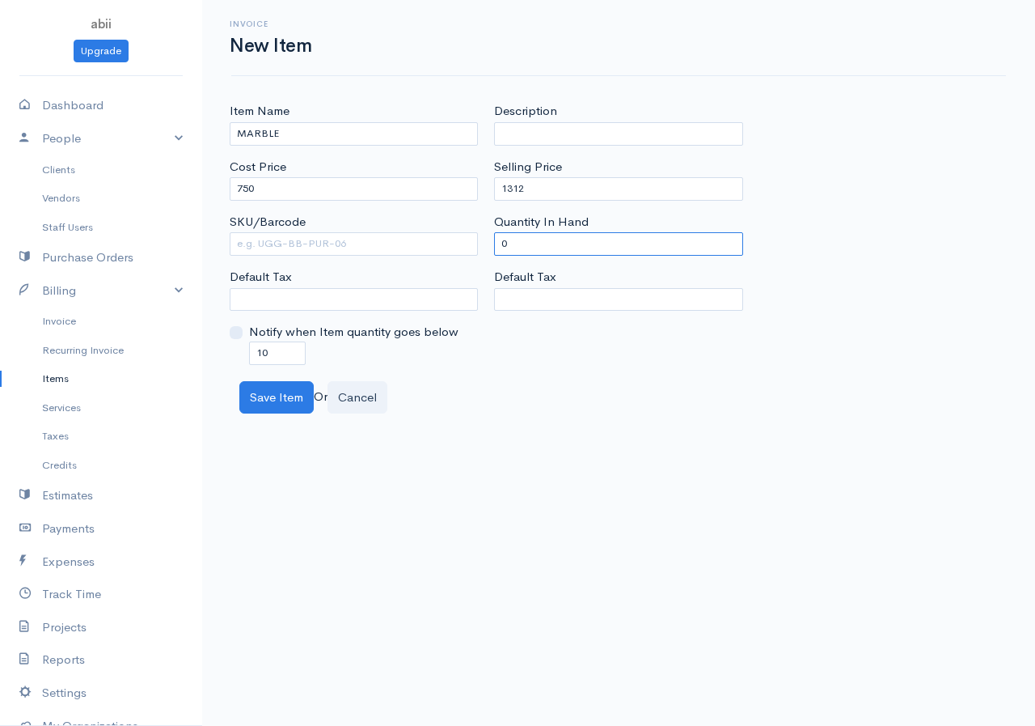
type input "0"
drag, startPoint x: 274, startPoint y: 349, endPoint x: 249, endPoint y: 358, distance: 26.9
click at [249, 358] on input "10" at bounding box center [277, 352] width 57 height 23
type input "0"
click at [294, 395] on button "Save Item" at bounding box center [276, 397] width 74 height 33
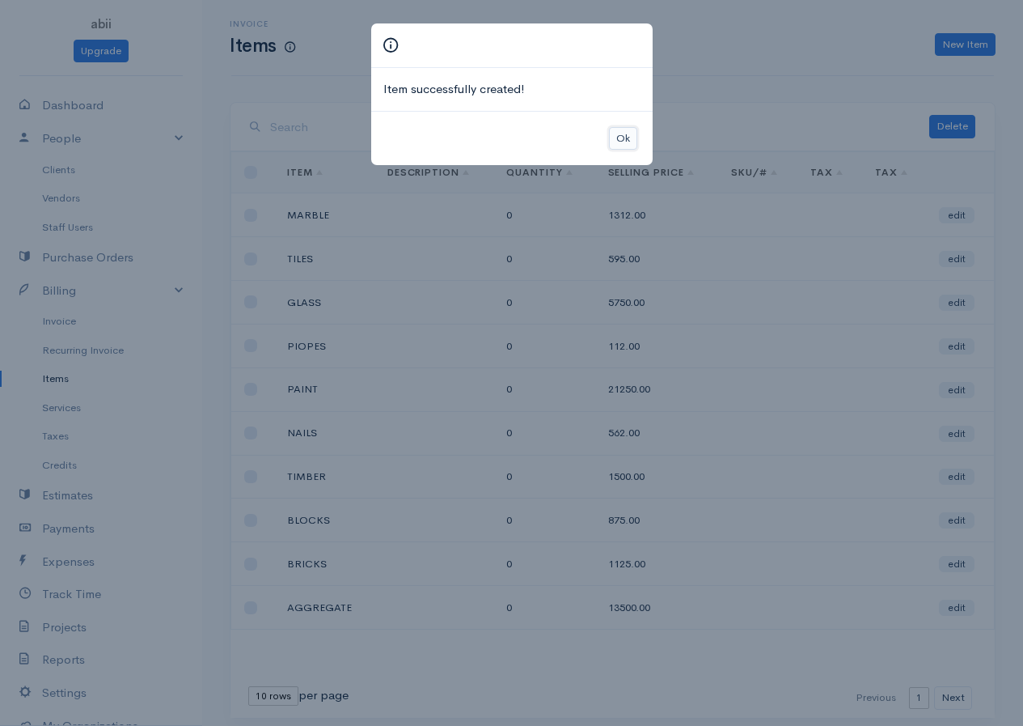
click at [622, 137] on button "Ok" at bounding box center [623, 138] width 28 height 23
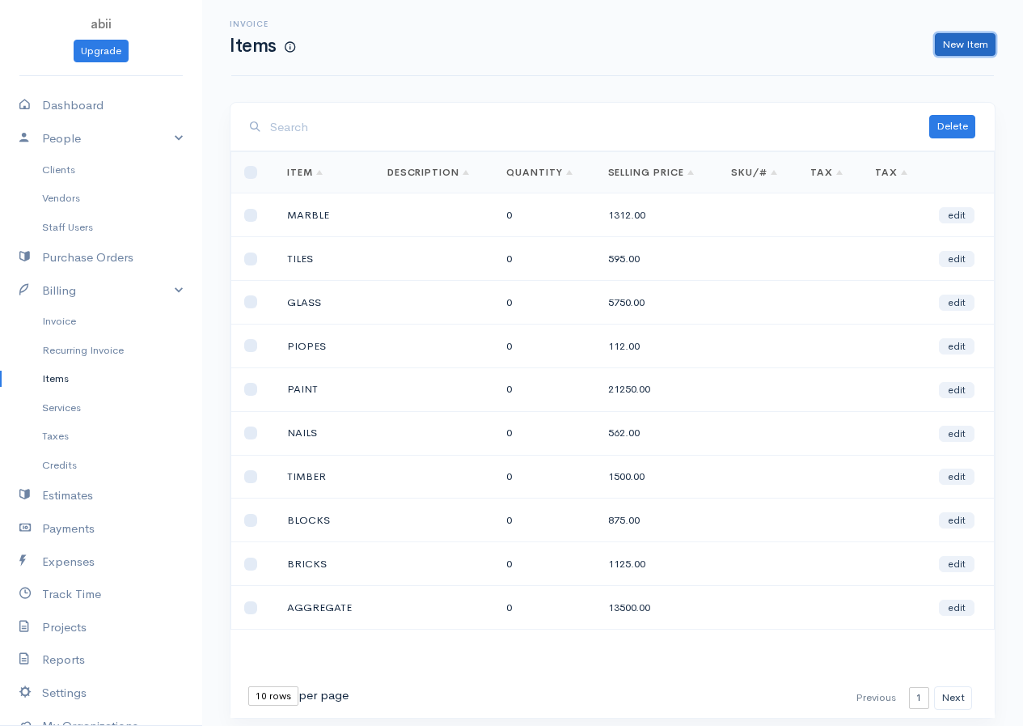
click at [836, 45] on link "New Item" at bounding box center [965, 44] width 61 height 23
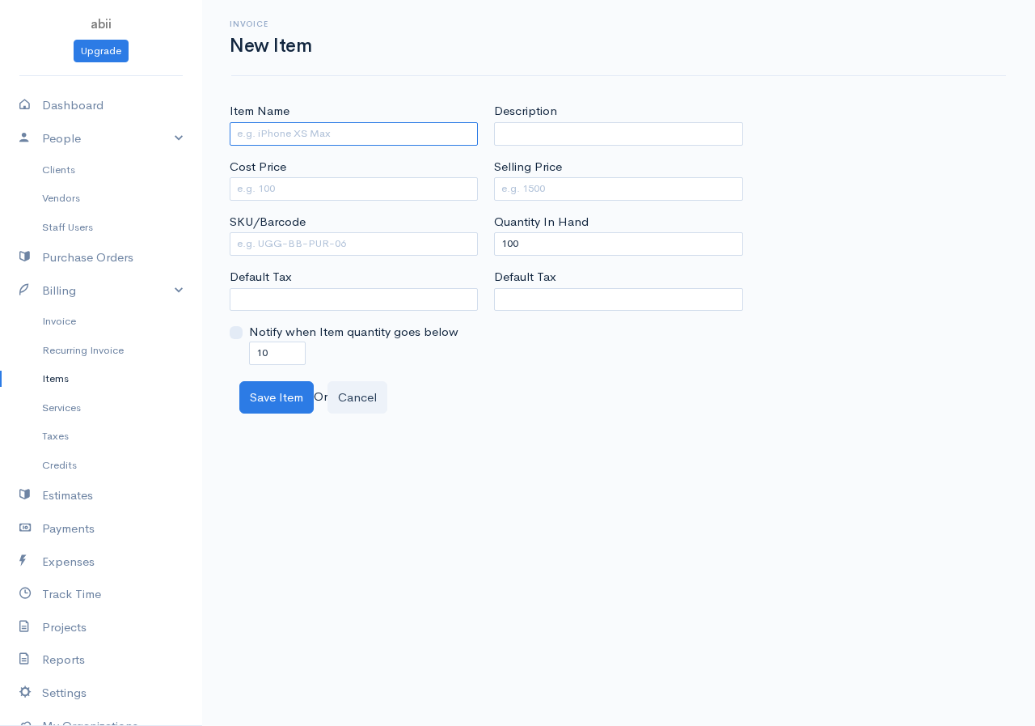
click at [439, 135] on input "Item Name" at bounding box center [354, 133] width 248 height 23
type input "METAL SHEET"
click at [451, 193] on input "Cost Price" at bounding box center [354, 188] width 248 height 23
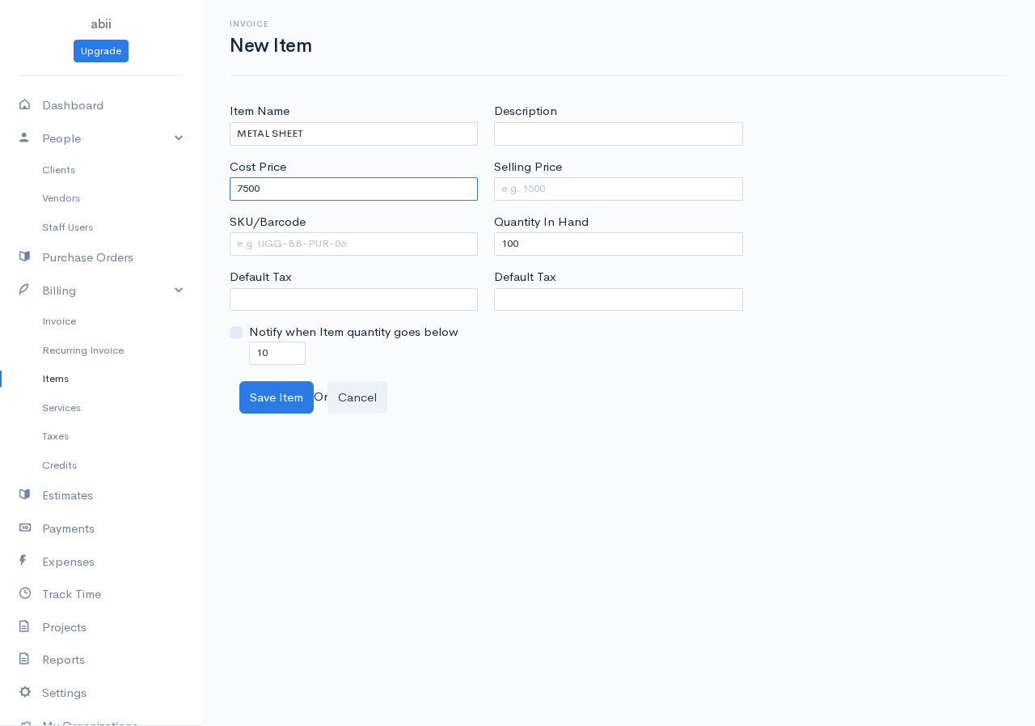
type input "7500"
click at [539, 194] on input "Selling Price" at bounding box center [618, 188] width 248 height 23
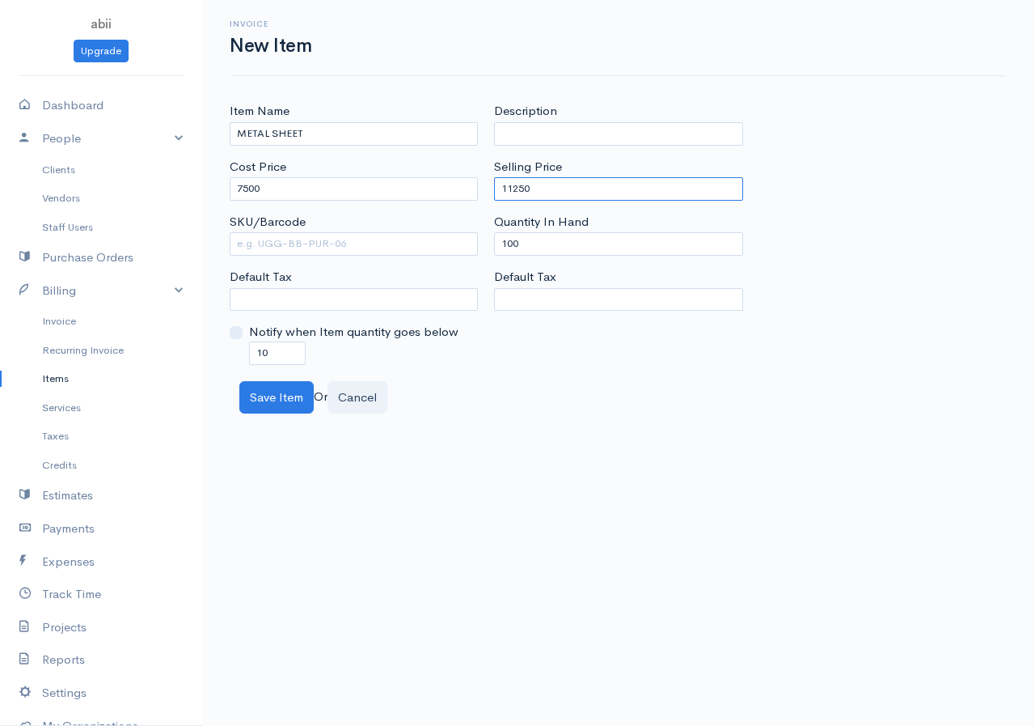
type input "11250"
drag, startPoint x: 501, startPoint y: 252, endPoint x: 492, endPoint y: 255, distance: 10.2
click at [492, 255] on div "Description Selling Price 11250 Quantity In Hand 100 Default Tax" at bounding box center [618, 233] width 264 height 262
drag, startPoint x: 519, startPoint y: 242, endPoint x: 494, endPoint y: 244, distance: 25.2
click at [494, 244] on input "100" at bounding box center [618, 243] width 248 height 23
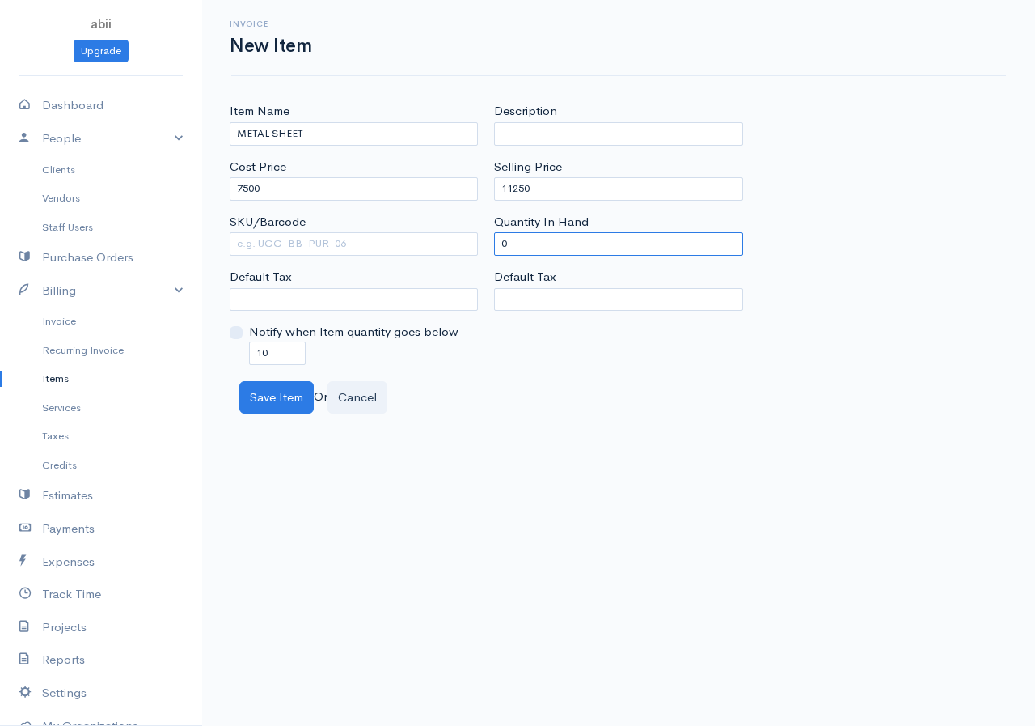
type input "0"
drag, startPoint x: 272, startPoint y: 353, endPoint x: 247, endPoint y: 361, distance: 26.1
click at [247, 361] on div "Notify when Item quantity goes below 10" at bounding box center [354, 343] width 248 height 41
type input "0"
click at [286, 387] on button "Save Item" at bounding box center [276, 397] width 74 height 33
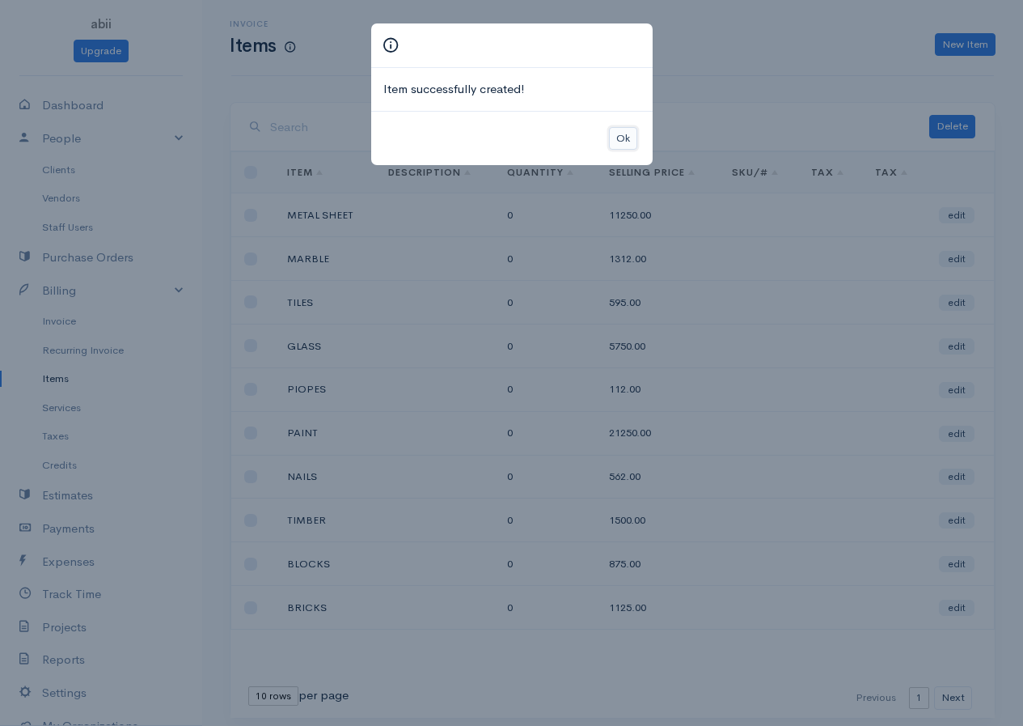
click at [623, 132] on button "Ok" at bounding box center [623, 138] width 28 height 23
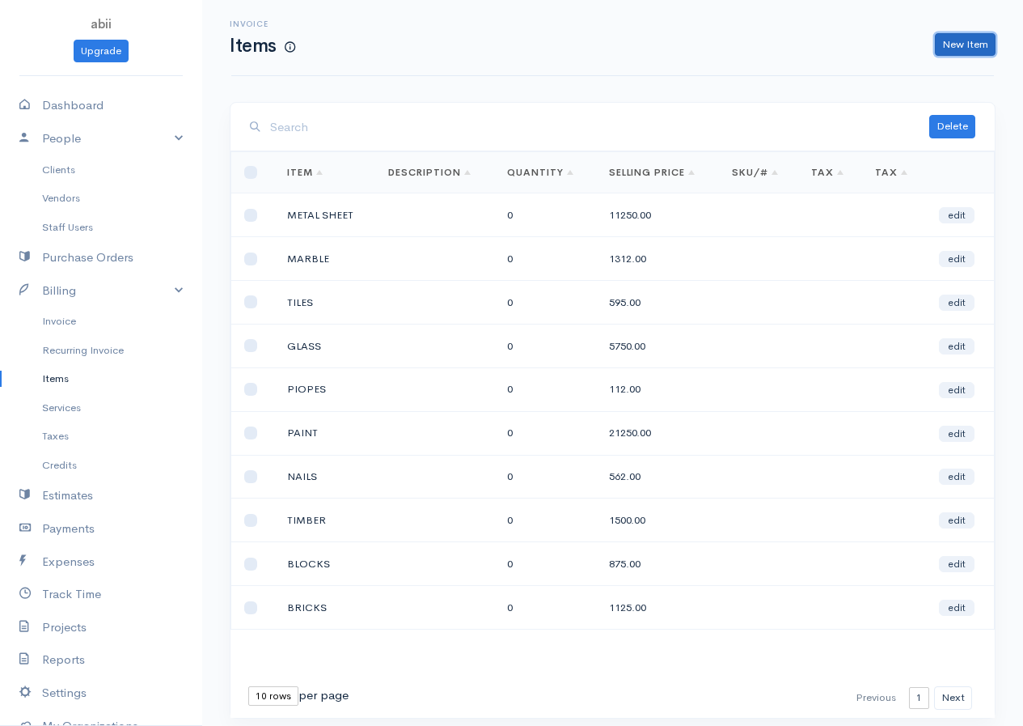
click at [836, 42] on link "New Item" at bounding box center [965, 44] width 61 height 23
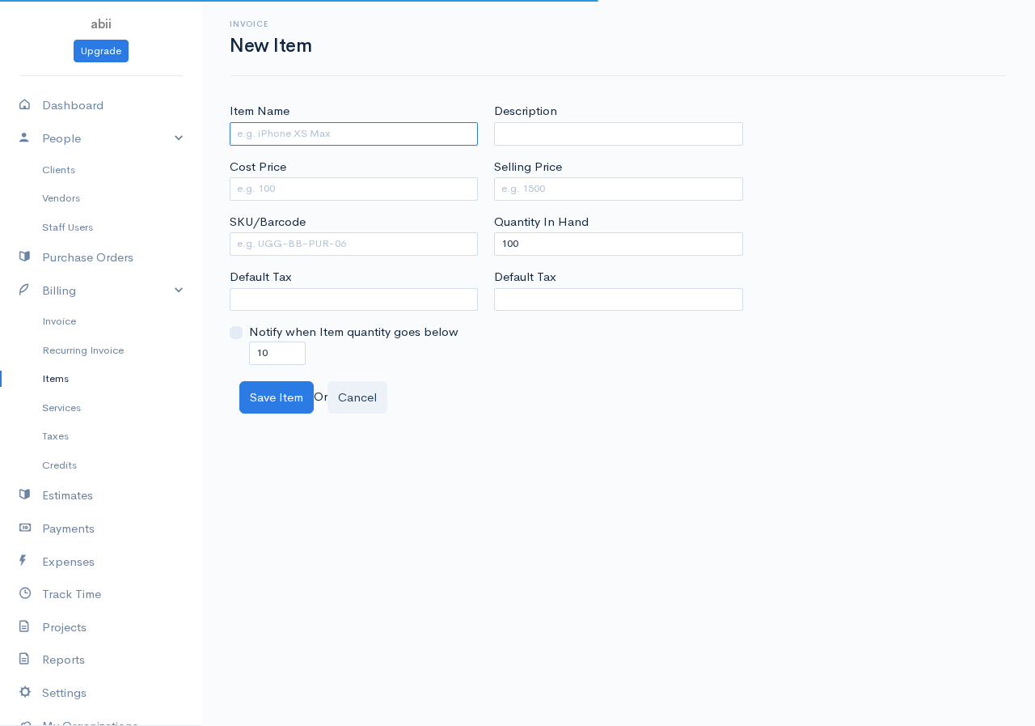
click at [386, 129] on input "Item Name" at bounding box center [354, 133] width 248 height 23
type input "STONE"
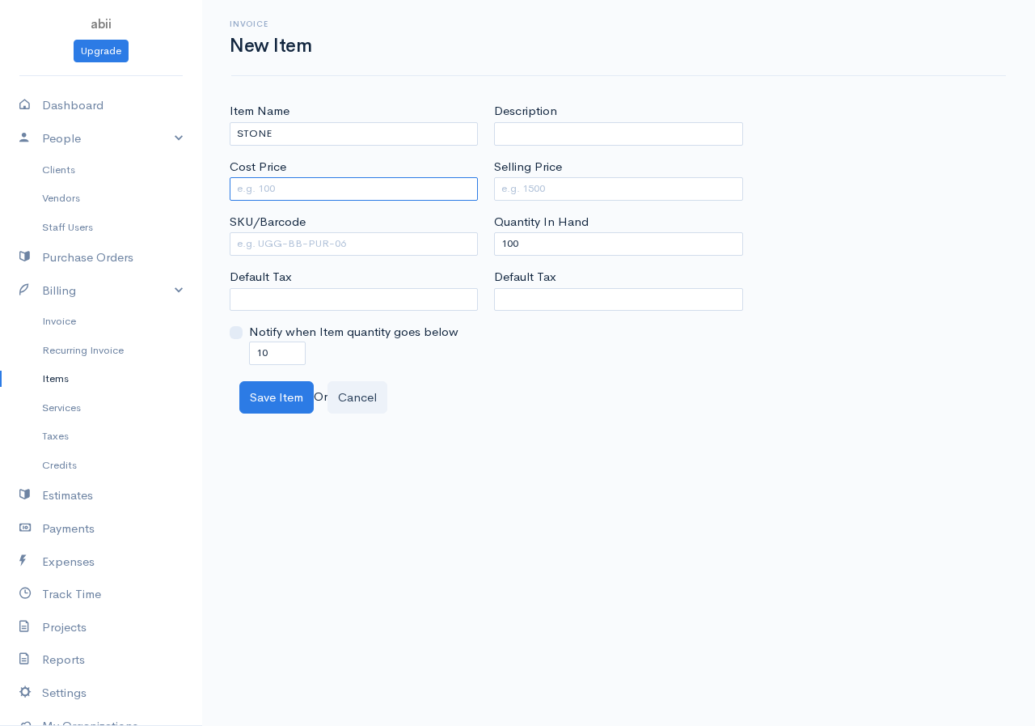
click at [313, 199] on input "Cost Price" at bounding box center [354, 188] width 248 height 23
type input "2500"
click at [521, 192] on input "Selling Price" at bounding box center [618, 188] width 248 height 23
type input "4250"
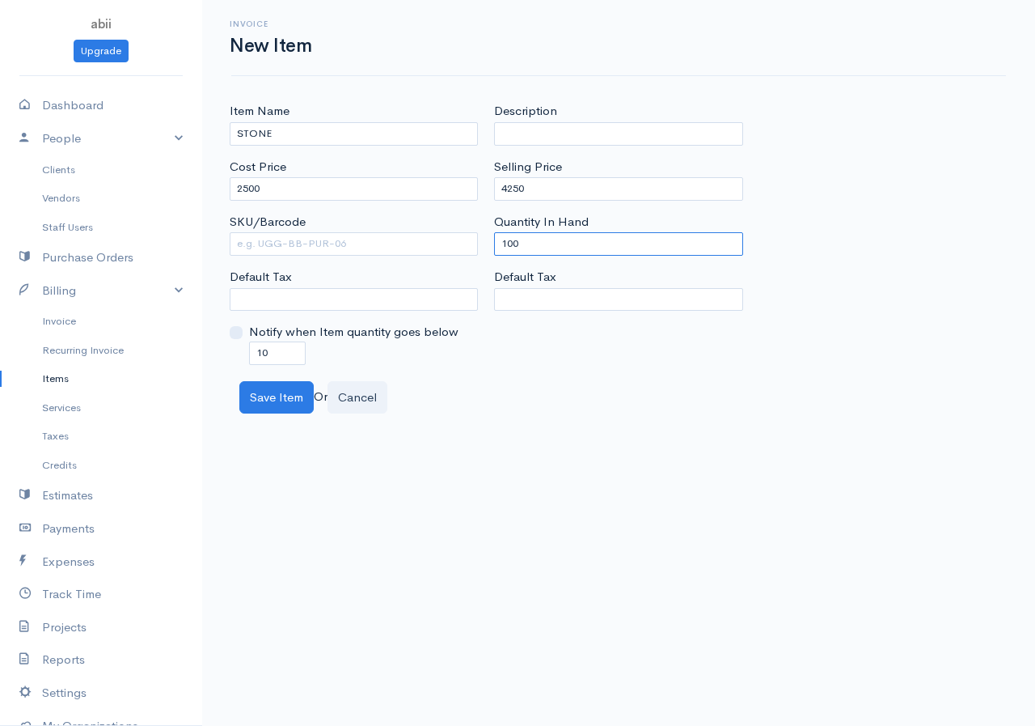
drag, startPoint x: 518, startPoint y: 250, endPoint x: 489, endPoint y: 253, distance: 29.3
click at [490, 253] on div "Description Selling Price 4250 Quantity In Hand 100 Default Tax" at bounding box center [618, 233] width 264 height 262
type input "0"
drag, startPoint x: 270, startPoint y: 353, endPoint x: 249, endPoint y: 362, distance: 22.5
click at [249, 362] on input "10" at bounding box center [277, 352] width 57 height 23
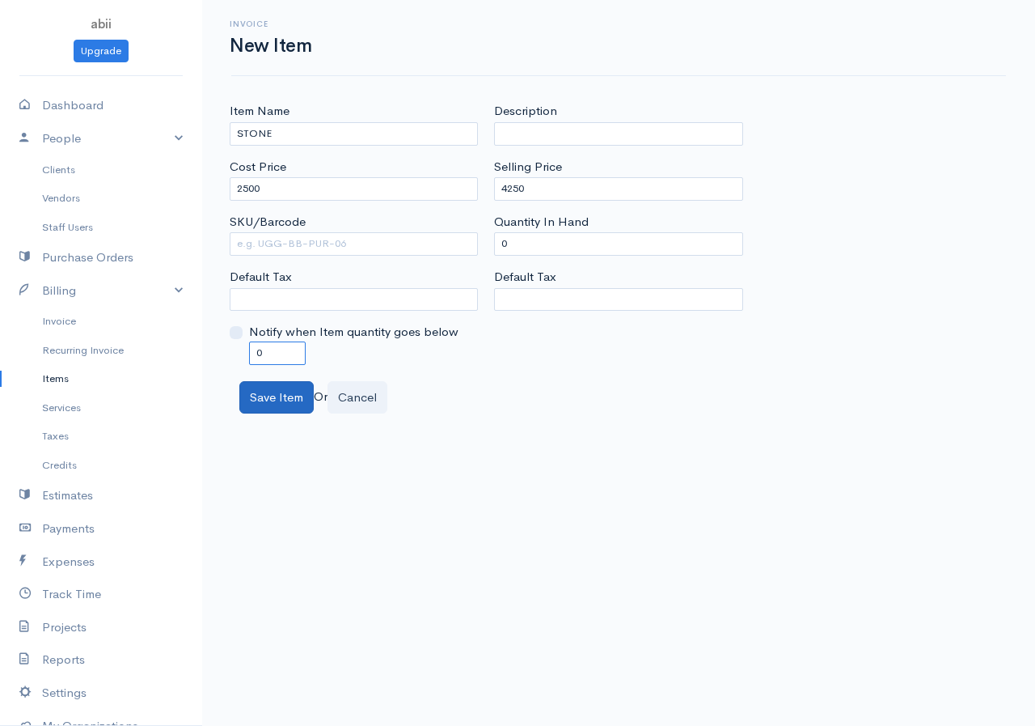
type input "0"
click at [271, 394] on button "Save Item" at bounding box center [276, 397] width 74 height 33
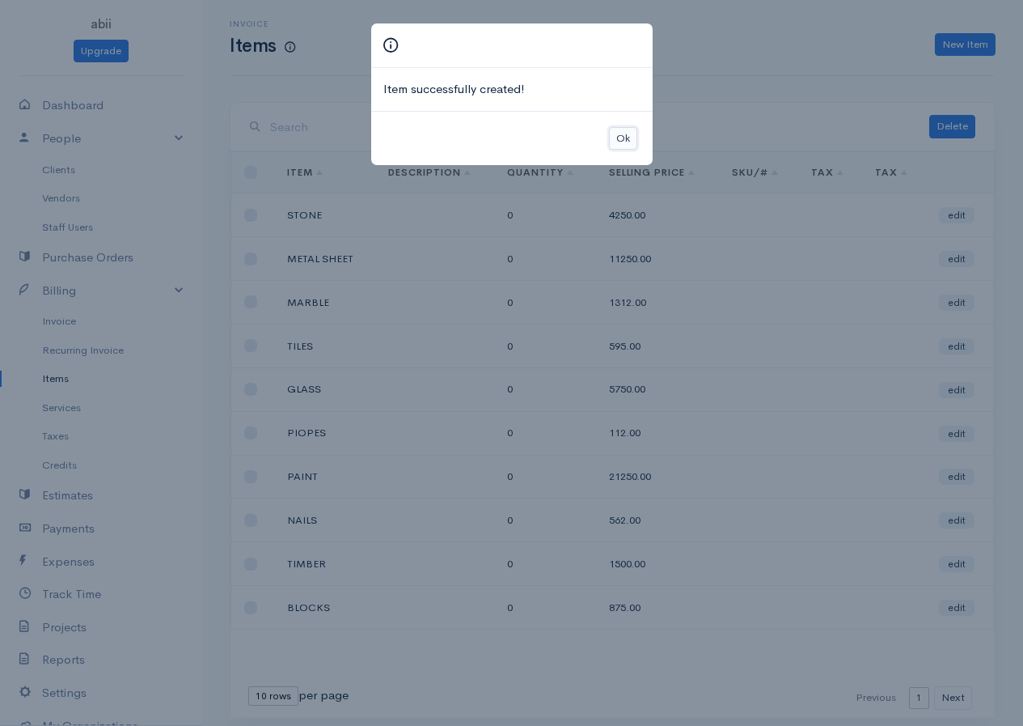
drag, startPoint x: 620, startPoint y: 129, endPoint x: 627, endPoint y: 141, distance: 13.8
click at [621, 129] on button "Ok" at bounding box center [623, 138] width 28 height 23
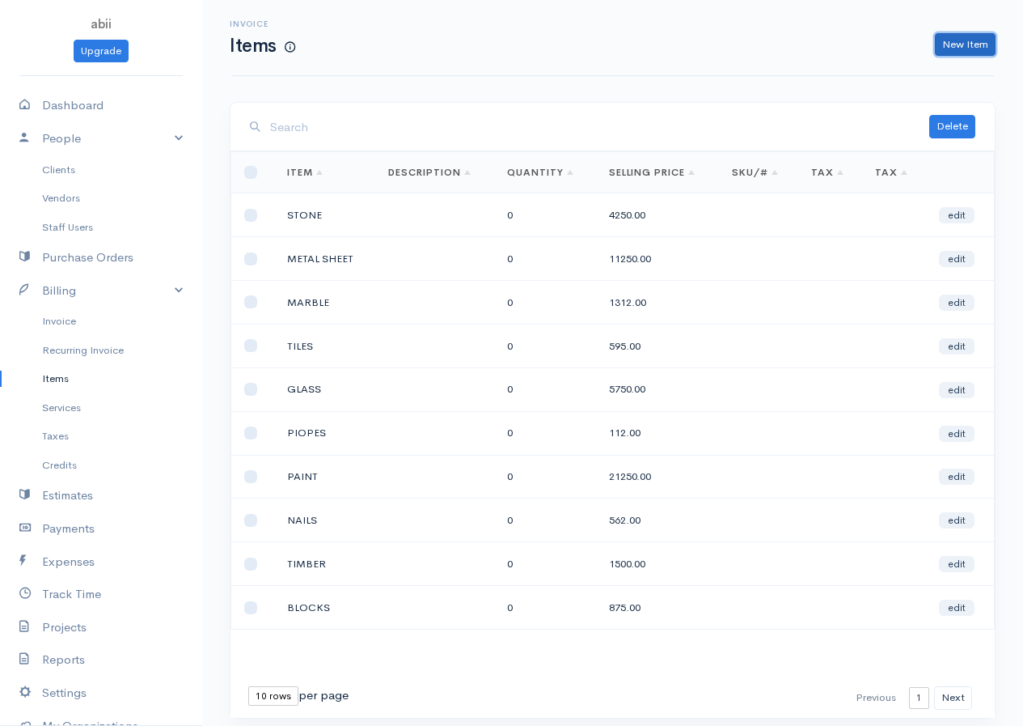
click at [836, 44] on link "New Item" at bounding box center [965, 44] width 61 height 23
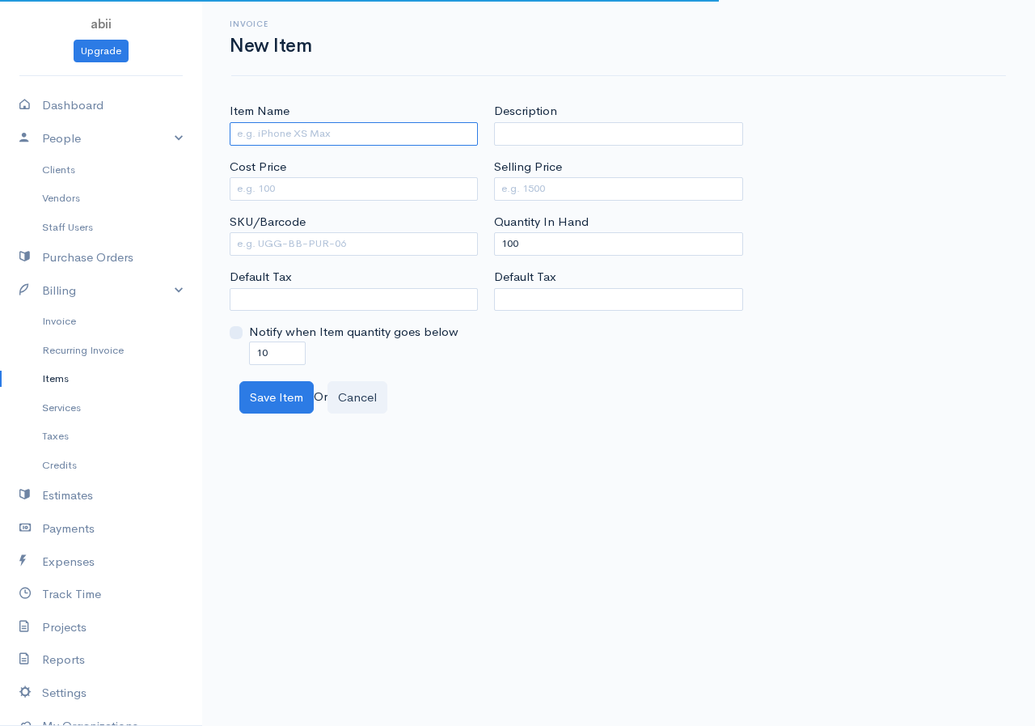
click at [271, 140] on input "Item Name" at bounding box center [354, 133] width 248 height 23
type input "ROBE"
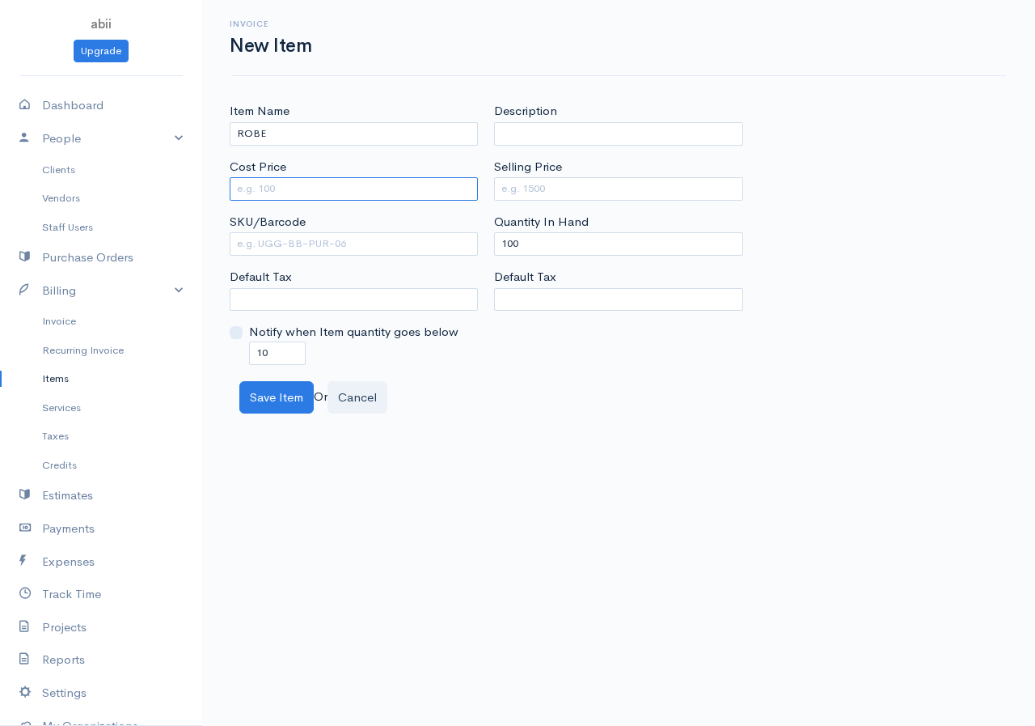
click at [364, 197] on input "Cost Price" at bounding box center [354, 188] width 248 height 23
type input "1500"
click at [535, 192] on input "Selling Price" at bounding box center [618, 188] width 248 height 23
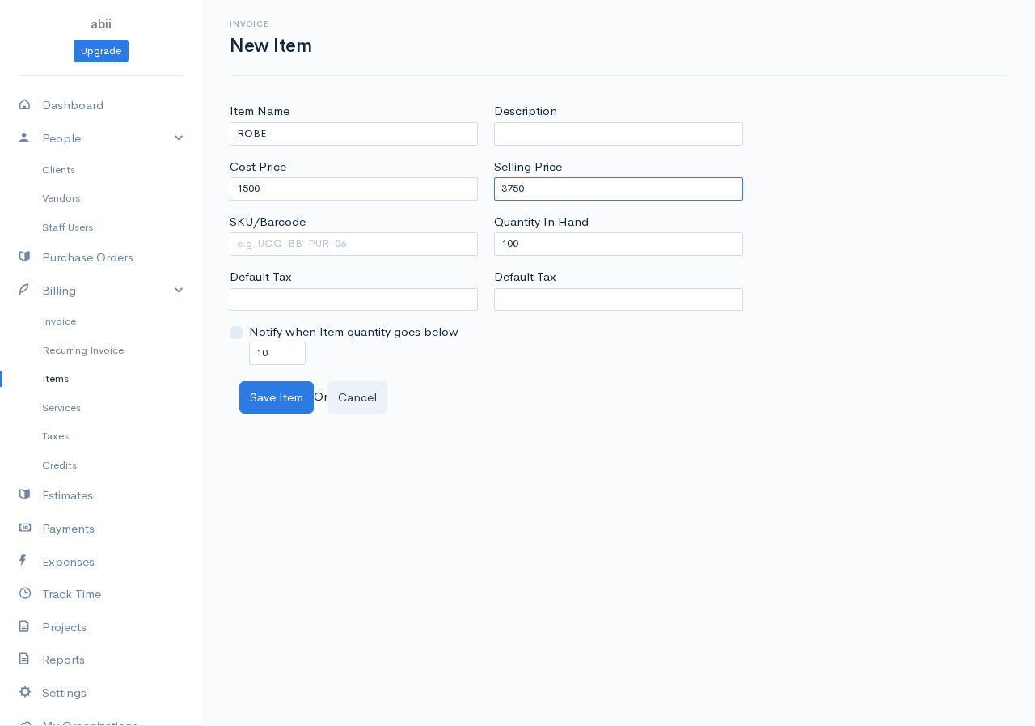
type input "3750"
drag, startPoint x: 521, startPoint y: 243, endPoint x: 494, endPoint y: 250, distance: 27.5
click at [495, 249] on input "100" at bounding box center [618, 243] width 248 height 23
type input "0"
drag, startPoint x: 268, startPoint y: 349, endPoint x: 252, endPoint y: 353, distance: 16.5
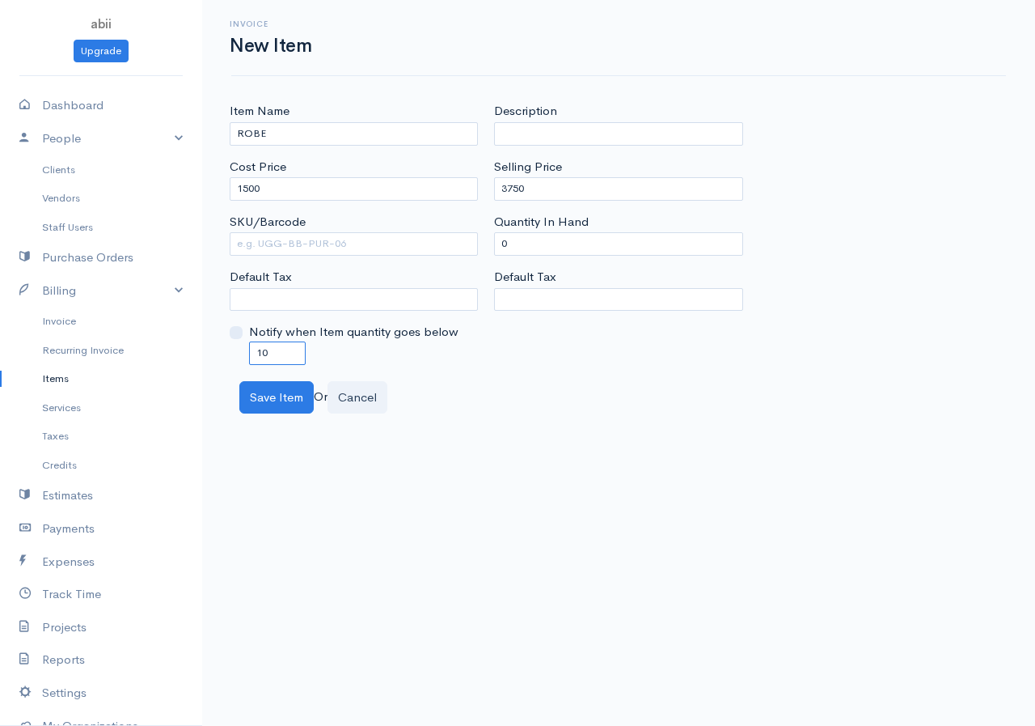
click at [252, 353] on input "10" at bounding box center [277, 352] width 57 height 23
type input "0"
click at [300, 396] on button "Save Item" at bounding box center [276, 397] width 74 height 33
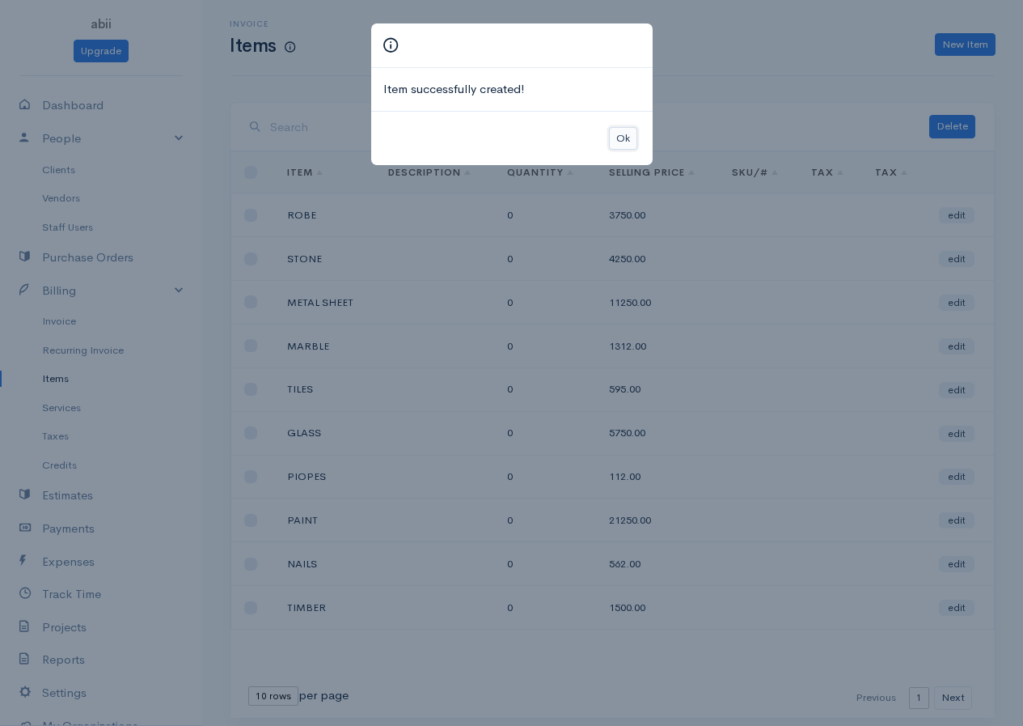
click at [623, 138] on button "Ok" at bounding box center [623, 138] width 28 height 23
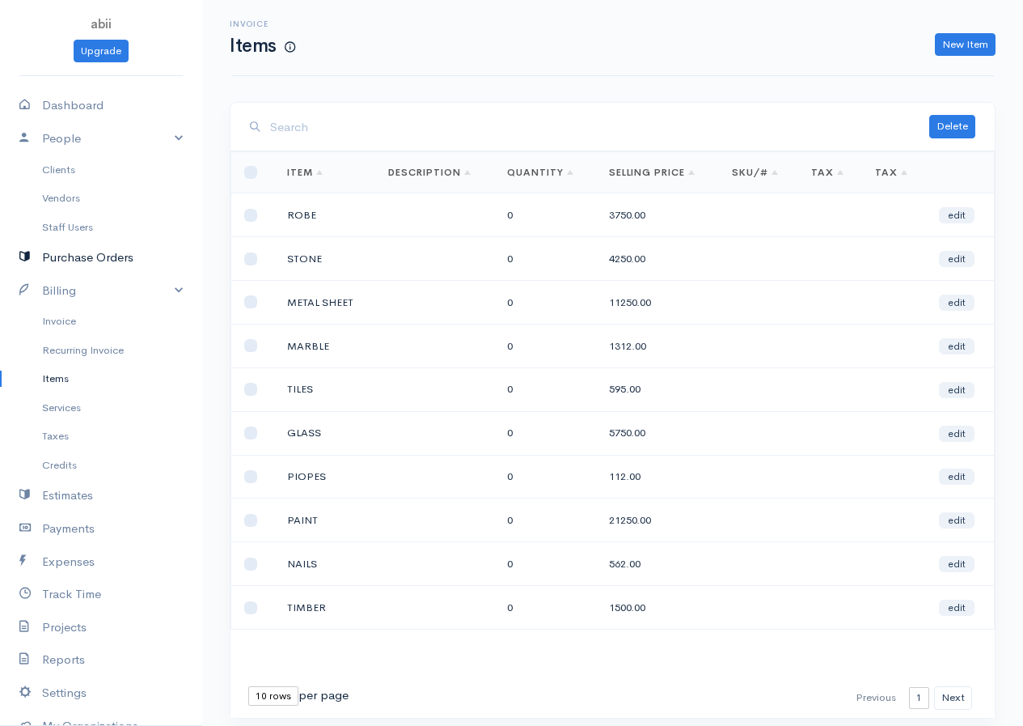
click at [132, 250] on link "Purchase Orders" at bounding box center [101, 257] width 202 height 33
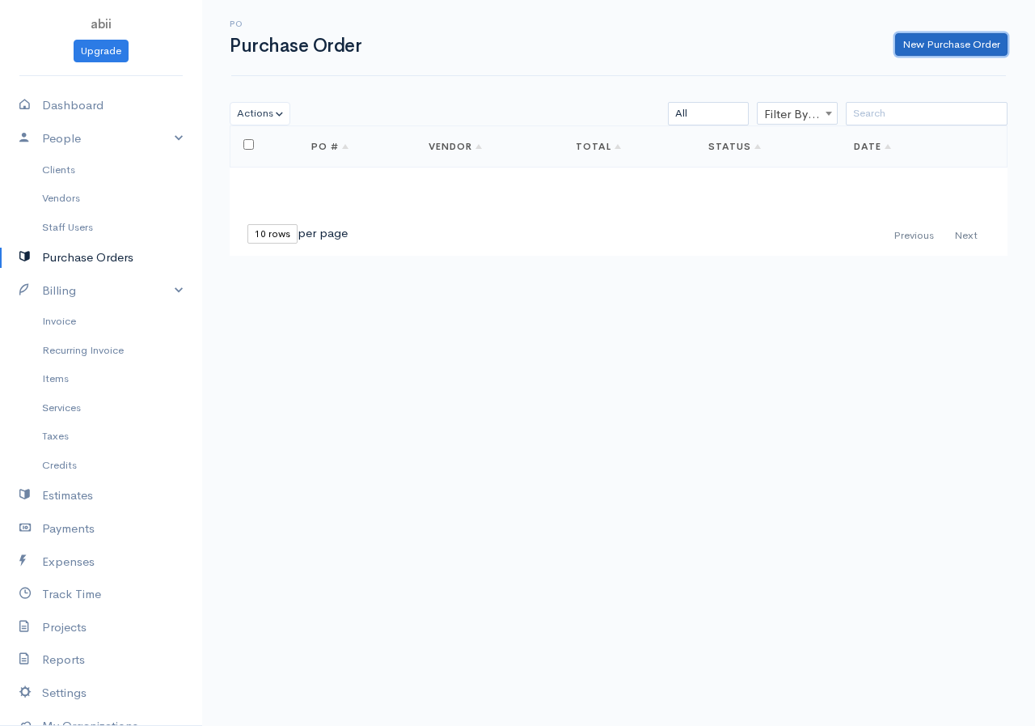
click at [836, 38] on link "New Purchase Order" at bounding box center [951, 44] width 112 height 23
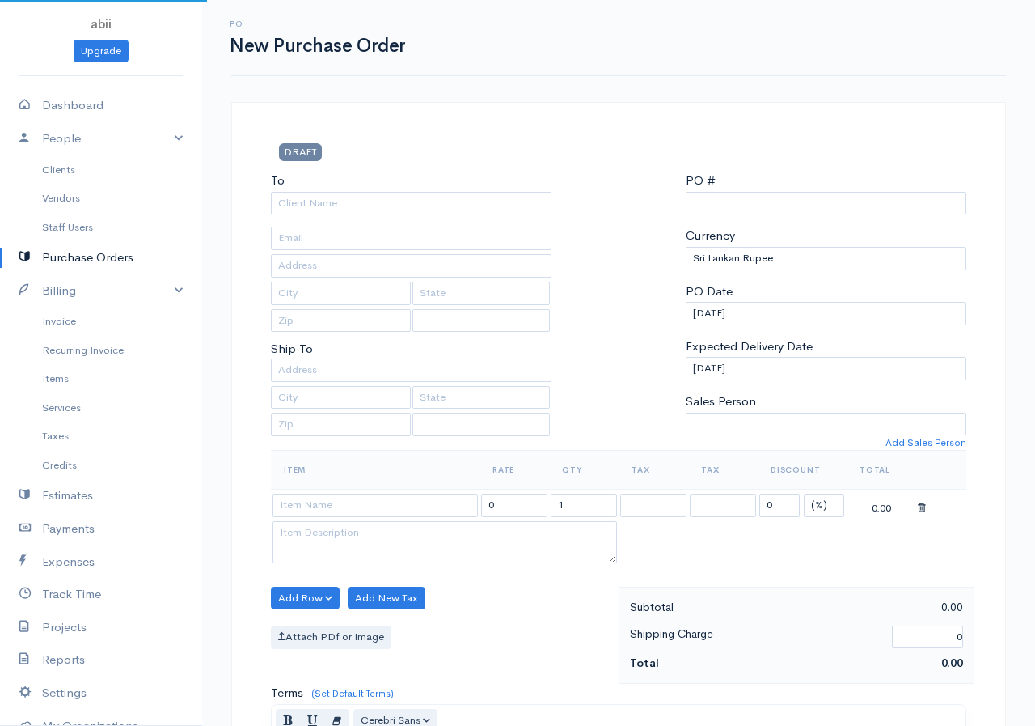
select select "LKR"
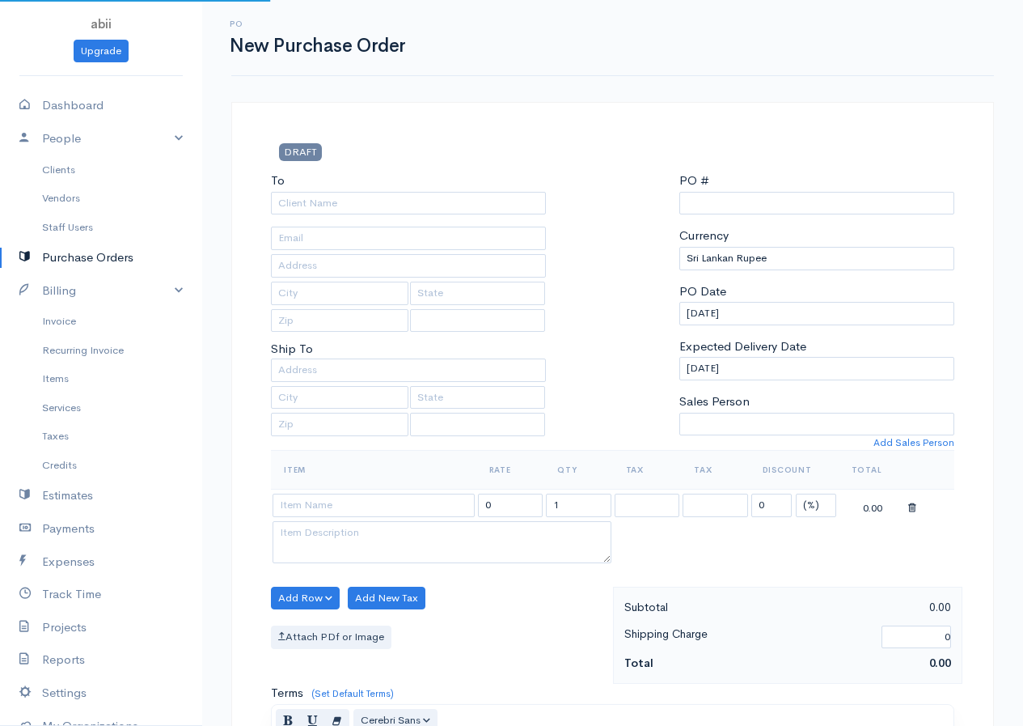
type input "0000000001"
select select "[GEOGRAPHIC_DATA]"
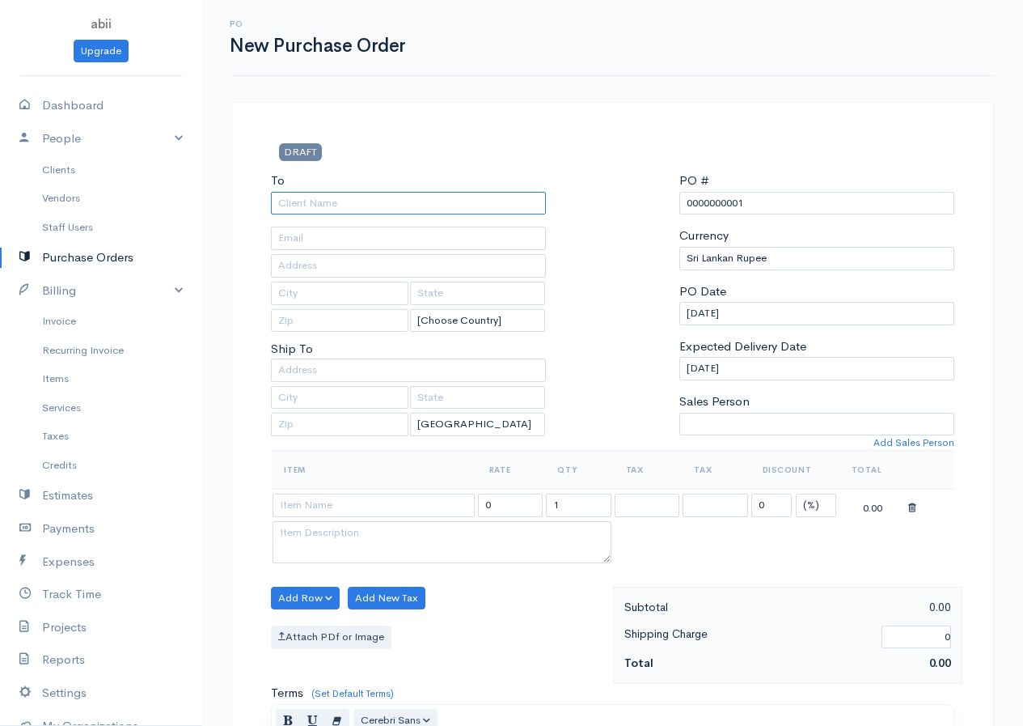
click at [509, 202] on input "To" at bounding box center [408, 203] width 275 height 23
type input "TESCO"
click at [323, 353] on body "abii Upgrade Dashboard People Clients Vendors Staff Users Purchase Orders Billi…" at bounding box center [511, 621] width 1023 height 1243
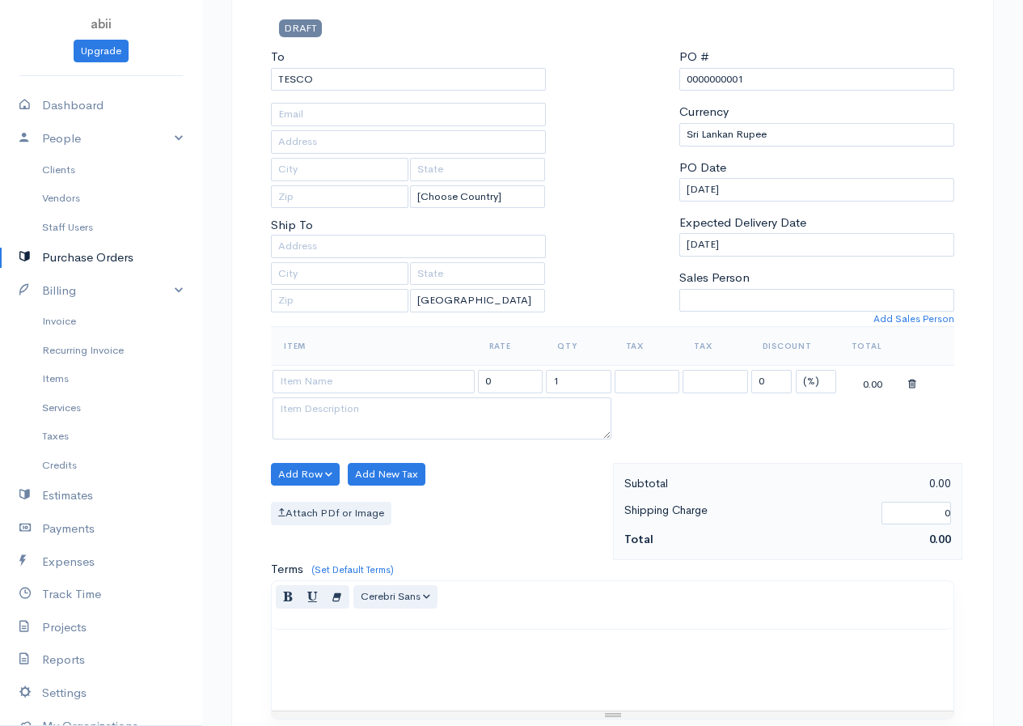
scroll to position [162, 0]
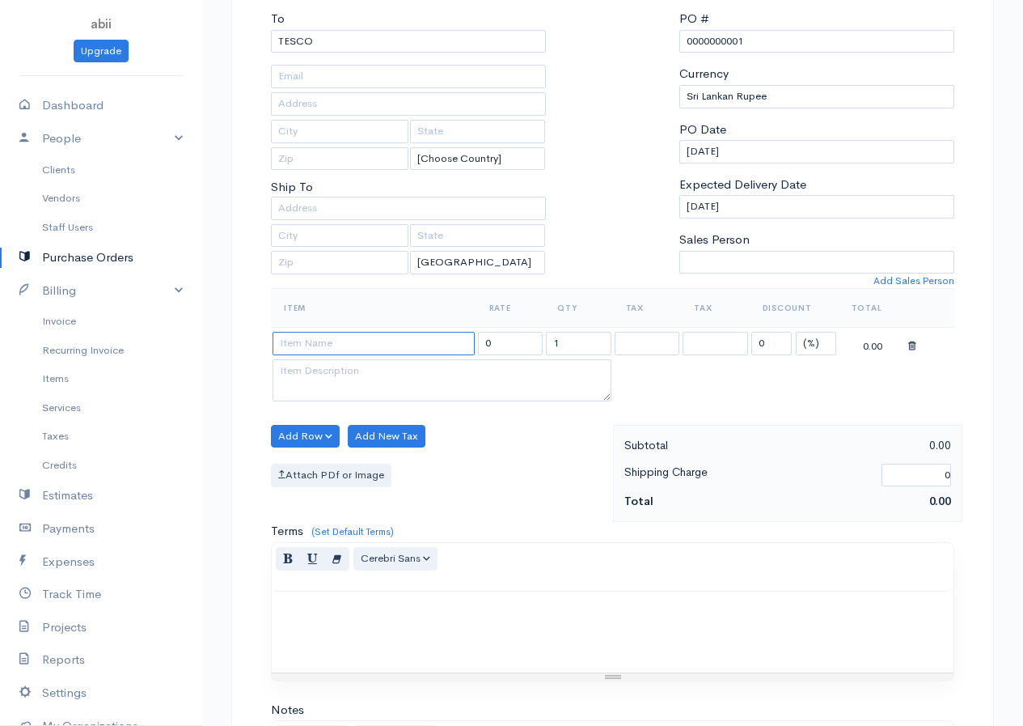
click at [391, 336] on input at bounding box center [374, 343] width 202 height 23
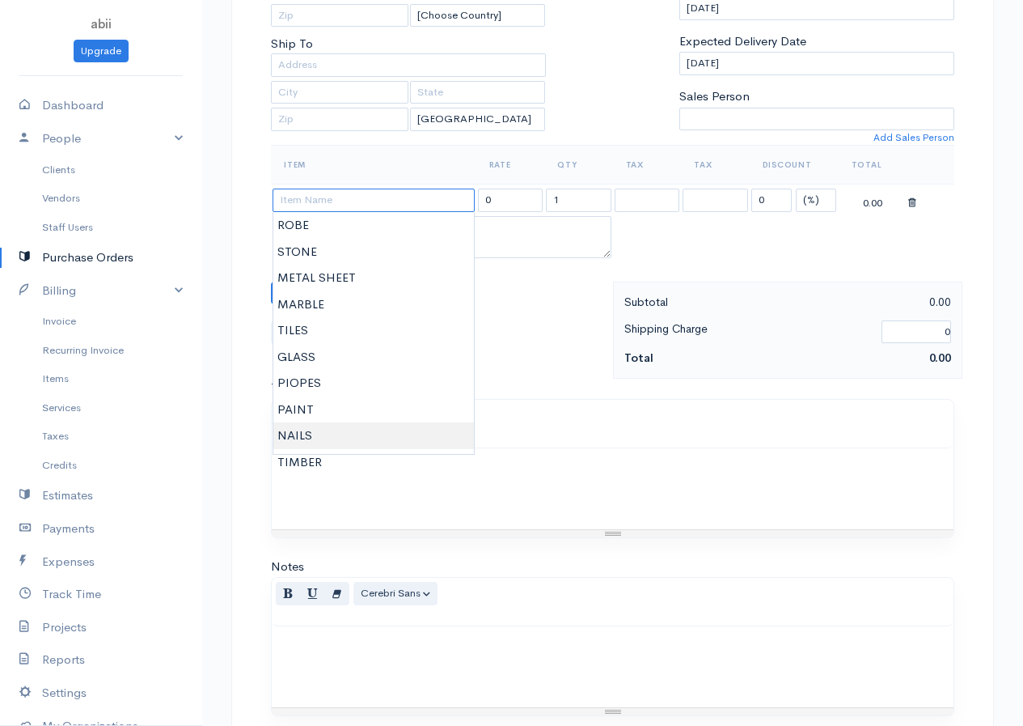
scroll to position [324, 0]
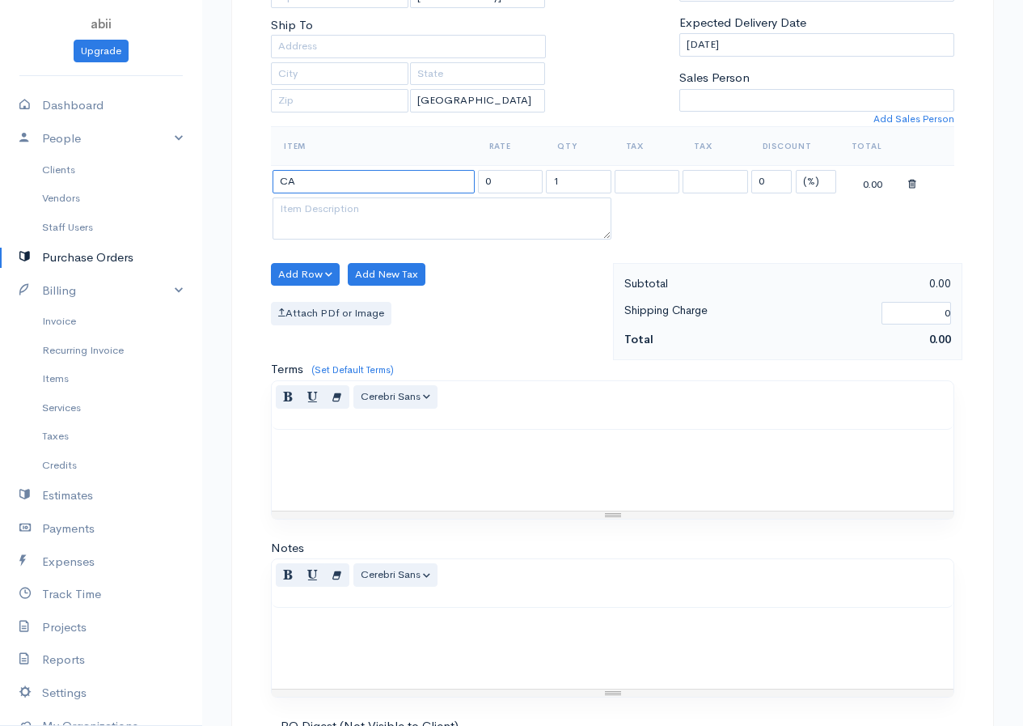
type input "C"
type input "BRICKS"
type input "1125.00"
click at [336, 207] on body "abii Upgrade Dashboard People Clients Vendors Staff Users Purchase Orders Billi…" at bounding box center [511, 297] width 1023 height 1243
click at [331, 219] on textarea at bounding box center [442, 218] width 339 height 42
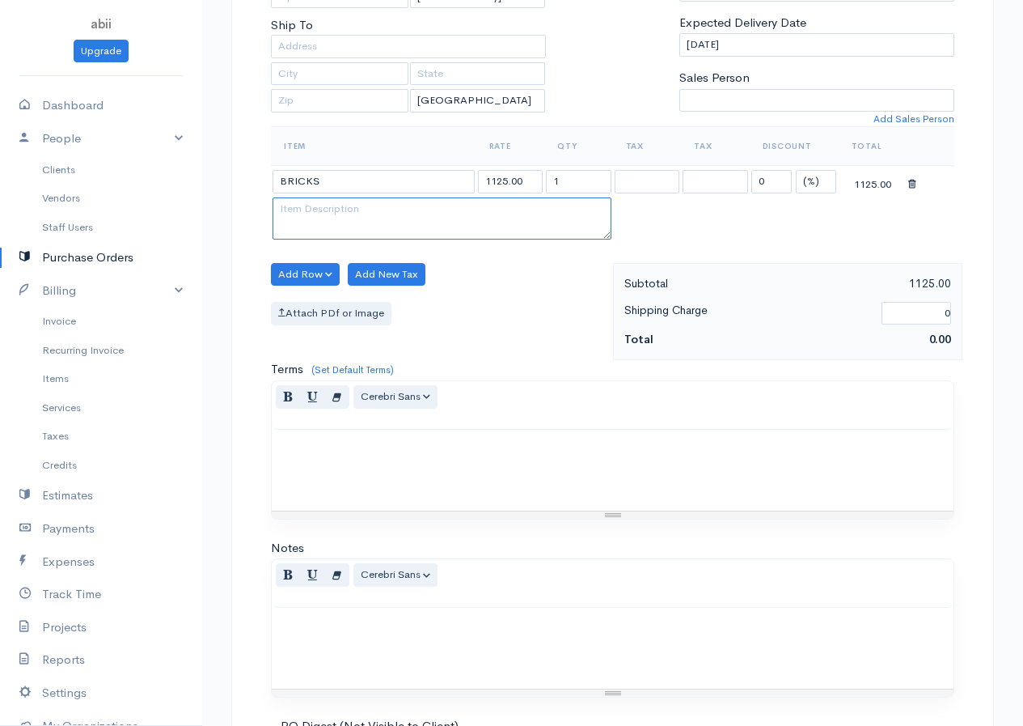
click at [331, 219] on textarea at bounding box center [442, 218] width 339 height 42
click at [342, 214] on textarea at bounding box center [442, 218] width 339 height 42
click at [342, 212] on textarea at bounding box center [442, 218] width 339 height 42
click at [372, 274] on button "Add New Tax" at bounding box center [387, 274] width 78 height 23
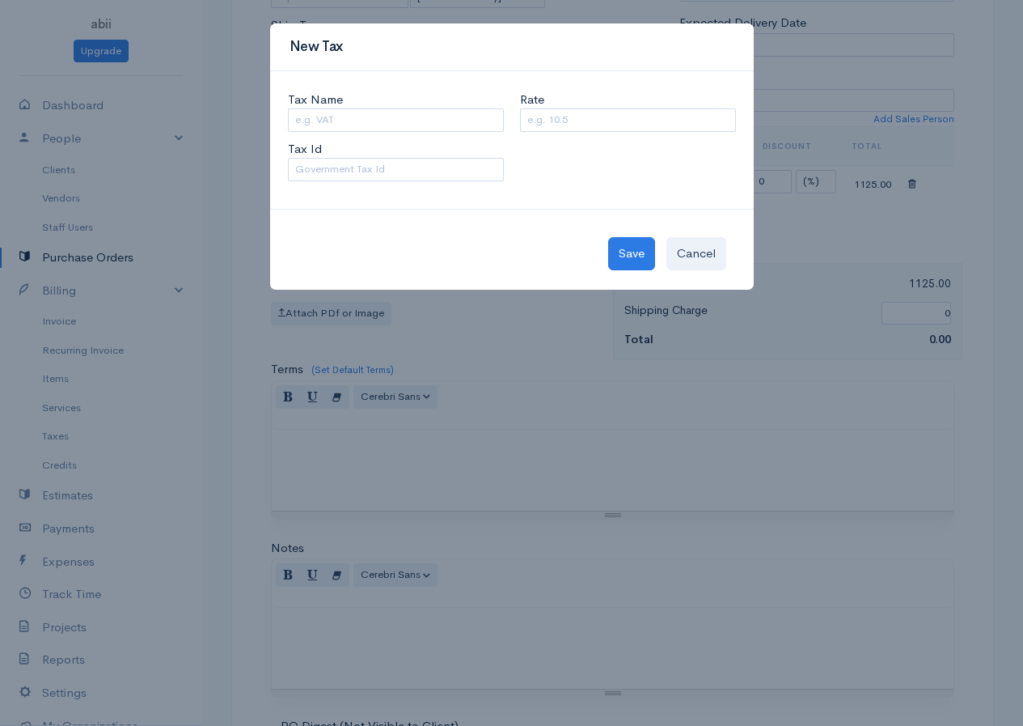
drag, startPoint x: 815, startPoint y: 226, endPoint x: 774, endPoint y: 283, distance: 70.1
click at [814, 226] on div "New Tax Tax Name Rate Tax Id Save Cancel" at bounding box center [511, 363] width 1023 height 726
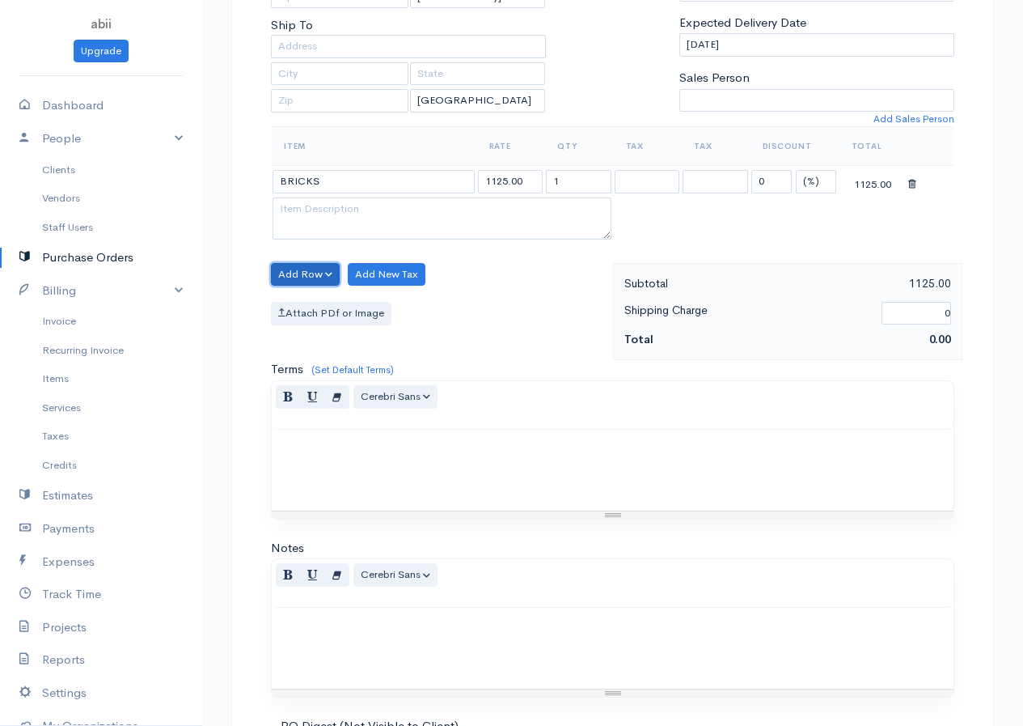
click at [297, 280] on button "Add Row" at bounding box center [305, 274] width 69 height 23
click at [347, 301] on link "Add Item Row" at bounding box center [336, 308] width 128 height 28
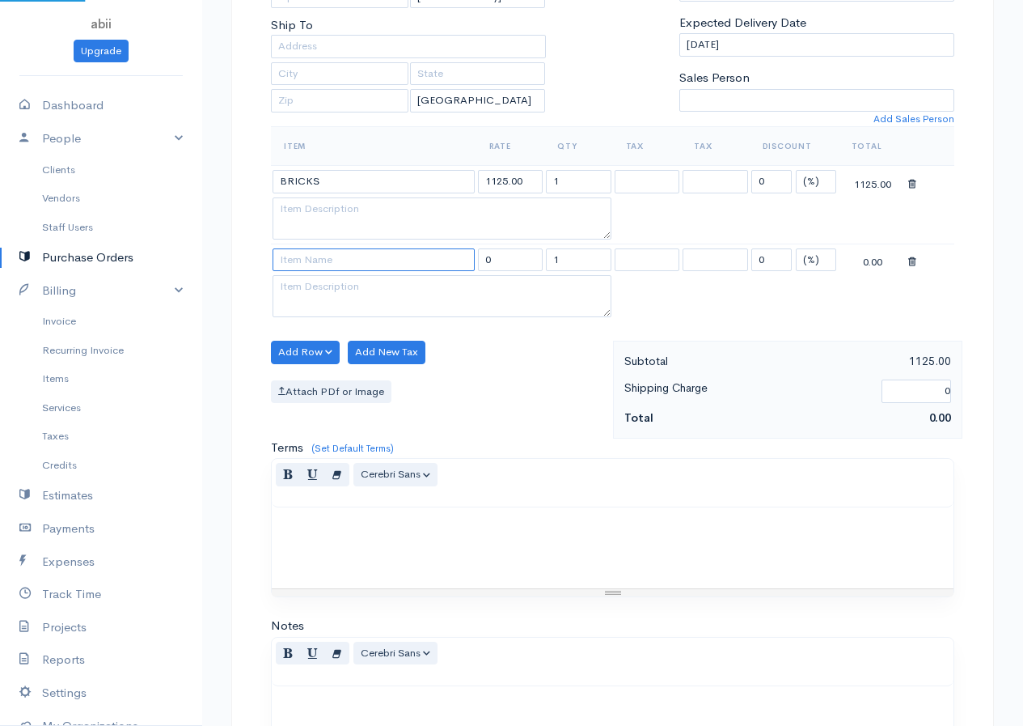
click at [332, 259] on input at bounding box center [374, 259] width 202 height 23
type input "BLOCKS"
type input "875.00"
click at [329, 292] on body "abii Upgrade Dashboard People Clients Vendors Staff Users Purchase Orders Billi…" at bounding box center [511, 336] width 1023 height 1321
click at [311, 349] on button "Add Row" at bounding box center [305, 352] width 69 height 23
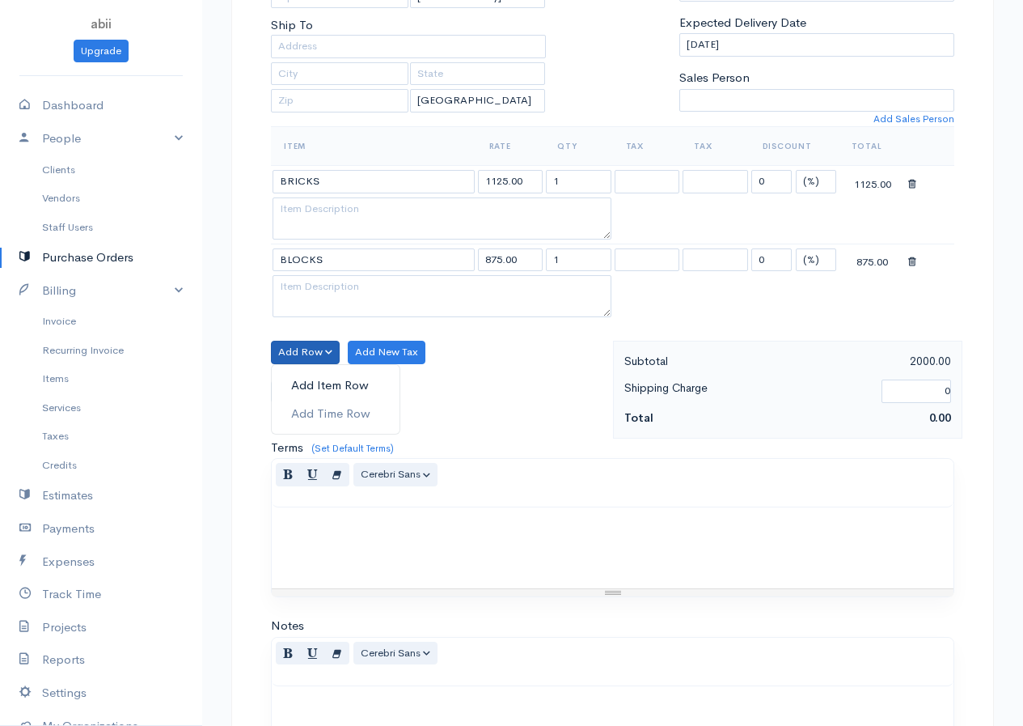
click at [324, 385] on link "Add Item Row" at bounding box center [336, 385] width 128 height 28
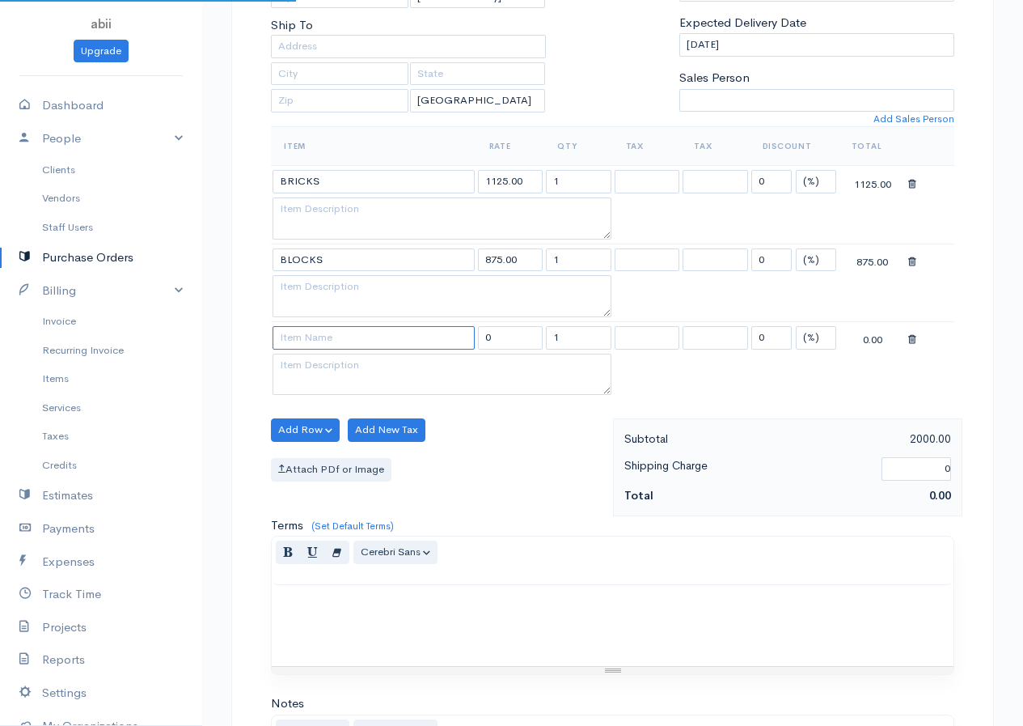
click at [307, 341] on input at bounding box center [374, 337] width 202 height 23
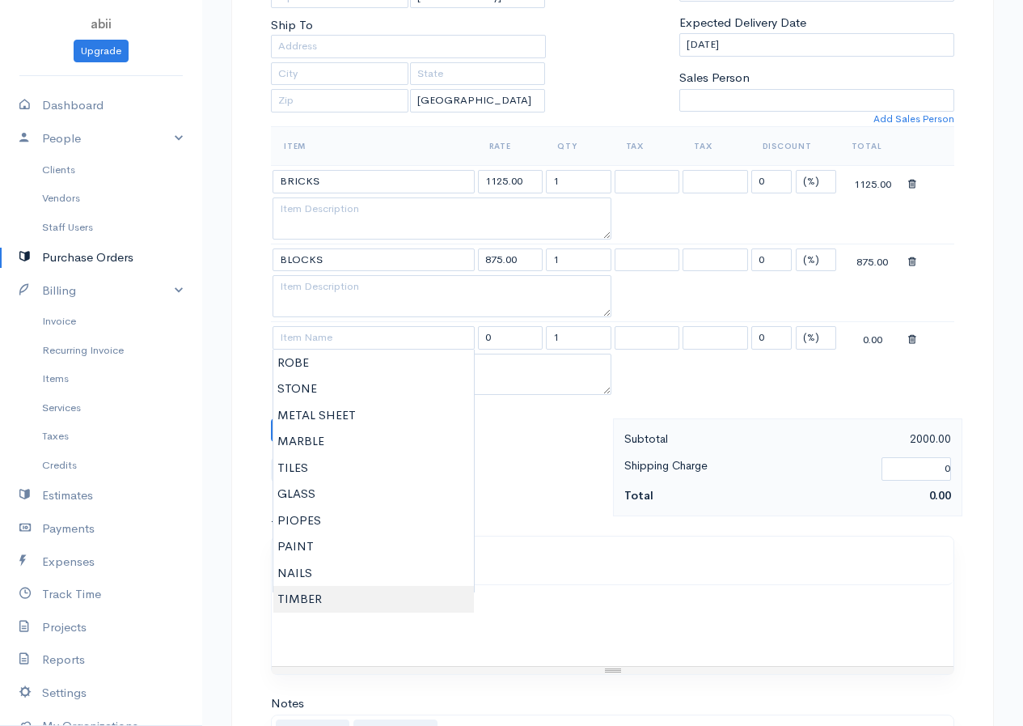
type input "TIMBER"
type input "1500.00"
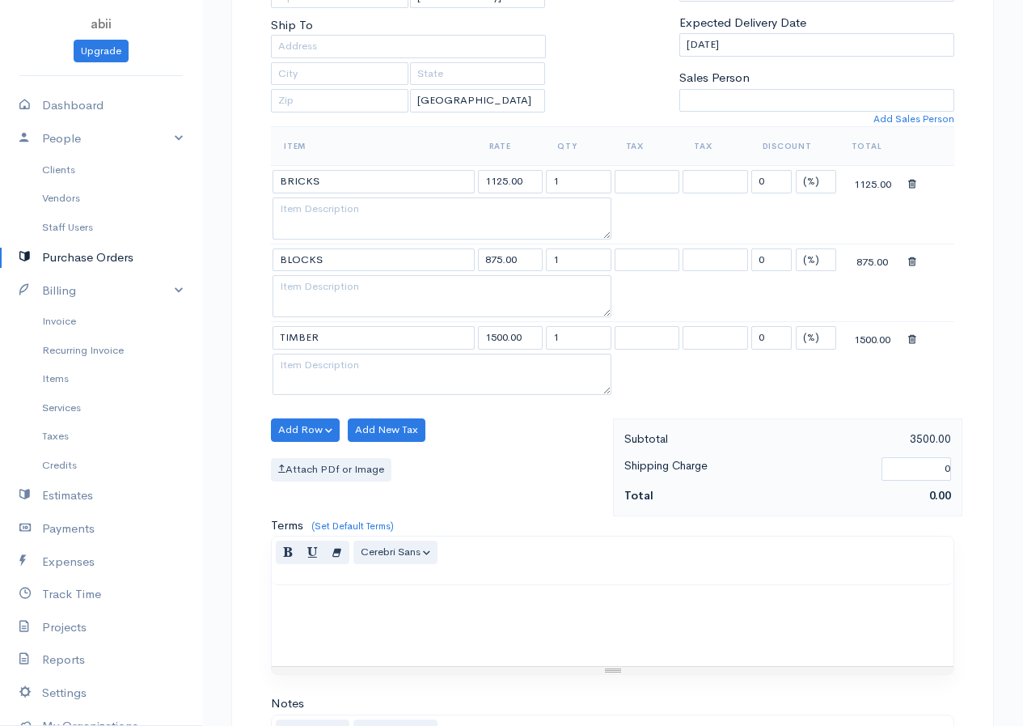
click at [290, 599] on body "abii Upgrade Dashboard People Clients Vendors Staff Users Purchase Orders Billi…" at bounding box center [511, 375] width 1023 height 1399
click at [317, 425] on button "Add Row" at bounding box center [305, 429] width 69 height 23
click at [319, 429] on button "Add Row" at bounding box center [305, 429] width 69 height 23
click at [325, 463] on link "Add Item Row" at bounding box center [336, 463] width 128 height 28
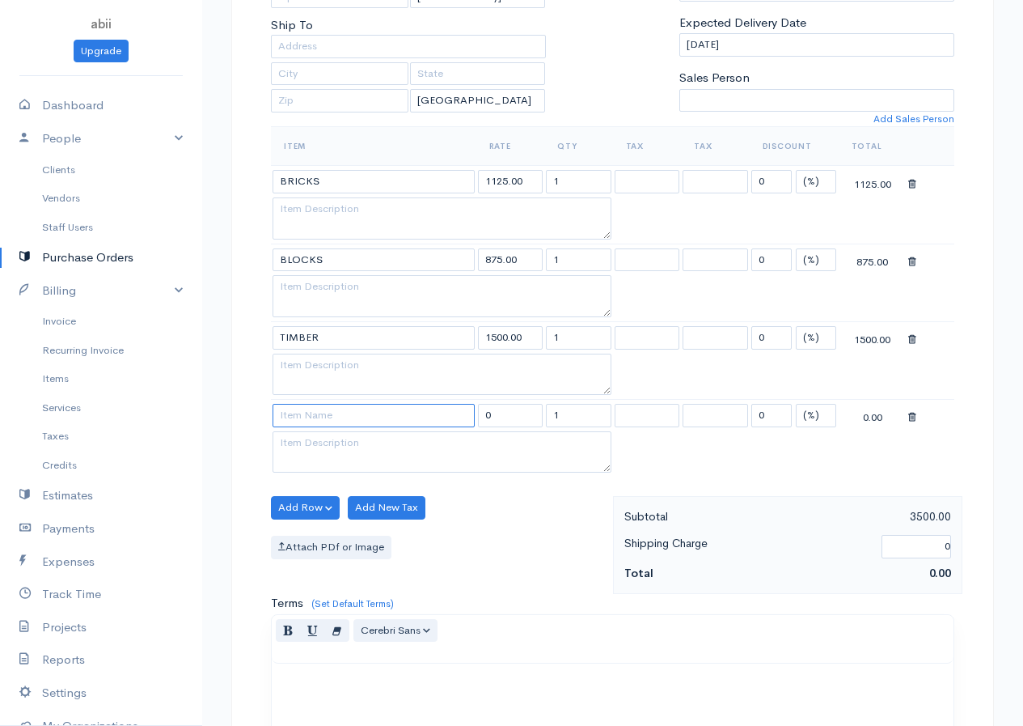
click at [303, 425] on input at bounding box center [374, 415] width 202 height 23
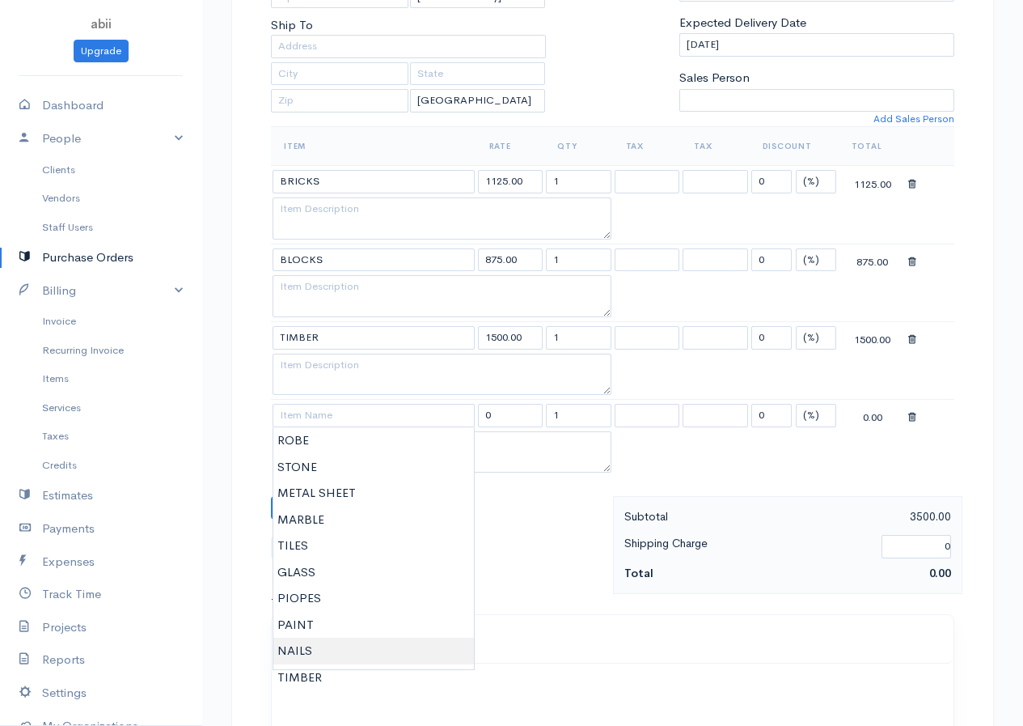
type input "NAILS"
type input "562.00"
click at [321, 645] on body "abii Upgrade Dashboard People Clients Vendors Staff Users Purchase Orders Billi…" at bounding box center [511, 414] width 1023 height 1477
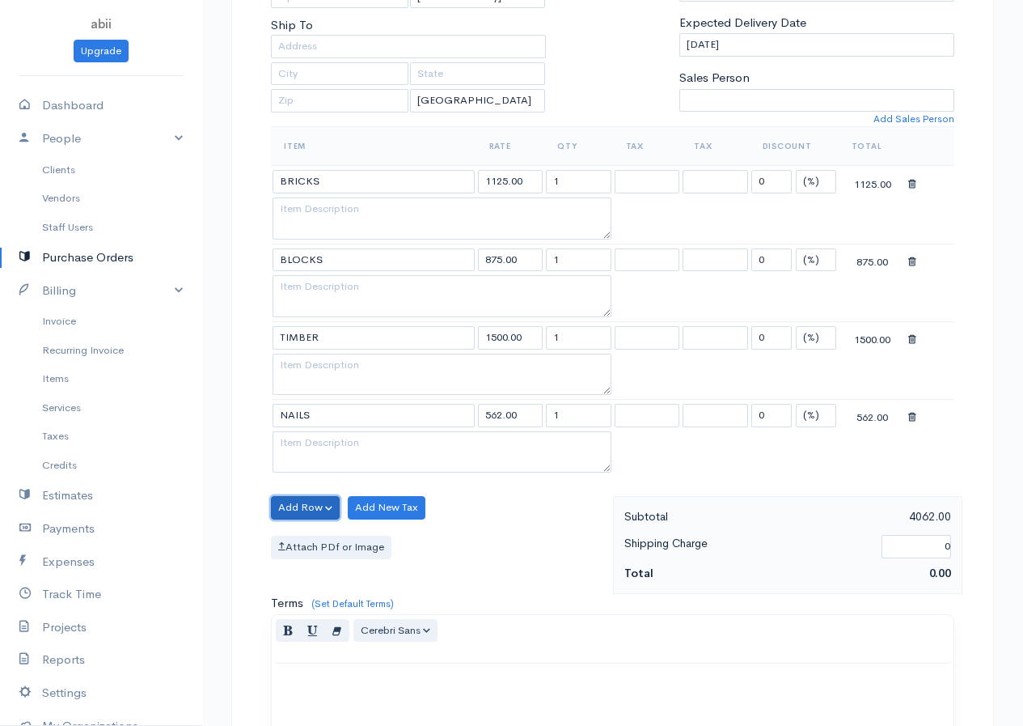
click at [321, 508] on button "Add Row" at bounding box center [305, 507] width 69 height 23
click at [328, 539] on link "Add Item Row" at bounding box center [336, 541] width 128 height 28
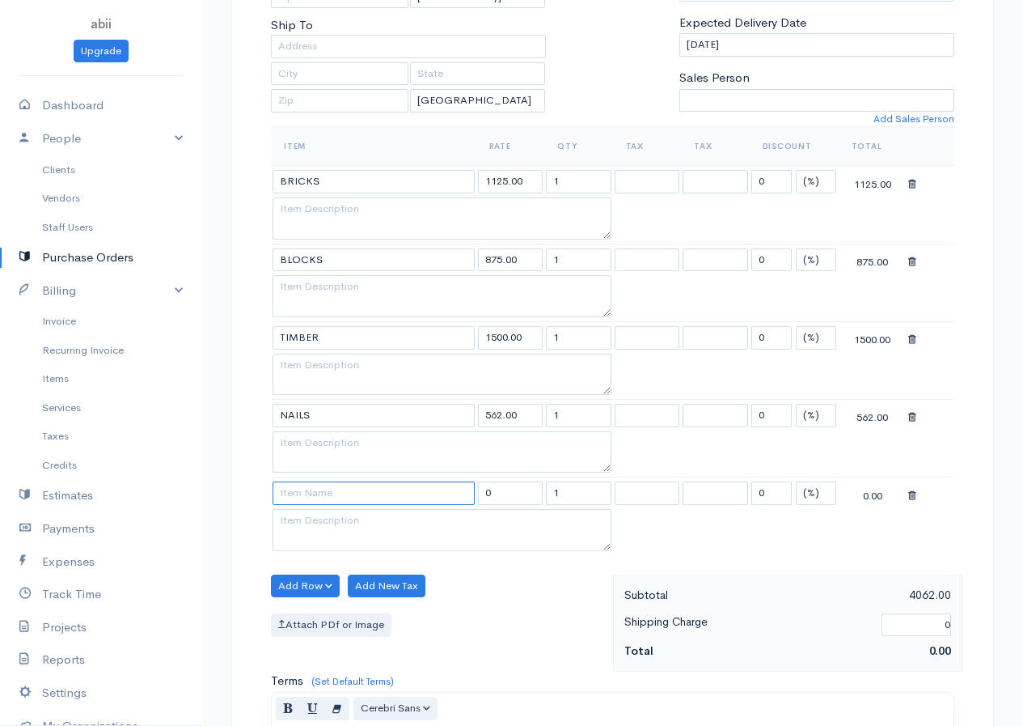
click at [315, 496] on input at bounding box center [374, 492] width 202 height 23
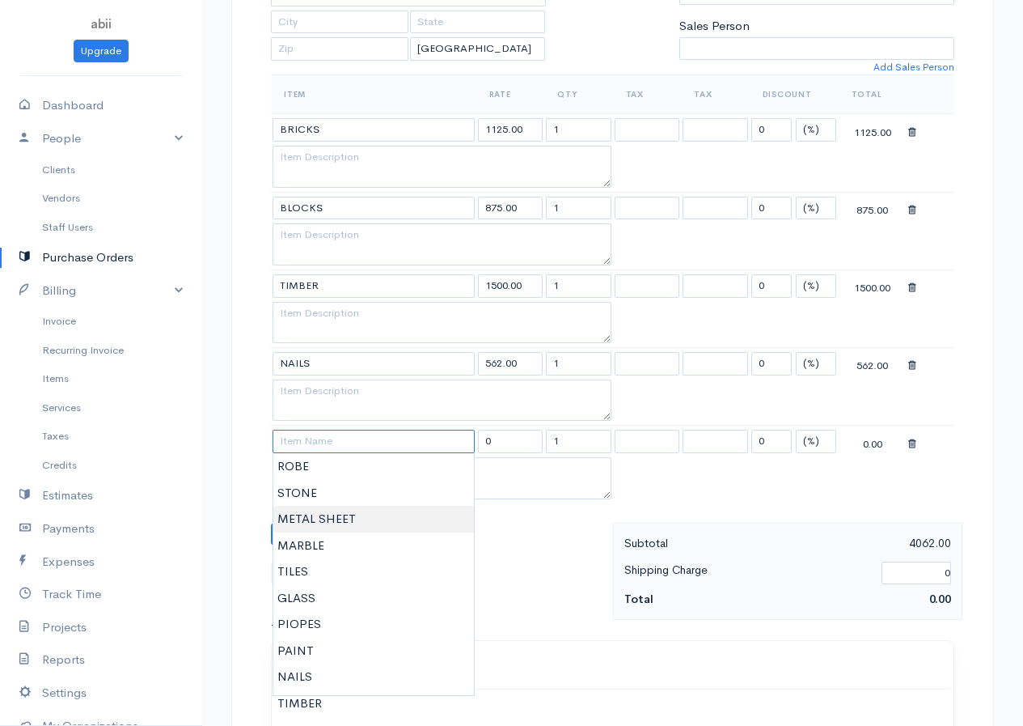
scroll to position [404, 0]
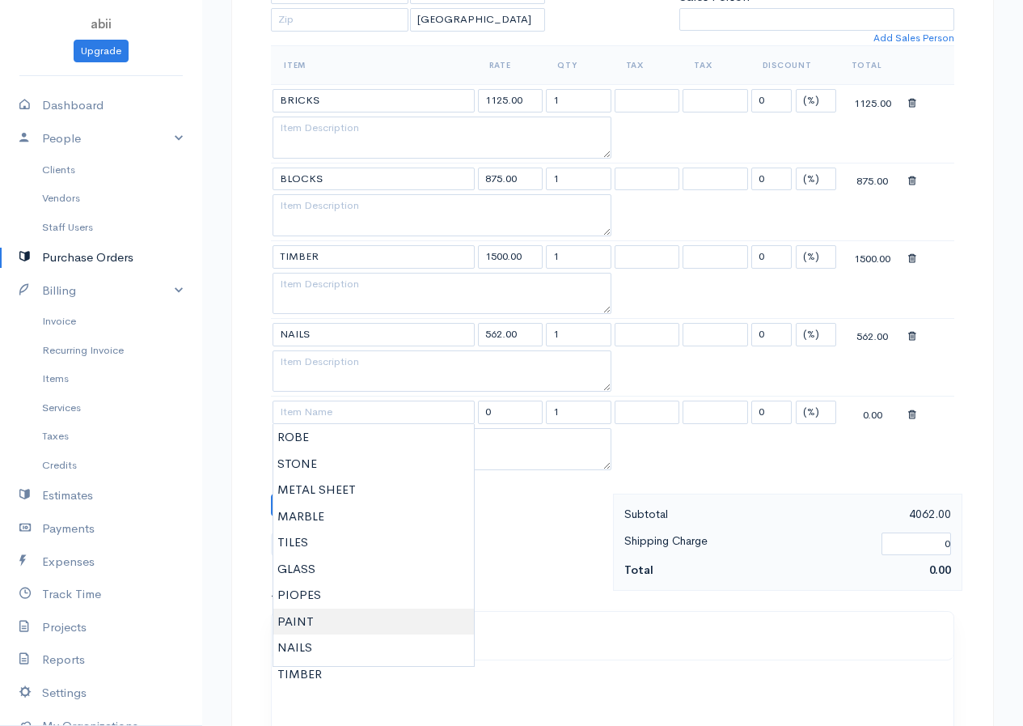
type input "PAINT"
type input "21250.00"
click at [331, 611] on body "abii Upgrade Dashboard People Clients Vendors Staff Users Purchase Orders Billi…" at bounding box center [511, 373] width 1023 height 1555
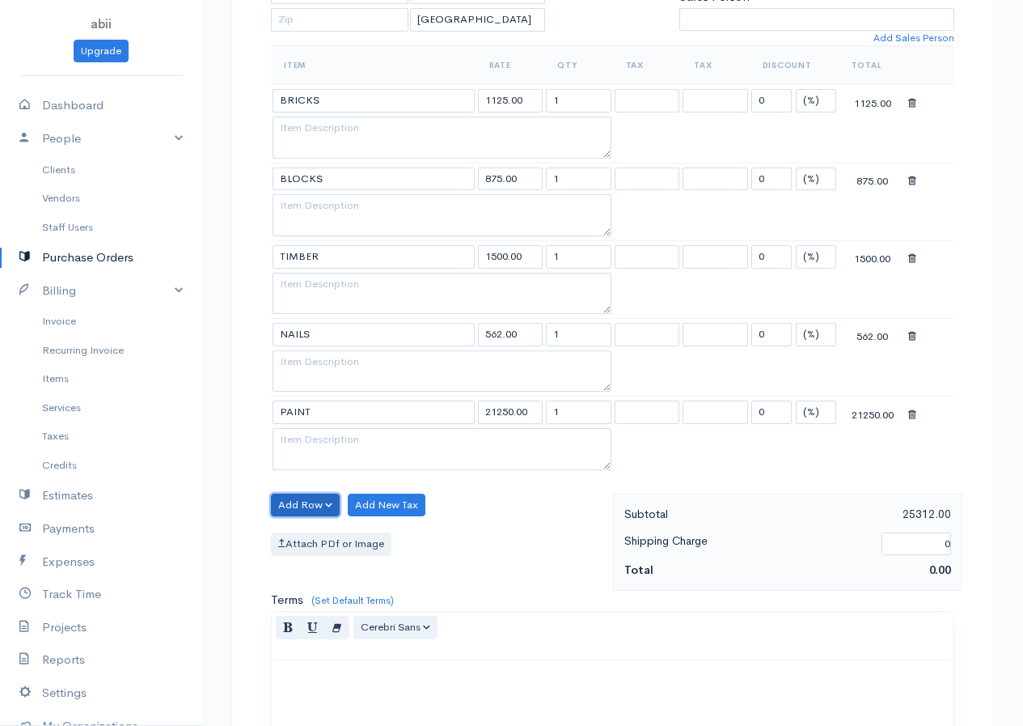
click at [317, 501] on button "Add Row" at bounding box center [305, 504] width 69 height 23
click at [326, 551] on link "Add Item Row" at bounding box center [336, 538] width 128 height 28
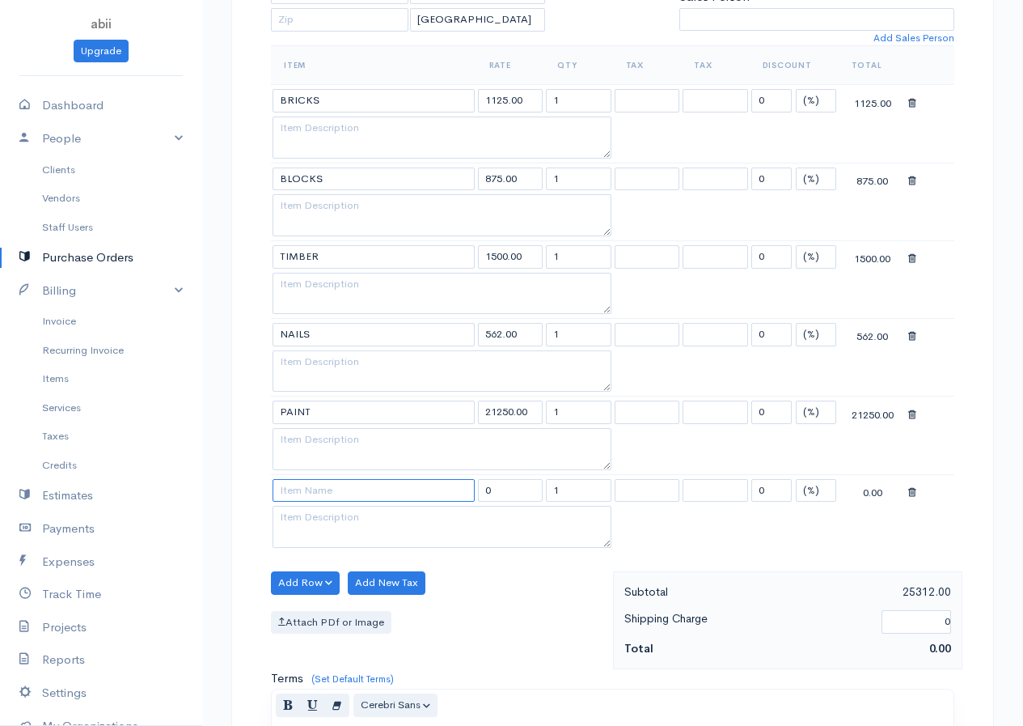
click at [312, 500] on input at bounding box center [374, 490] width 202 height 23
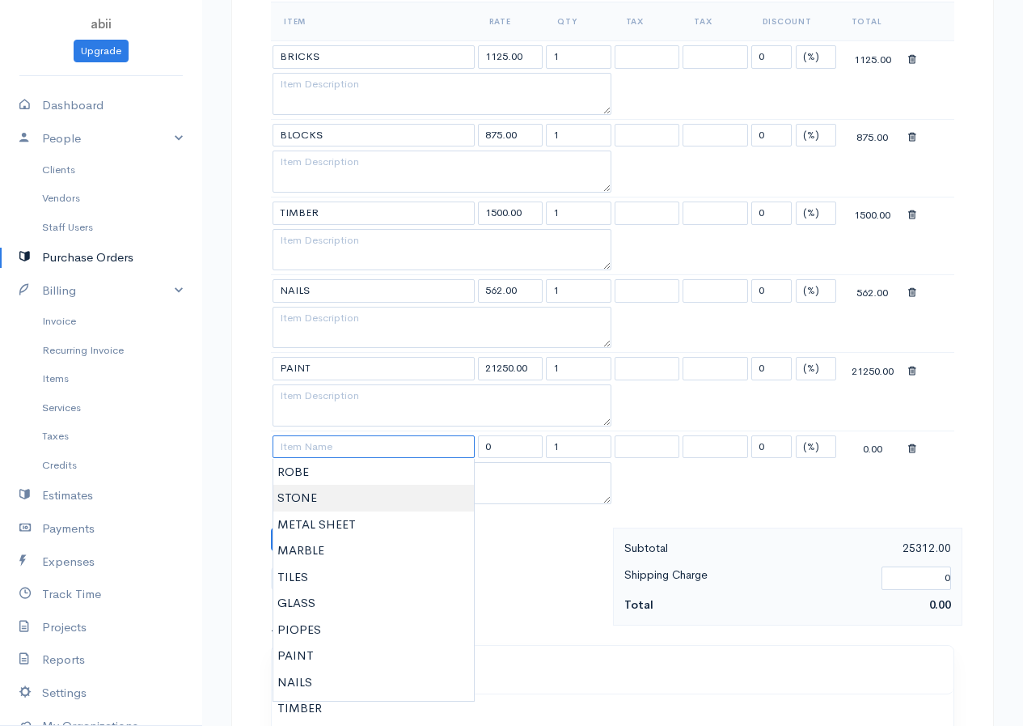
scroll to position [485, 0]
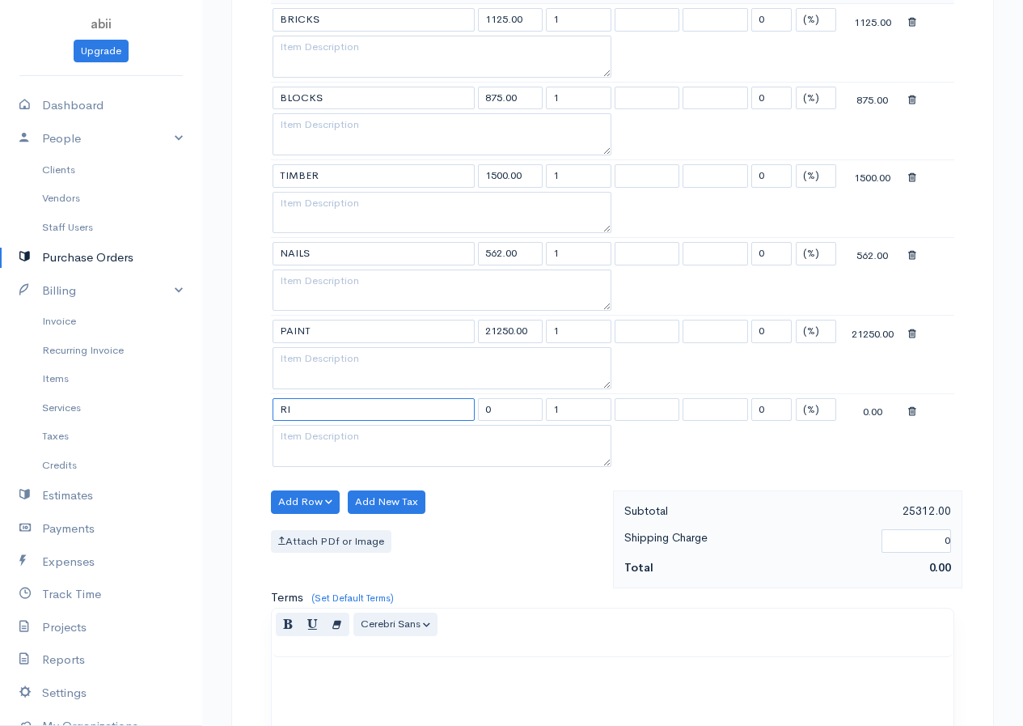
type input "R"
type input "PIOPES"
type input "112.00"
click at [305, 436] on body "abii Upgrade Dashboard People Clients Vendors Staff Users Purchase Orders Billi…" at bounding box center [511, 331] width 1023 height 1632
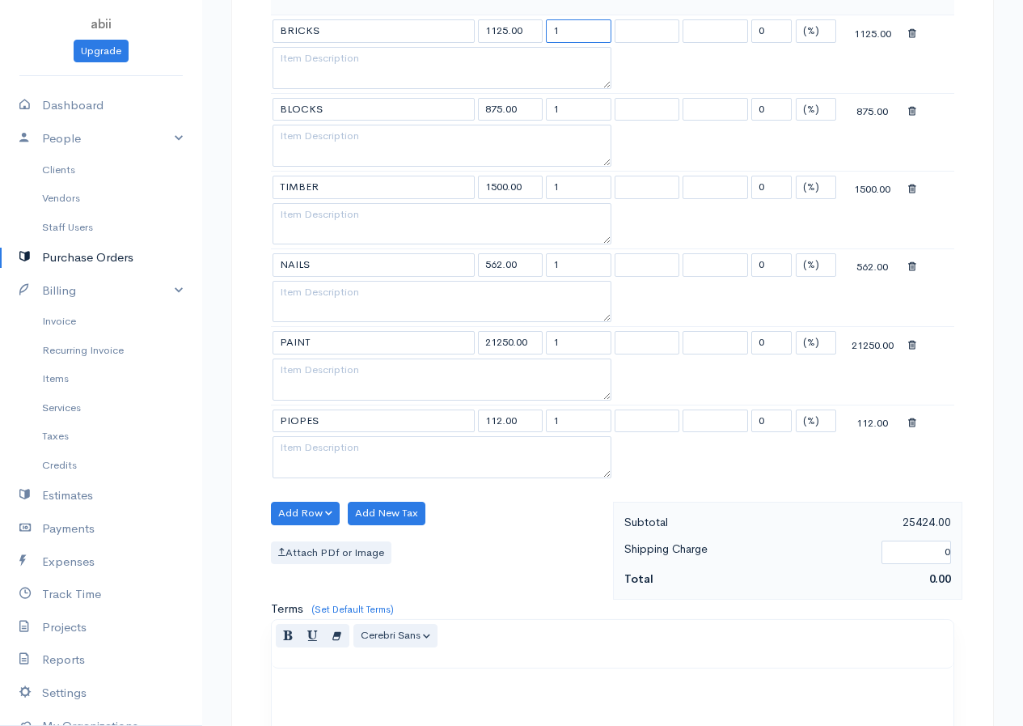
click at [558, 15] on table "Item Rate Qty Tax Tax Discount Total BRICKS 1125.00 1 0 (%) Flat 1125.00 BLOCKS…" at bounding box center [612, 229] width 683 height 506
type input "25"
click at [560, 108] on input "1" at bounding box center [579, 110] width 66 height 23
drag, startPoint x: 551, startPoint y: 113, endPoint x: 559, endPoint y: 111, distance: 8.4
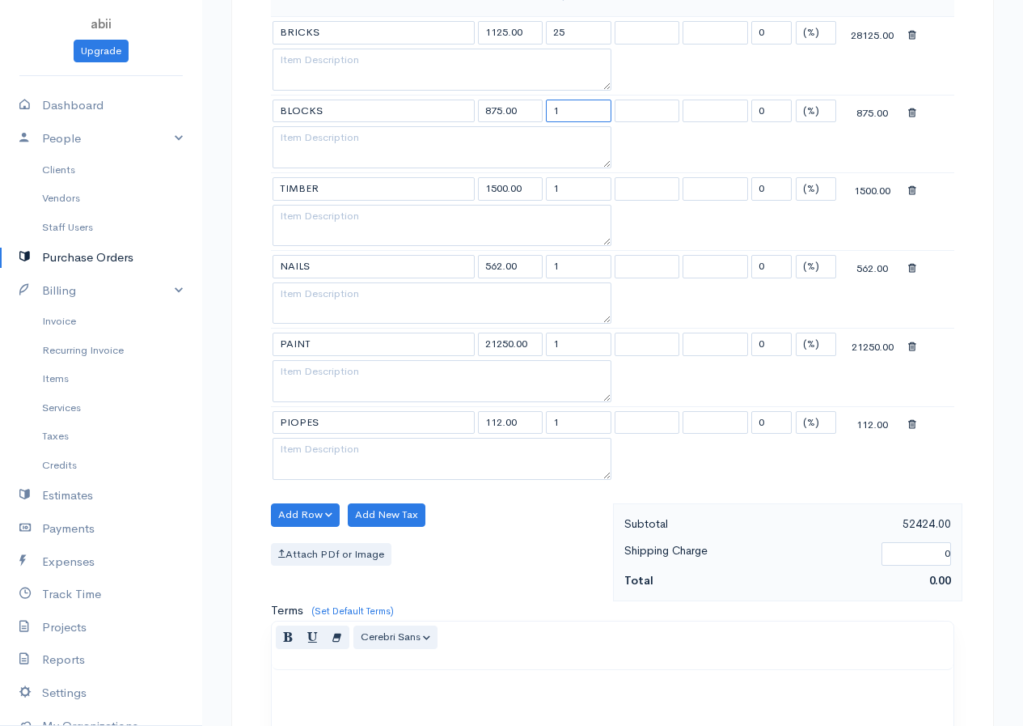
click at [559, 111] on input "1" at bounding box center [579, 110] width 66 height 23
type input "250"
click at [554, 185] on input "1" at bounding box center [579, 188] width 66 height 23
drag, startPoint x: 570, startPoint y: 190, endPoint x: 579, endPoint y: 185, distance: 10.1
click at [579, 185] on input "2501" at bounding box center [579, 188] width 66 height 23
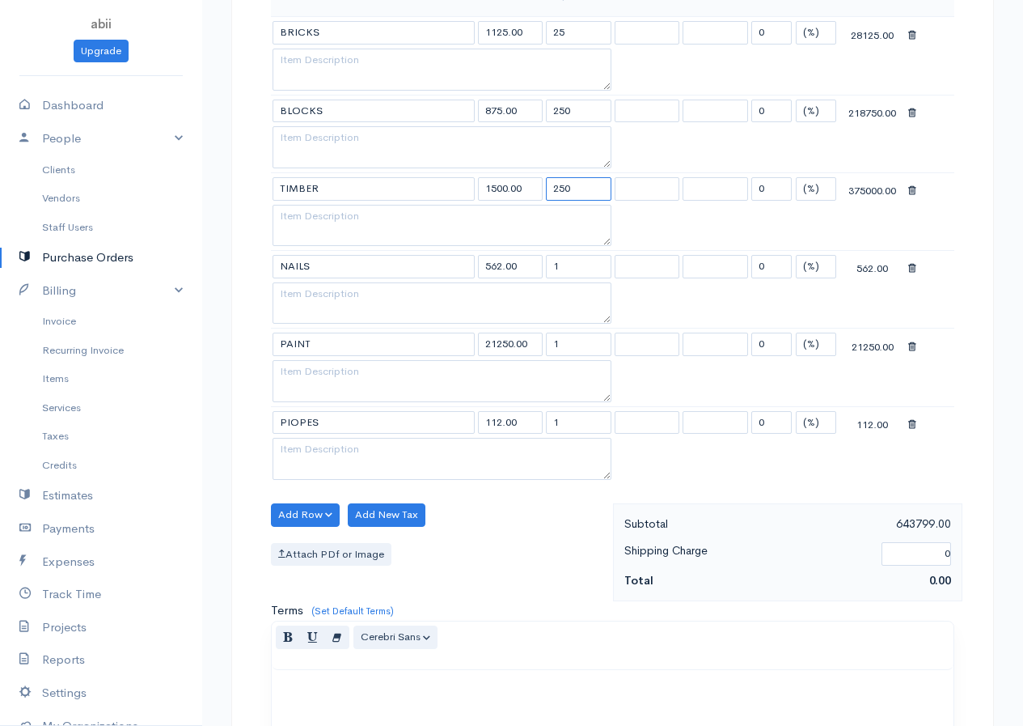
type input "250"
click at [555, 269] on input "1" at bounding box center [579, 266] width 66 height 23
drag, startPoint x: 552, startPoint y: 268, endPoint x: 564, endPoint y: 263, distance: 13.1
click at [563, 263] on input "1" at bounding box center [579, 266] width 66 height 23
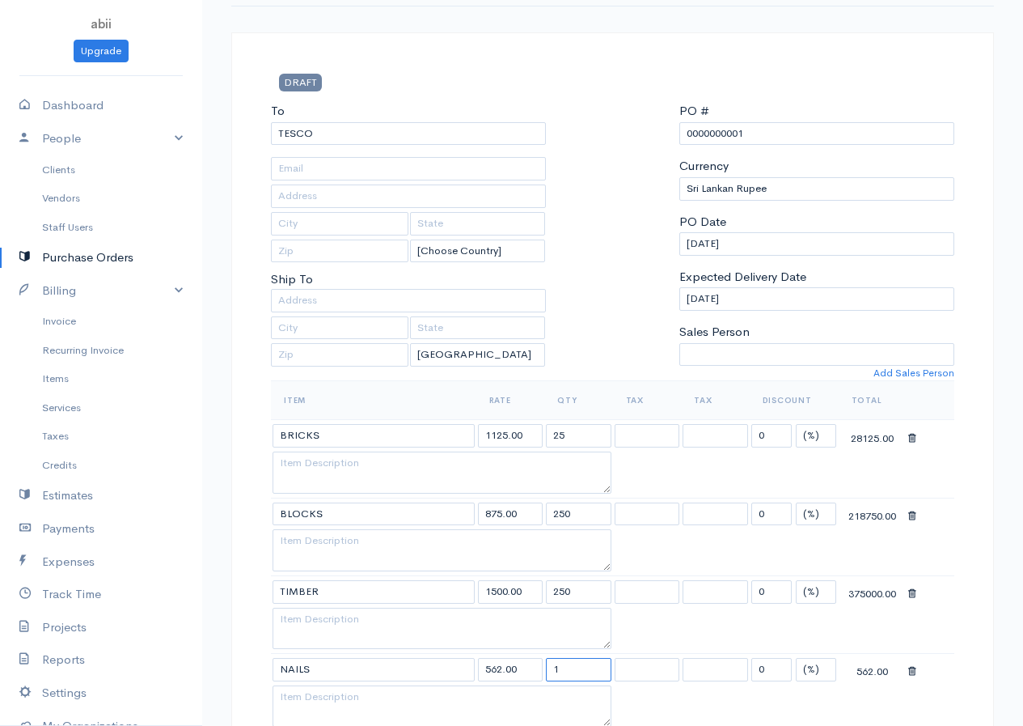
scroll to position [68, 0]
click at [335, 403] on th "Item" at bounding box center [373, 402] width 205 height 39
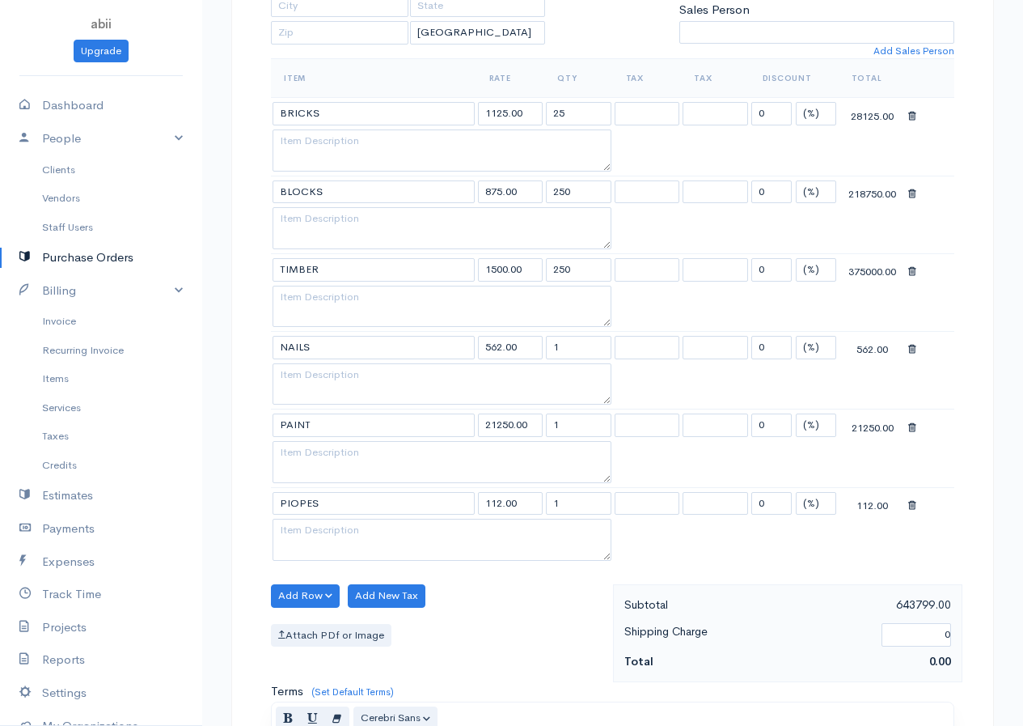
scroll to position [715, 0]
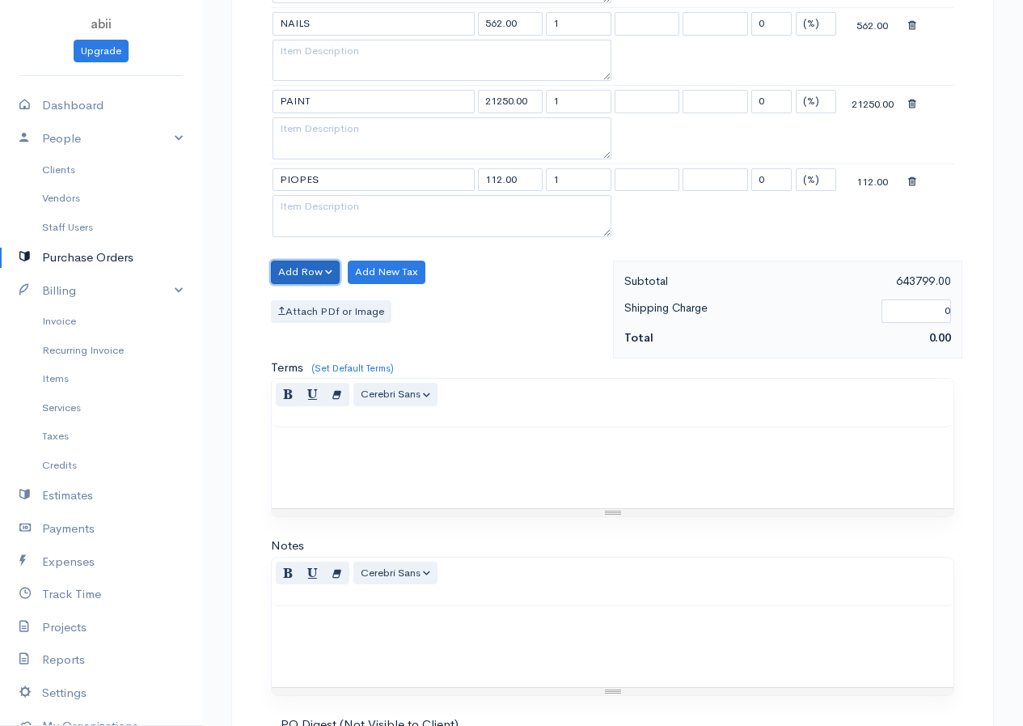
click at [317, 276] on button "Add Row" at bounding box center [305, 271] width 69 height 23
click at [321, 298] on link "Add Item Row" at bounding box center [336, 305] width 128 height 28
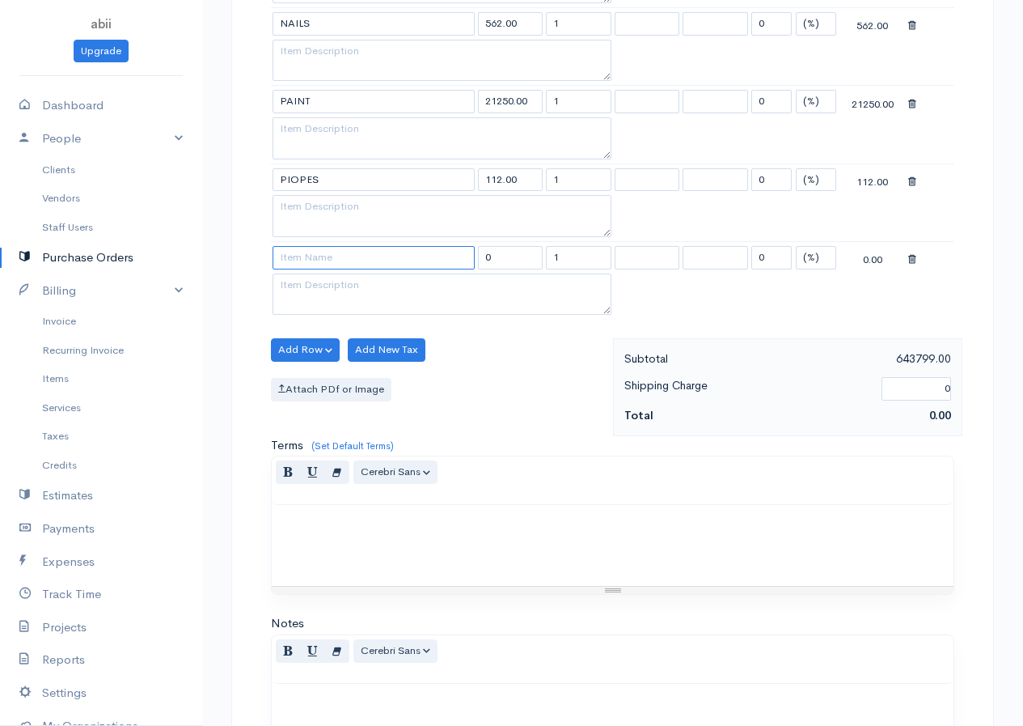
click at [308, 260] on input at bounding box center [374, 257] width 202 height 23
type input "CEMENT"
type input "4250.00"
click at [310, 284] on body "abii Upgrade Dashboard People Clients Vendors Staff Users Purchase Orders Billi…" at bounding box center [511, 140] width 1023 height 1711
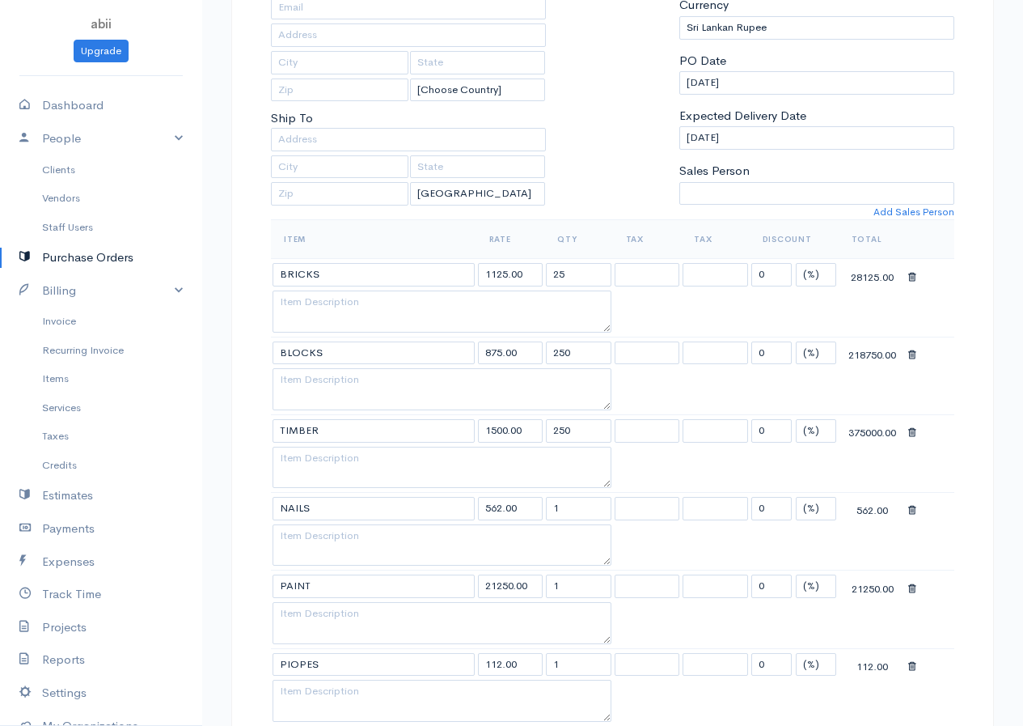
scroll to position [230, 0]
drag, startPoint x: 565, startPoint y: 277, endPoint x: 545, endPoint y: 277, distance: 20.2
click at [545, 277] on td "25" at bounding box center [578, 276] width 69 height 32
click at [587, 281] on input "25" at bounding box center [579, 275] width 66 height 23
type input "250"
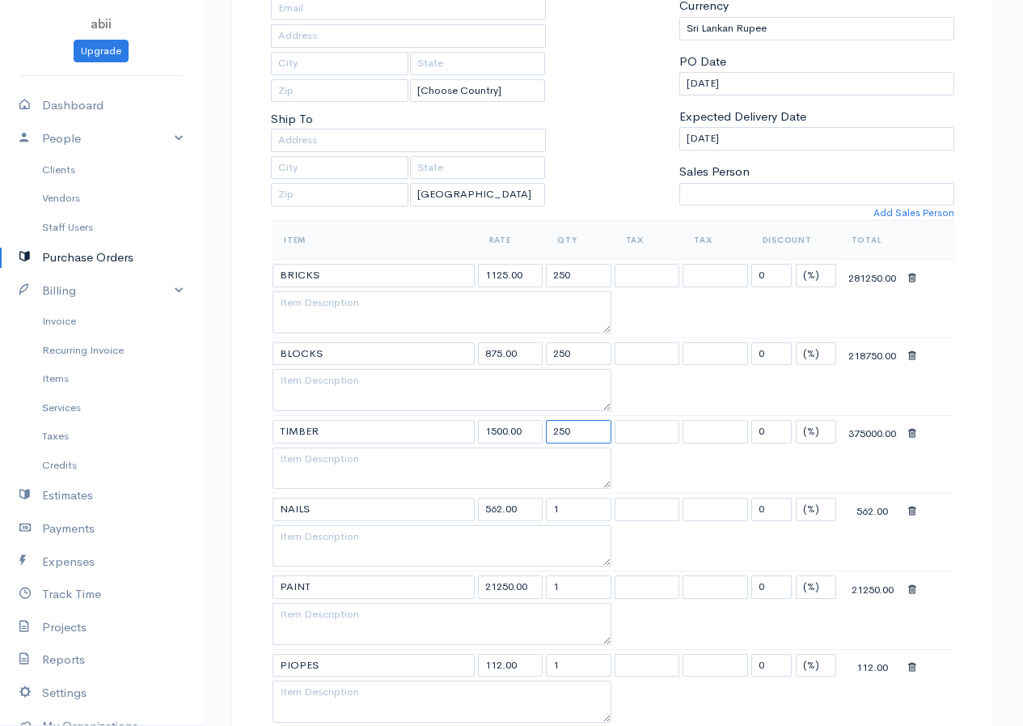
drag, startPoint x: 575, startPoint y: 432, endPoint x: 547, endPoint y: 434, distance: 28.4
click at [547, 434] on input "250" at bounding box center [579, 431] width 66 height 23
type input "45"
drag, startPoint x: 559, startPoint y: 509, endPoint x: 538, endPoint y: 510, distance: 21.1
click at [538, 510] on tr "NAILS 562.00 1 0 (%) Flat 562.00" at bounding box center [612, 509] width 683 height 32
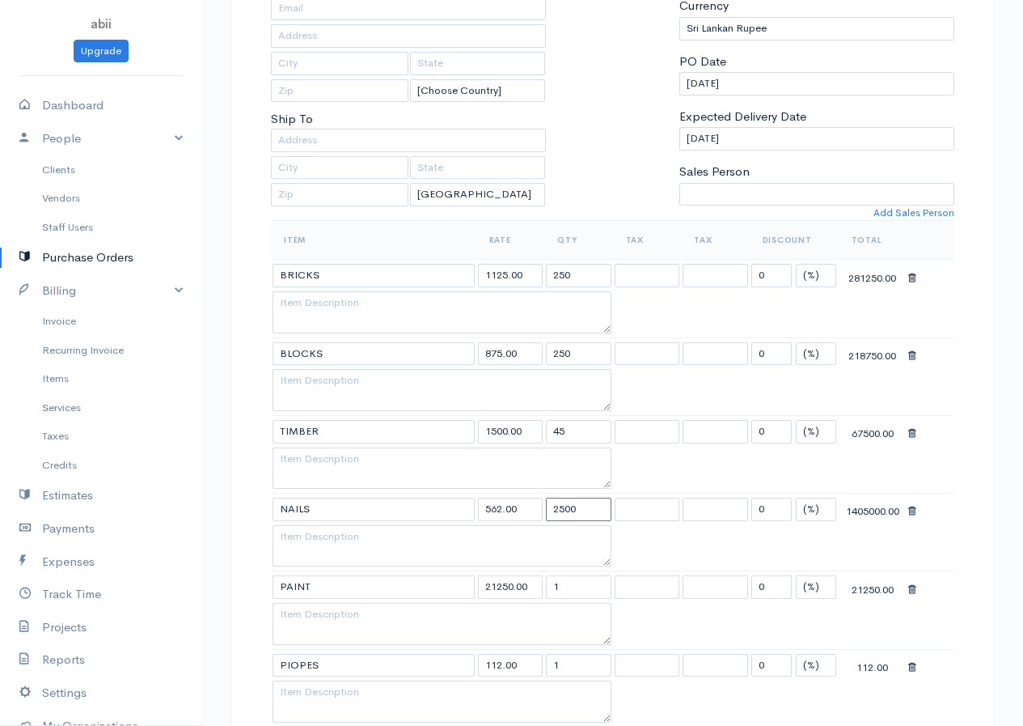
type input "2500"
drag, startPoint x: 560, startPoint y: 586, endPoint x: 531, endPoint y: 599, distance: 31.9
click at [531, 599] on tr "PAINT 21250.00 1 0 (%) Flat 21250.00" at bounding box center [612, 587] width 683 height 32
type input "25"
drag, startPoint x: 560, startPoint y: 663, endPoint x: 535, endPoint y: 673, distance: 26.1
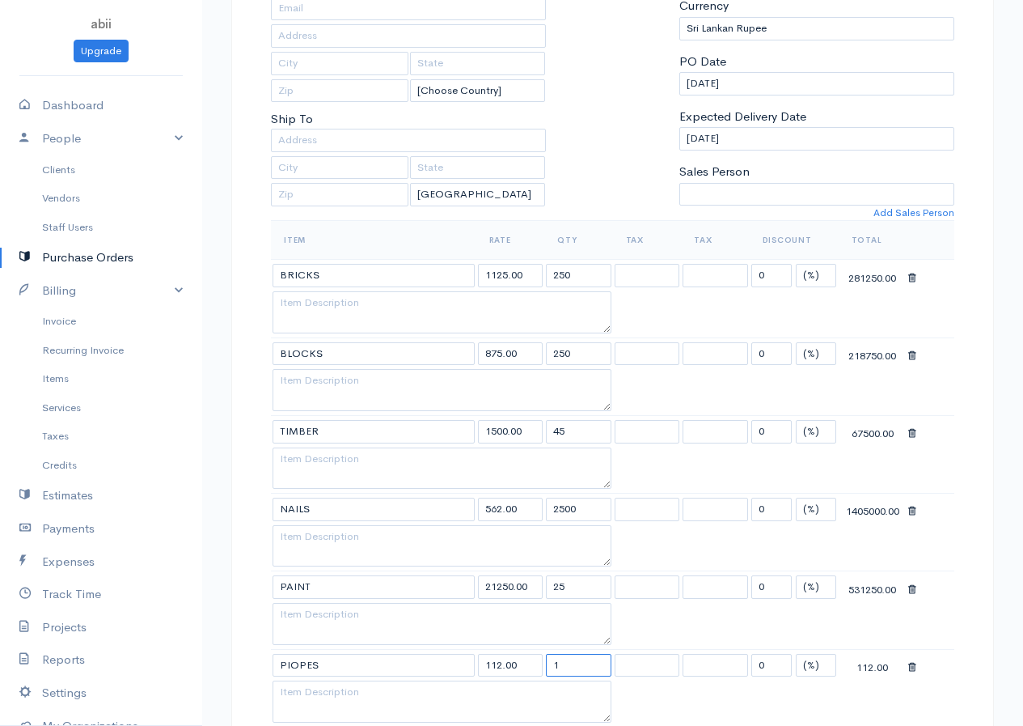
click at [539, 671] on tr "PIOPES 112.00 1 0 (%) Flat 112.00" at bounding box center [612, 665] width 683 height 32
click at [596, 665] on input "1" at bounding box center [579, 665] width 66 height 23
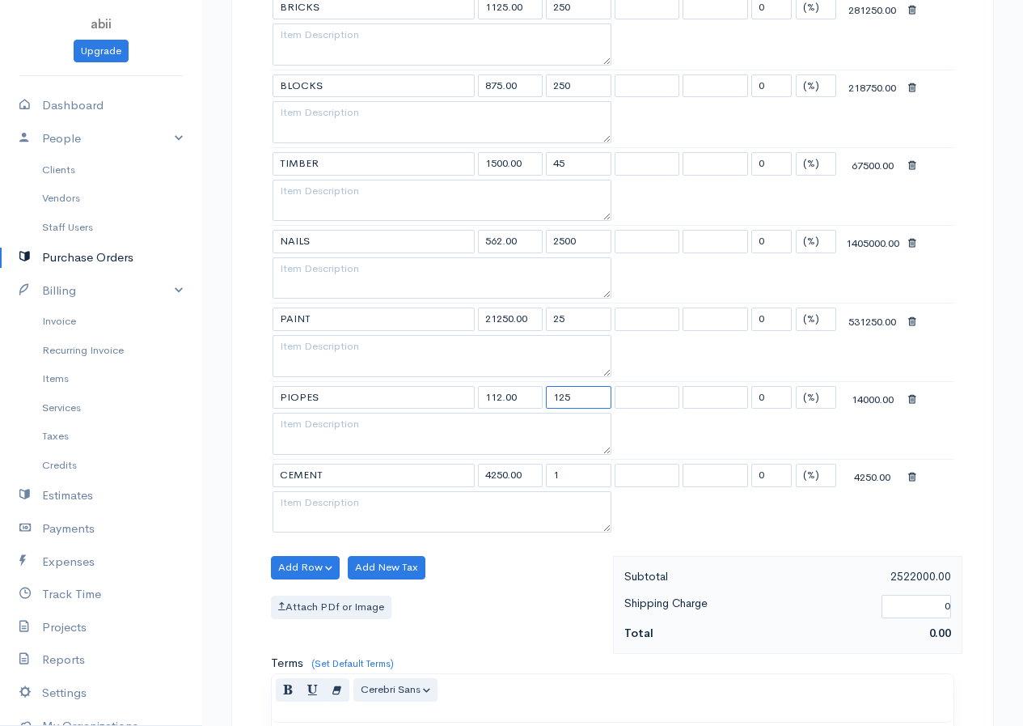
scroll to position [472, 0]
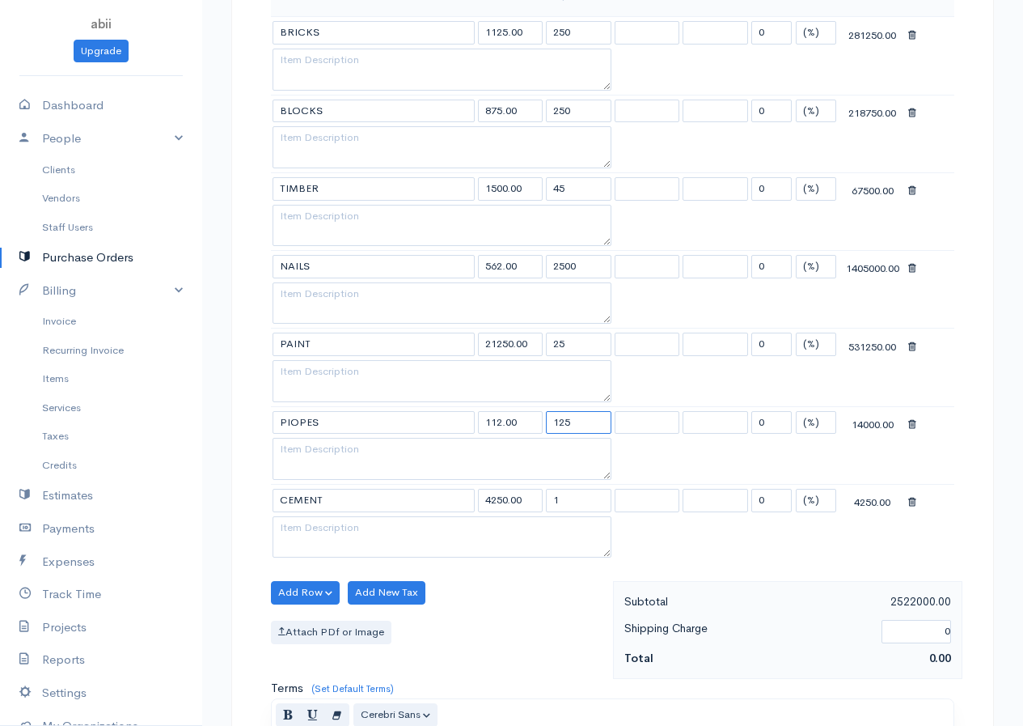
type input "125"
drag, startPoint x: 560, startPoint y: 501, endPoint x: 534, endPoint y: 506, distance: 26.3
click at [534, 506] on tr "CEMENT 4250.00 1 0 (%) Flat 4250.00" at bounding box center [612, 500] width 683 height 32
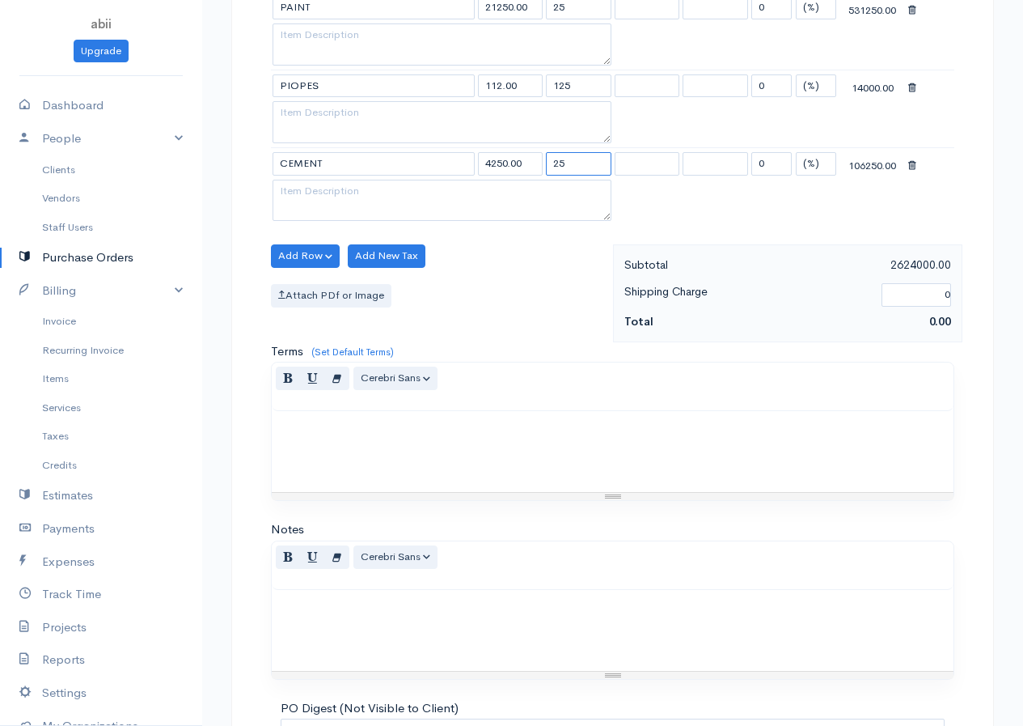
scroll to position [985, 0]
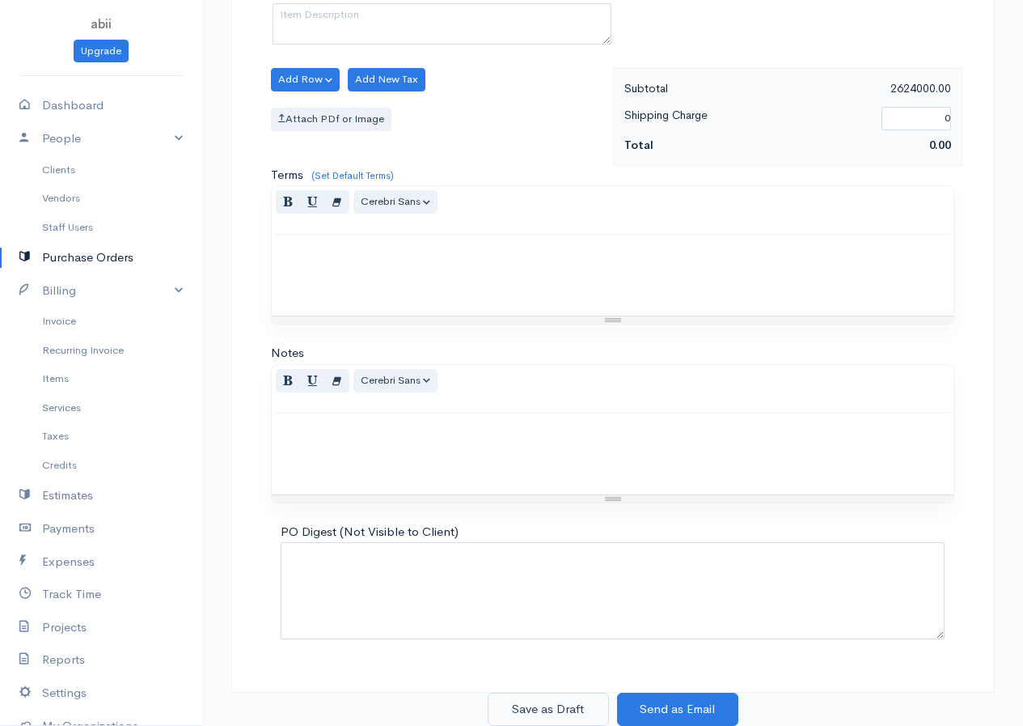
type input "25"
click at [558, 702] on button "Save as Draft" at bounding box center [548, 708] width 121 height 33
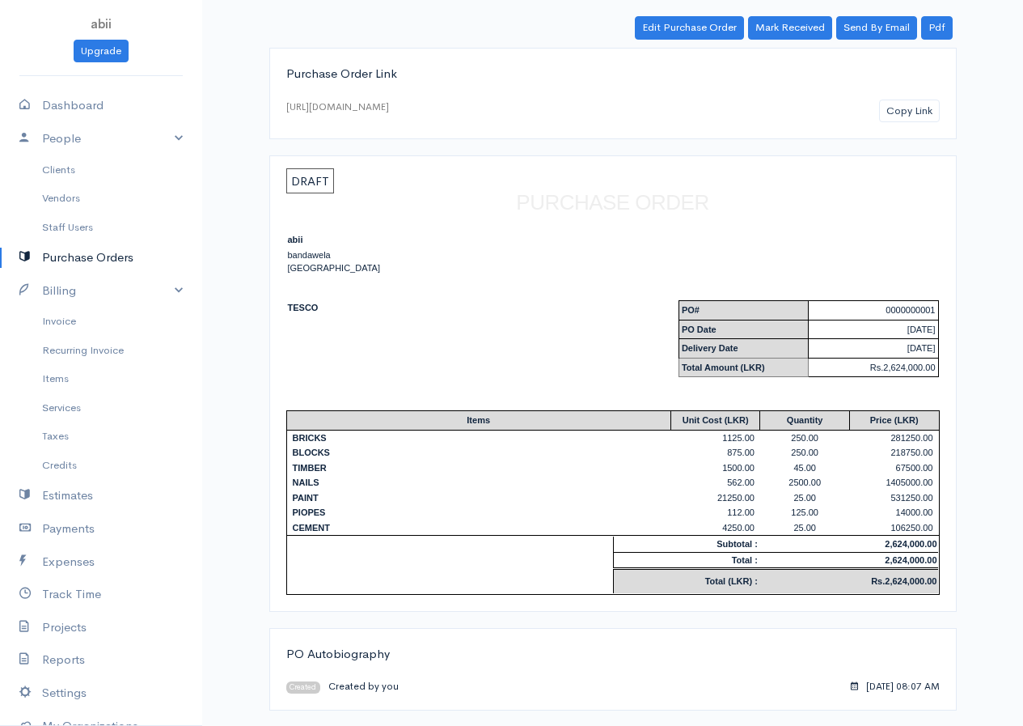
scroll to position [87, 0]
click at [767, 30] on link "Mark Received" at bounding box center [790, 26] width 84 height 23
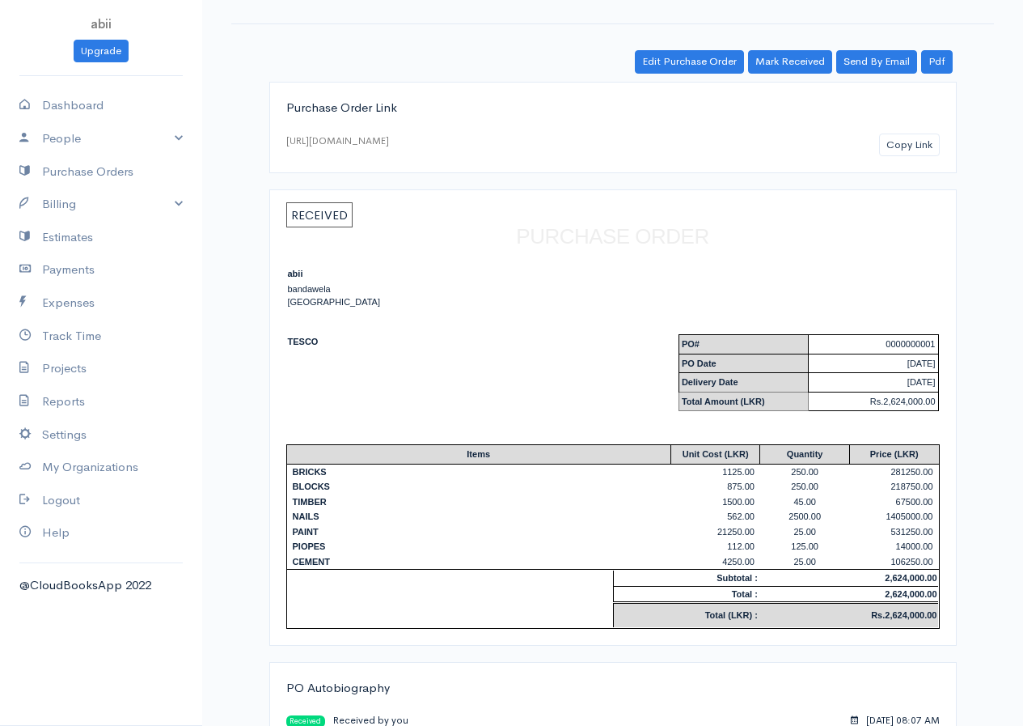
scroll to position [81, 0]
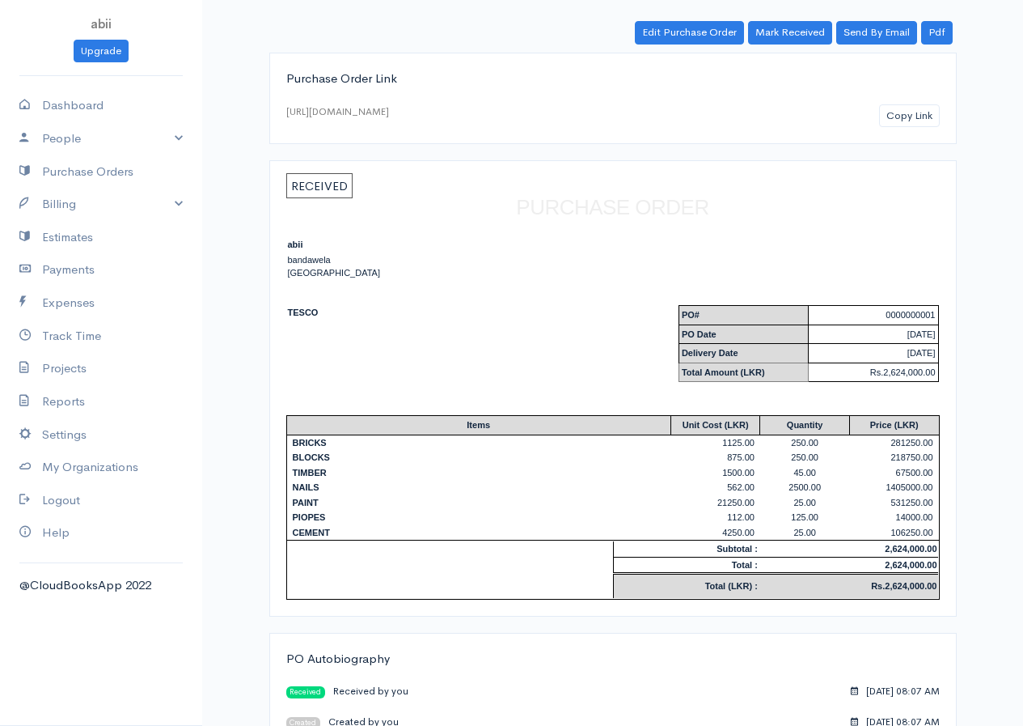
click at [304, 687] on span "Received" at bounding box center [305, 692] width 39 height 12
click at [304, 693] on span "Received" at bounding box center [305, 692] width 39 height 12
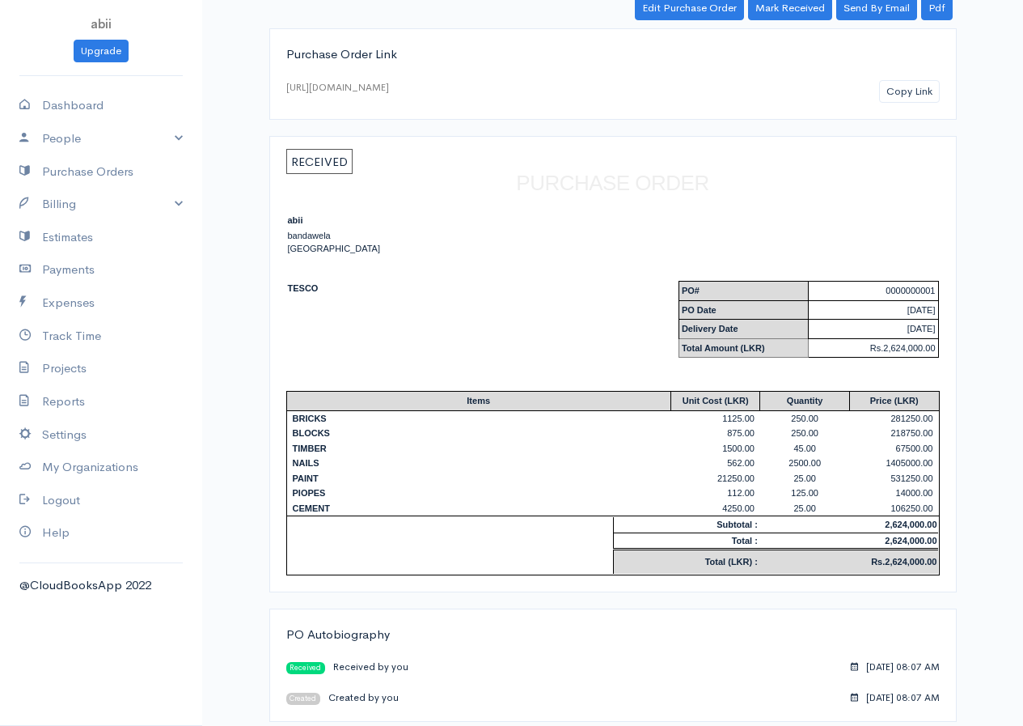
scroll to position [117, 0]
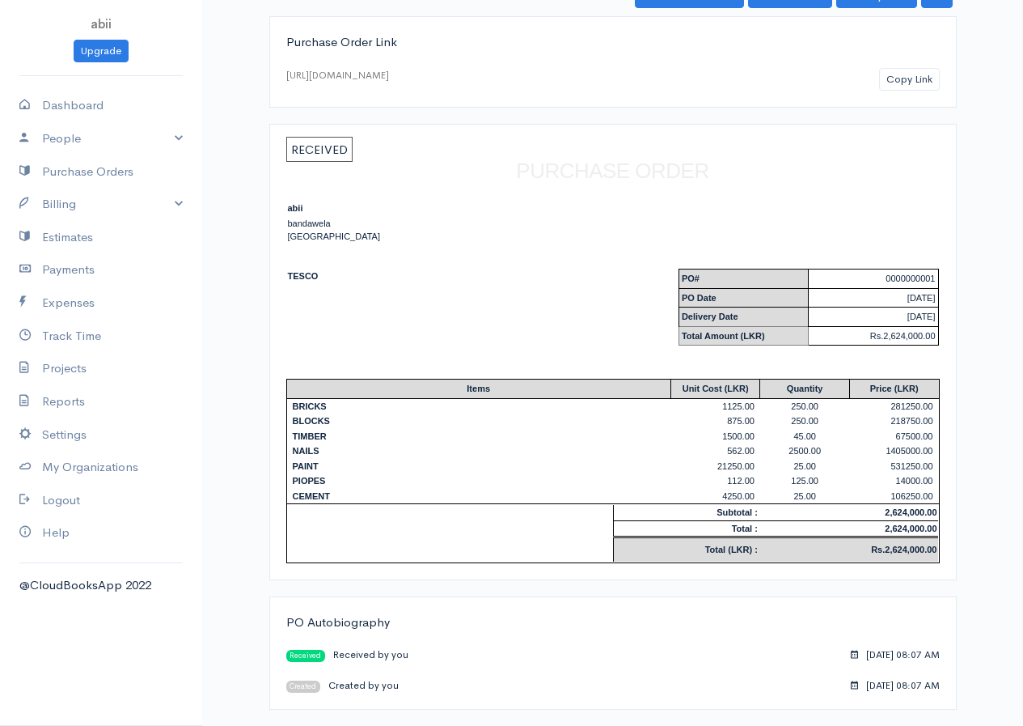
click at [334, 154] on span "RECEIVED" at bounding box center [319, 149] width 66 height 25
click at [335, 155] on span "RECEIVED" at bounding box center [319, 149] width 66 height 25
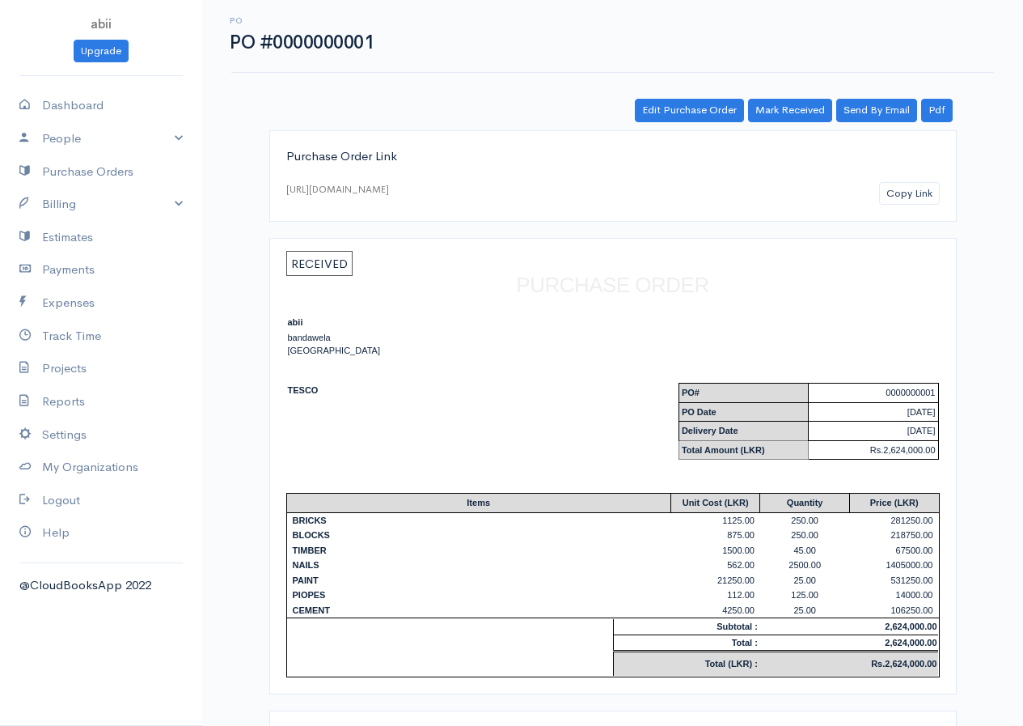
scroll to position [0, 0]
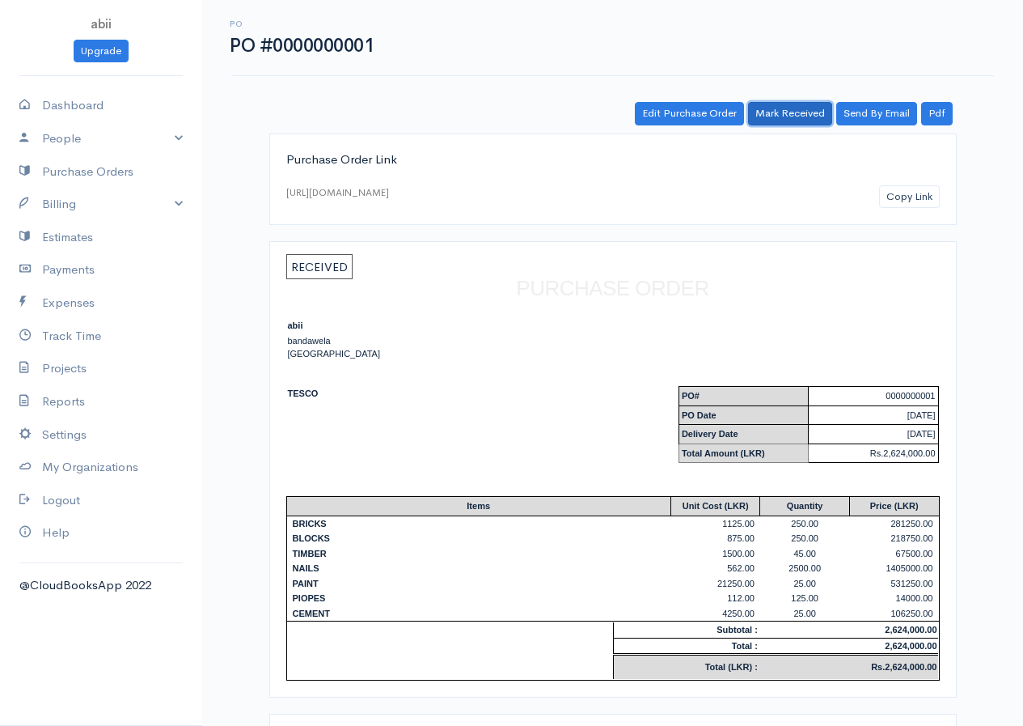
click at [772, 116] on link "Mark Received" at bounding box center [790, 113] width 84 height 23
drag, startPoint x: 789, startPoint y: 112, endPoint x: 779, endPoint y: 116, distance: 10.2
click at [787, 112] on link "Mark Received" at bounding box center [790, 113] width 84 height 23
click at [929, 112] on link "Pdf" at bounding box center [937, 113] width 32 height 23
click at [742, 189] on div at bounding box center [613, 196] width 654 height 23
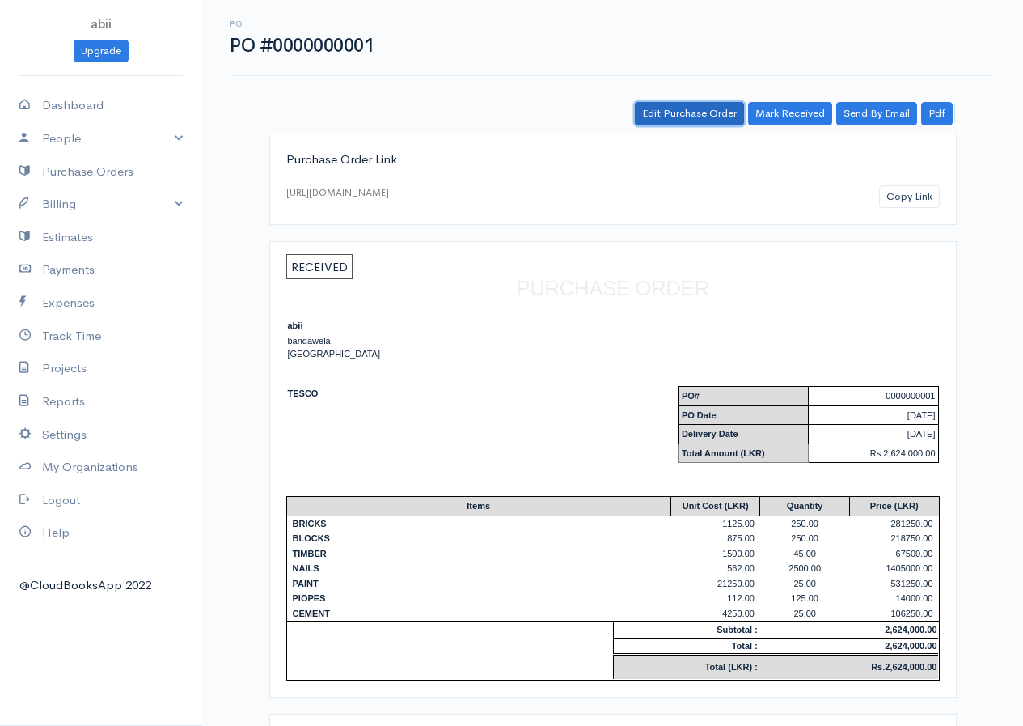
click at [672, 104] on link "Edit Purchase Order" at bounding box center [689, 113] width 109 height 23
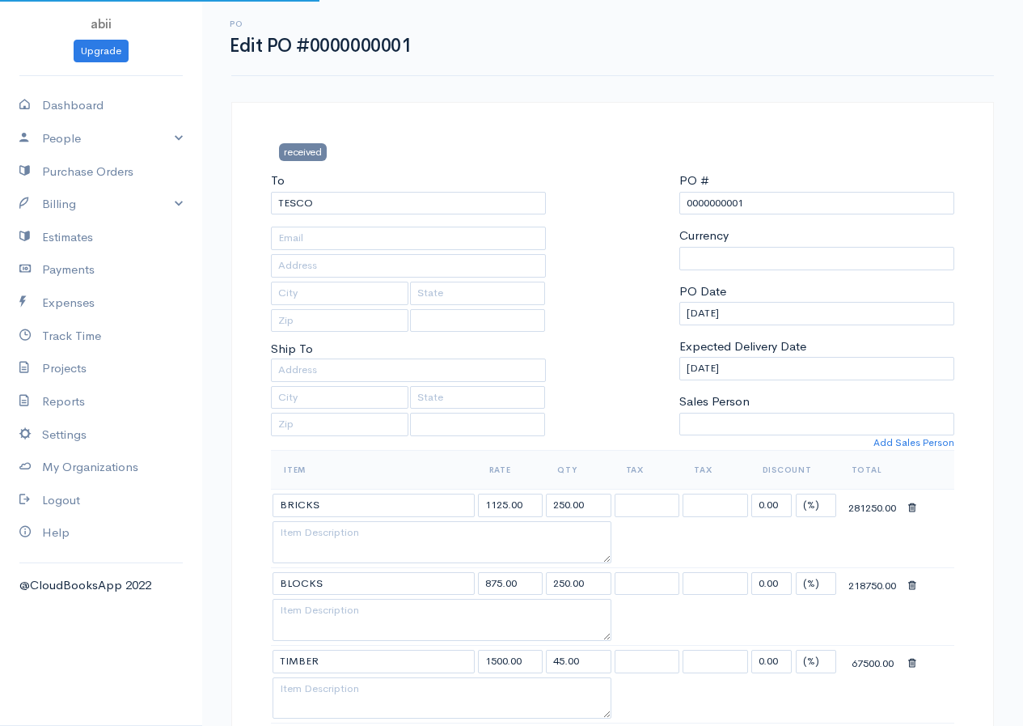
select select "[GEOGRAPHIC_DATA]"
select select "LKR"
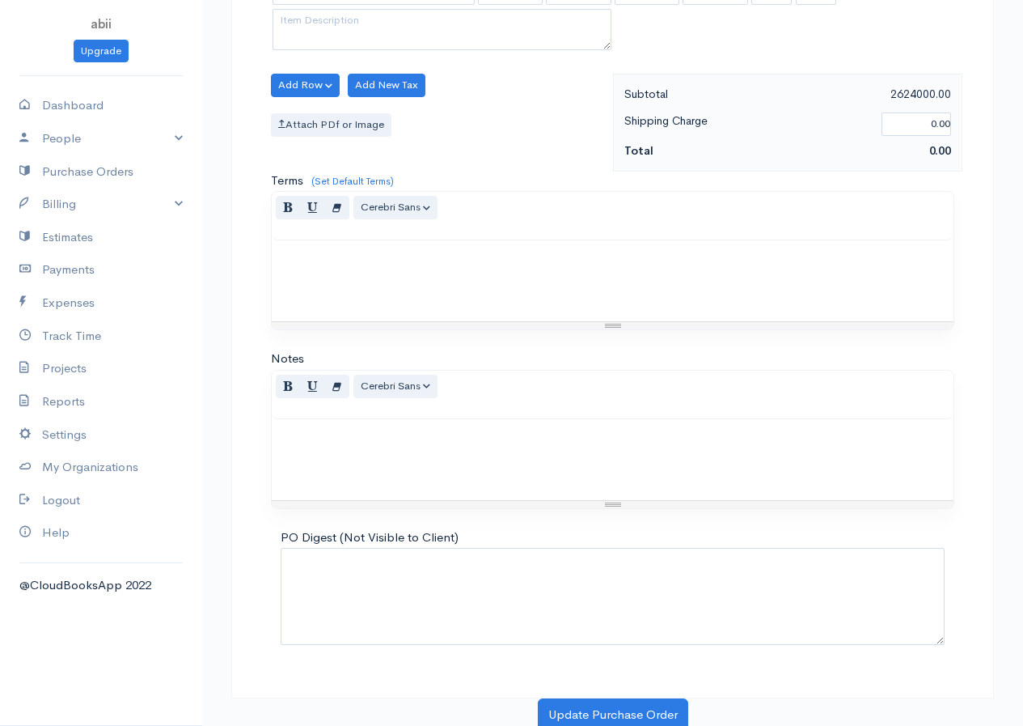
scroll to position [985, 0]
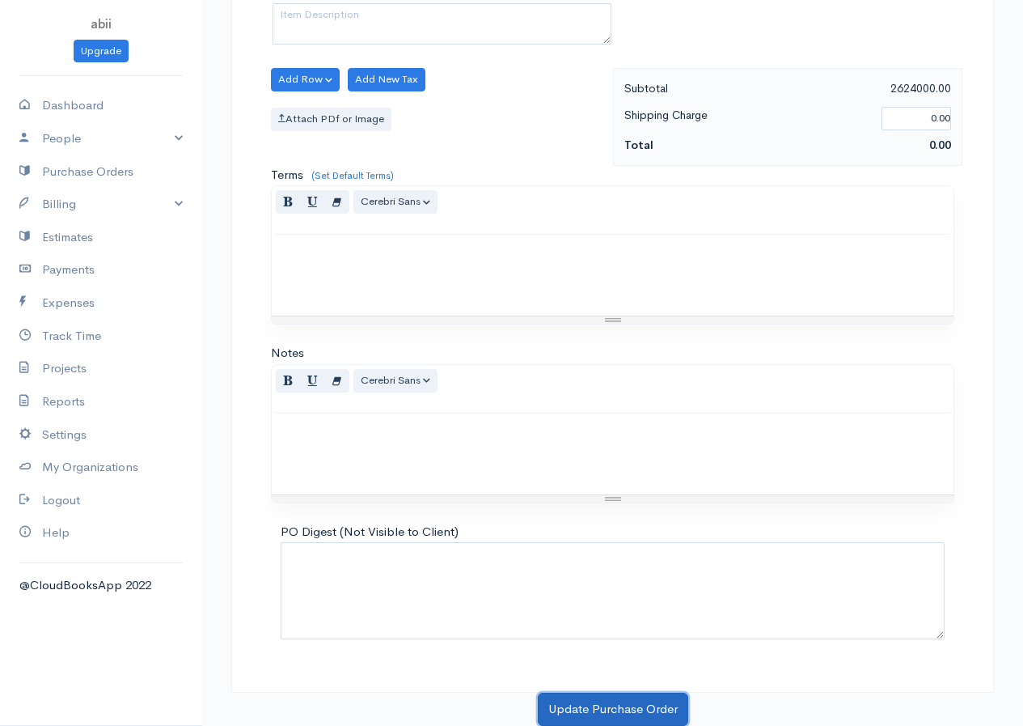
click at [633, 713] on button "Update Purchase Order" at bounding box center [613, 708] width 150 height 33
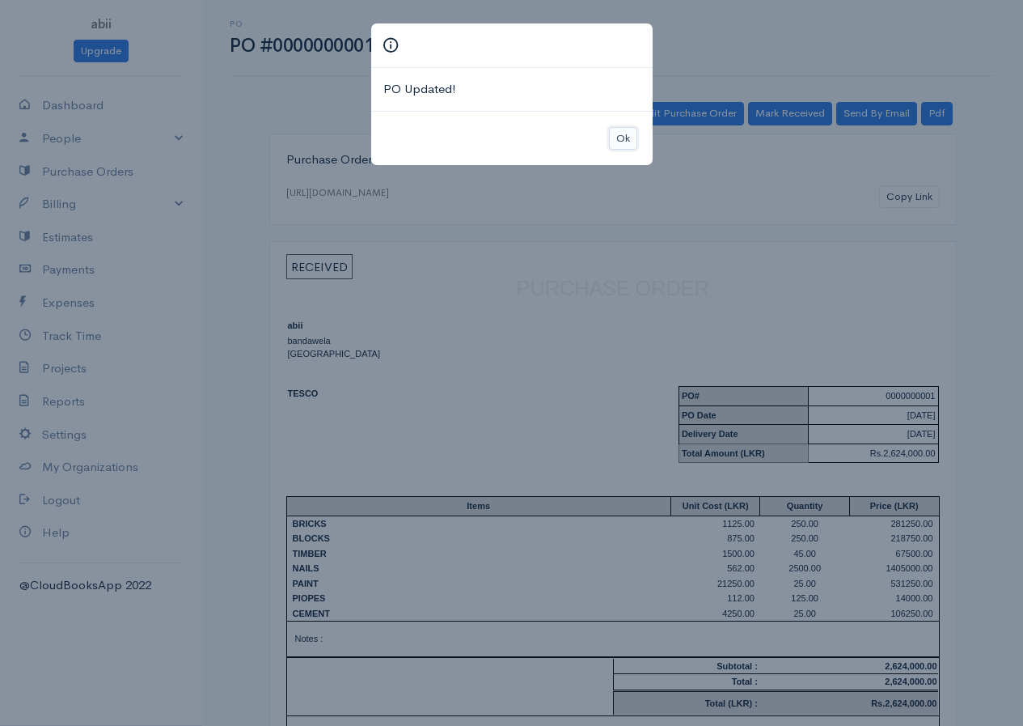
click at [626, 139] on button "Ok" at bounding box center [623, 138] width 28 height 23
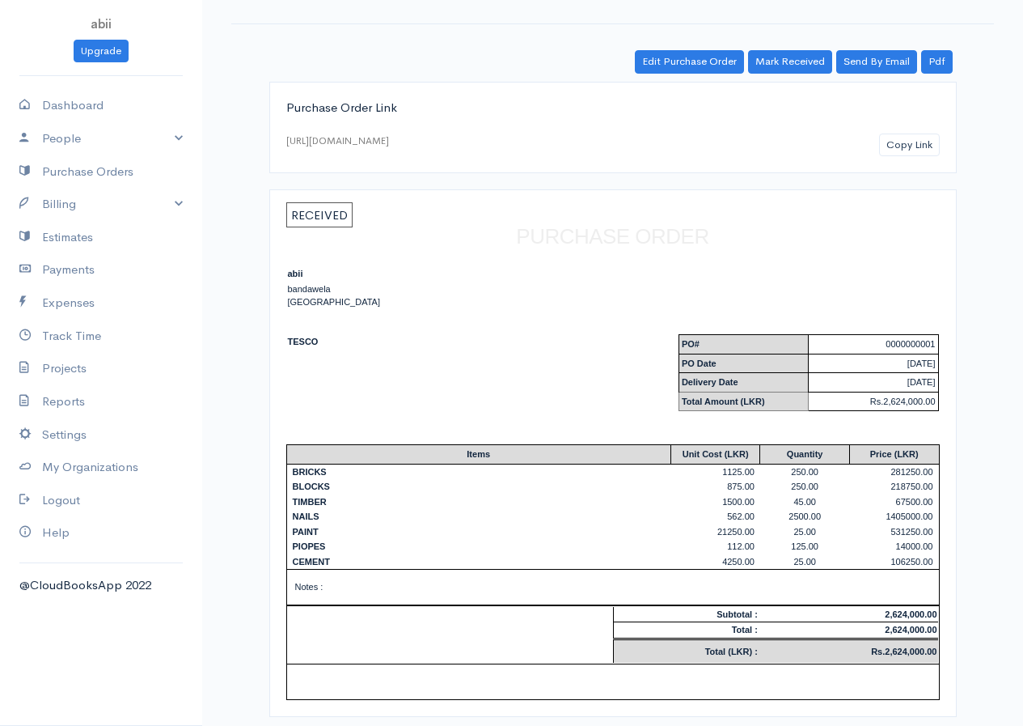
scroll to position [81, 0]
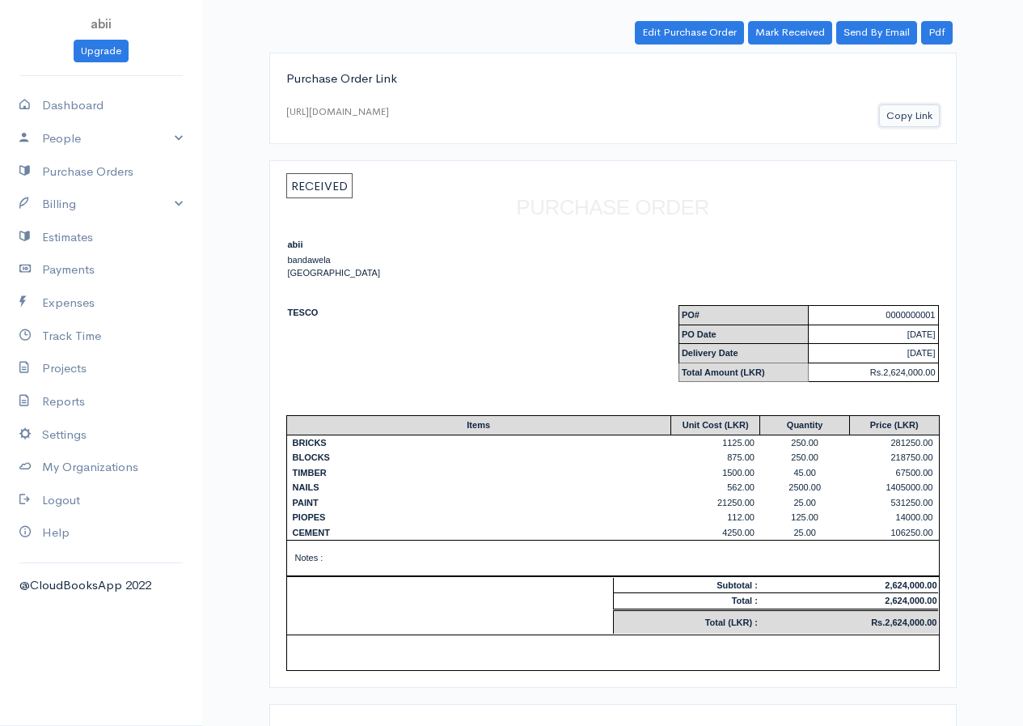
click at [904, 118] on button "Copy Link" at bounding box center [909, 115] width 61 height 23
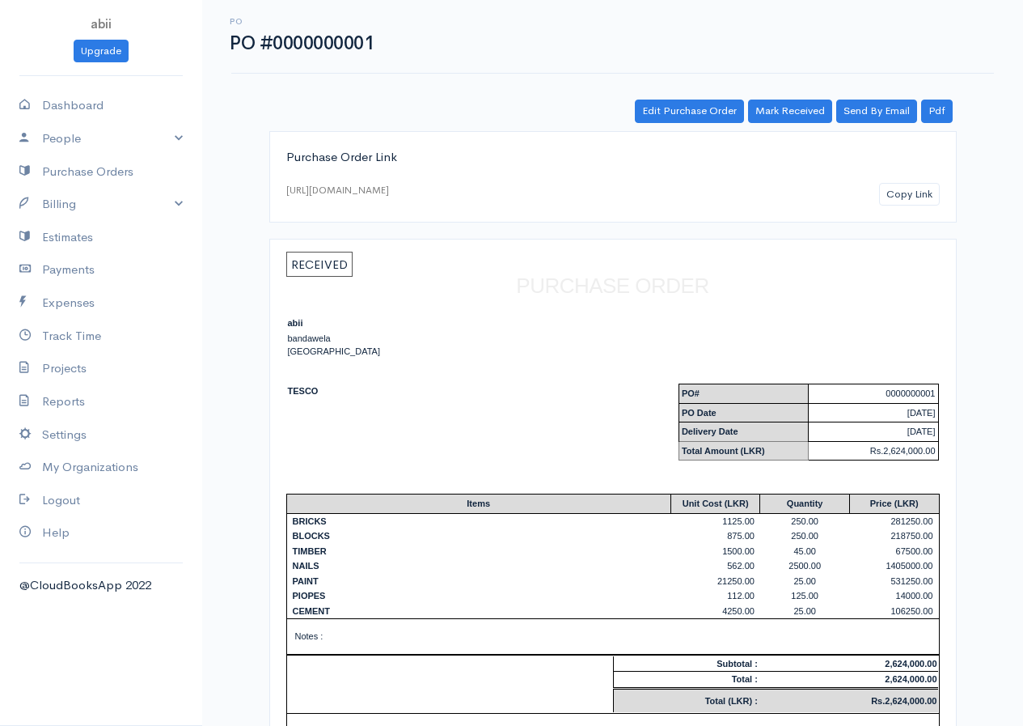
scroll to position [0, 0]
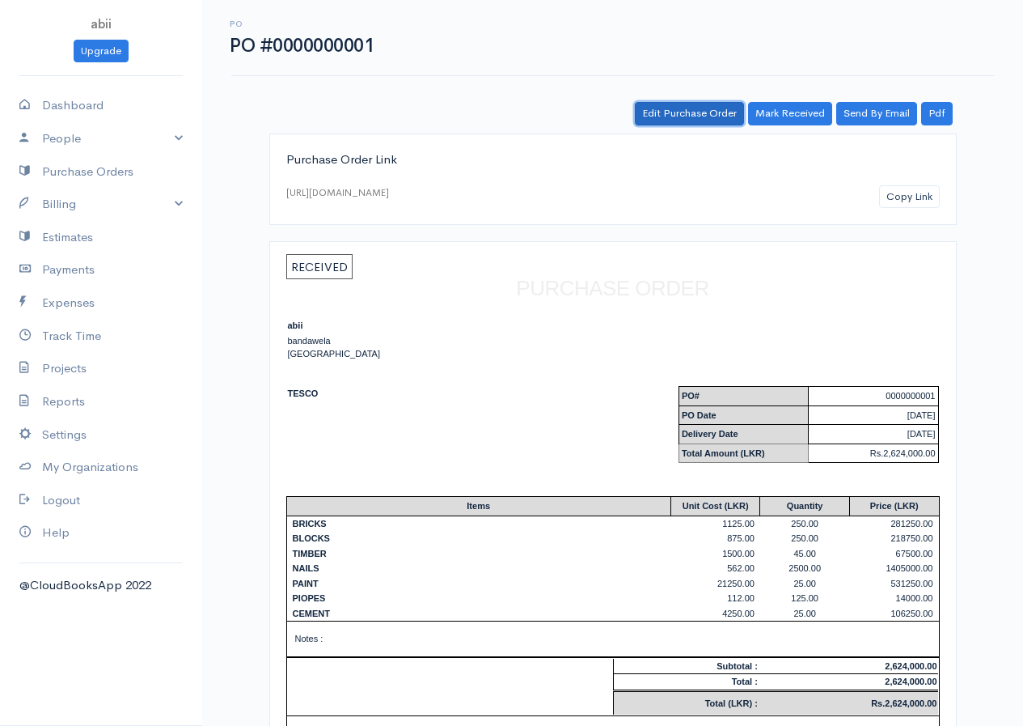
click at [694, 121] on link "Edit Purchase Order" at bounding box center [689, 113] width 109 height 23
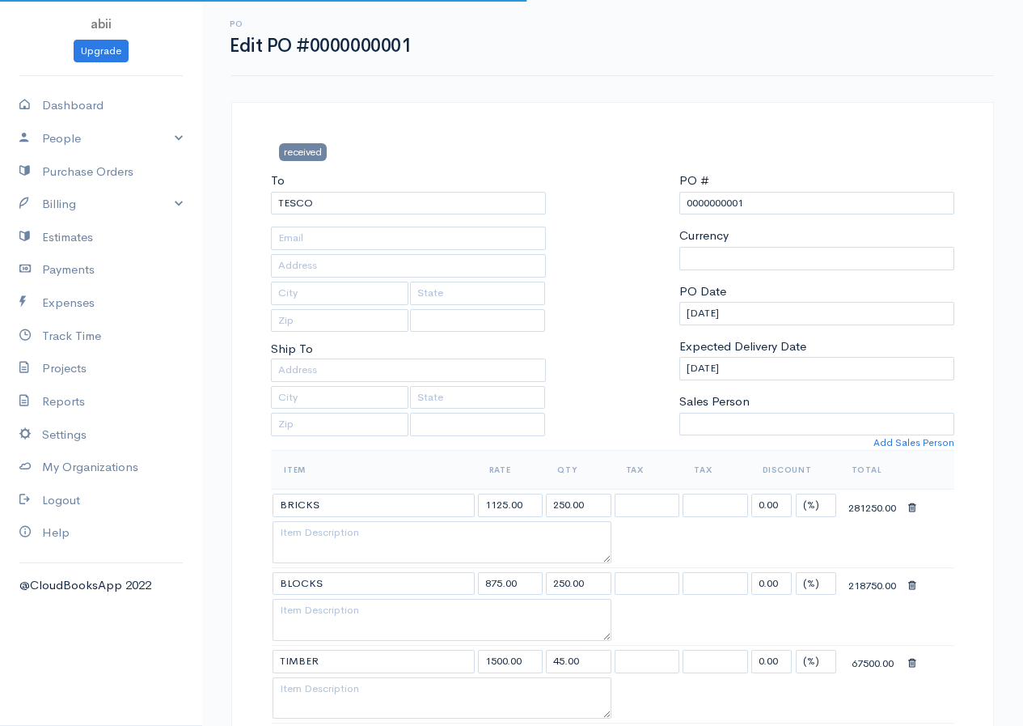
select select "[GEOGRAPHIC_DATA]"
select select "LKR"
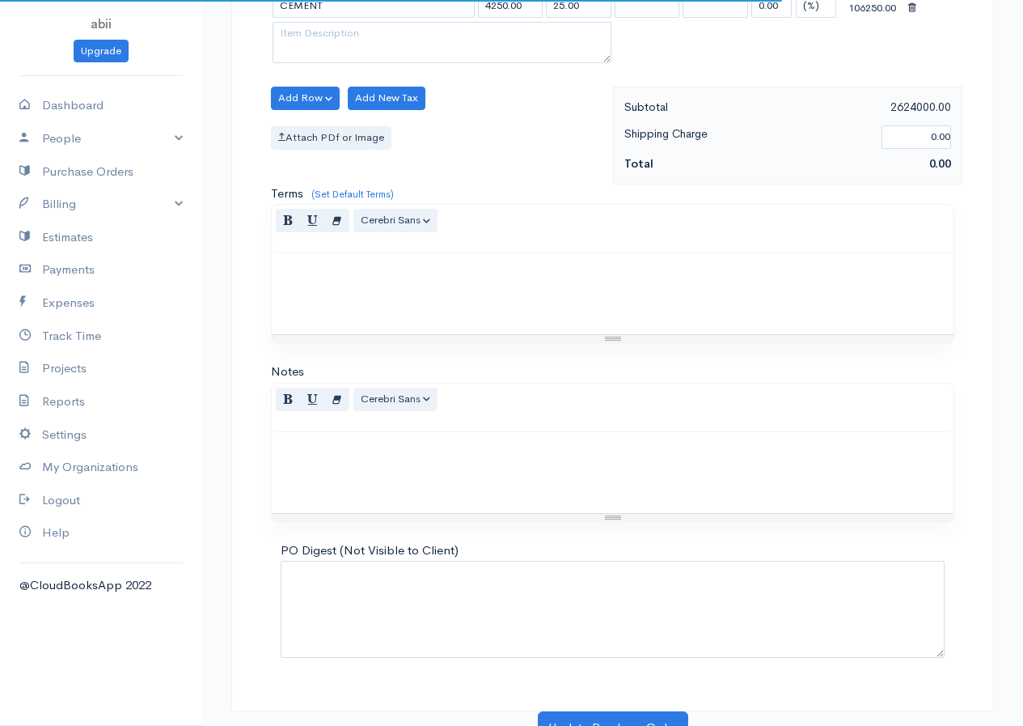
scroll to position [985, 0]
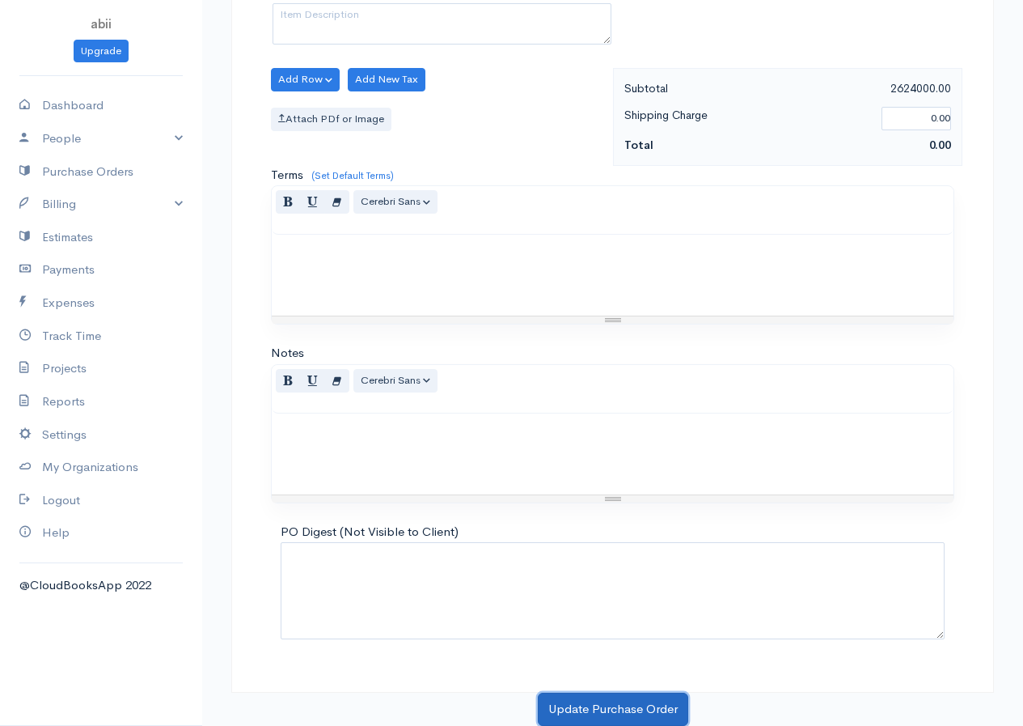
click at [631, 713] on button "Update Purchase Order" at bounding box center [613, 708] width 150 height 33
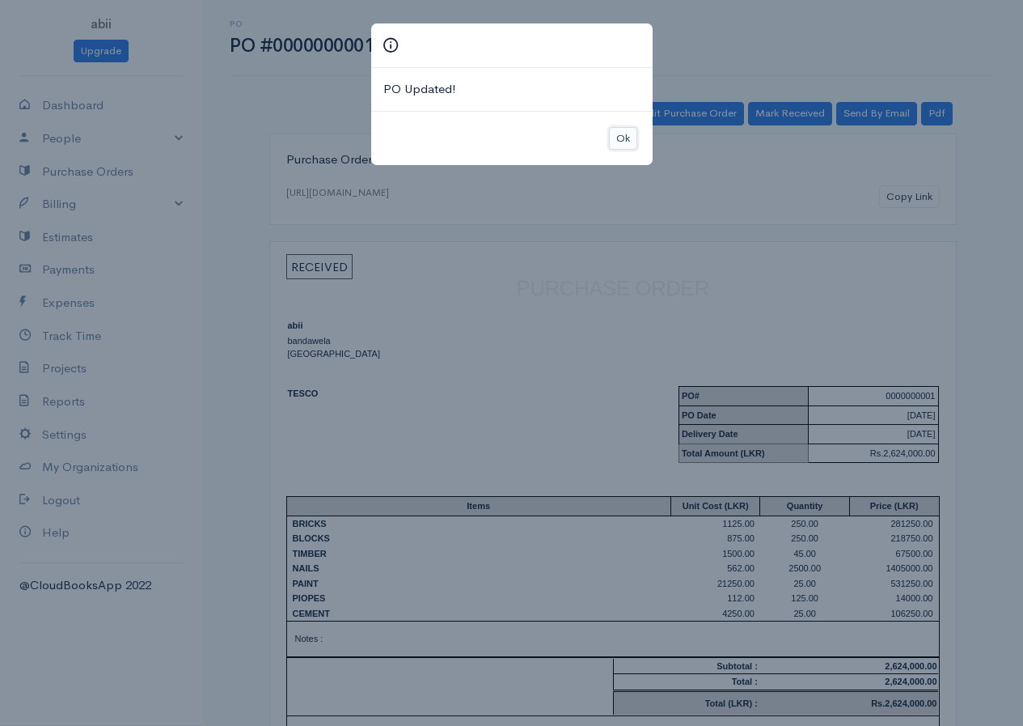
click at [620, 141] on button "Ok" at bounding box center [623, 138] width 28 height 23
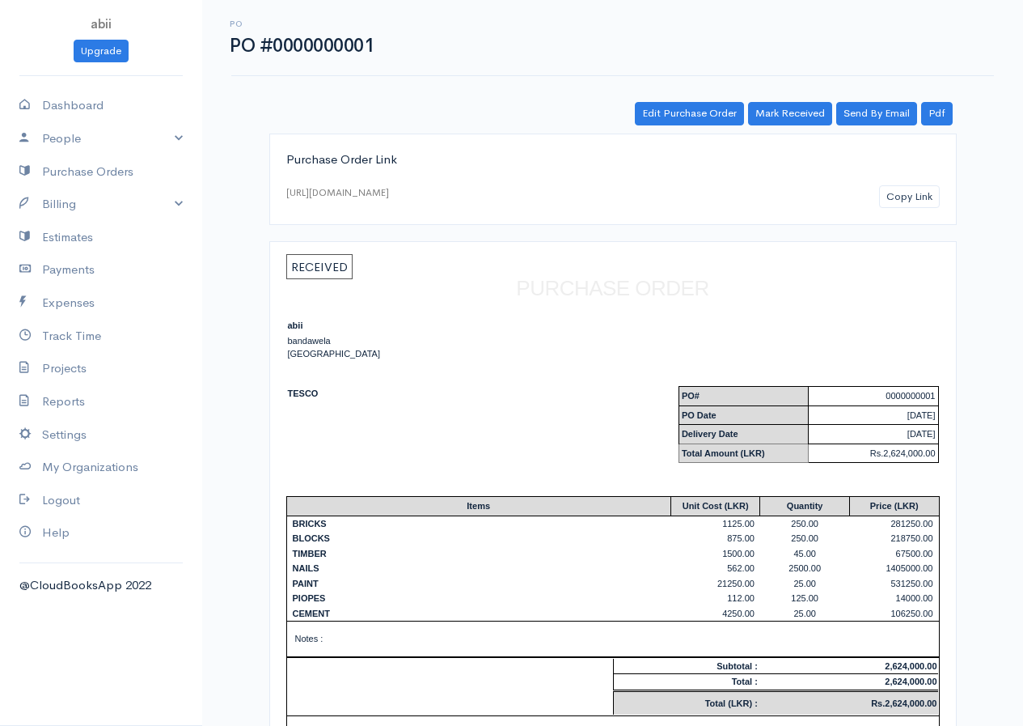
click at [320, 257] on span "RECEIVED" at bounding box center [319, 266] width 66 height 25
click at [321, 257] on span "RECEIVED" at bounding box center [319, 266] width 66 height 25
click at [312, 387] on div "TESCO" at bounding box center [450, 394] width 324 height 14
click at [738, 400] on td "PO#" at bounding box center [743, 396] width 129 height 19
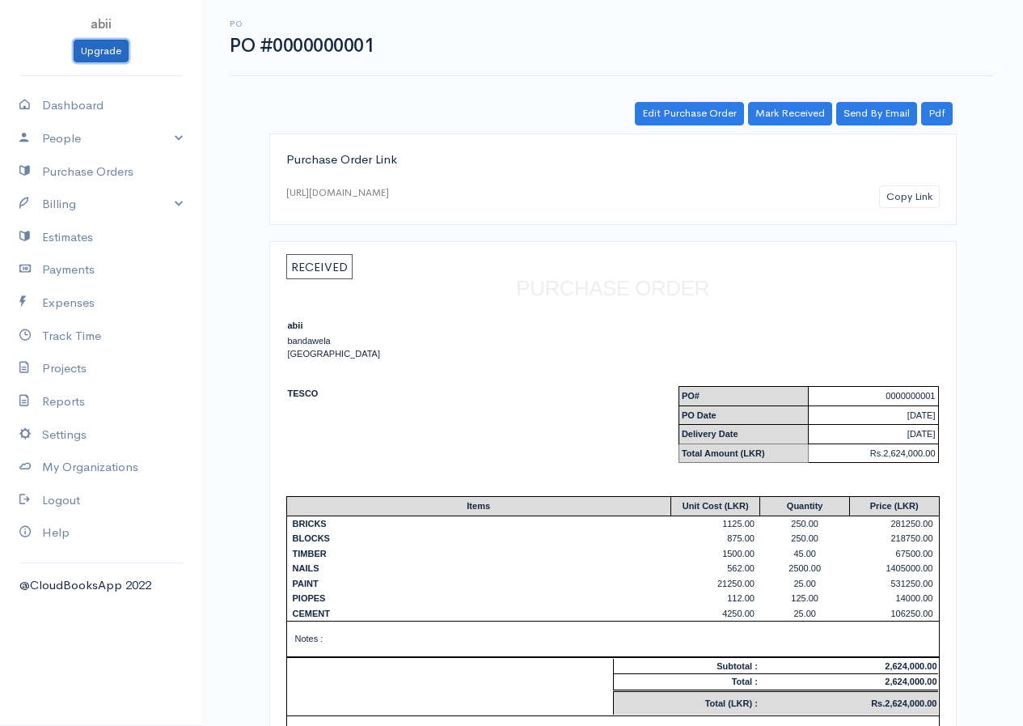
click at [92, 53] on link "Upgrade" at bounding box center [101, 51] width 55 height 23
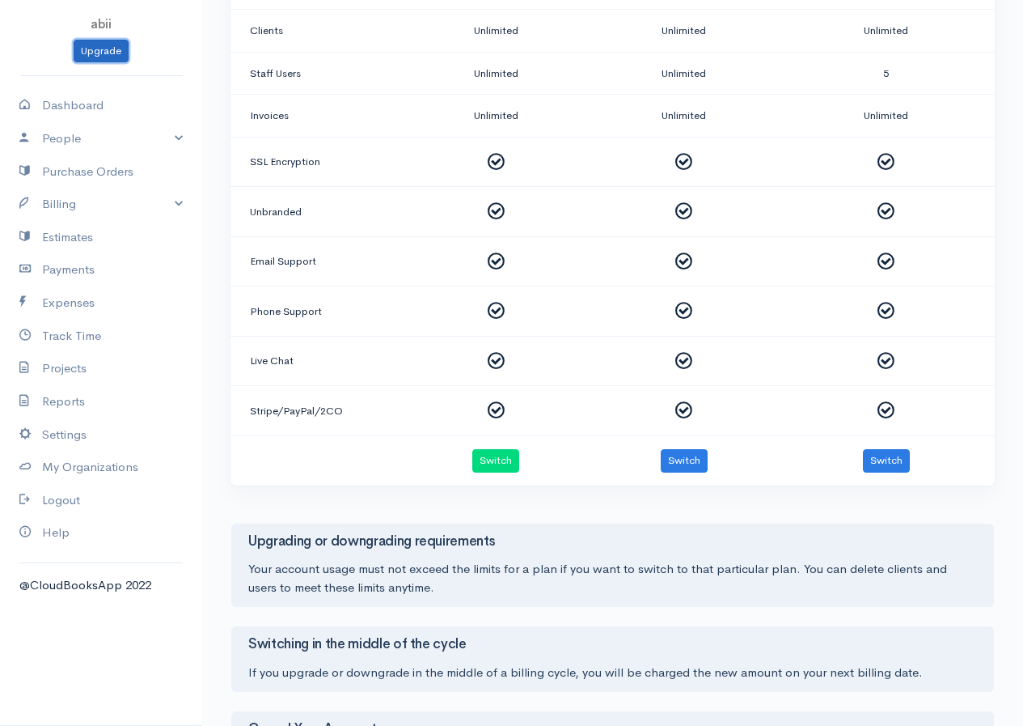
scroll to position [566, 0]
click at [506, 463] on button "Switch" at bounding box center [495, 459] width 47 height 23
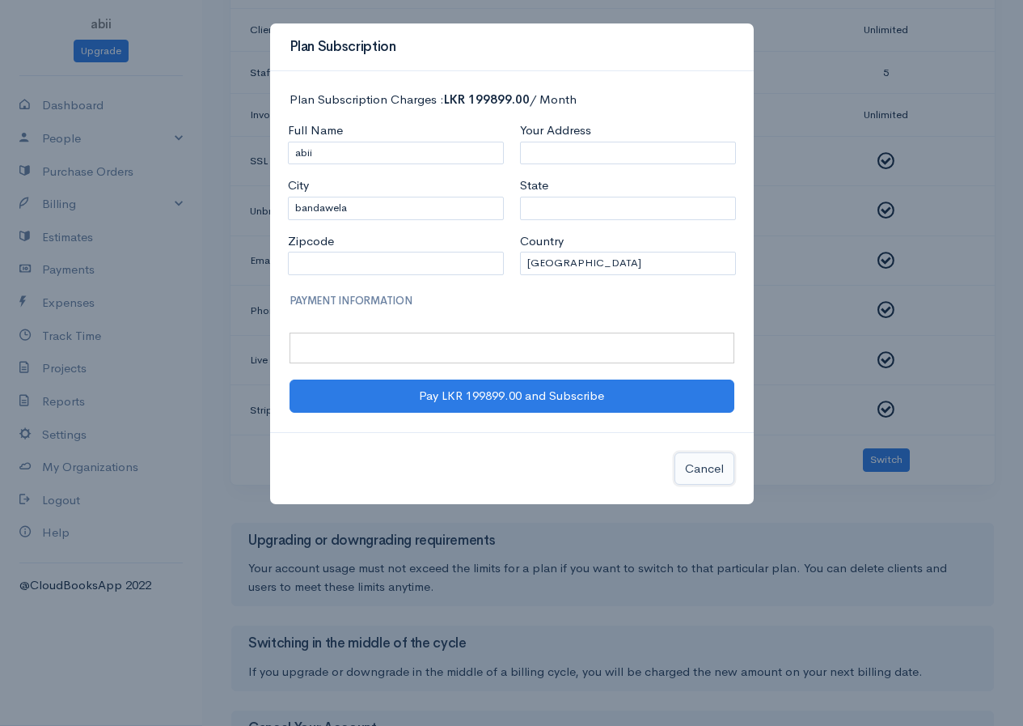
click at [701, 467] on button "Cancel" at bounding box center [705, 468] width 60 height 33
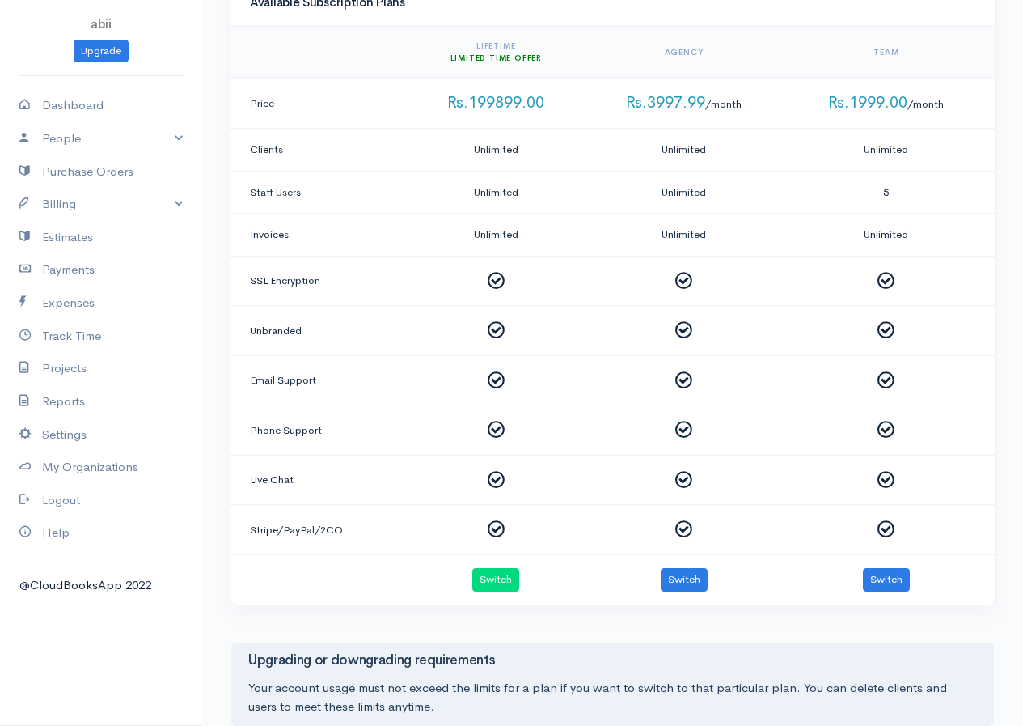
scroll to position [366, 0]
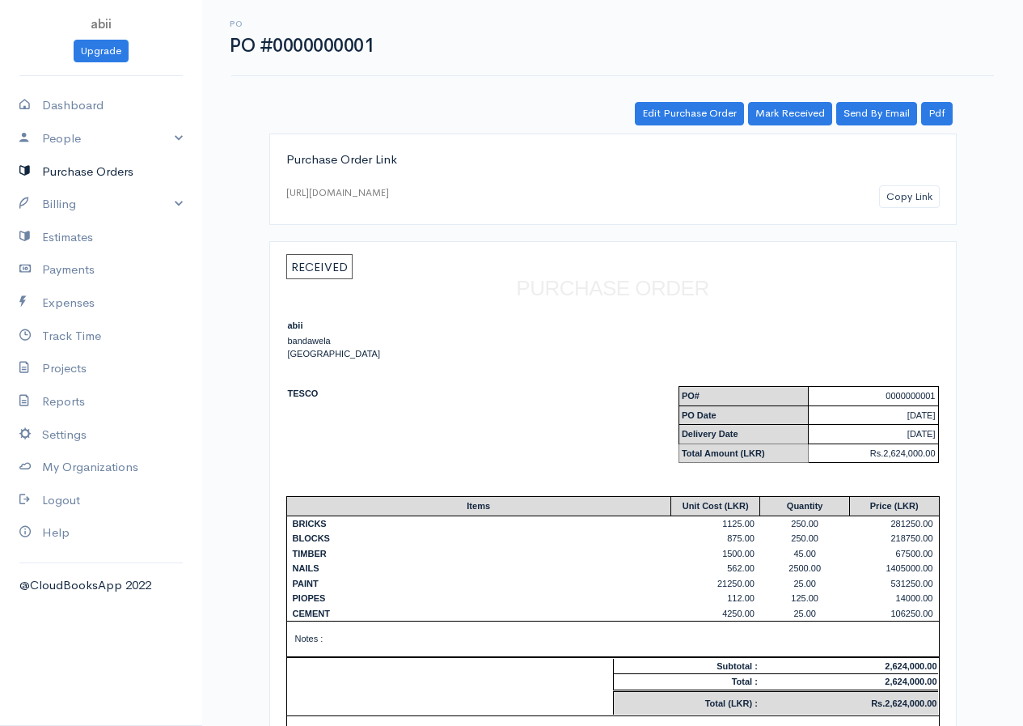
click at [68, 182] on link "Purchase Orders" at bounding box center [101, 171] width 202 height 33
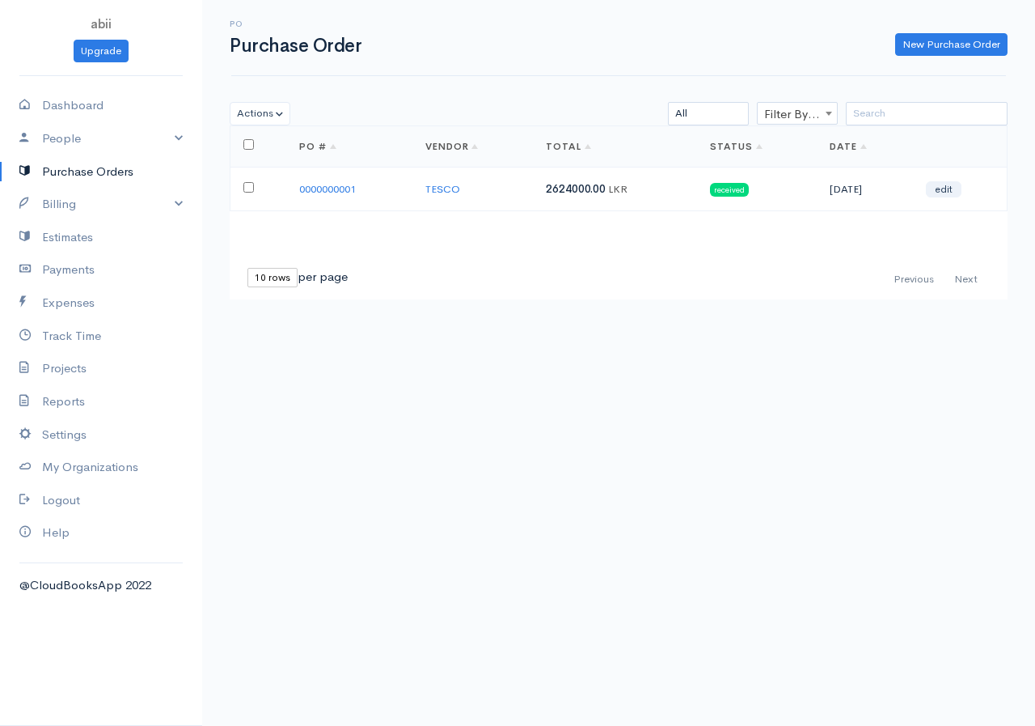
click at [241, 185] on td at bounding box center [259, 189] width 56 height 44
click at [389, 192] on td "0000000001" at bounding box center [349, 189] width 126 height 44
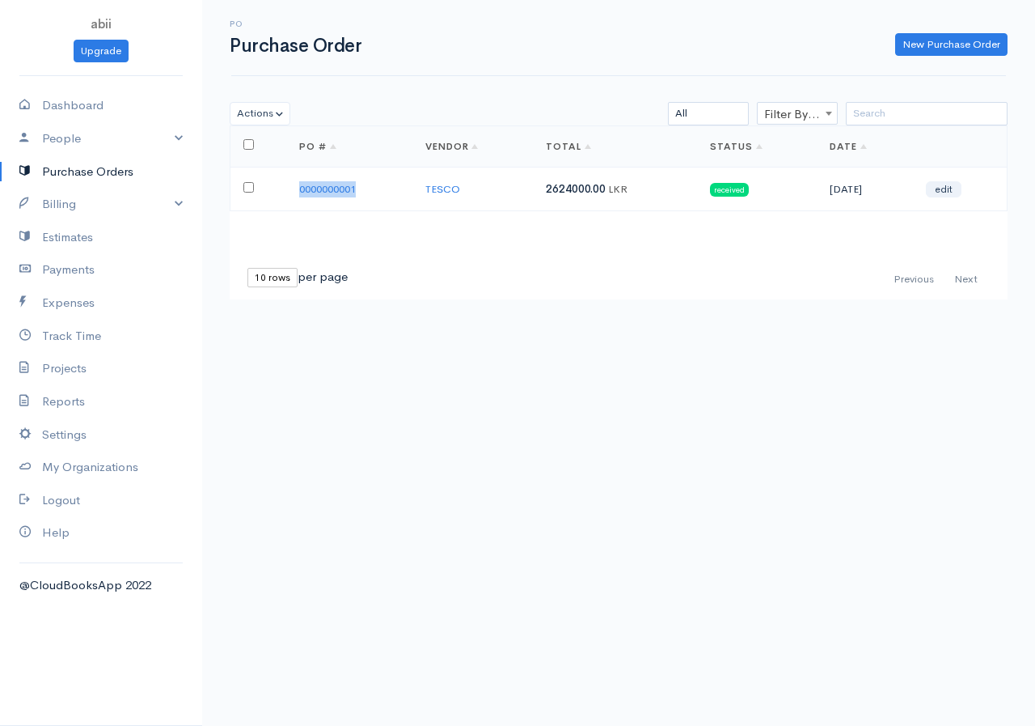
click at [389, 192] on td "0000000001" at bounding box center [349, 189] width 126 height 44
click at [390, 192] on td "0000000001" at bounding box center [349, 189] width 126 height 44
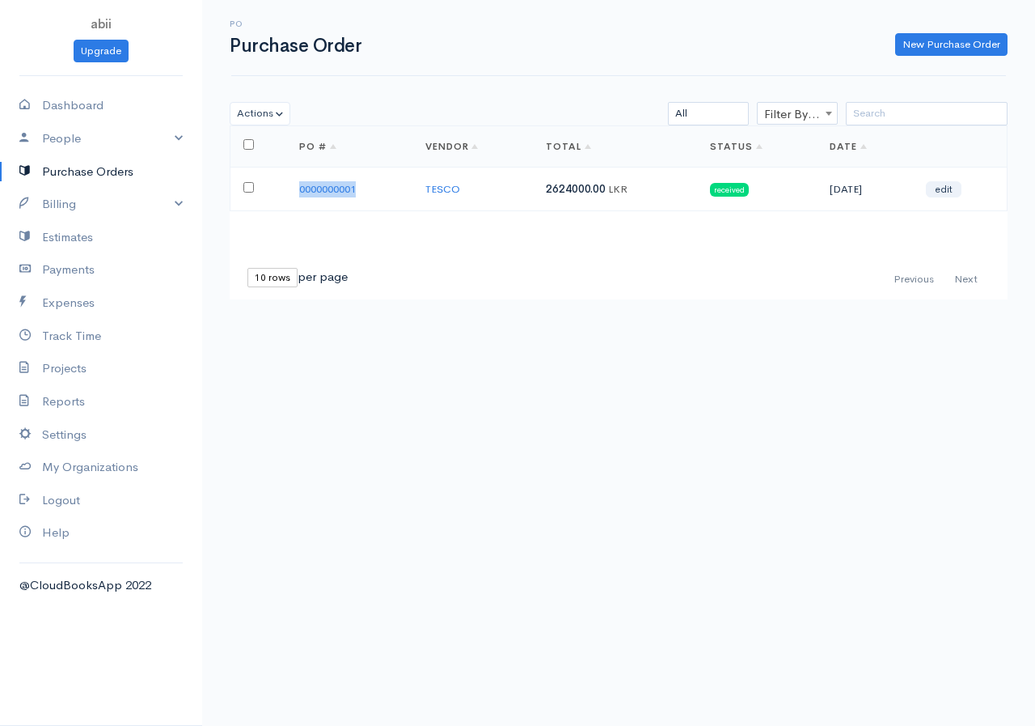
click at [390, 192] on td "0000000001" at bounding box center [349, 189] width 126 height 44
click at [491, 191] on td "TESCO" at bounding box center [473, 189] width 121 height 44
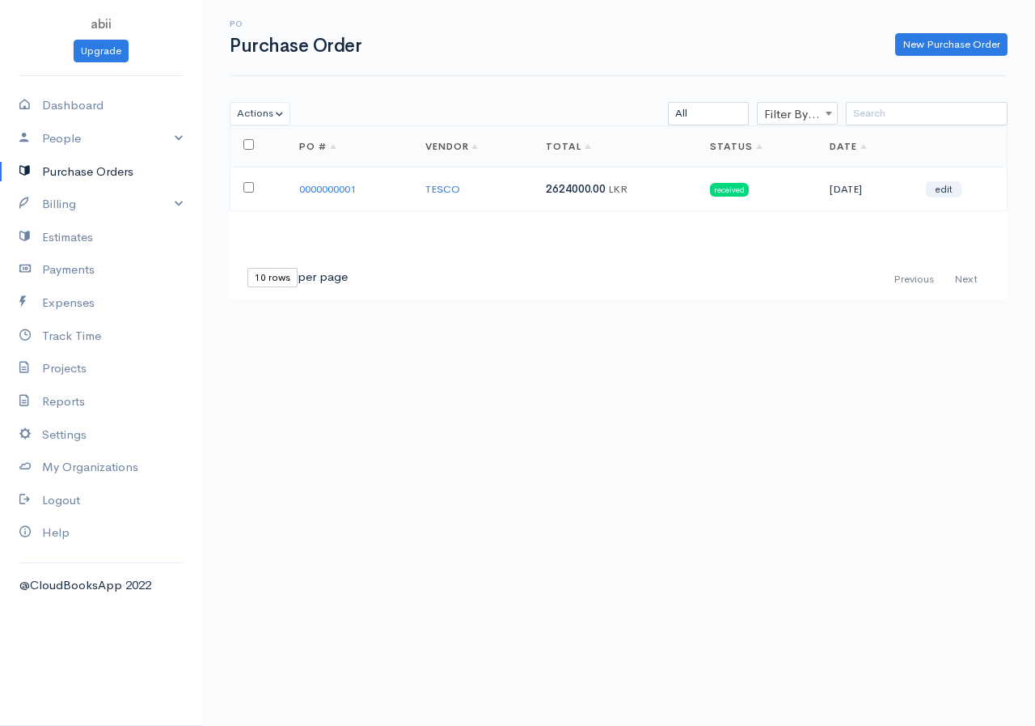
click at [489, 191] on td "TESCO" at bounding box center [473, 189] width 121 height 44
